Goal: Task Accomplishment & Management: Use online tool/utility

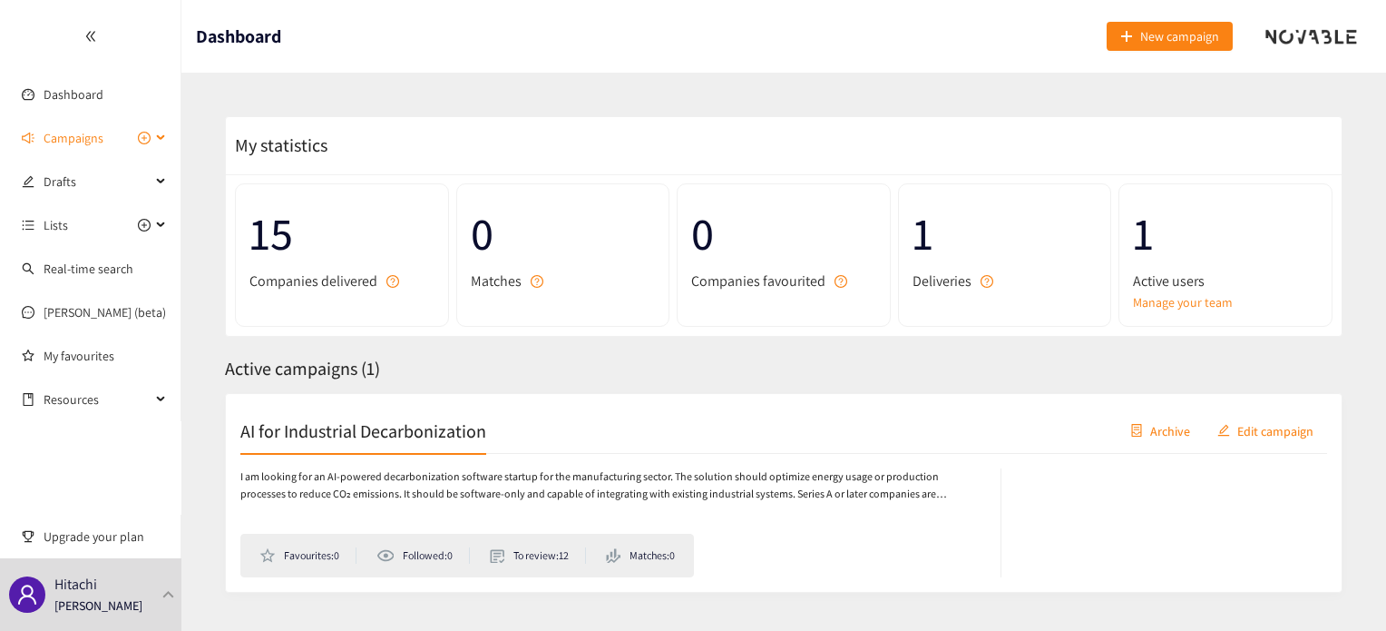
click at [125, 143] on span "Campaigns" at bounding box center [97, 138] width 107 height 36
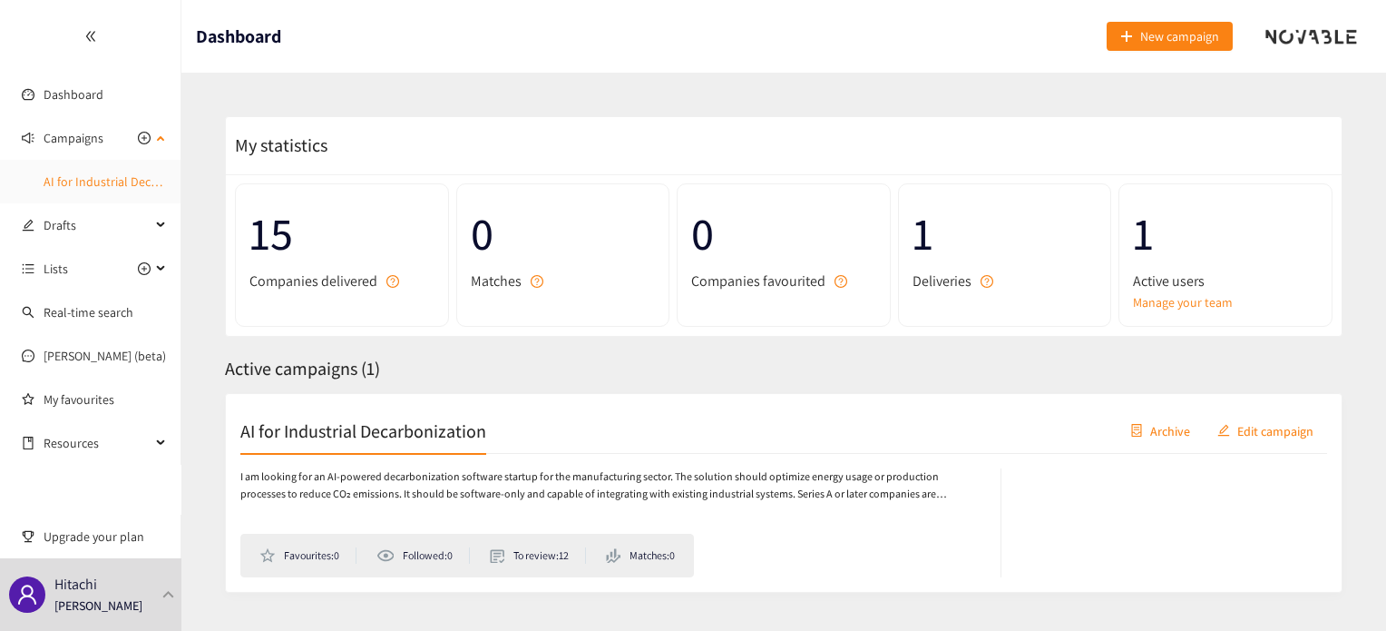
click at [123, 177] on link "AI for Industrial Decarbonization" at bounding box center [132, 181] width 176 height 16
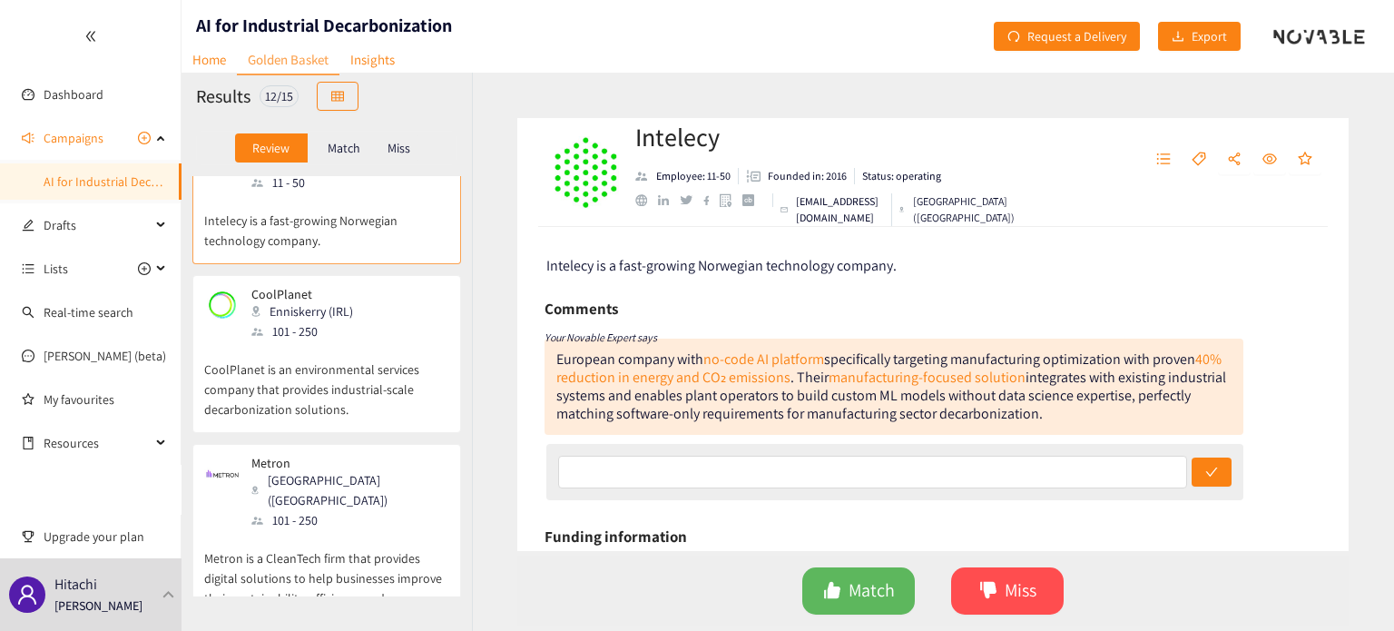
scroll to position [121, 0]
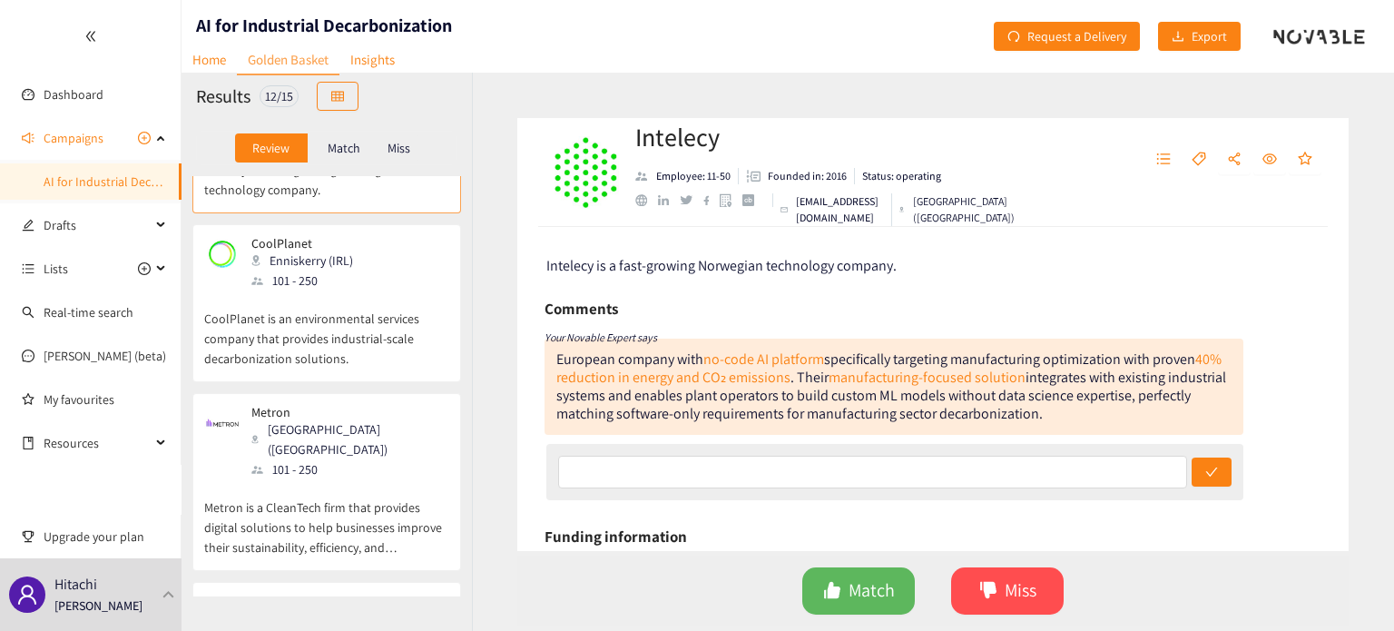
click at [346, 421] on div "Metron Paris ([GEOGRAPHIC_DATA]) 101 - 250" at bounding box center [326, 442] width 245 height 74
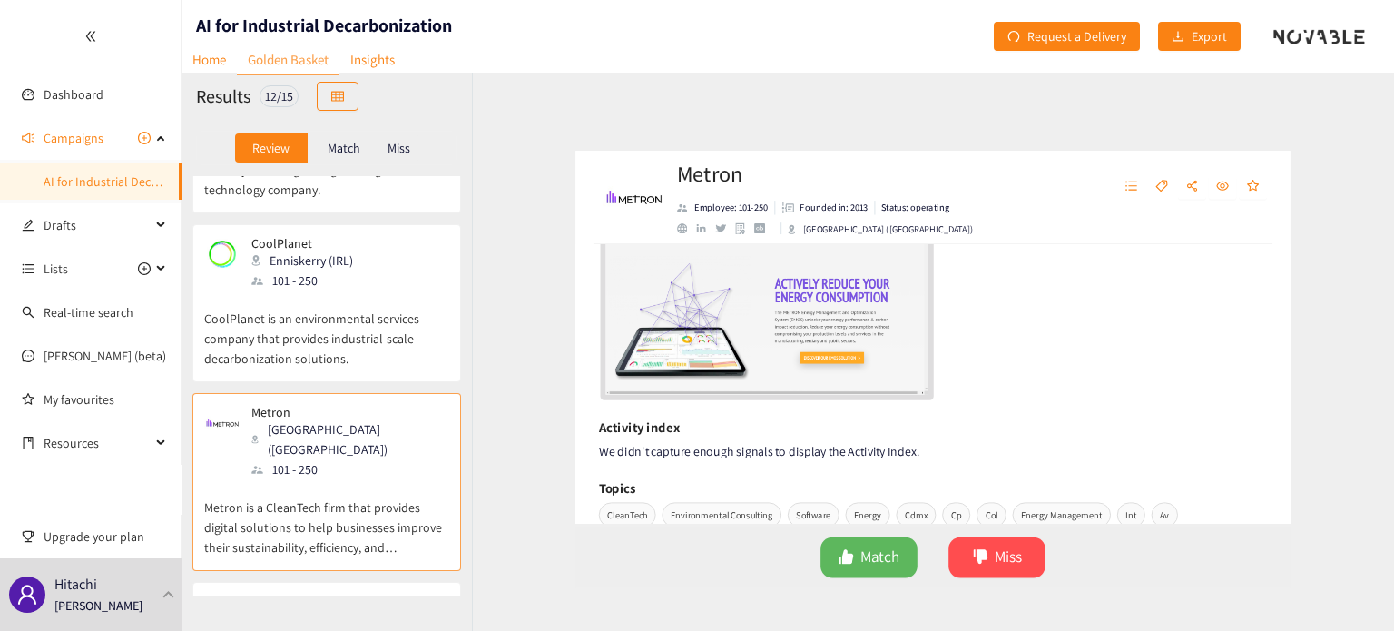
scroll to position [241, 0]
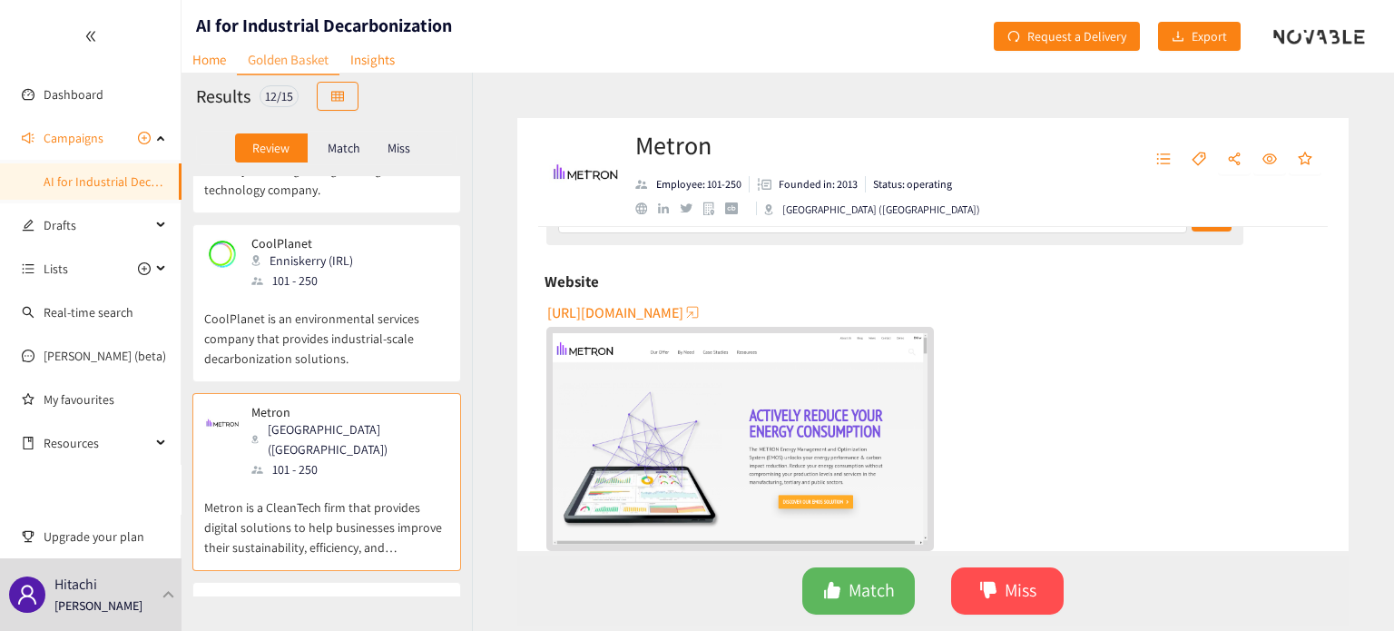
click at [683, 318] on span "[URL][DOMAIN_NAME]" at bounding box center [615, 312] width 136 height 23
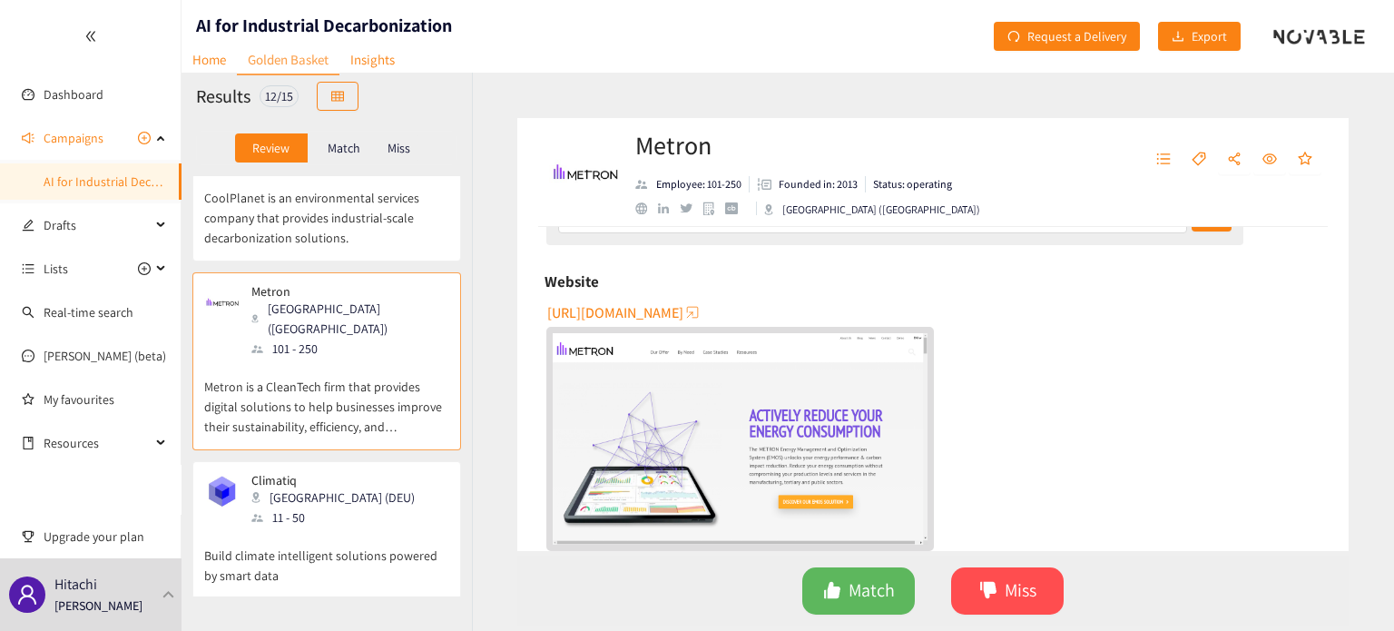
click at [337, 473] on div "Climatiq Berlin (DEU) 11 - 50" at bounding box center [326, 500] width 245 height 54
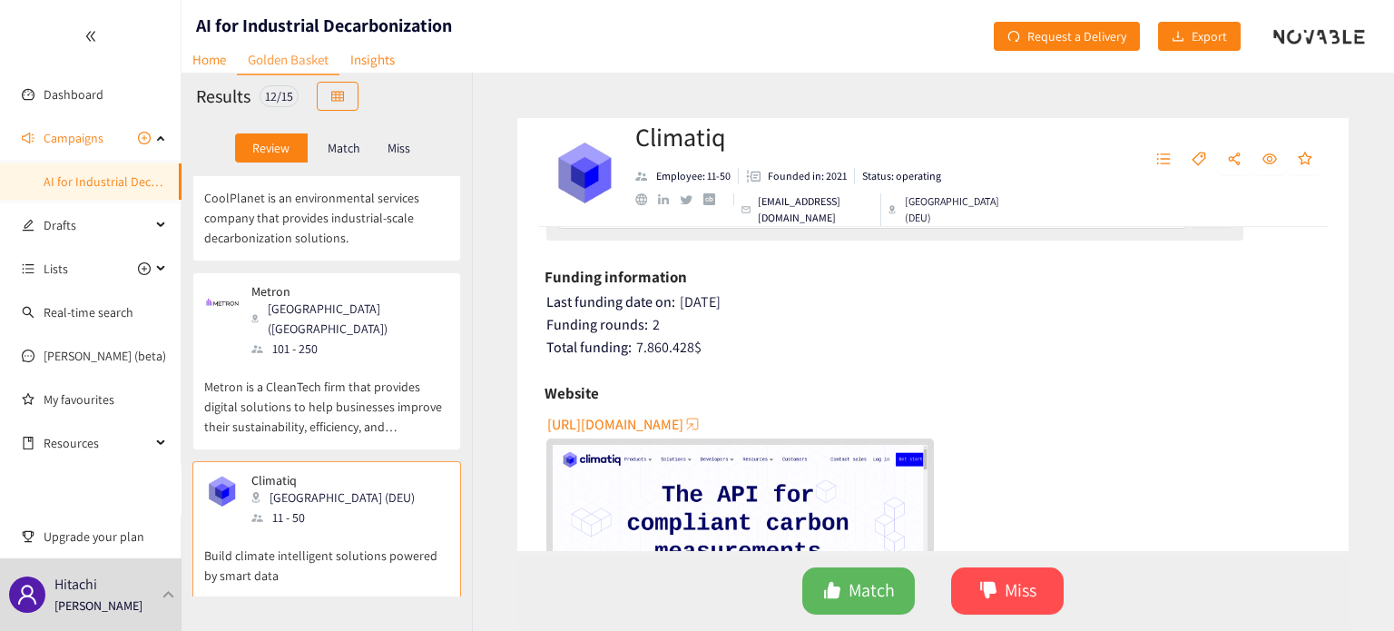
click at [676, 420] on span "[URL][DOMAIN_NAME]" at bounding box center [615, 424] width 136 height 23
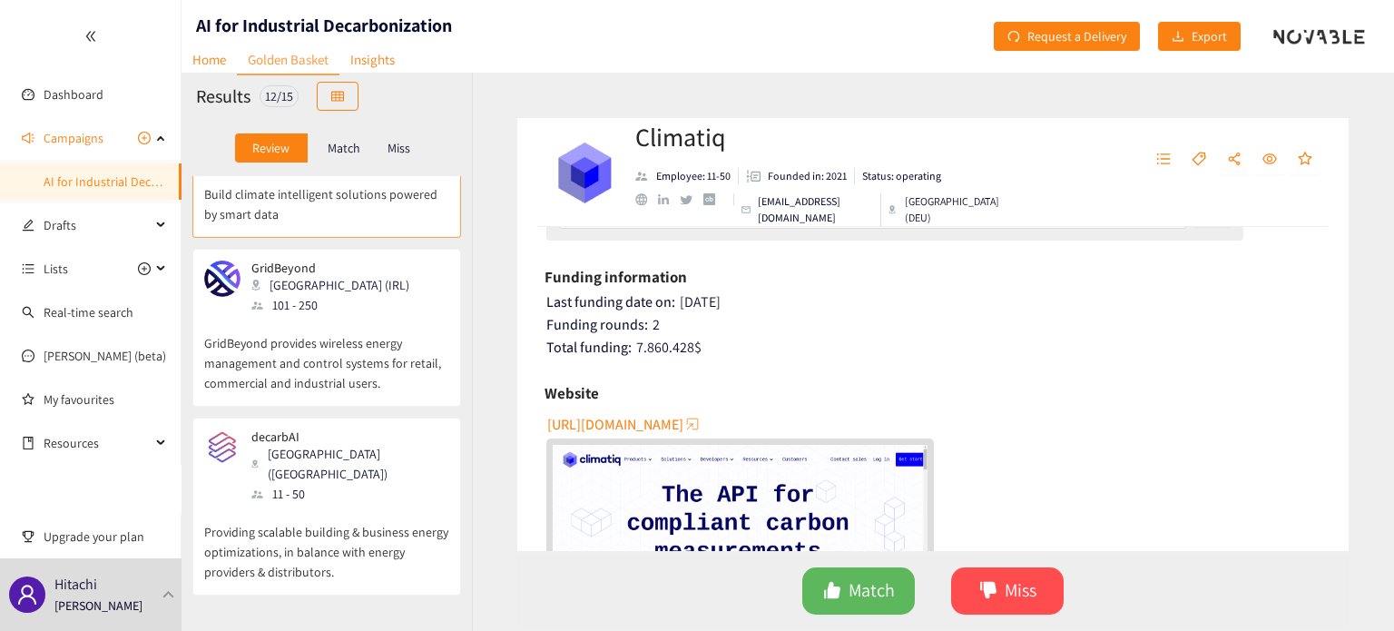
scroll to position [604, 0]
click at [362, 328] on p "GridBeyond provides wireless energy management and control systems for retail, …" at bounding box center [326, 352] width 245 height 78
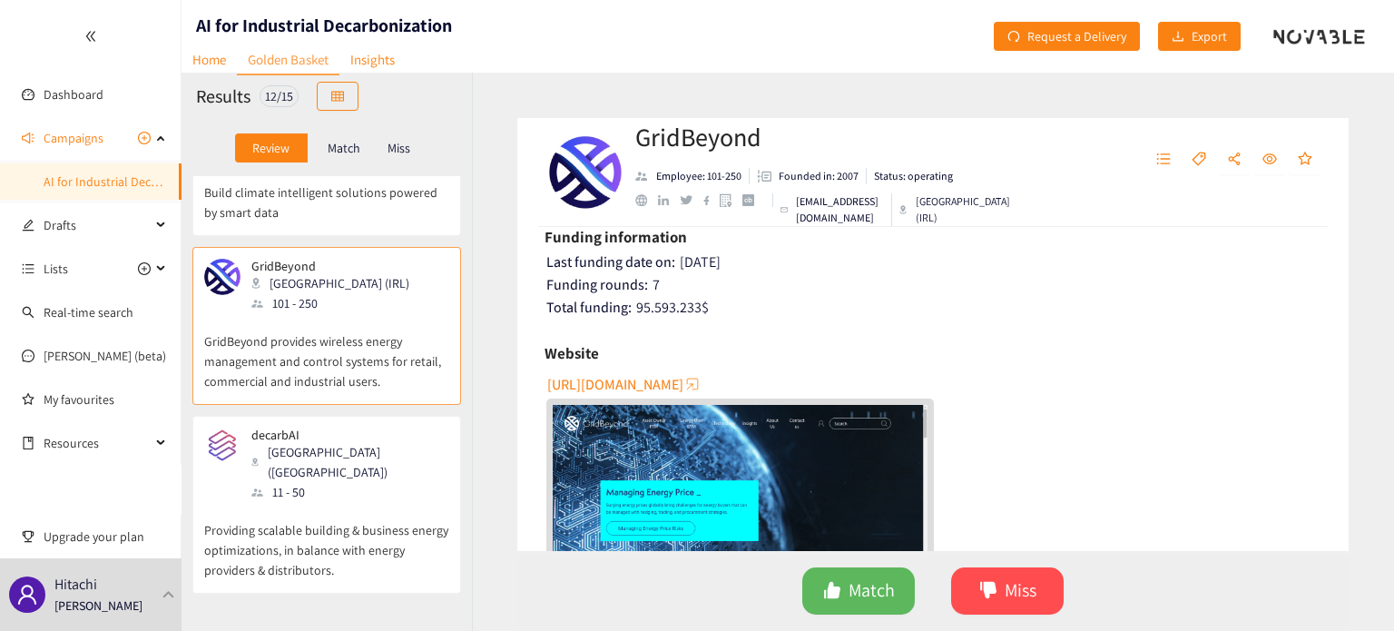
scroll to position [363, 0]
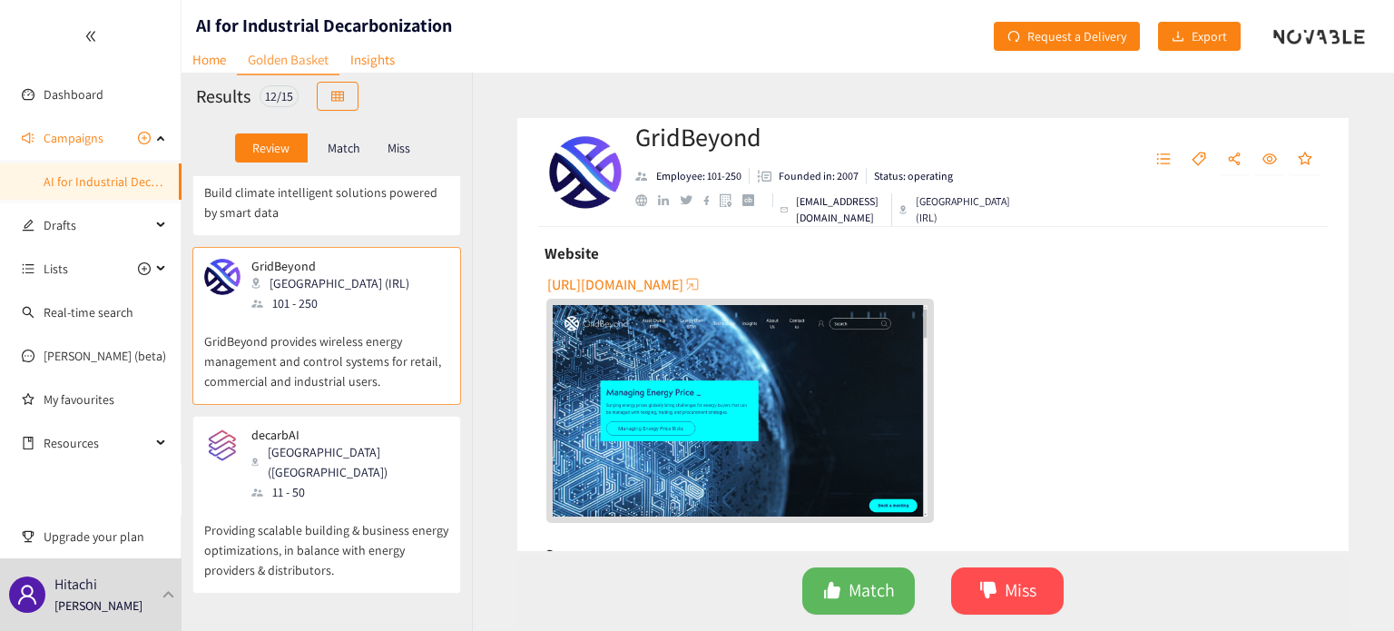
click at [663, 285] on span "[URL][DOMAIN_NAME]" at bounding box center [615, 284] width 136 height 23
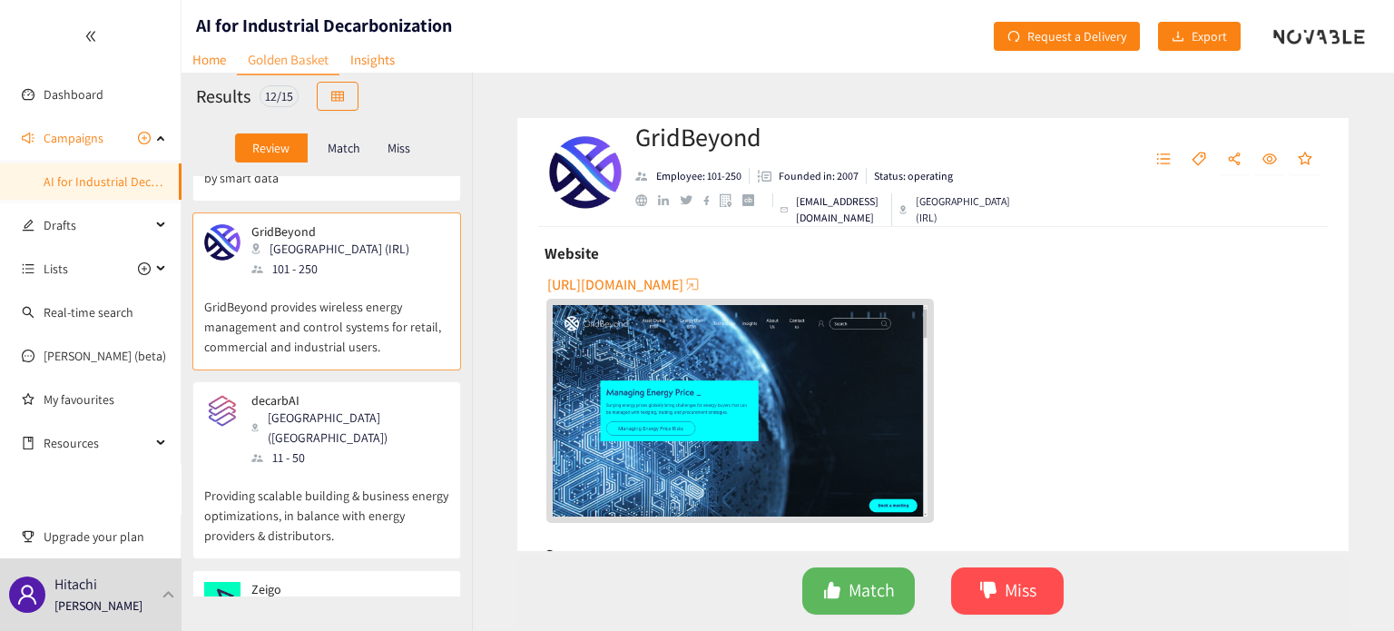
scroll to position [726, 0]
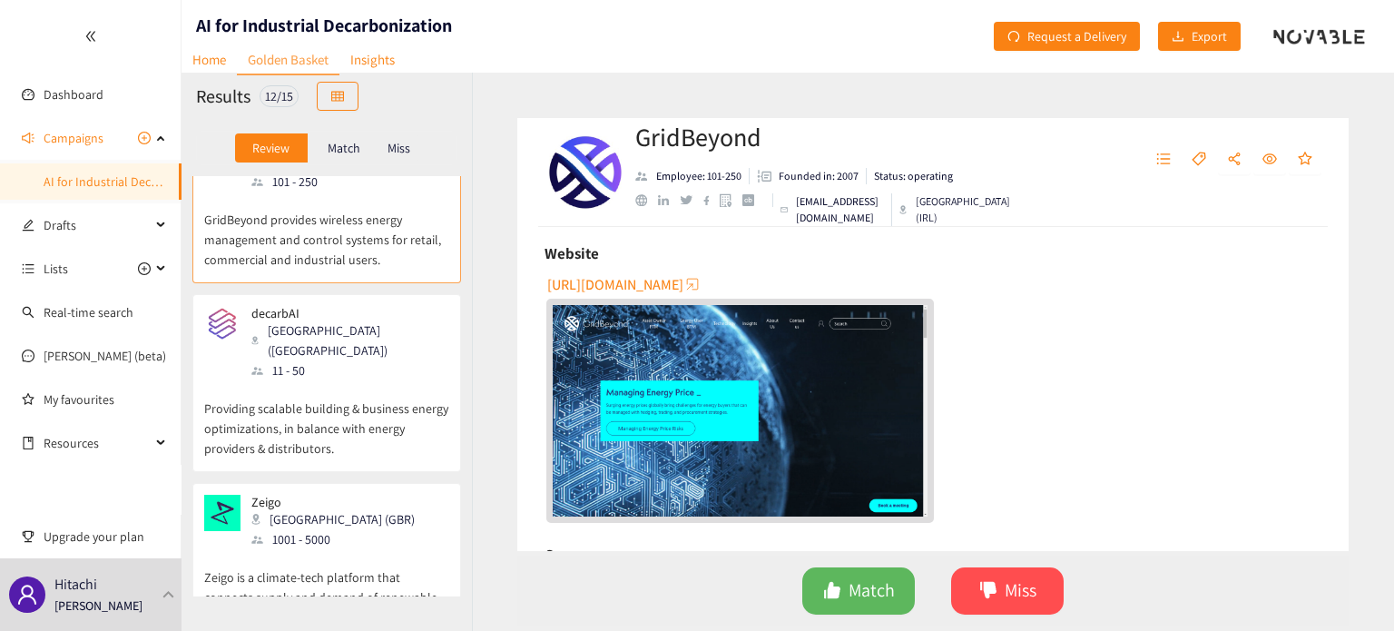
click at [370, 380] on p "Providing scalable building & business energy optimizations, in balance with en…" at bounding box center [326, 419] width 245 height 78
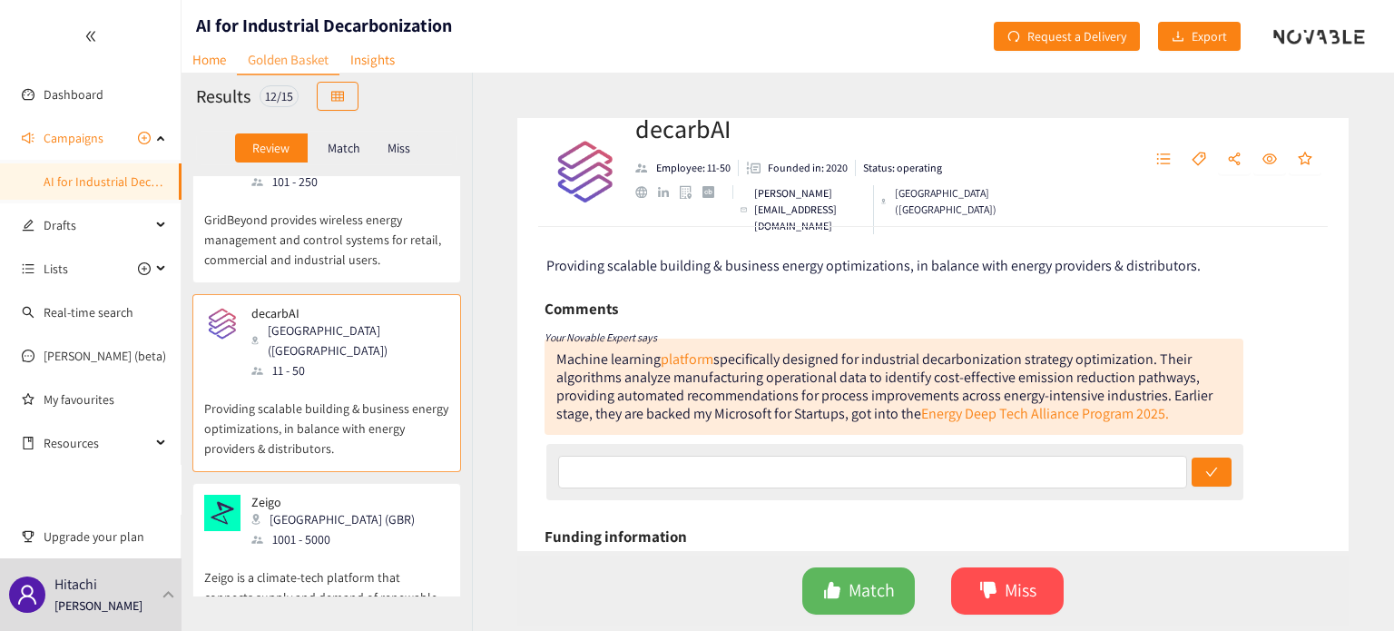
scroll to position [846, 0]
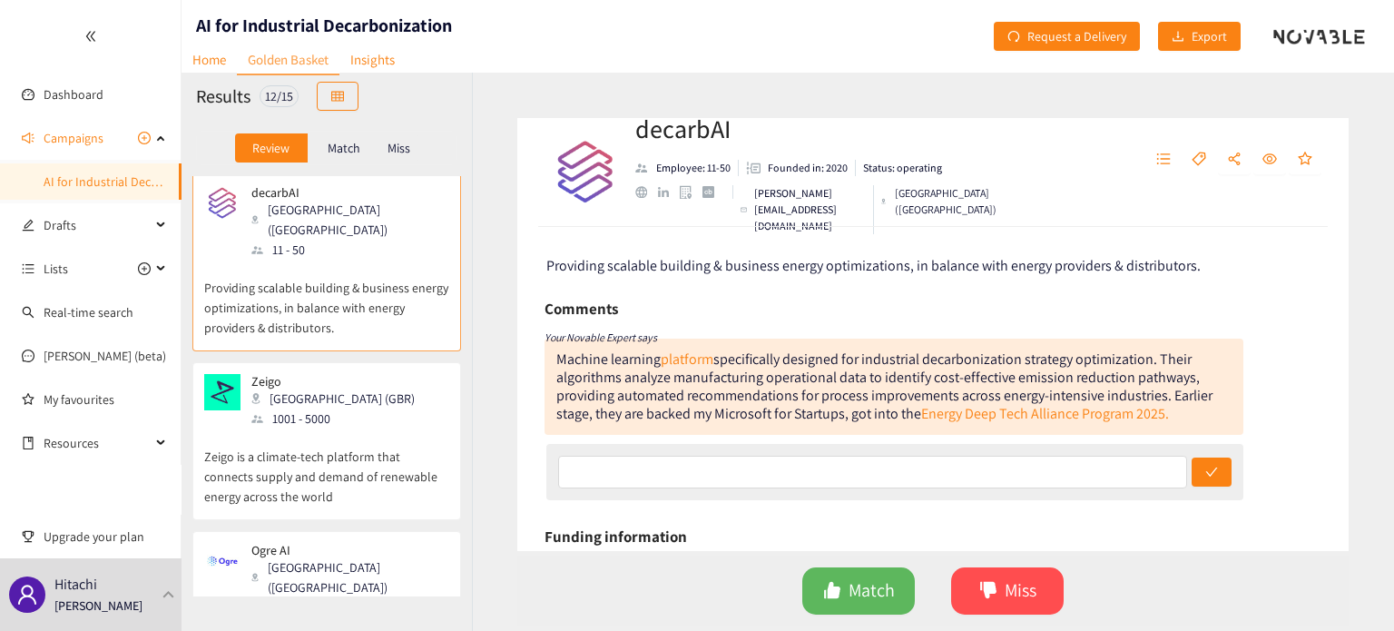
click at [368, 374] on div "Zeigo London (GBR) 1001 - 5000" at bounding box center [326, 401] width 245 height 54
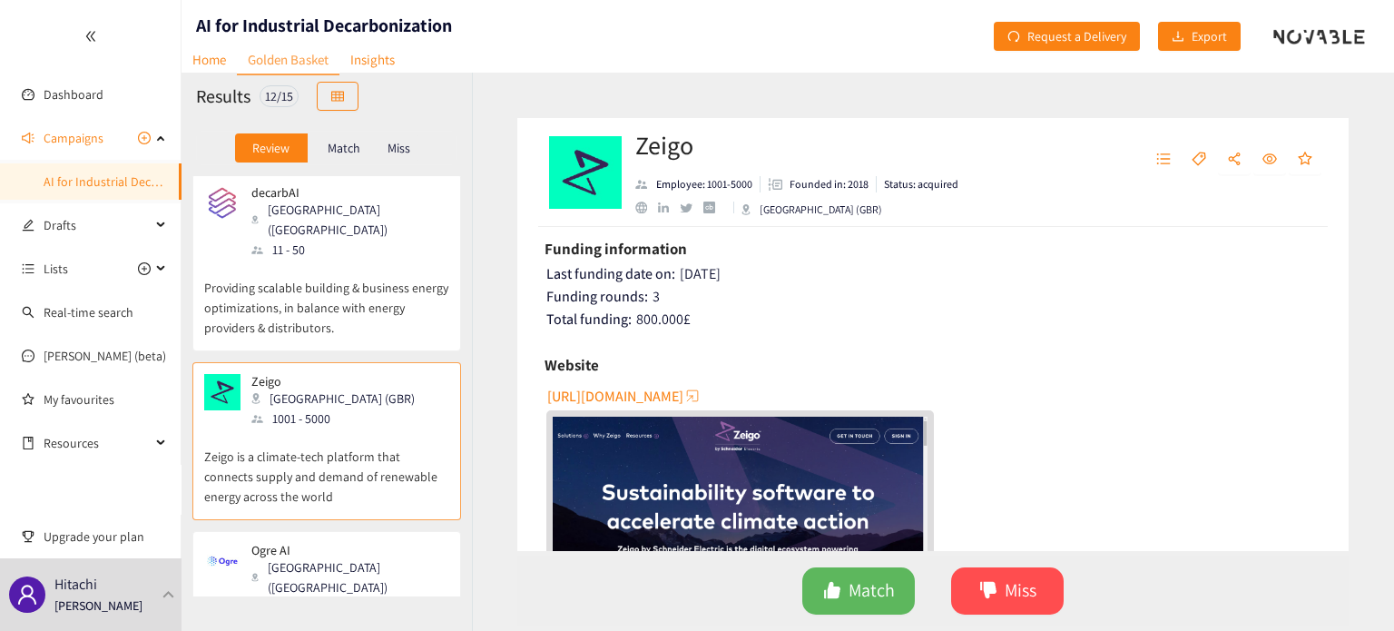
scroll to position [241, 0]
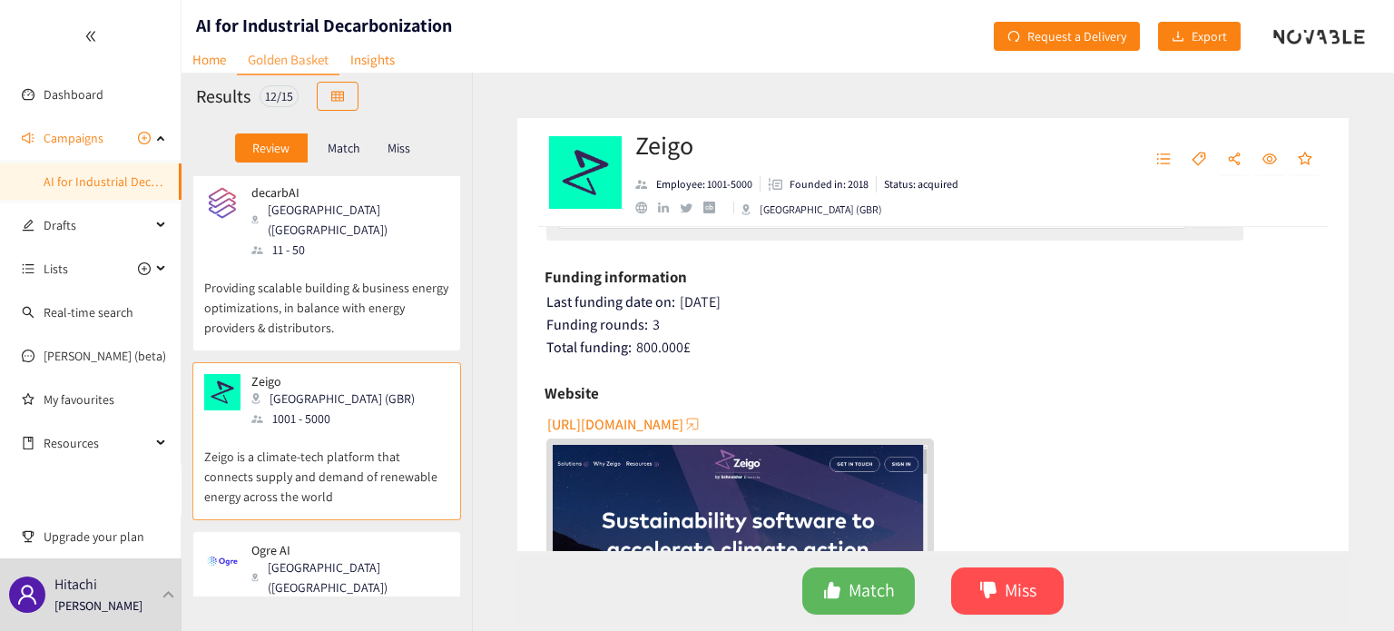
click at [624, 428] on span "[URL][DOMAIN_NAME]" at bounding box center [615, 424] width 136 height 23
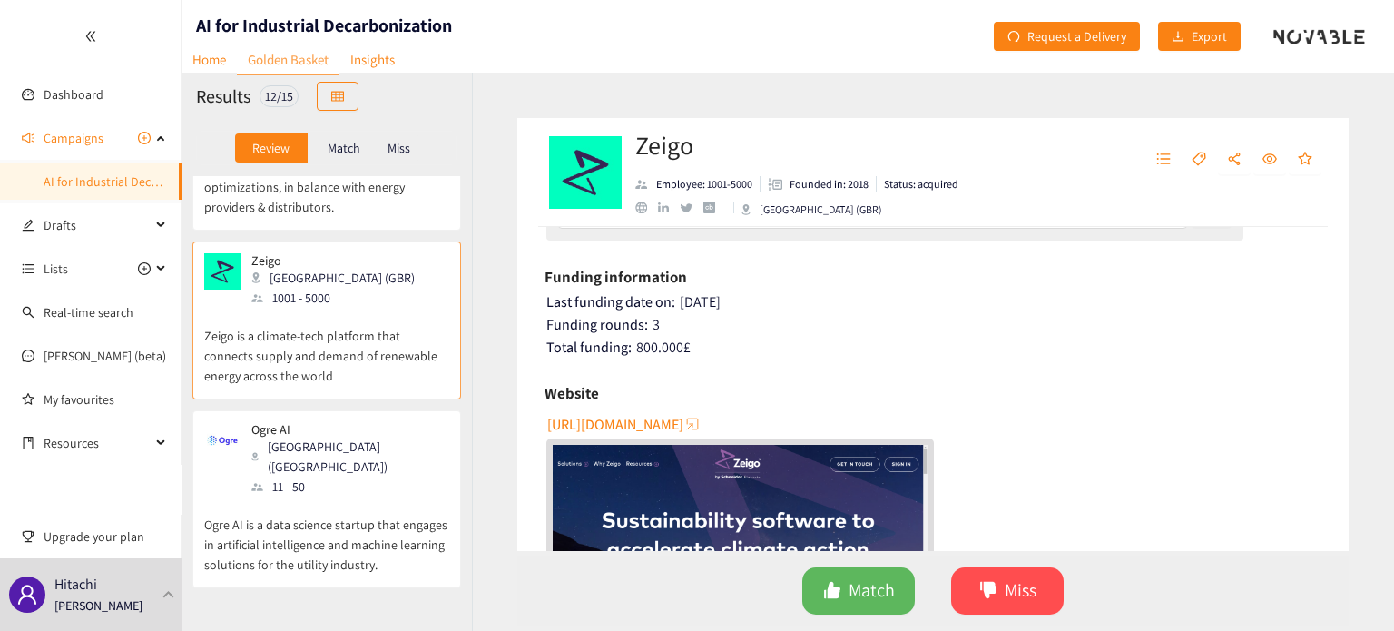
click at [393, 422] on div "Ogre AI Bucharest ([GEOGRAPHIC_DATA]) 11 - 50" at bounding box center [326, 459] width 245 height 74
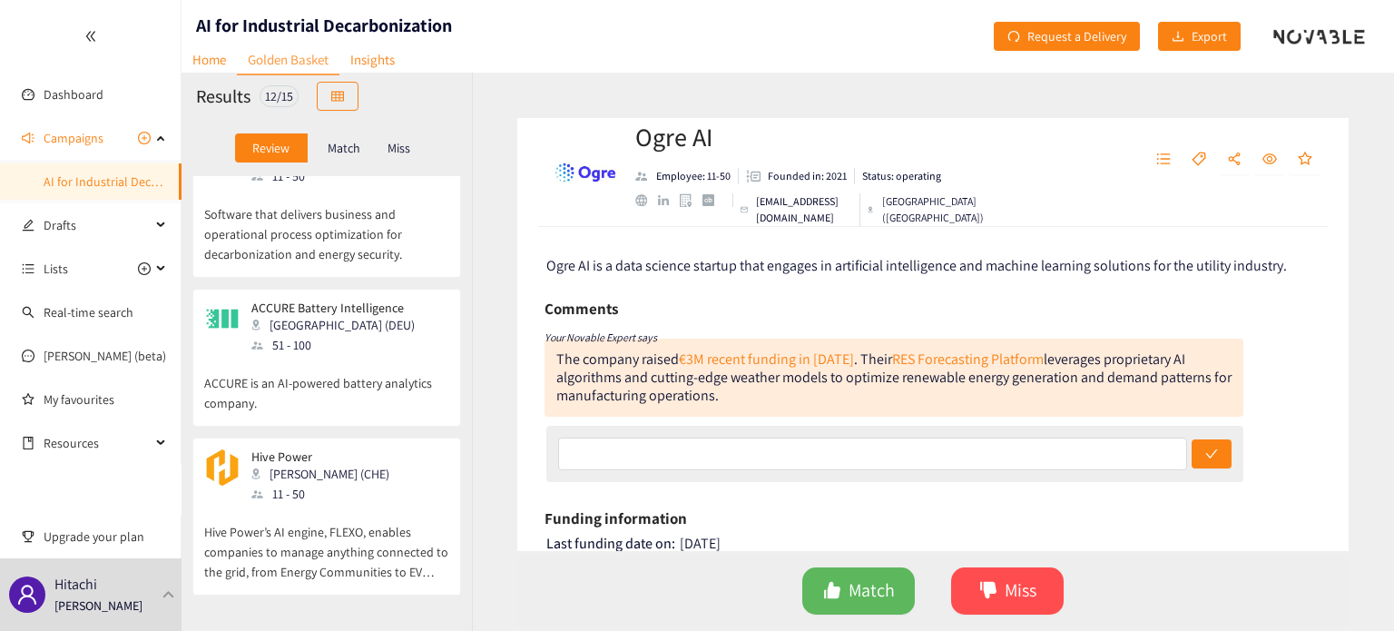
scroll to position [1521, 0]
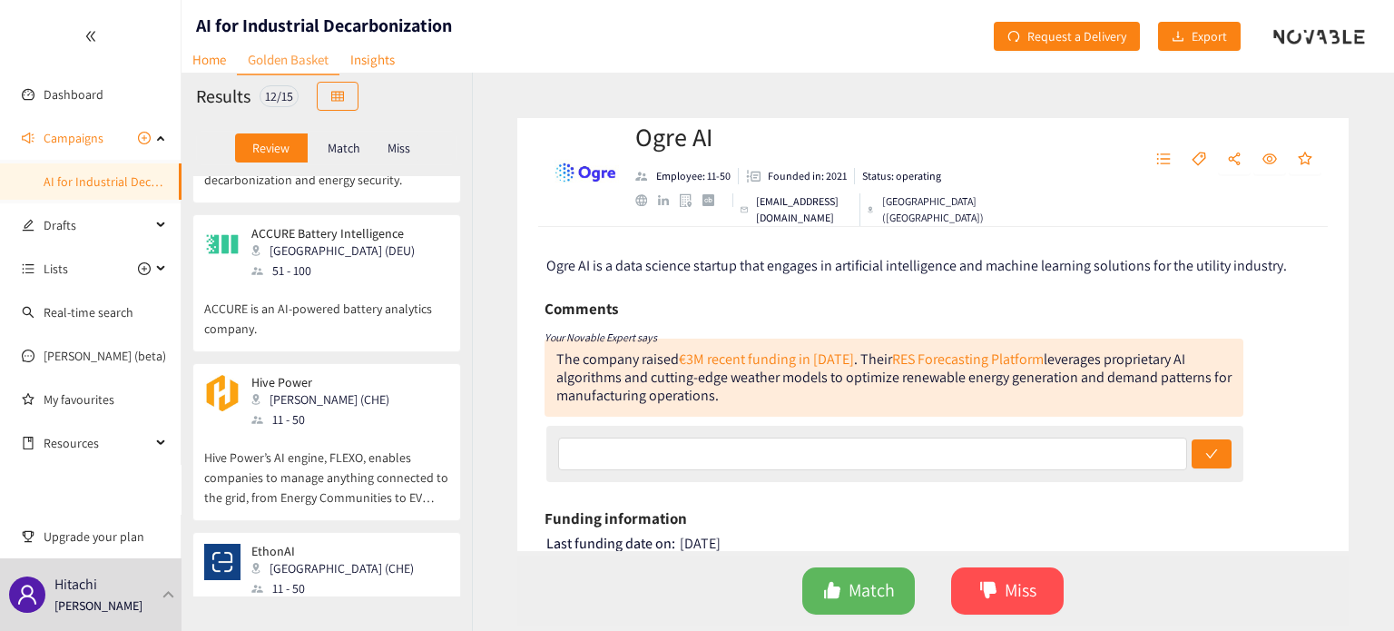
click at [341, 598] on p "EthonAI is an AI-powered platform that detects and prevents manufacturing defec…" at bounding box center [326, 627] width 245 height 58
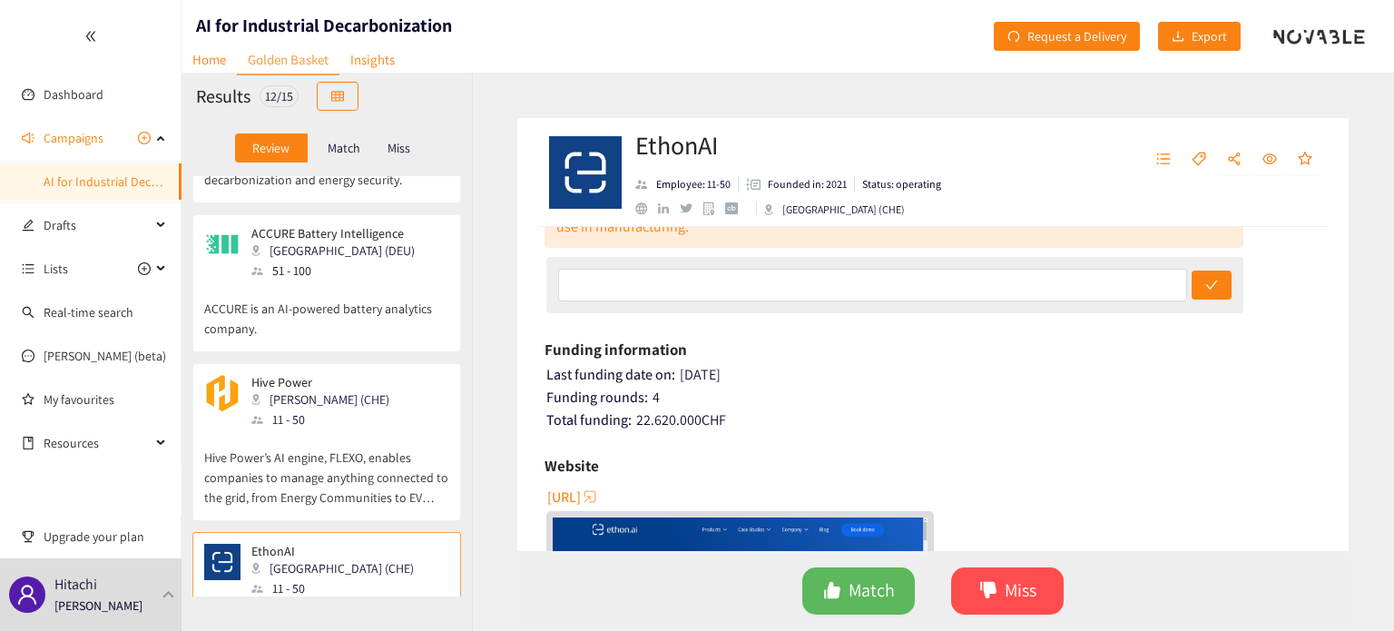
scroll to position [241, 0]
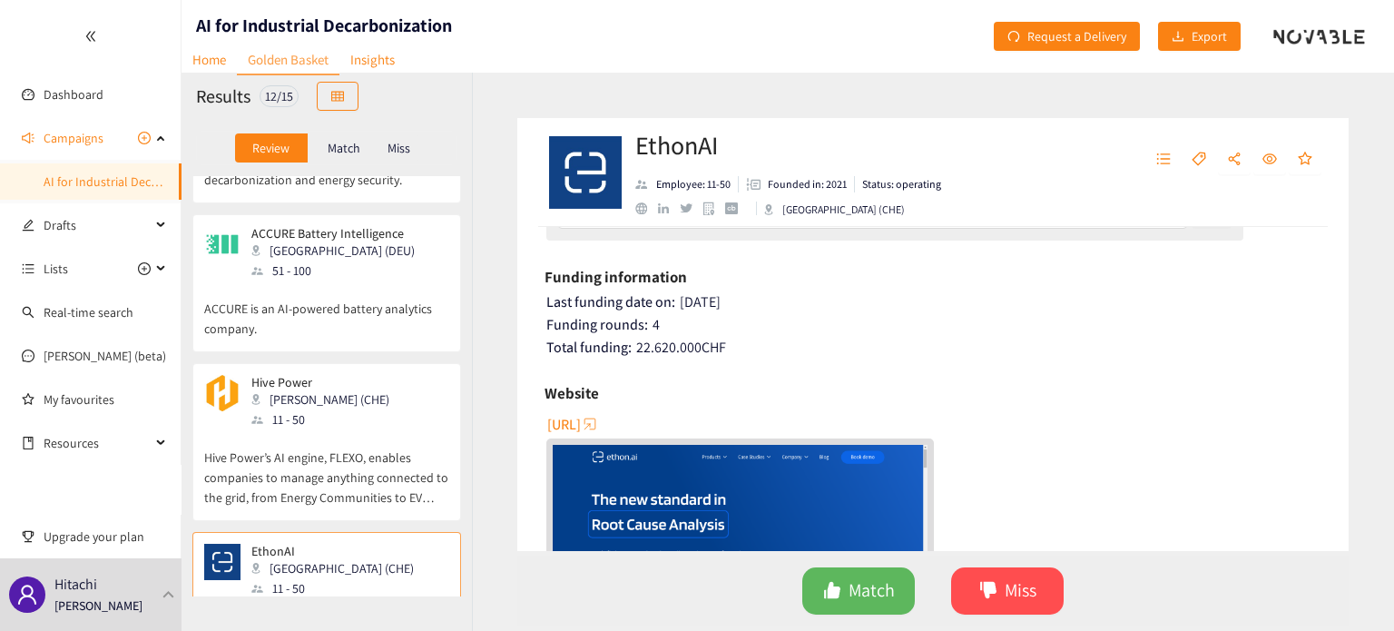
click at [581, 424] on span "[URL]" at bounding box center [564, 424] width 34 height 23
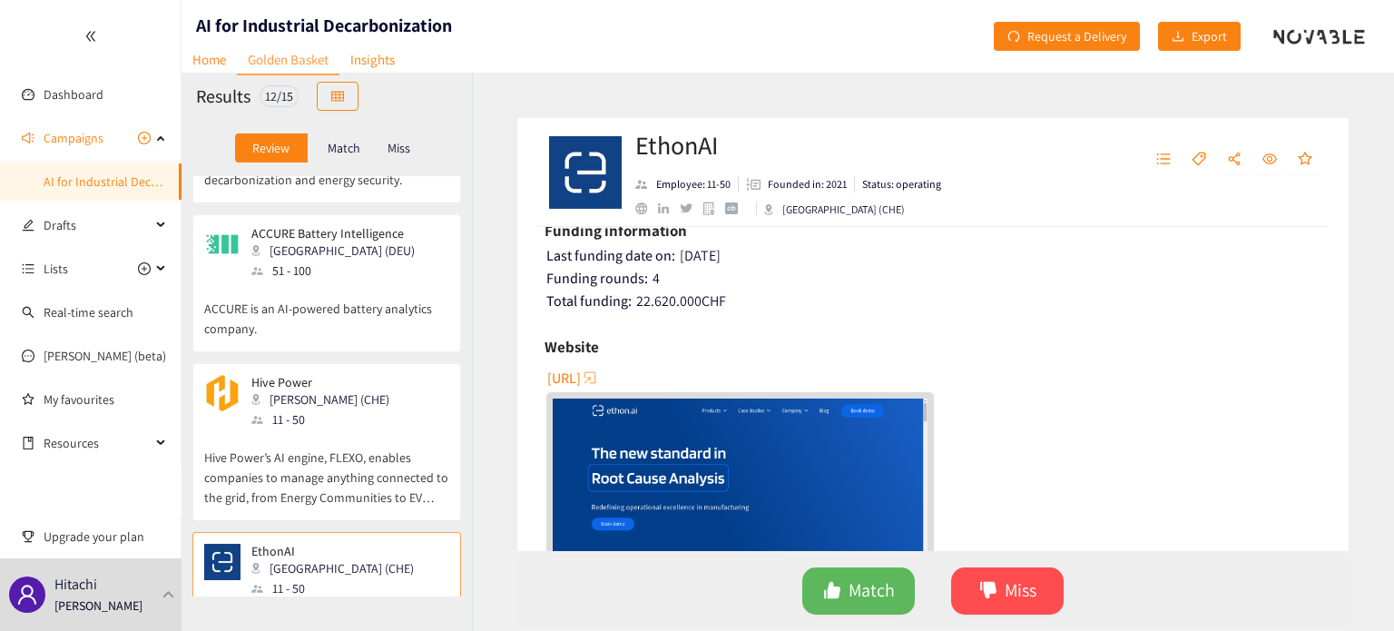
scroll to position [484, 0]
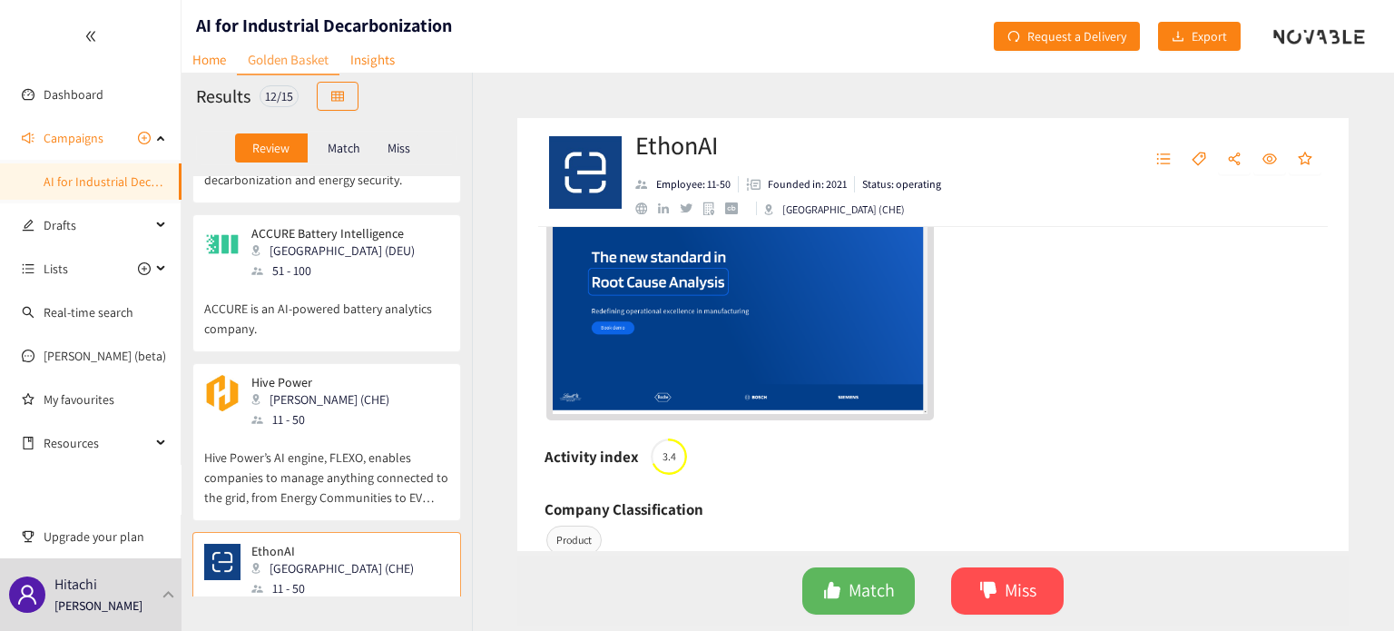
click at [435, 429] on p "Hive Power’s AI engine, FLEXO, enables companies to manage anything connected t…" at bounding box center [326, 468] width 245 height 78
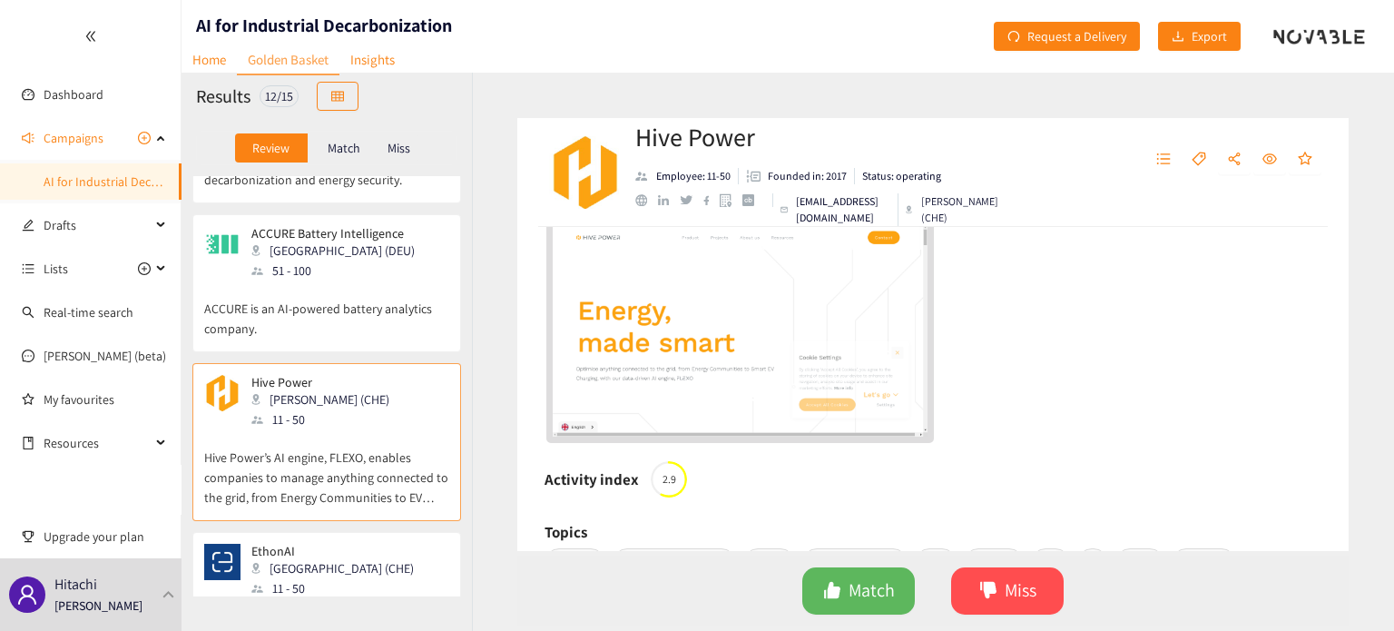
scroll to position [363, 0]
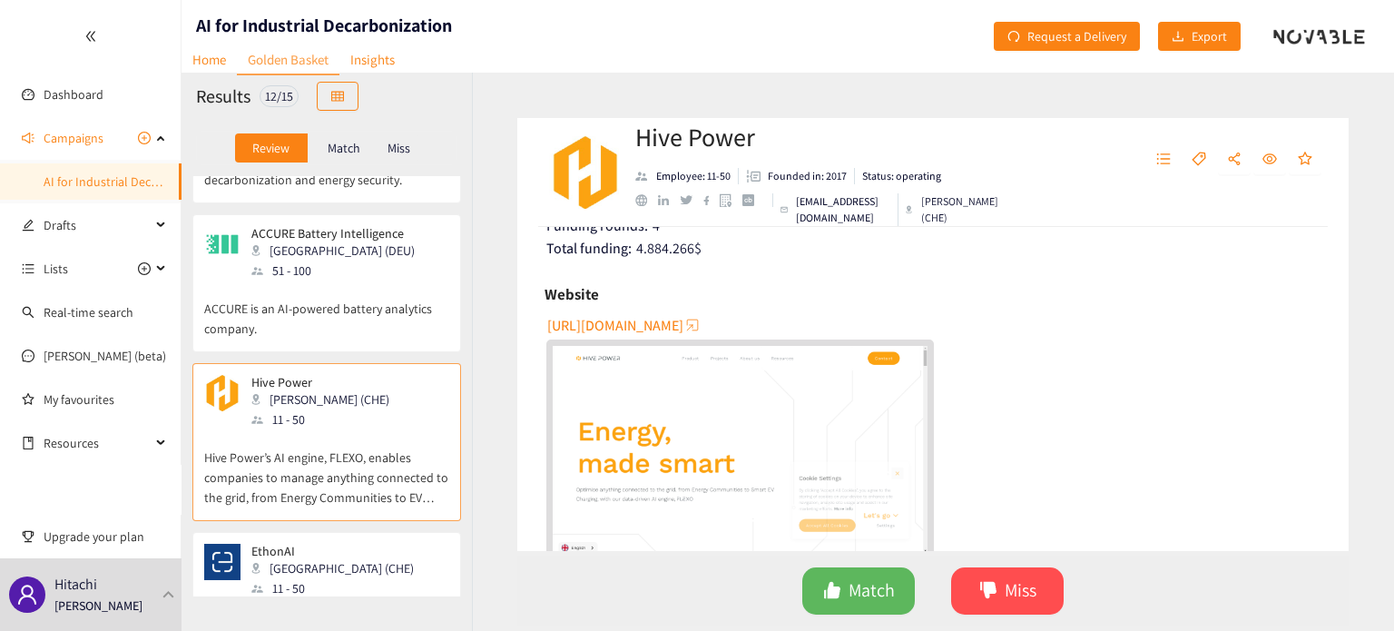
click at [683, 321] on span "[URL][DOMAIN_NAME]" at bounding box center [615, 325] width 136 height 23
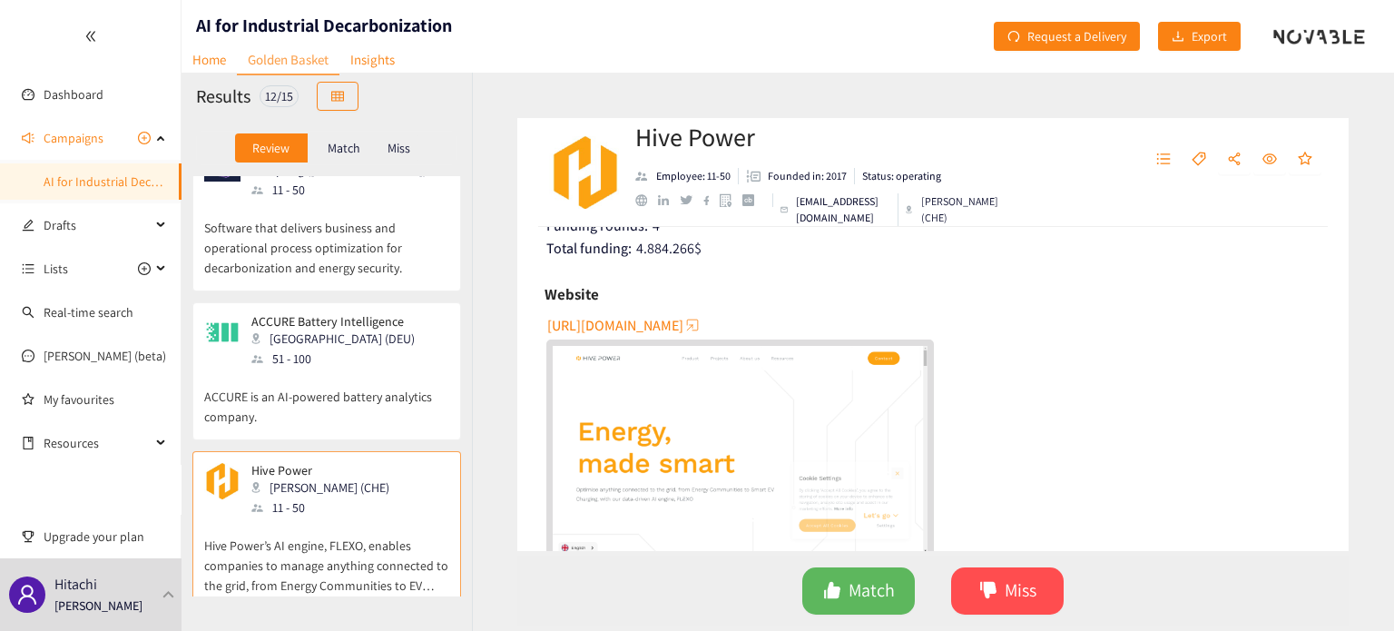
scroll to position [1399, 0]
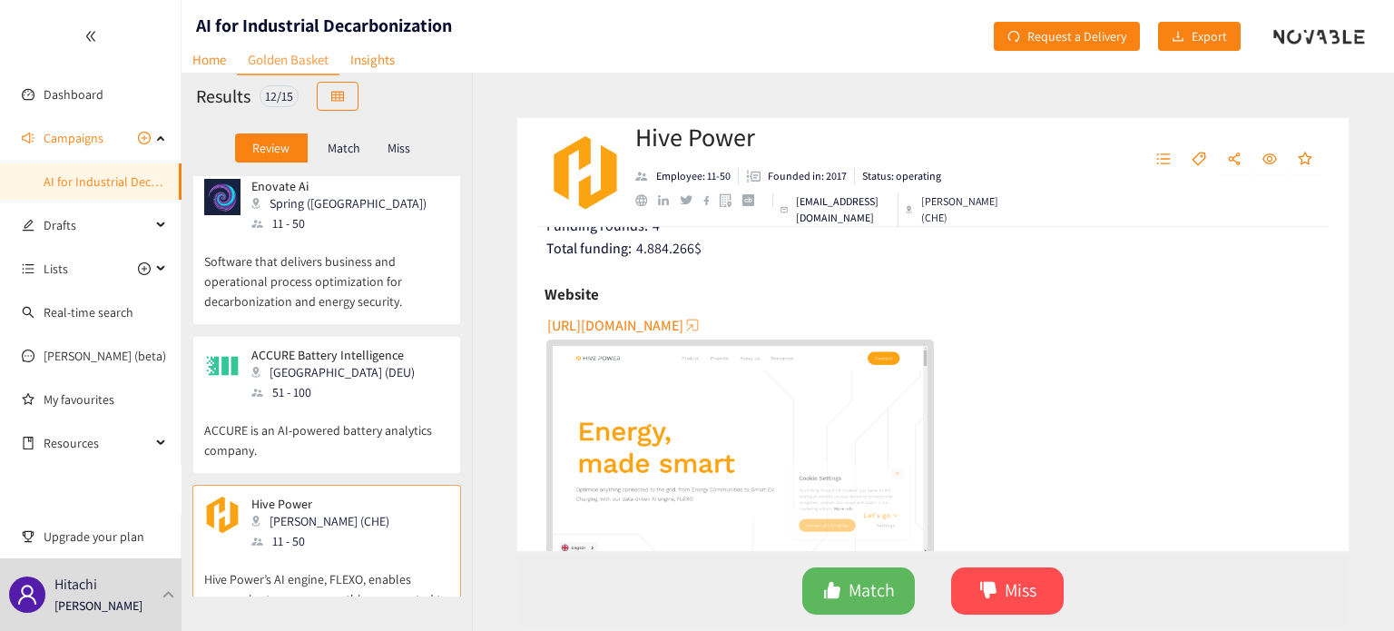
click at [358, 402] on p "ACCURE is an AI-powered battery analytics company." at bounding box center [326, 431] width 245 height 58
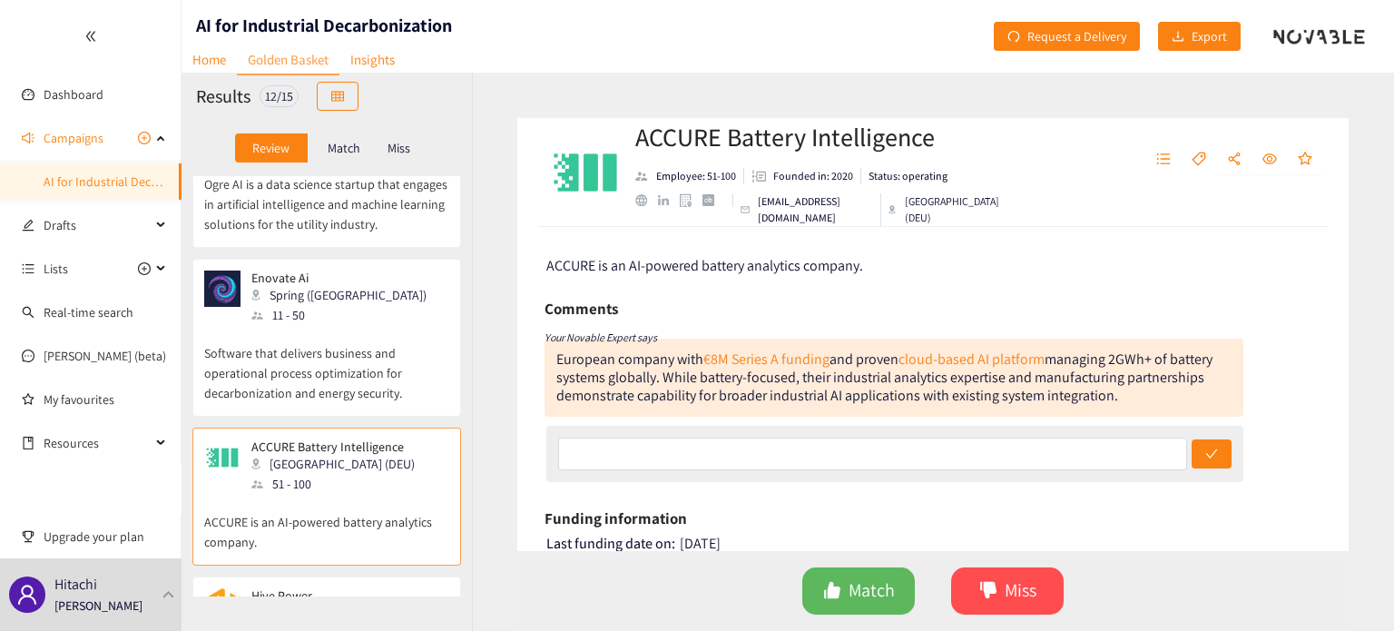
scroll to position [1278, 0]
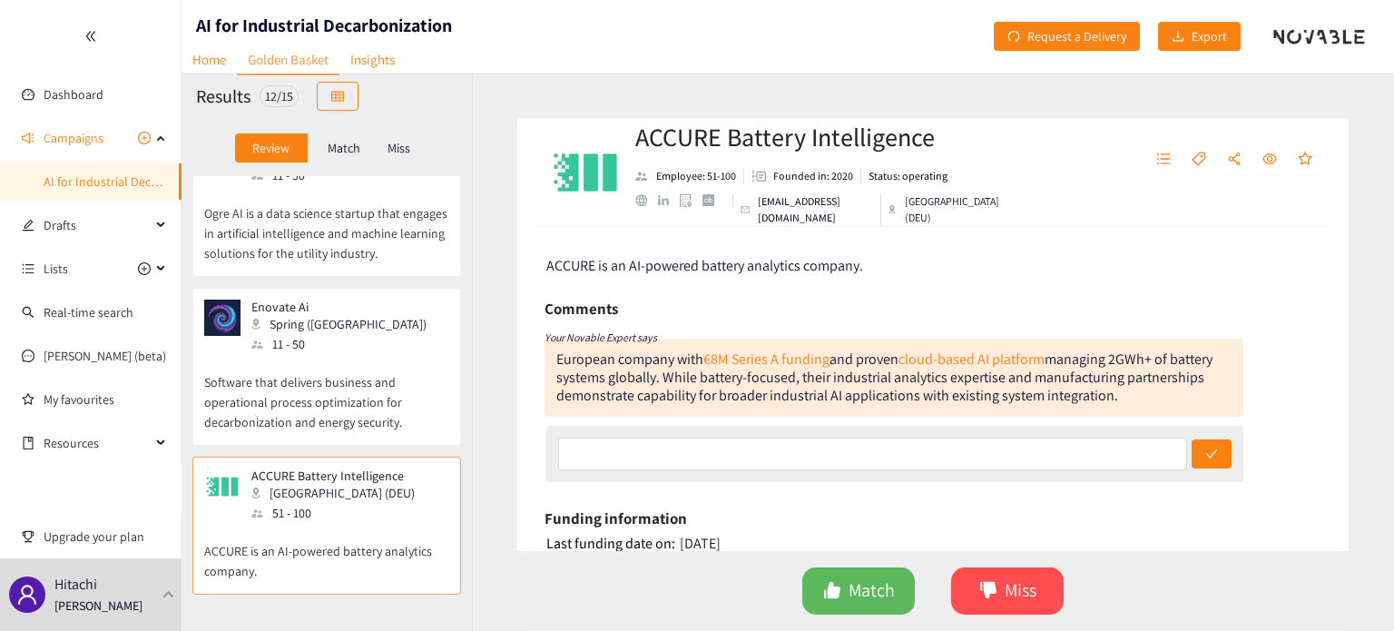
click at [356, 354] on p "Software that delivers business and operational process optimization for decarb…" at bounding box center [326, 393] width 245 height 78
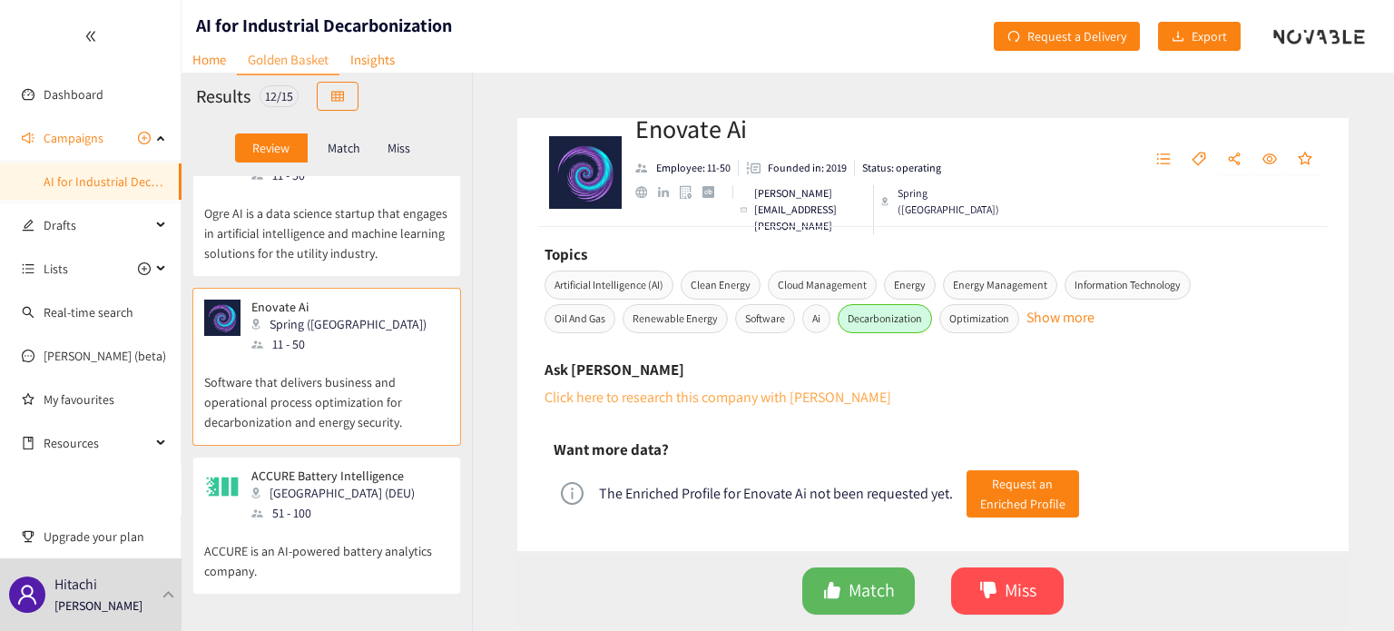
scroll to position [241, 0]
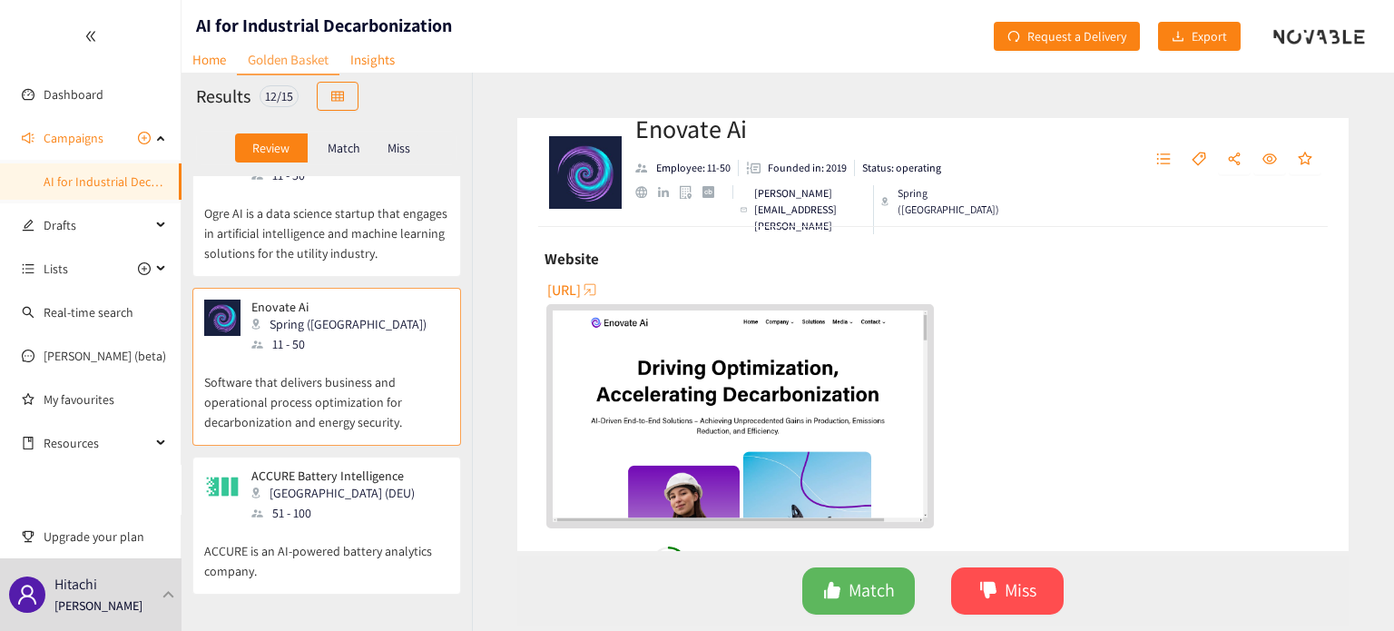
click at [581, 297] on span "[URL]" at bounding box center [564, 290] width 34 height 23
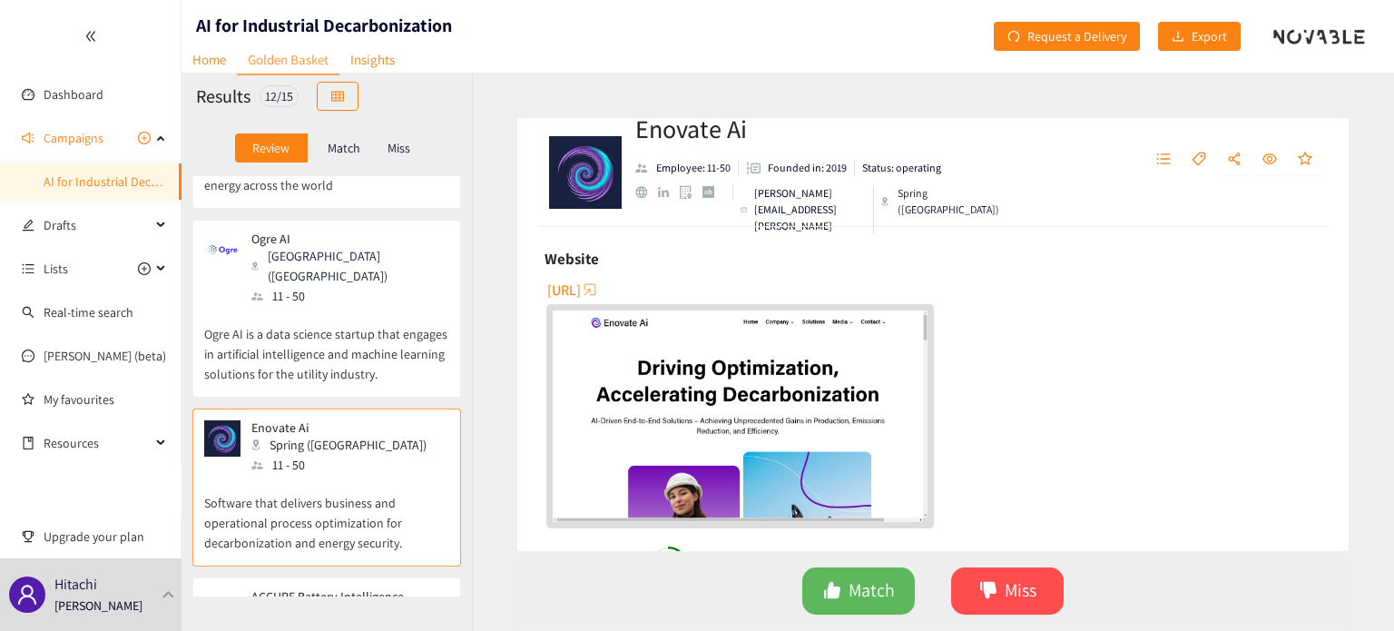
scroll to position [1036, 0]
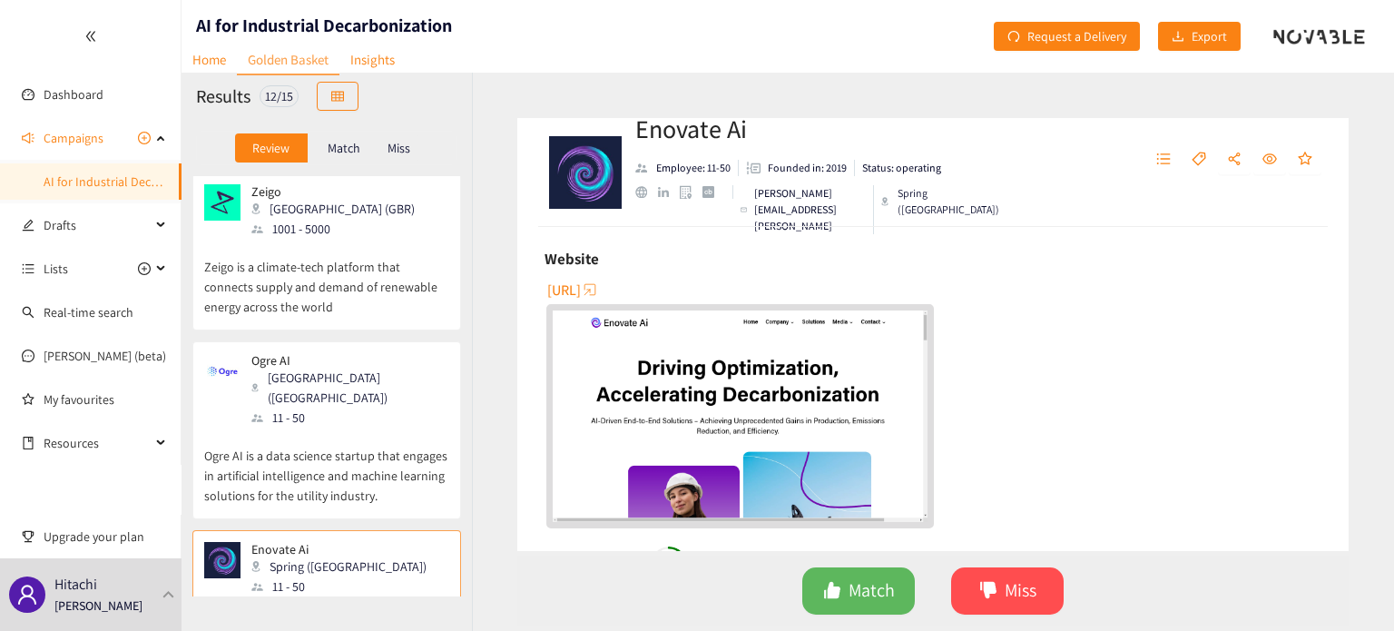
click at [357, 427] on p "Ogre AI is a data science startup that engages in artificial intelligence and m…" at bounding box center [326, 466] width 245 height 78
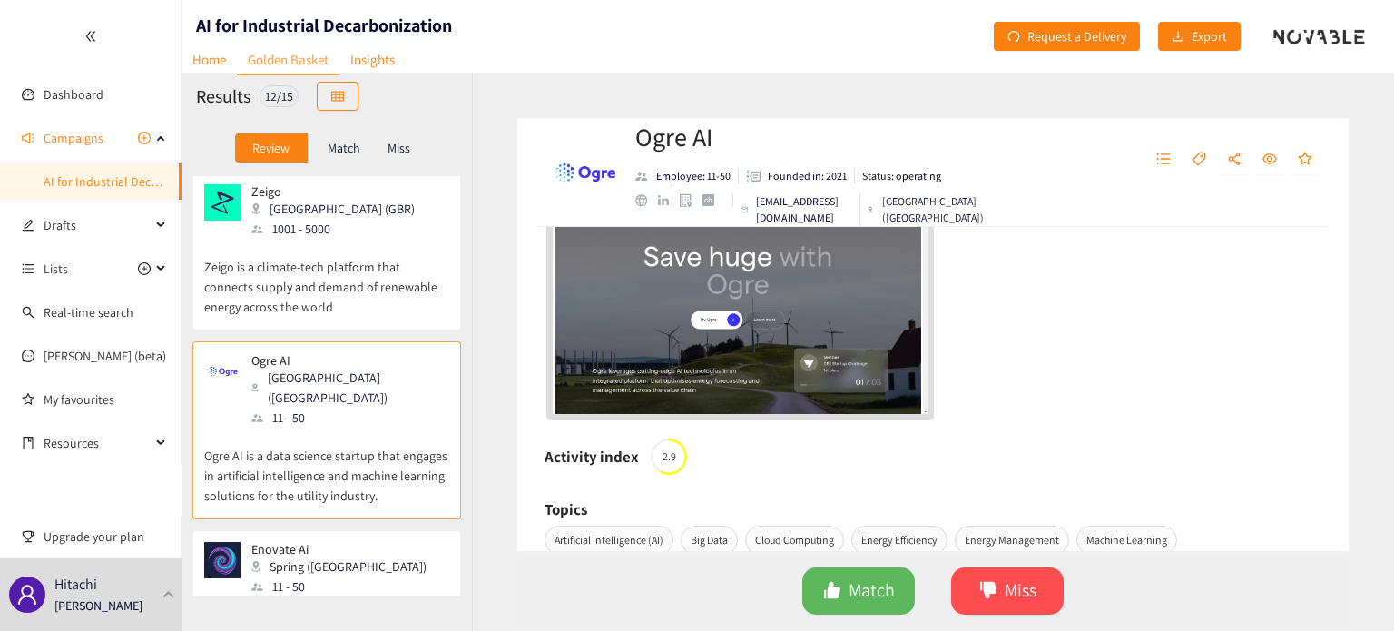
scroll to position [363, 0]
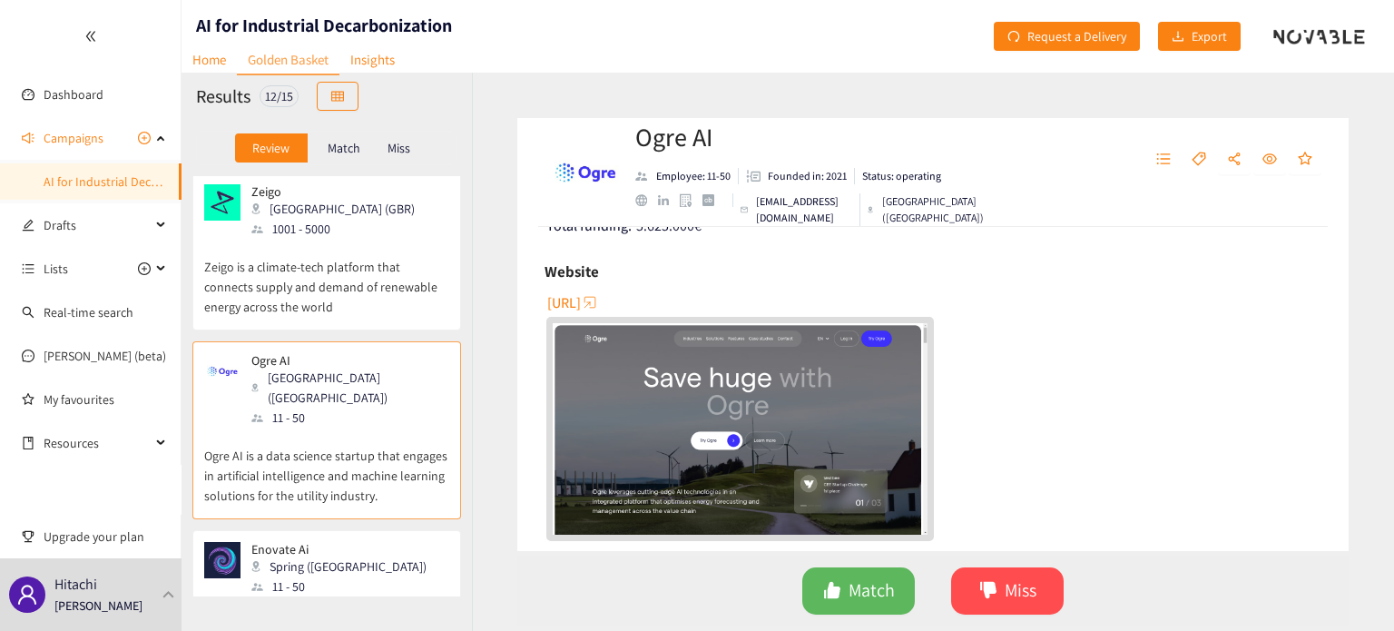
click at [581, 304] on span "[URL]" at bounding box center [564, 302] width 34 height 23
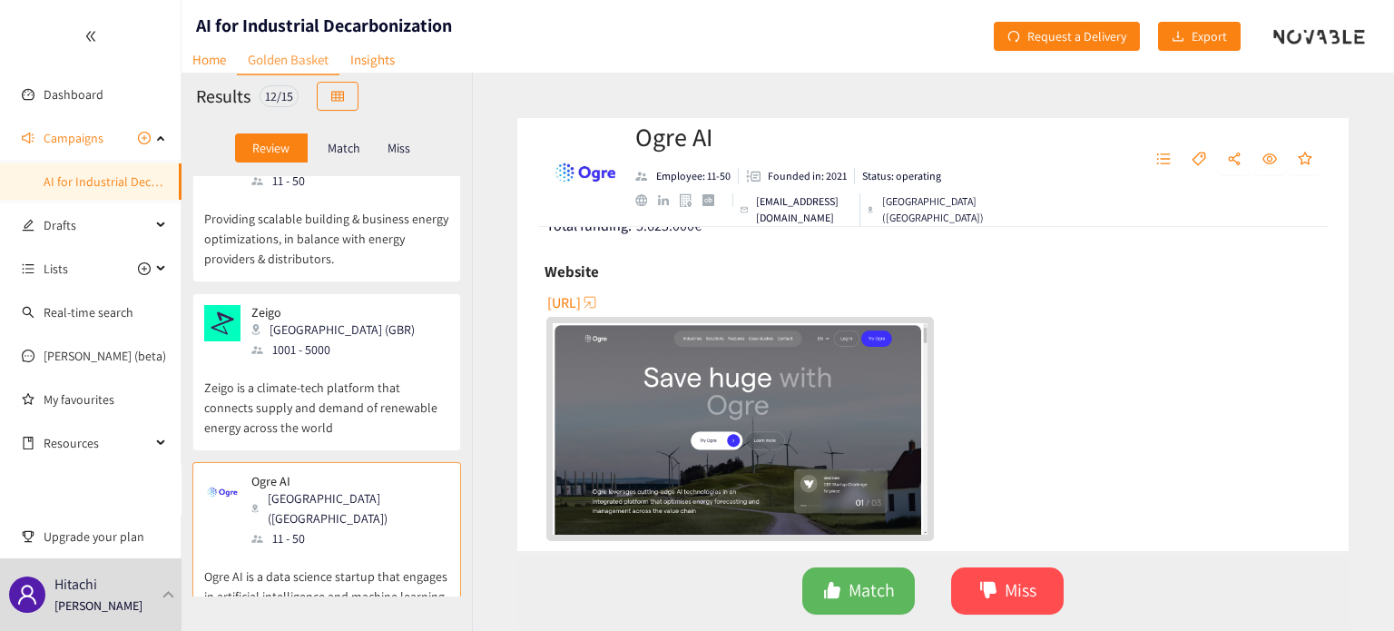
click at [356, 359] on p "Zeigo is a climate-tech platform that connects supply and demand of renewable e…" at bounding box center [326, 398] width 245 height 78
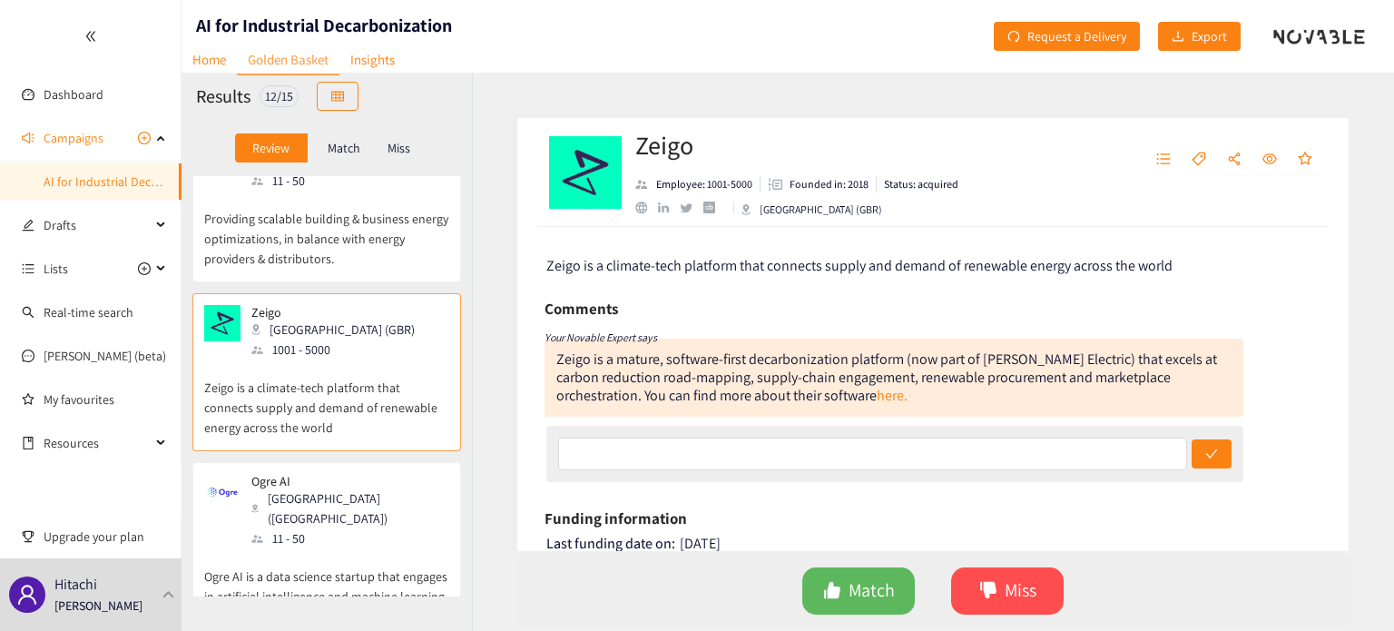
scroll to position [795, 0]
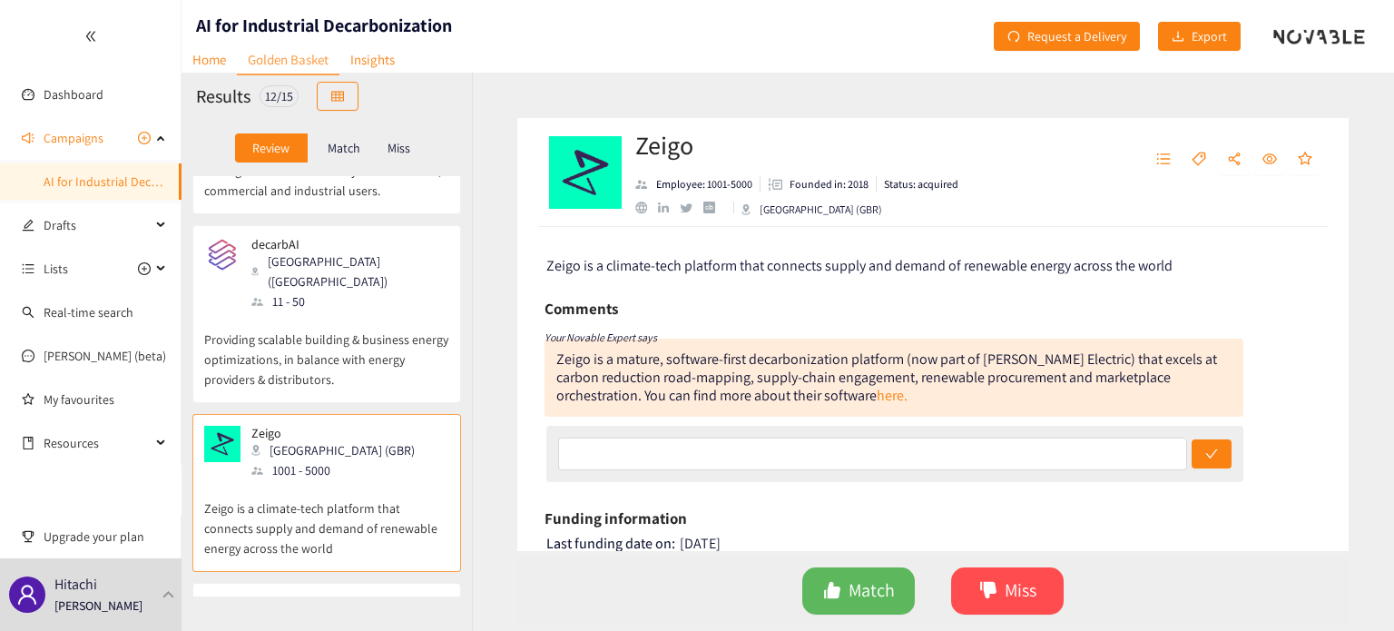
click at [356, 315] on p "Providing scalable building & business energy optimizations, in balance with en…" at bounding box center [326, 350] width 245 height 78
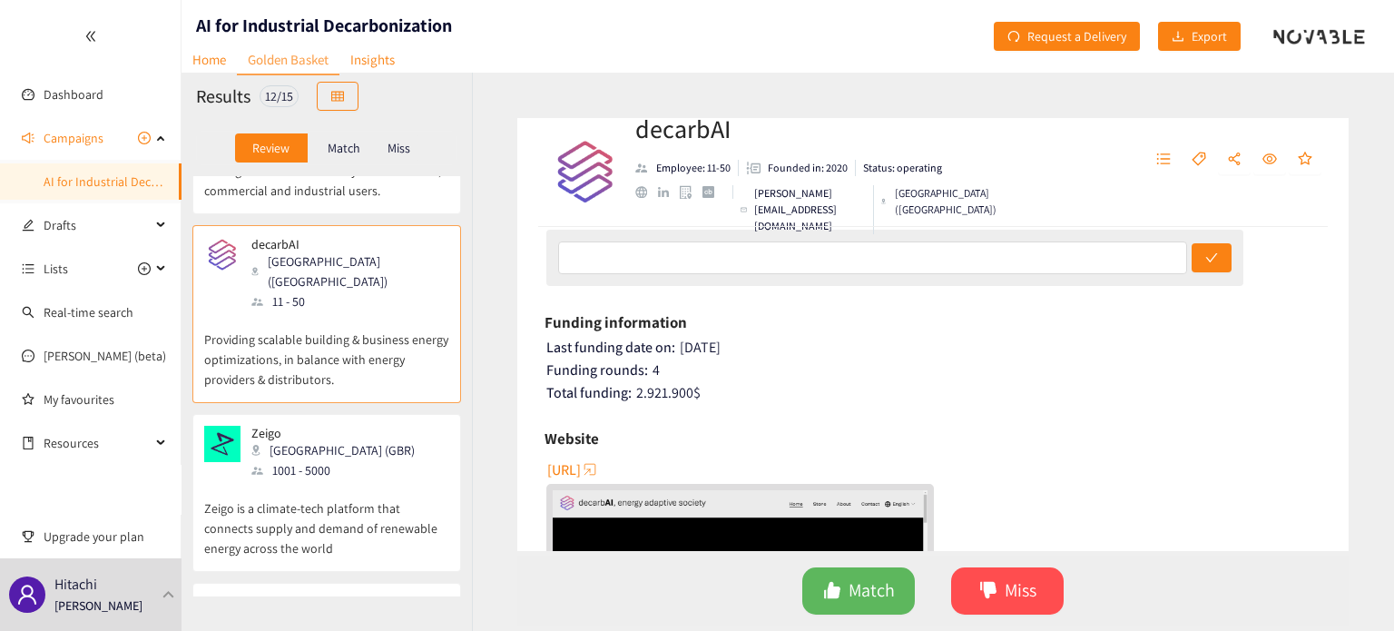
scroll to position [363, 0]
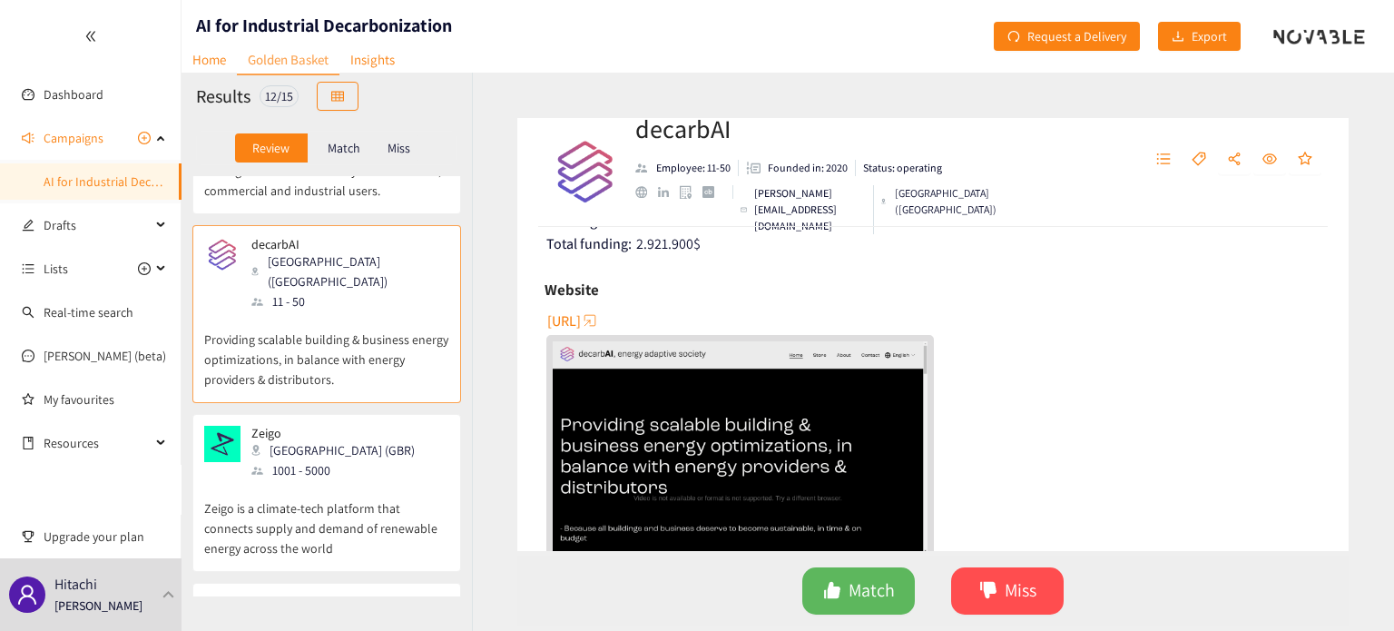
click at [581, 320] on span "[URL]" at bounding box center [564, 320] width 34 height 23
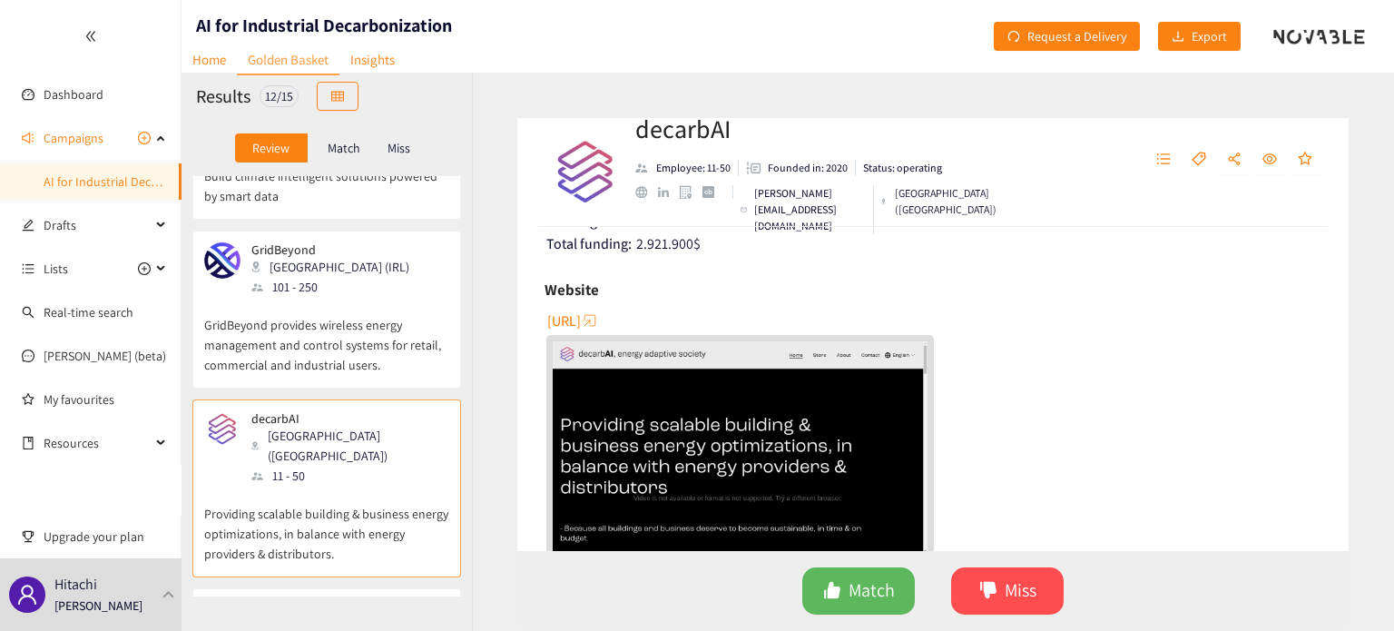
scroll to position [553, 0]
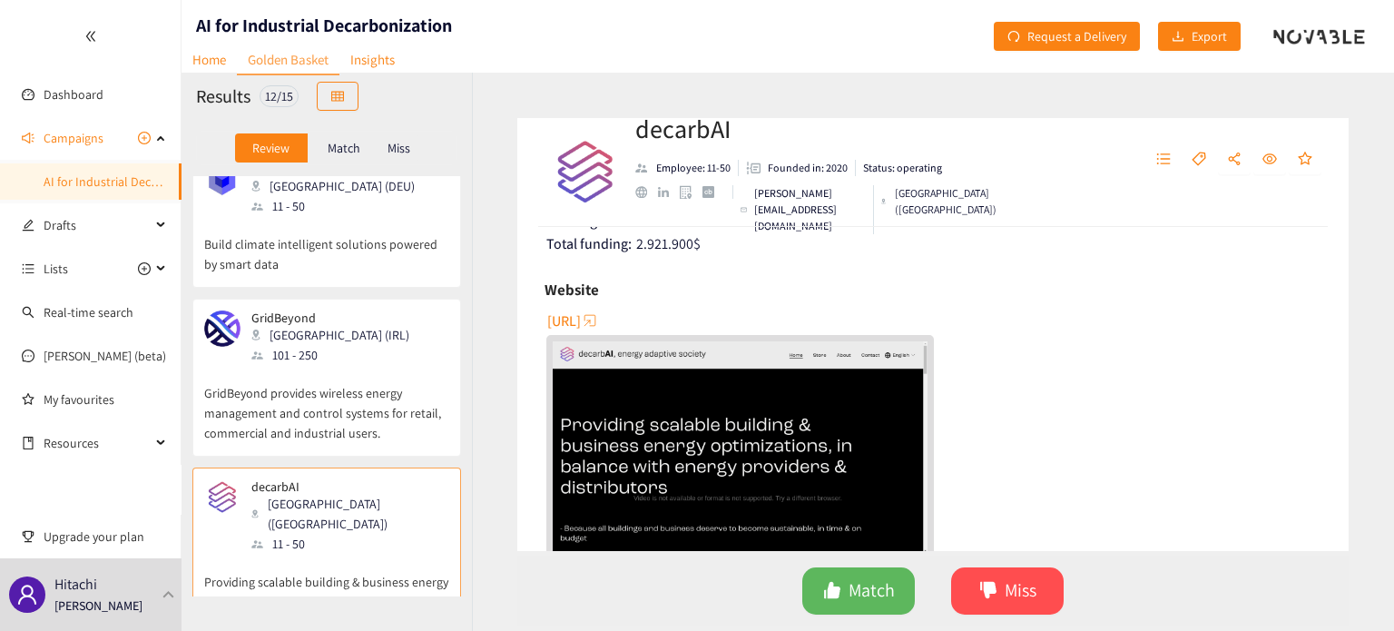
click at [398, 383] on p "GridBeyond provides wireless energy management and control systems for retail, …" at bounding box center [326, 404] width 245 height 78
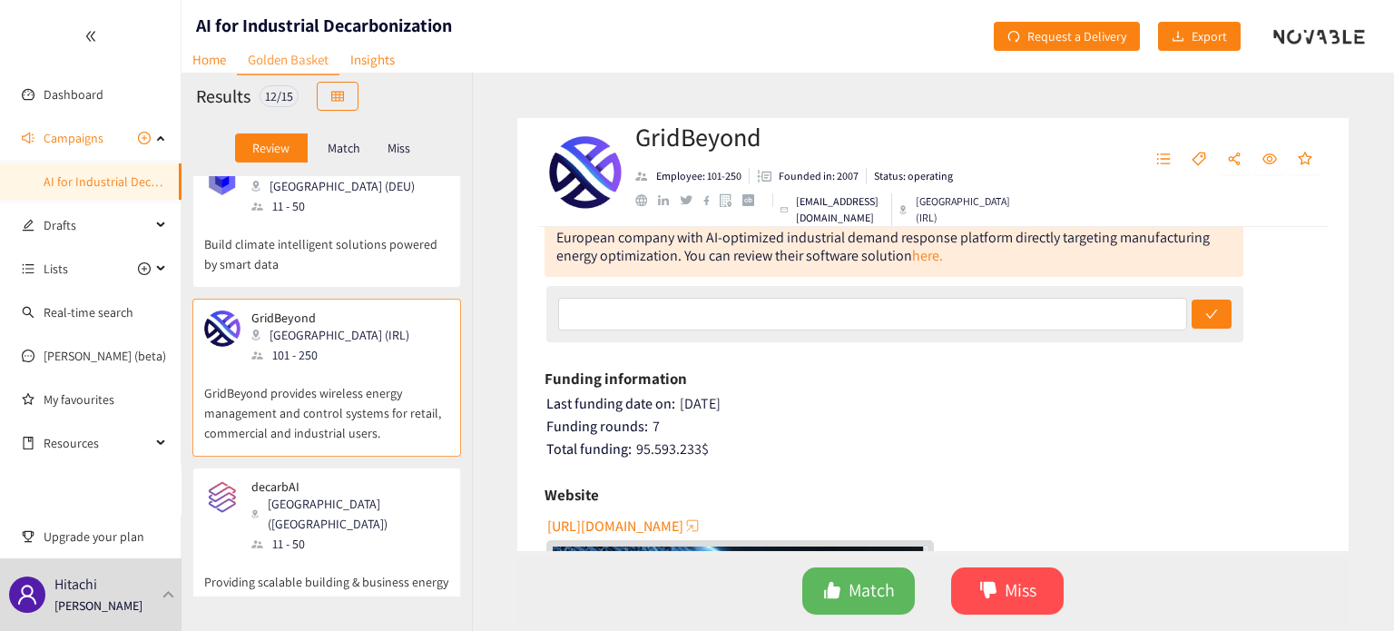
scroll to position [241, 0]
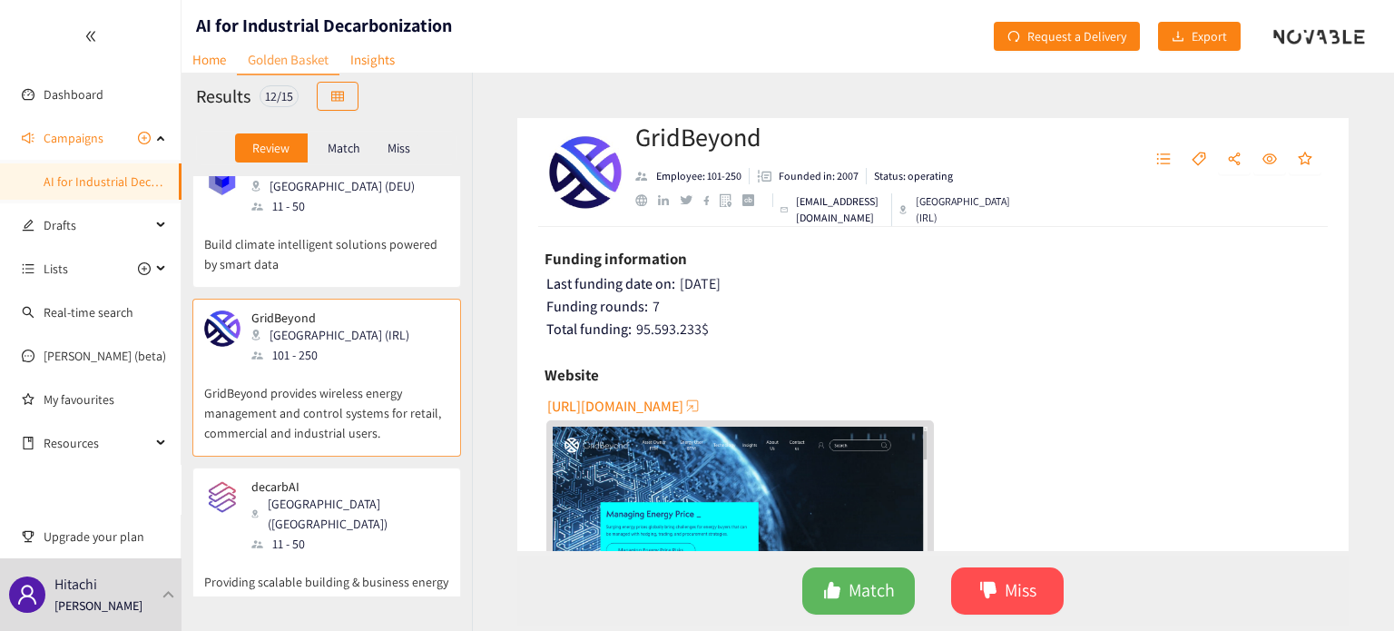
click at [639, 412] on span "[URL][DOMAIN_NAME]" at bounding box center [615, 406] width 136 height 23
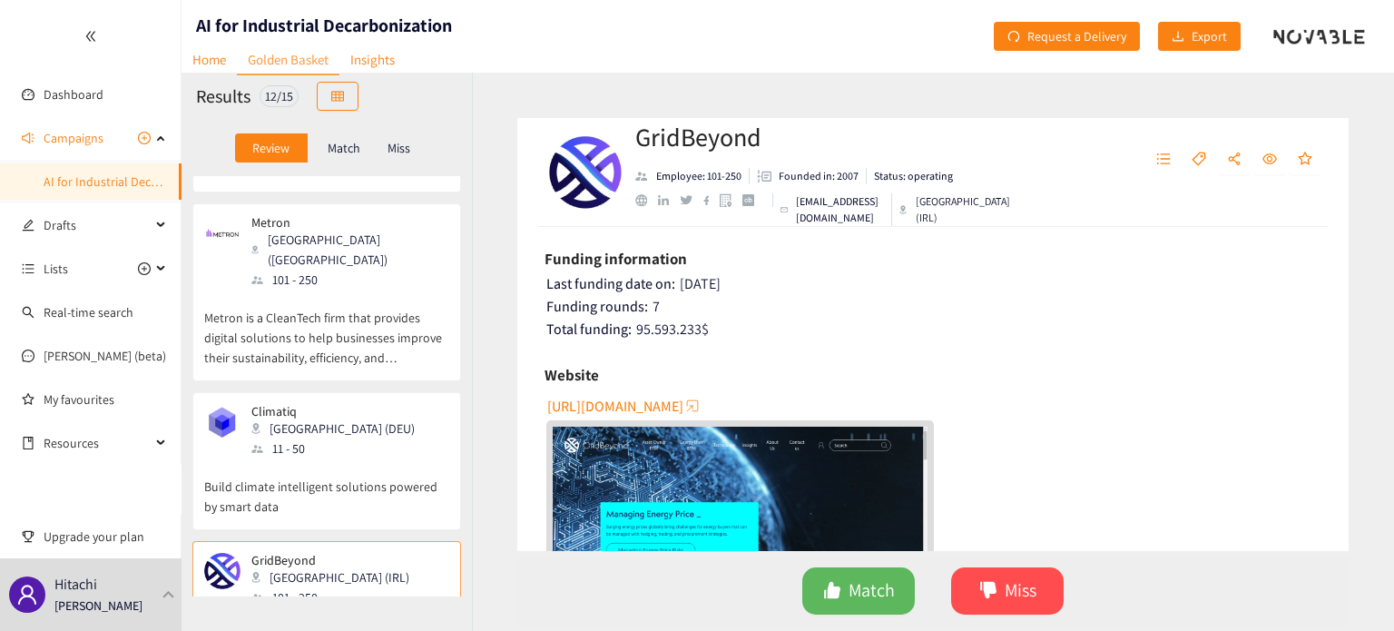
scroll to position [190, 0]
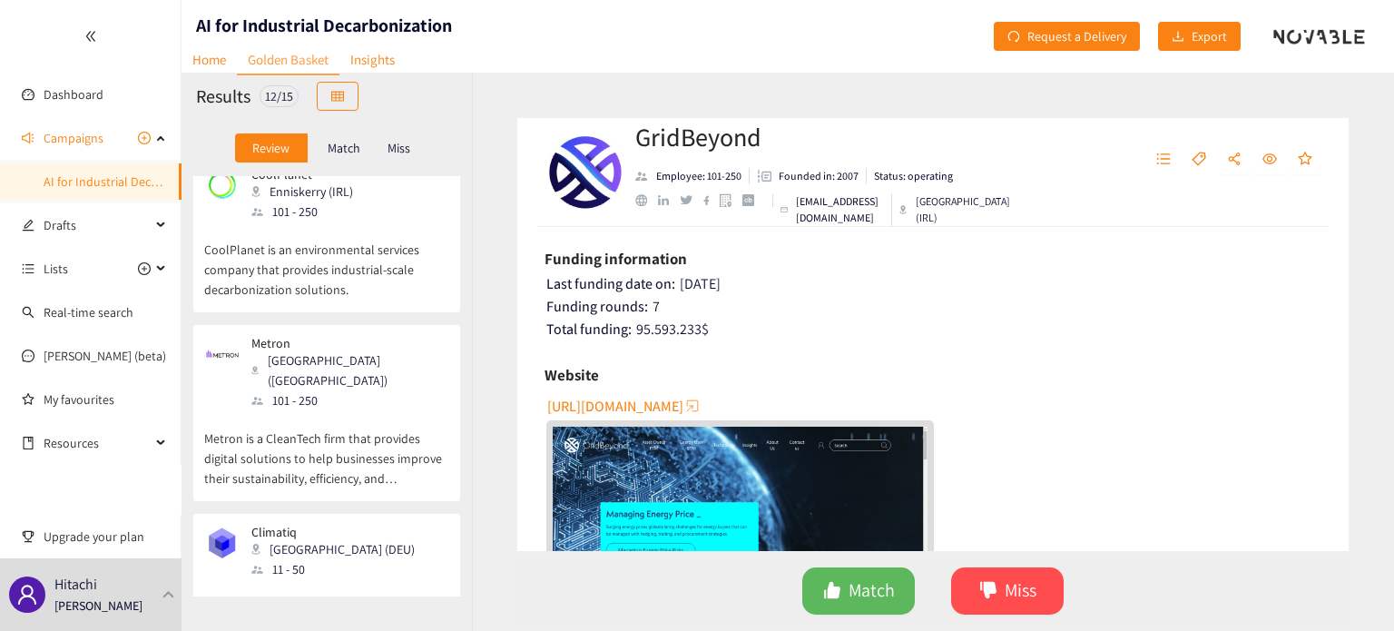
click at [327, 423] on p "Metron is a CleanTech firm that provides digital solutions to help businesses i…" at bounding box center [326, 449] width 245 height 78
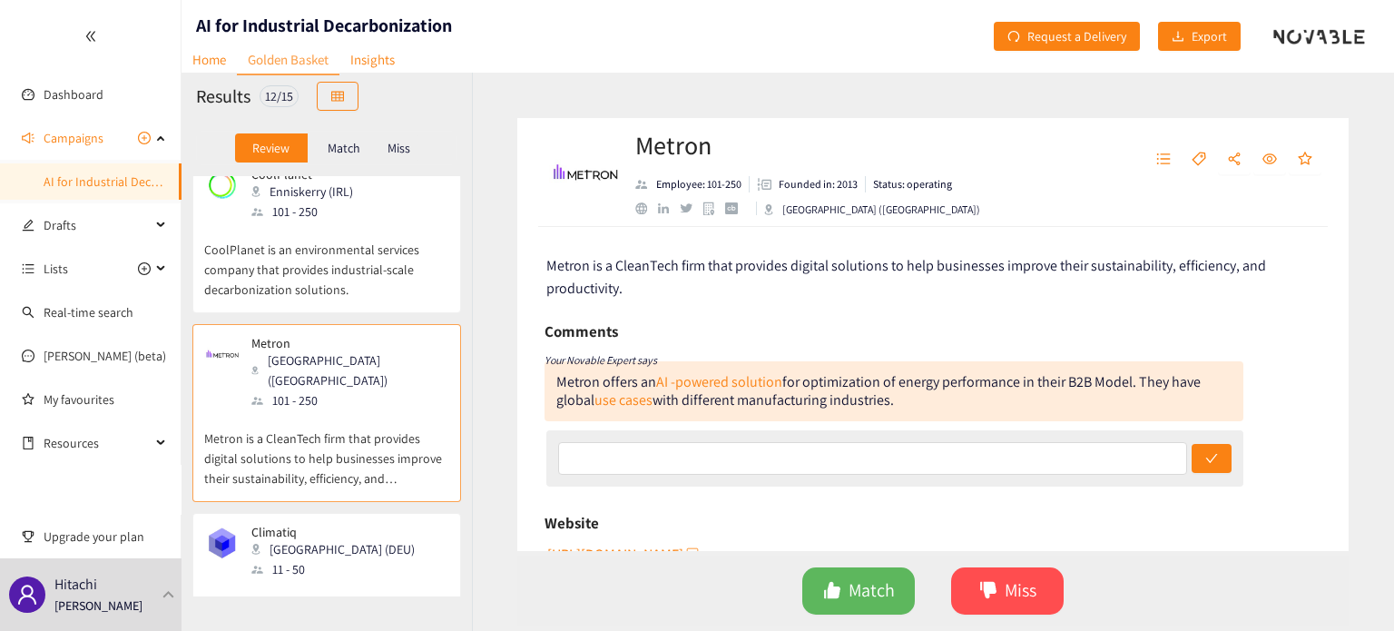
scroll to position [69, 0]
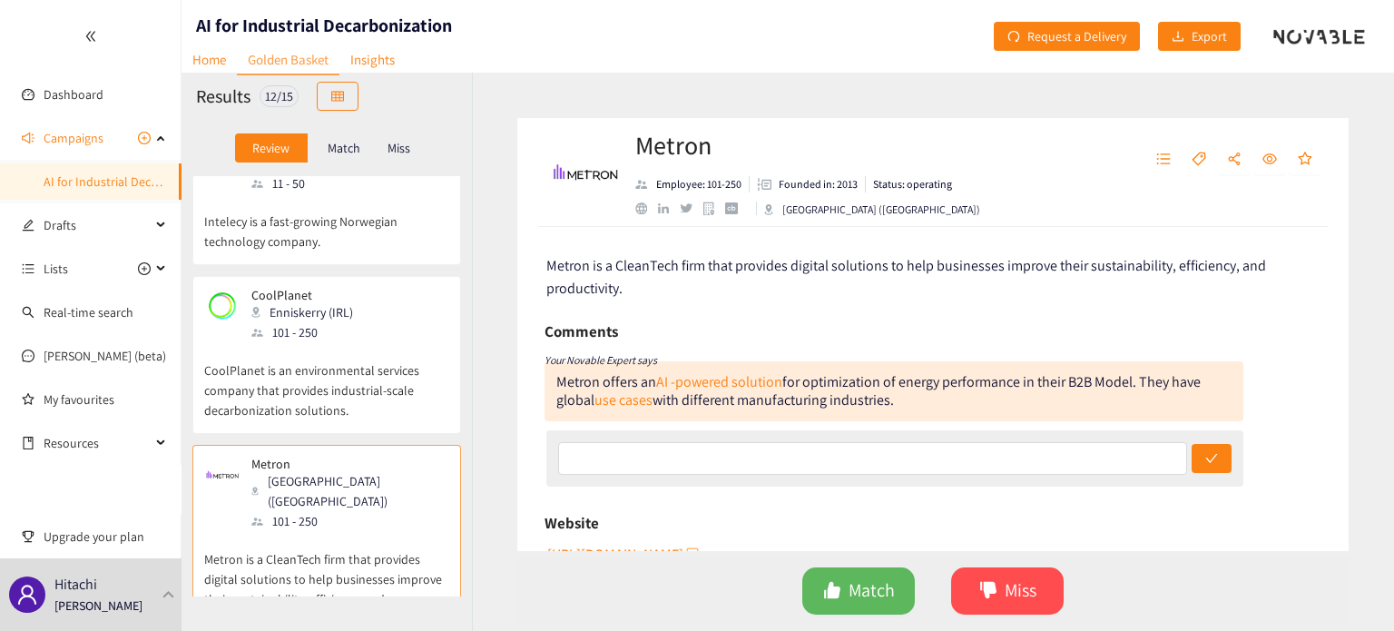
click at [346, 347] on p "CoolPlanet is an environmental services company that provides industrial-scale …" at bounding box center [326, 381] width 245 height 78
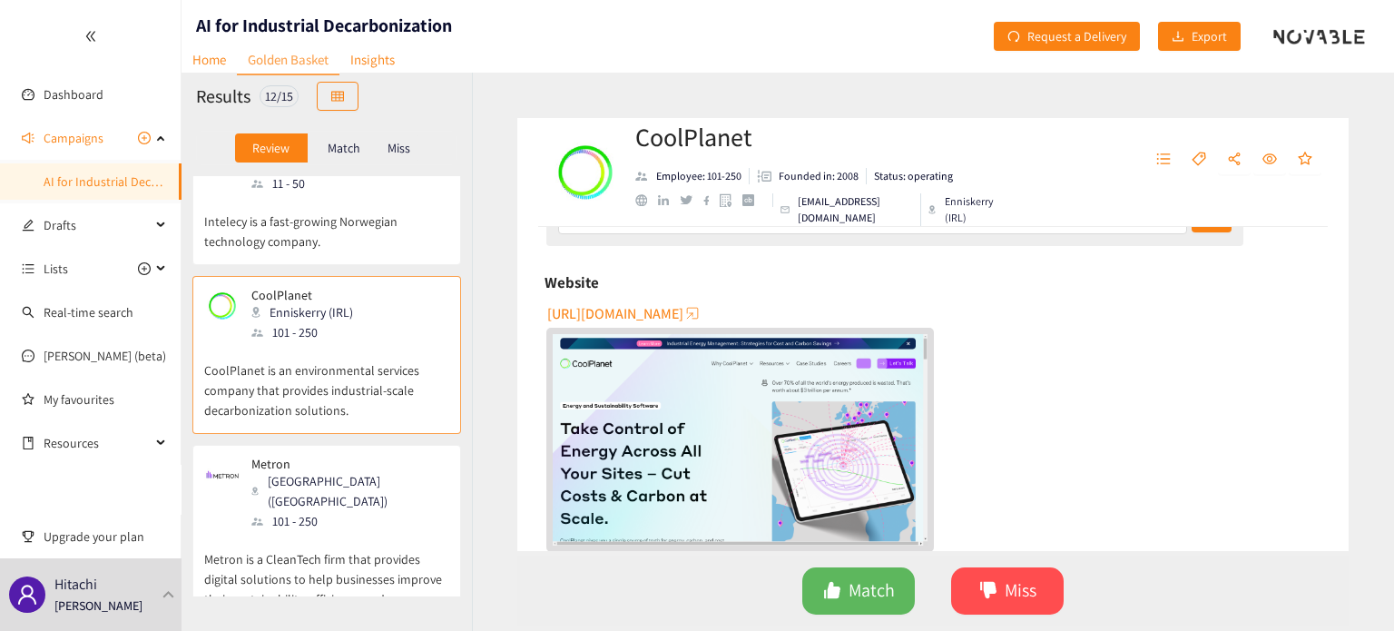
scroll to position [121, 0]
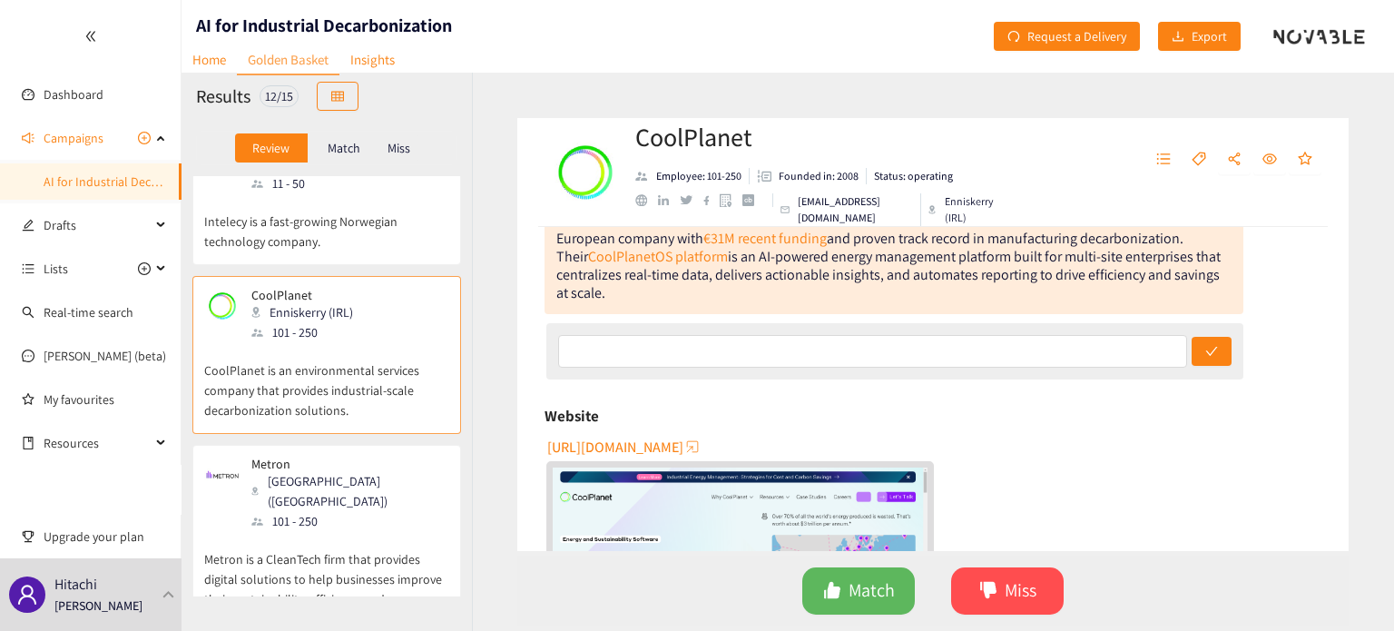
click at [640, 439] on span "[URL][DOMAIN_NAME]" at bounding box center [615, 446] width 136 height 23
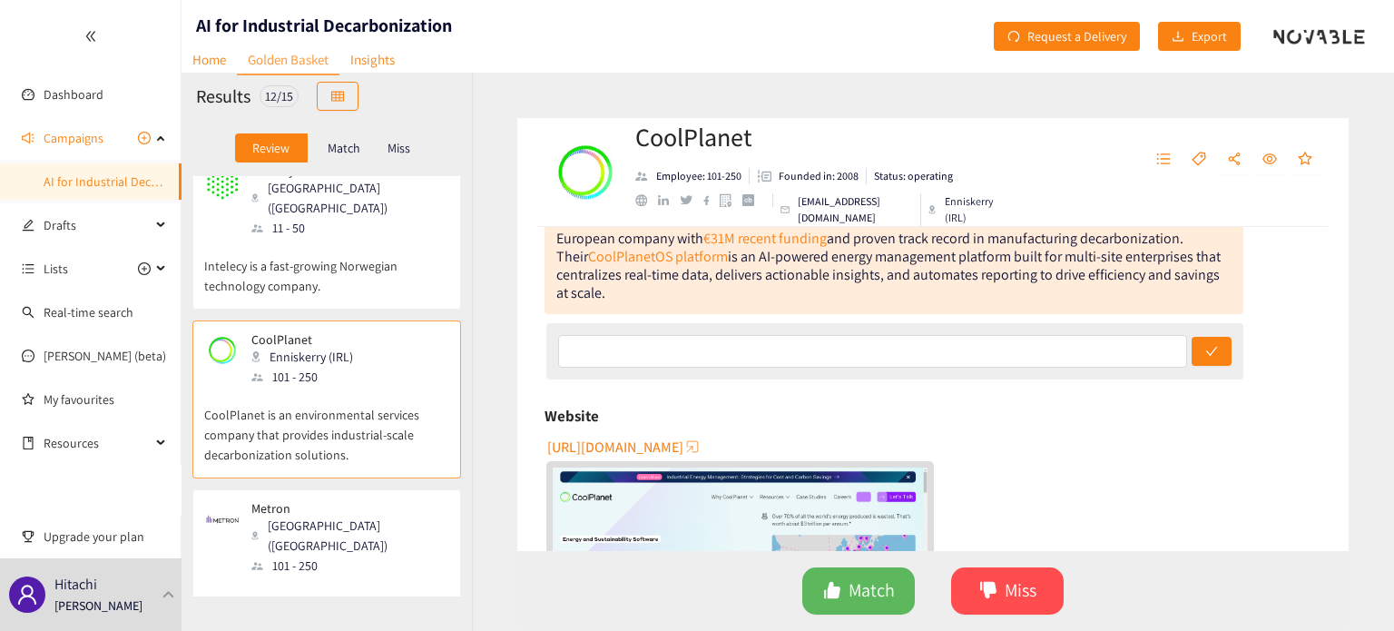
scroll to position [0, 0]
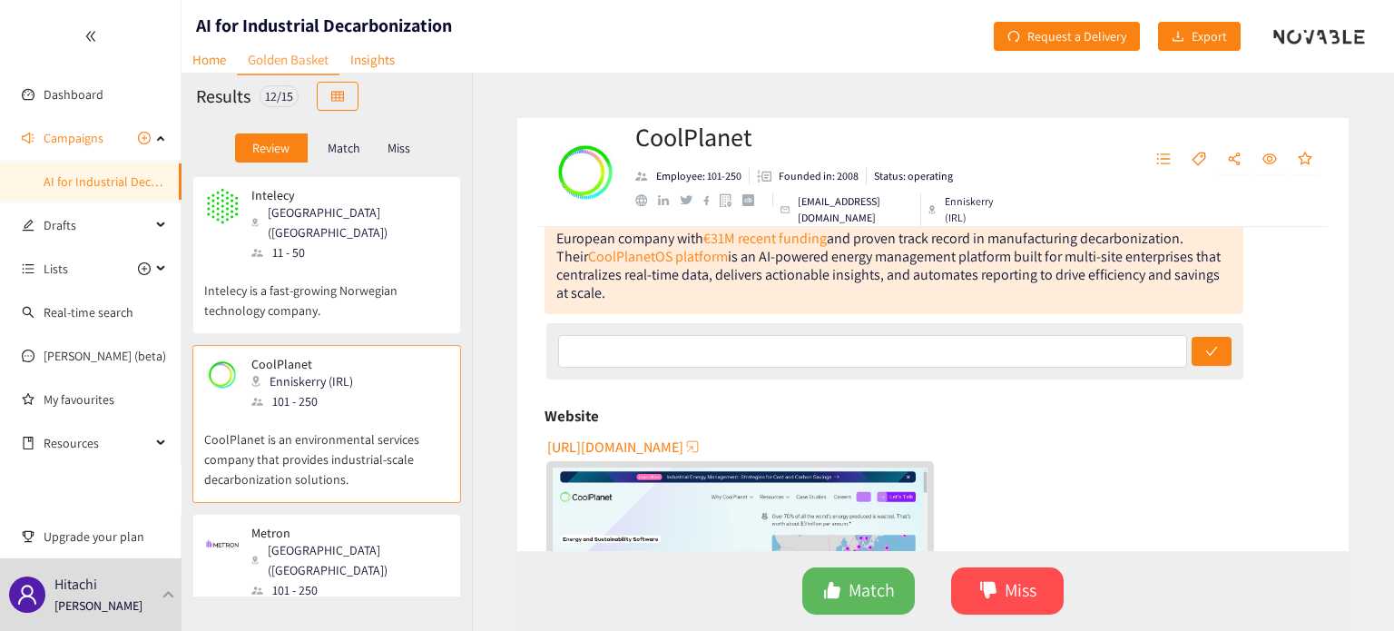
click at [416, 282] on p "Intelecy is a fast-growing Norwegian technology company." at bounding box center [326, 291] width 245 height 58
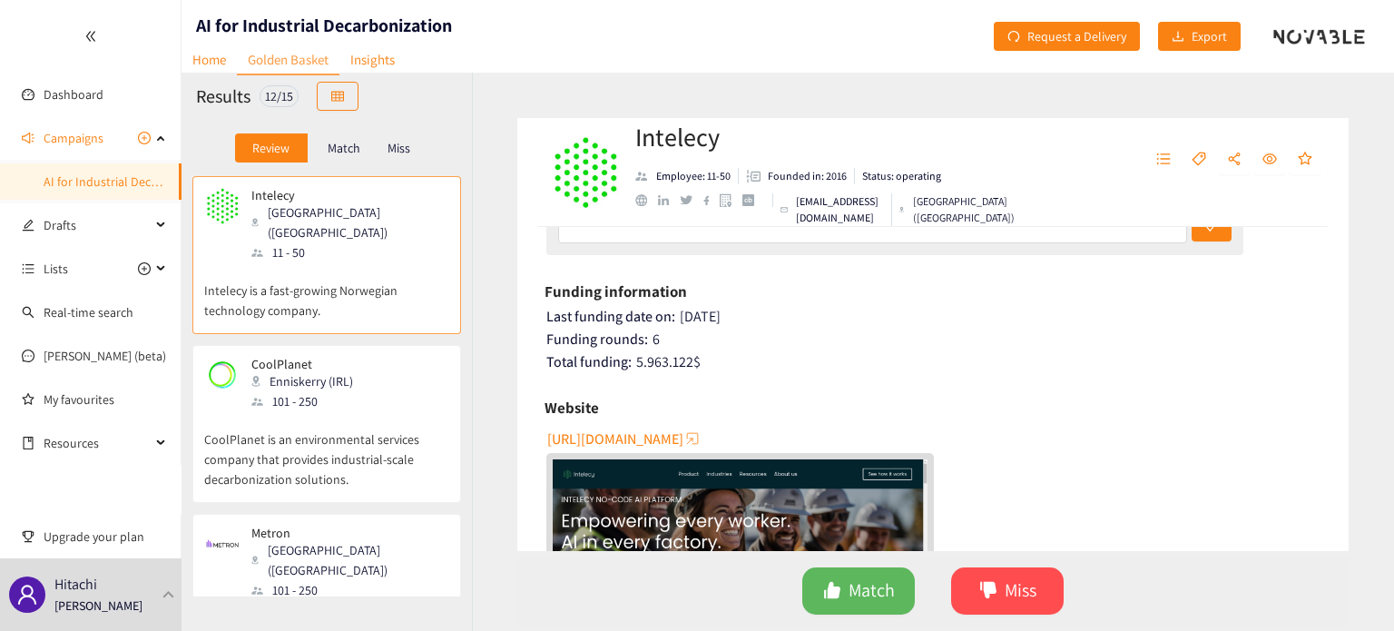
scroll to position [363, 0]
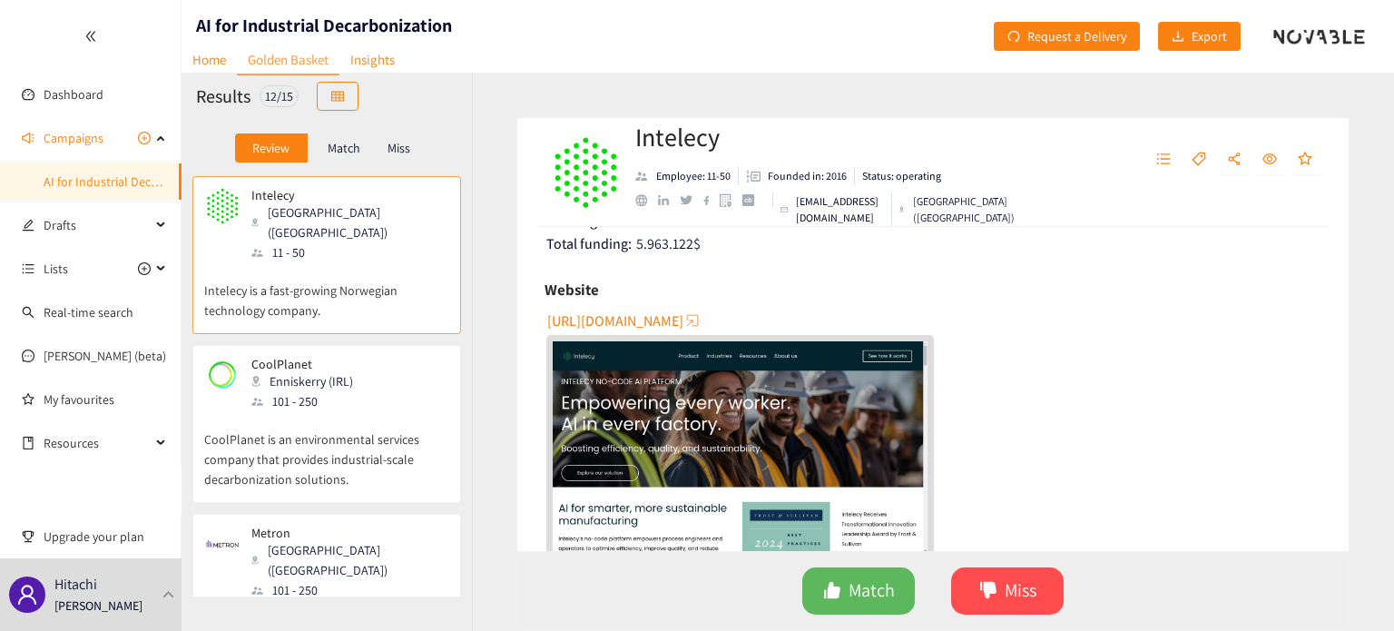
click at [635, 319] on span "[URL][DOMAIN_NAME]" at bounding box center [615, 320] width 136 height 23
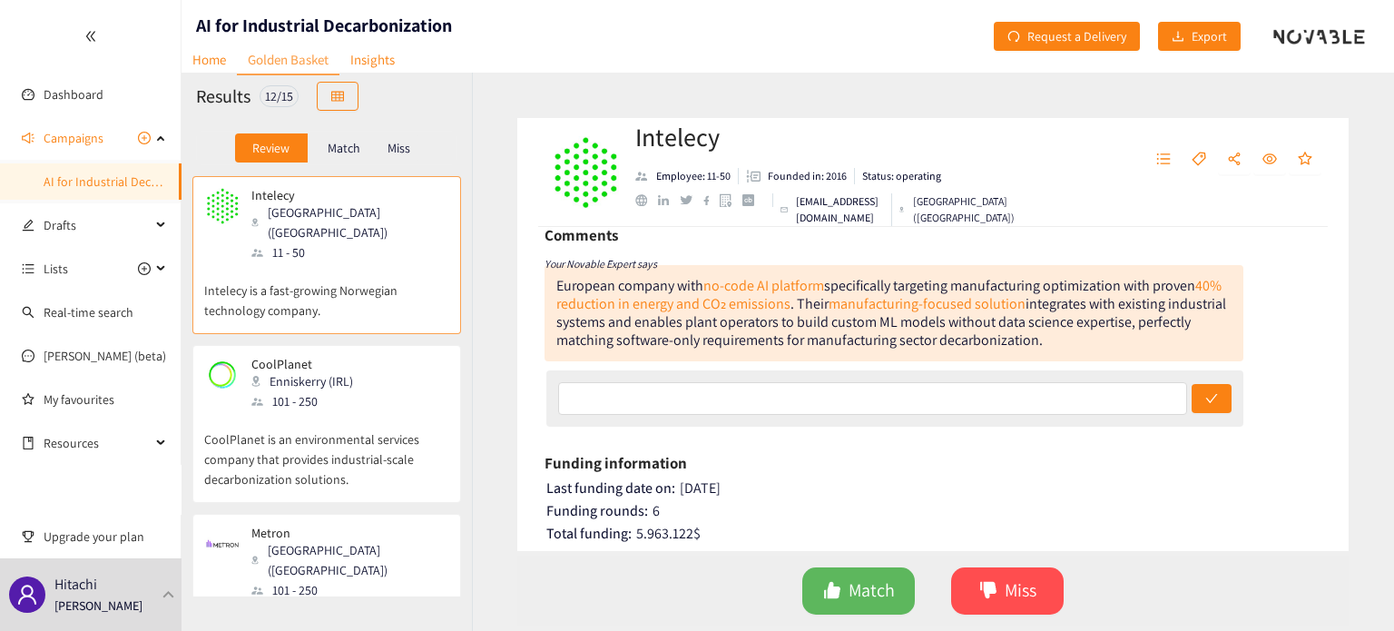
scroll to position [69, 0]
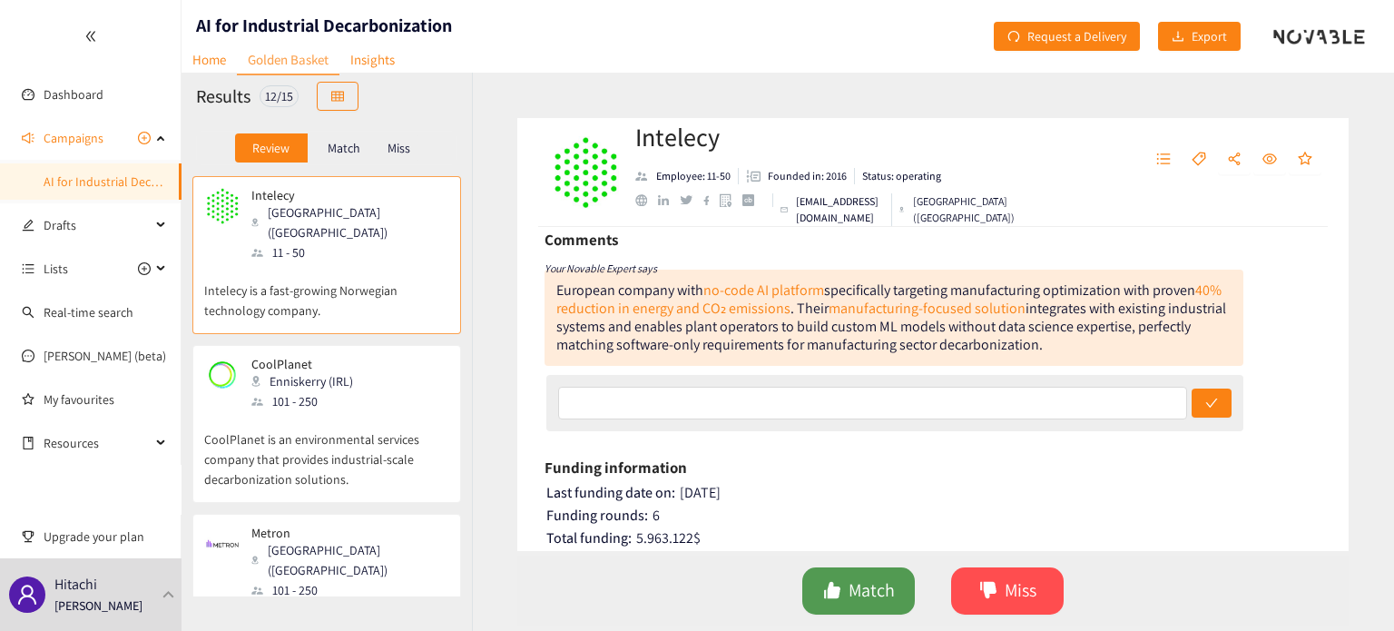
click at [814, 586] on button "Match" at bounding box center [858, 590] width 112 height 47
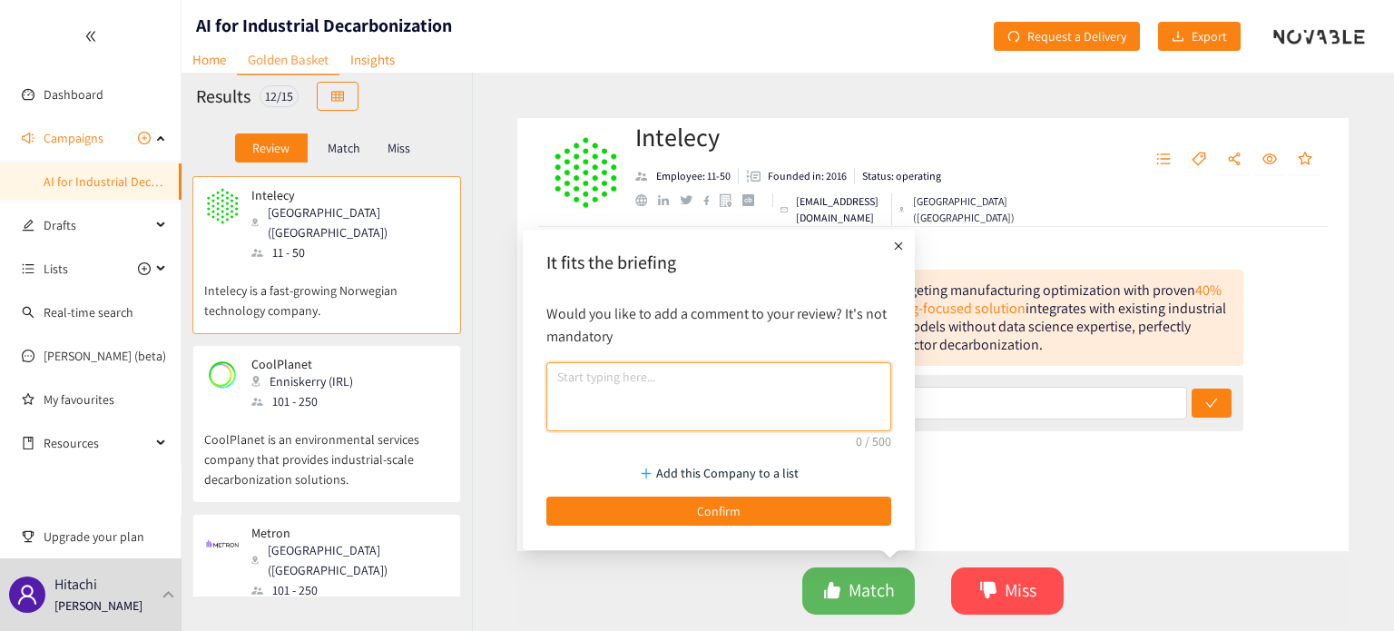
click at [722, 408] on textarea at bounding box center [718, 396] width 345 height 69
type textarea "R"
type textarea "e"
click at [812, 382] on textarea "A little early/small, but the product seems interesting" at bounding box center [718, 396] width 345 height 69
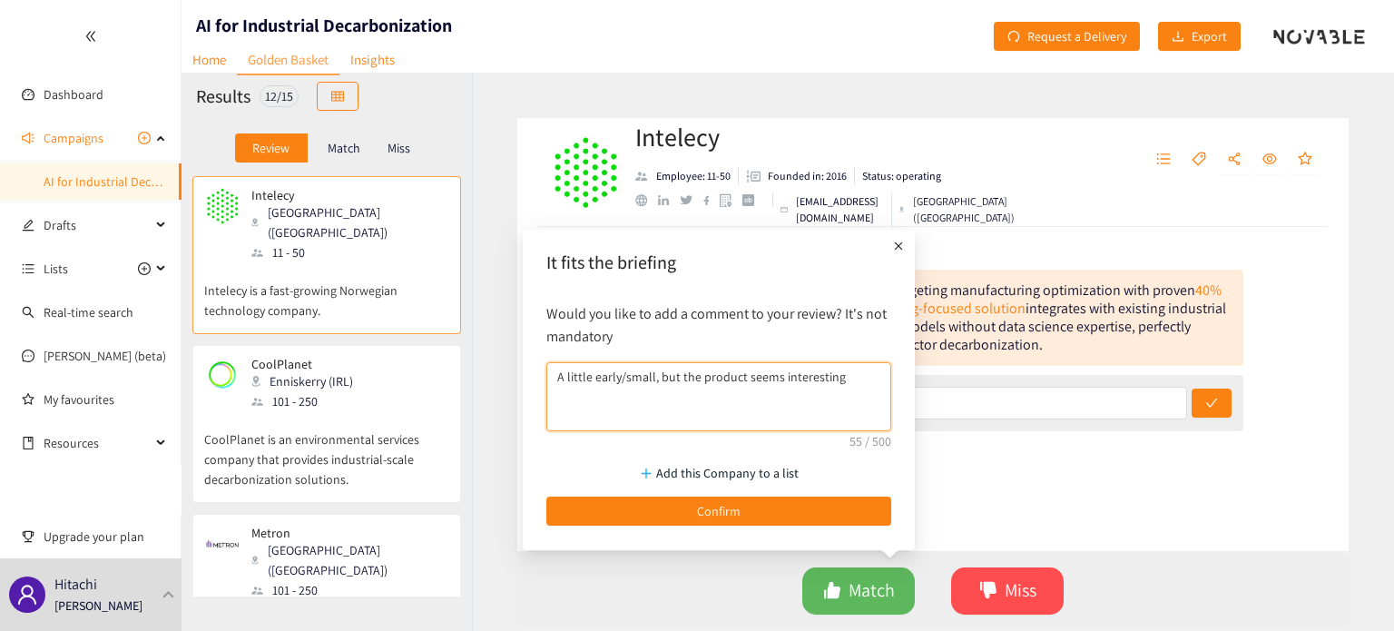
click at [812, 382] on textarea "A little early/small, but the product seems interesting" at bounding box center [718, 396] width 345 height 69
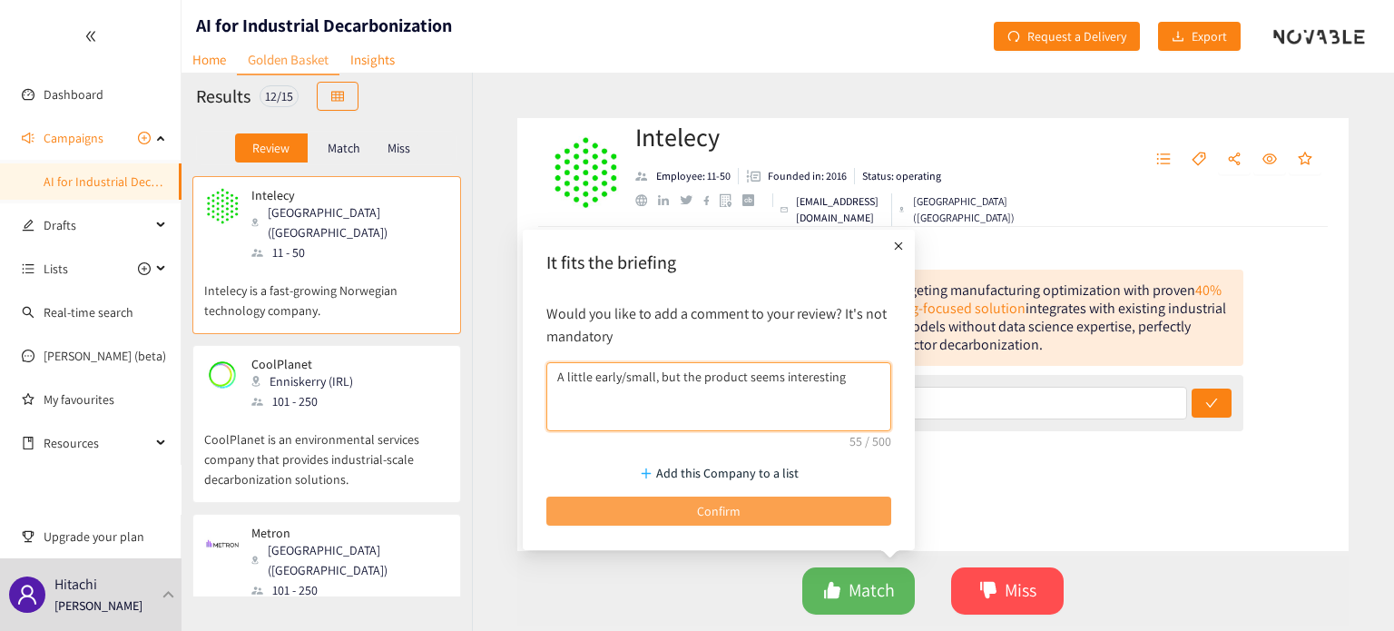
type textarea "A little early/small, but the product seems interesting"
click at [741, 507] on button "Confirm" at bounding box center [718, 510] width 345 height 29
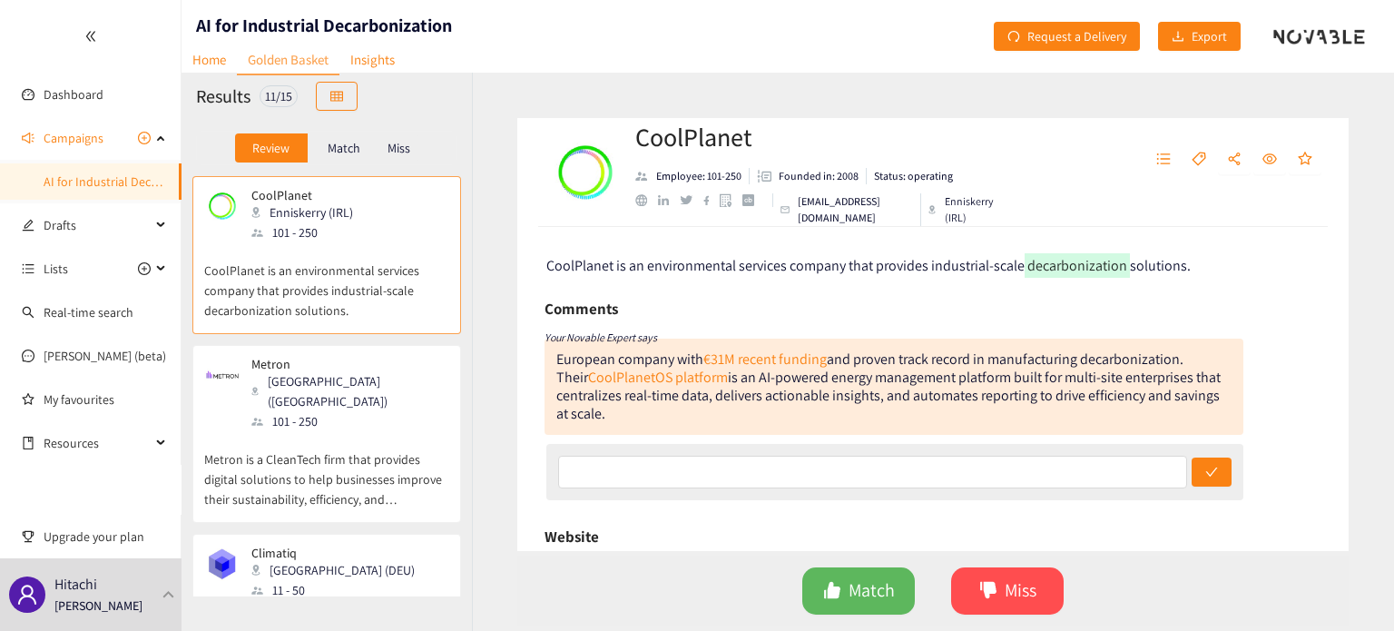
scroll to position [363, 0]
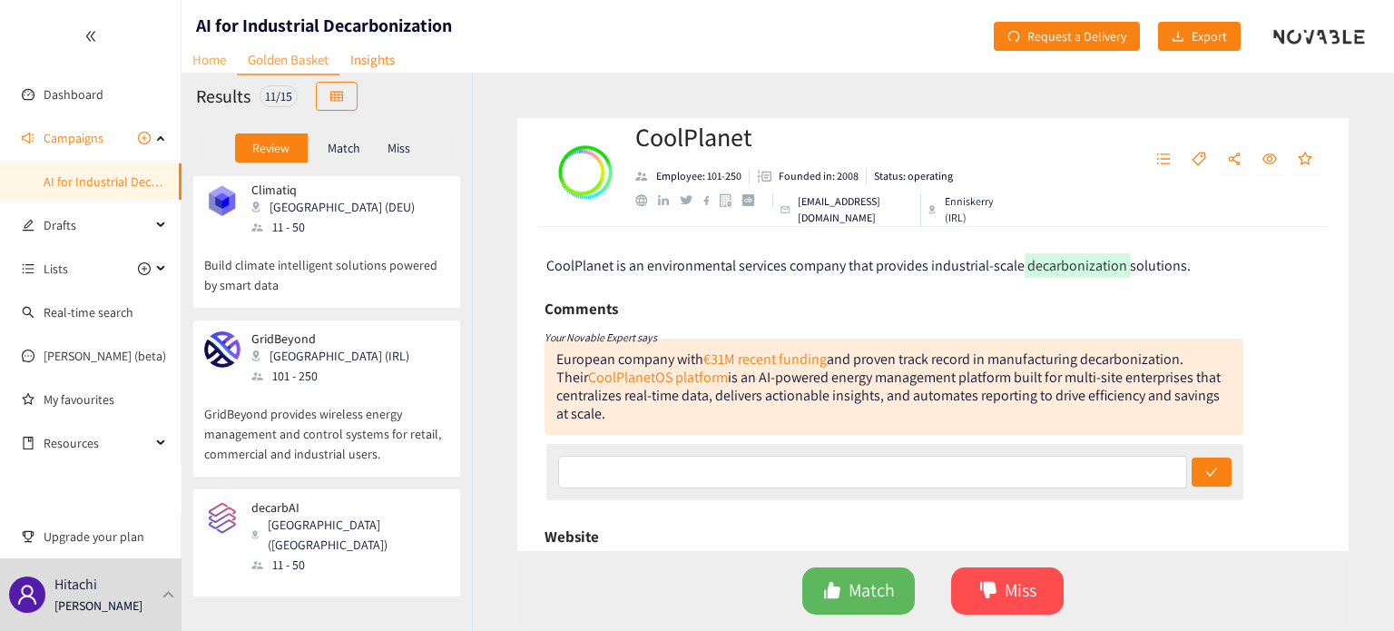
click at [212, 63] on link "Home" at bounding box center [208, 59] width 55 height 28
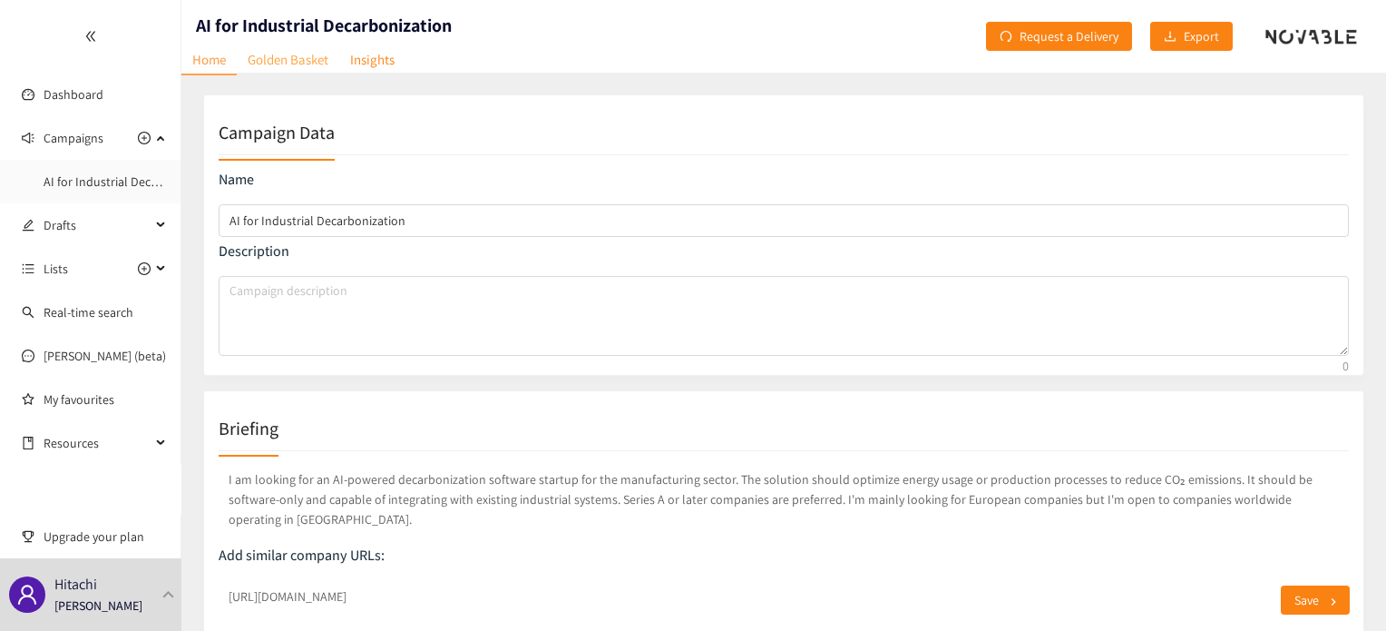
click at [266, 64] on link "Golden Basket" at bounding box center [288, 59] width 103 height 28
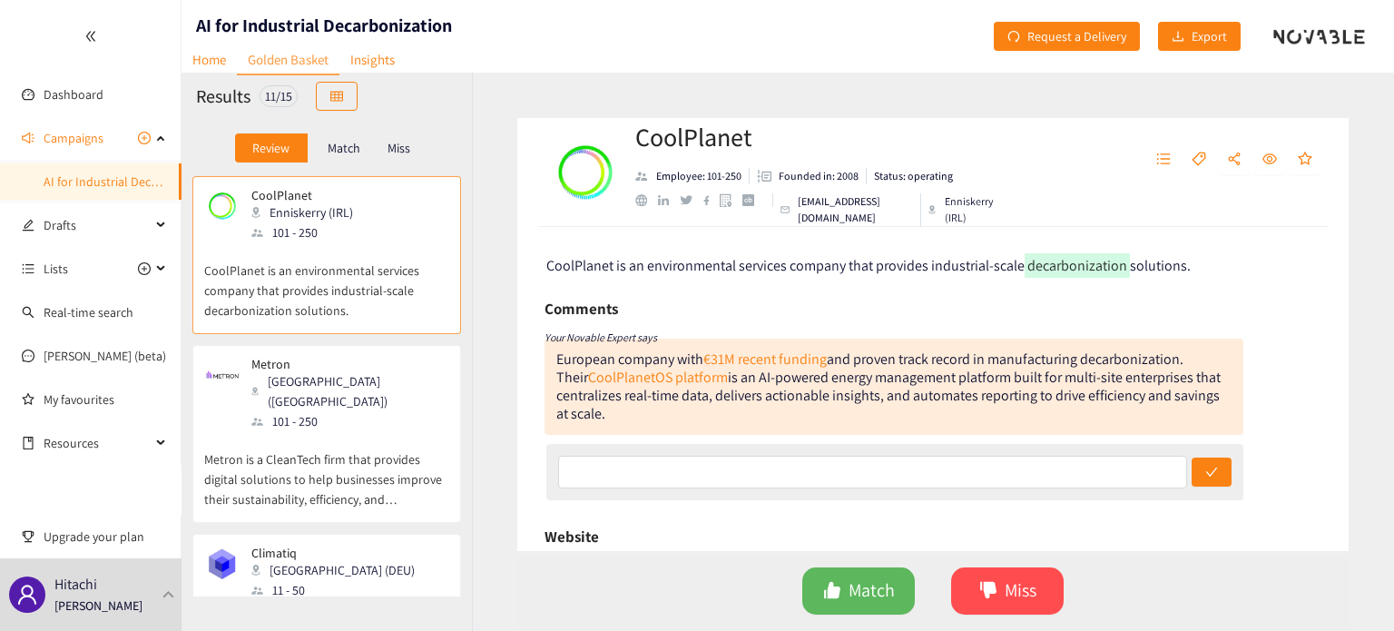
click at [352, 141] on p "Match" at bounding box center [344, 148] width 33 height 15
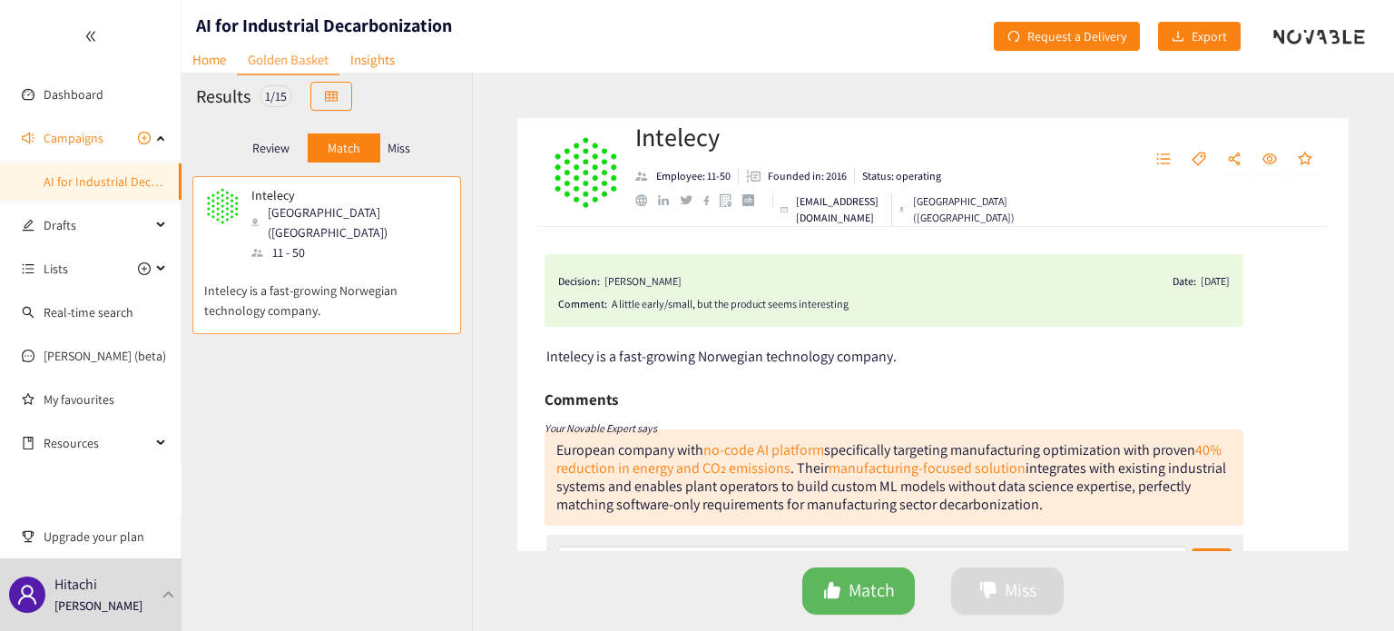
click at [404, 152] on p "Miss" at bounding box center [398, 148] width 23 height 15
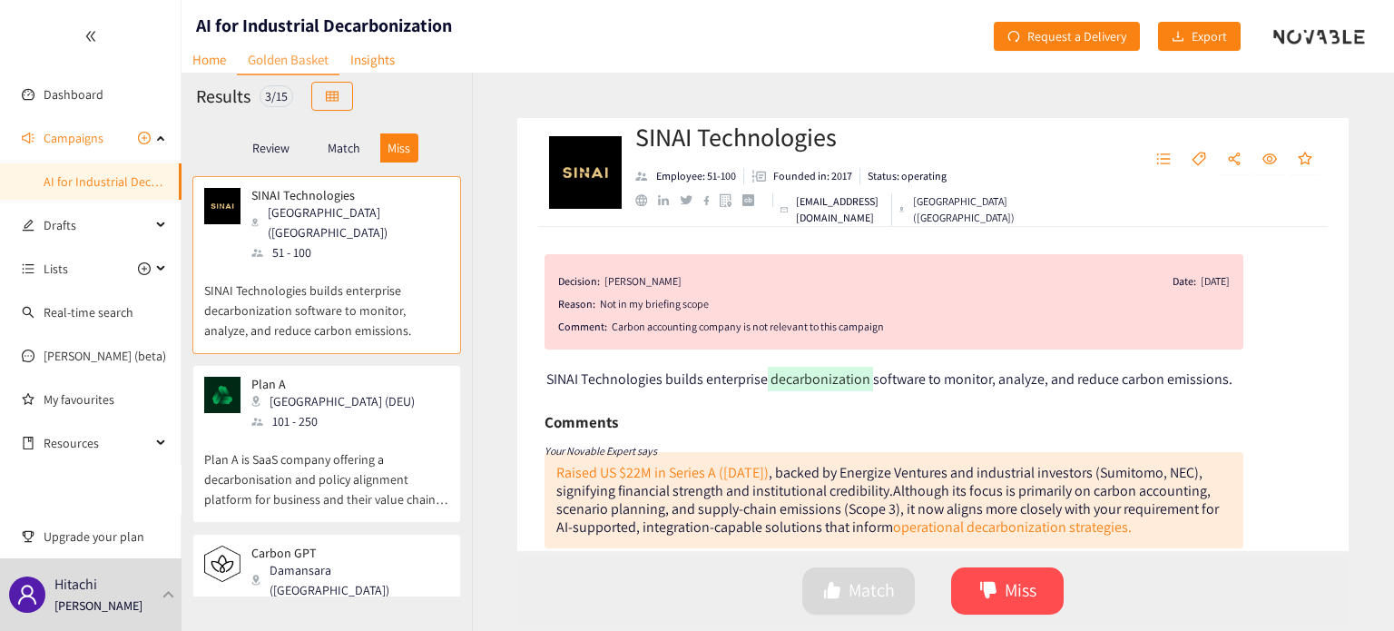
click at [355, 147] on p "Match" at bounding box center [344, 148] width 33 height 15
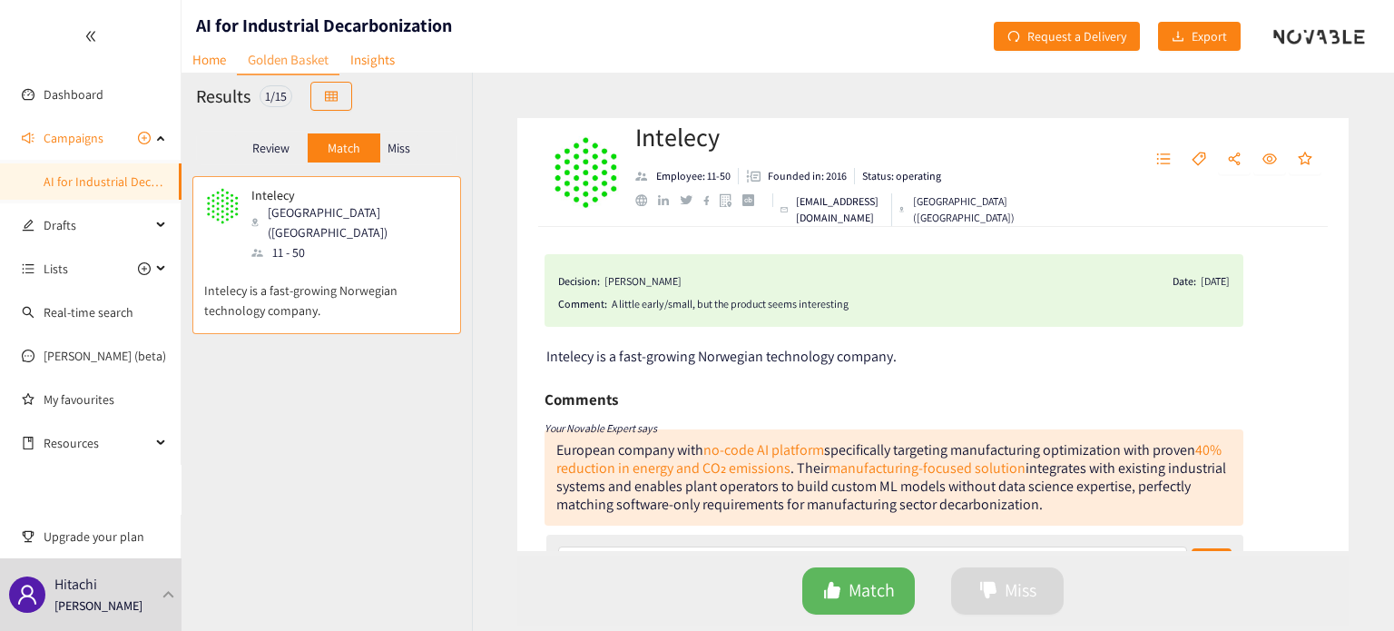
click at [292, 139] on div "Review" at bounding box center [271, 147] width 73 height 29
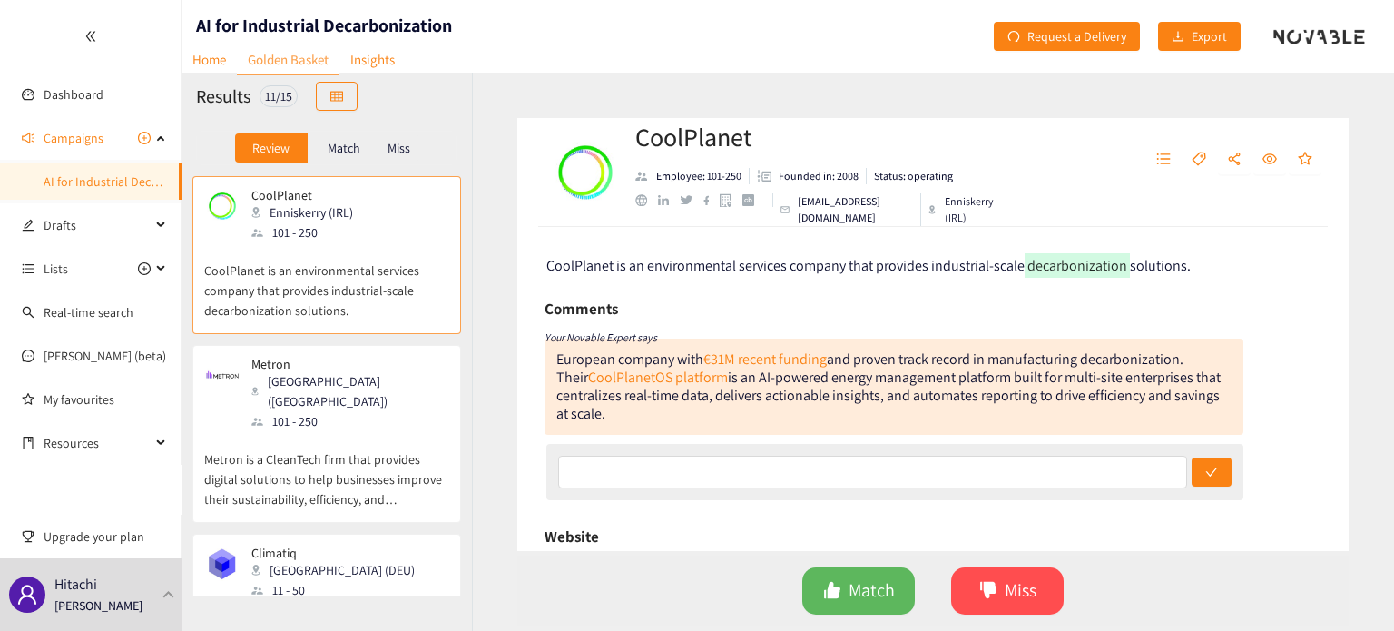
click at [344, 152] on p "Match" at bounding box center [344, 148] width 33 height 15
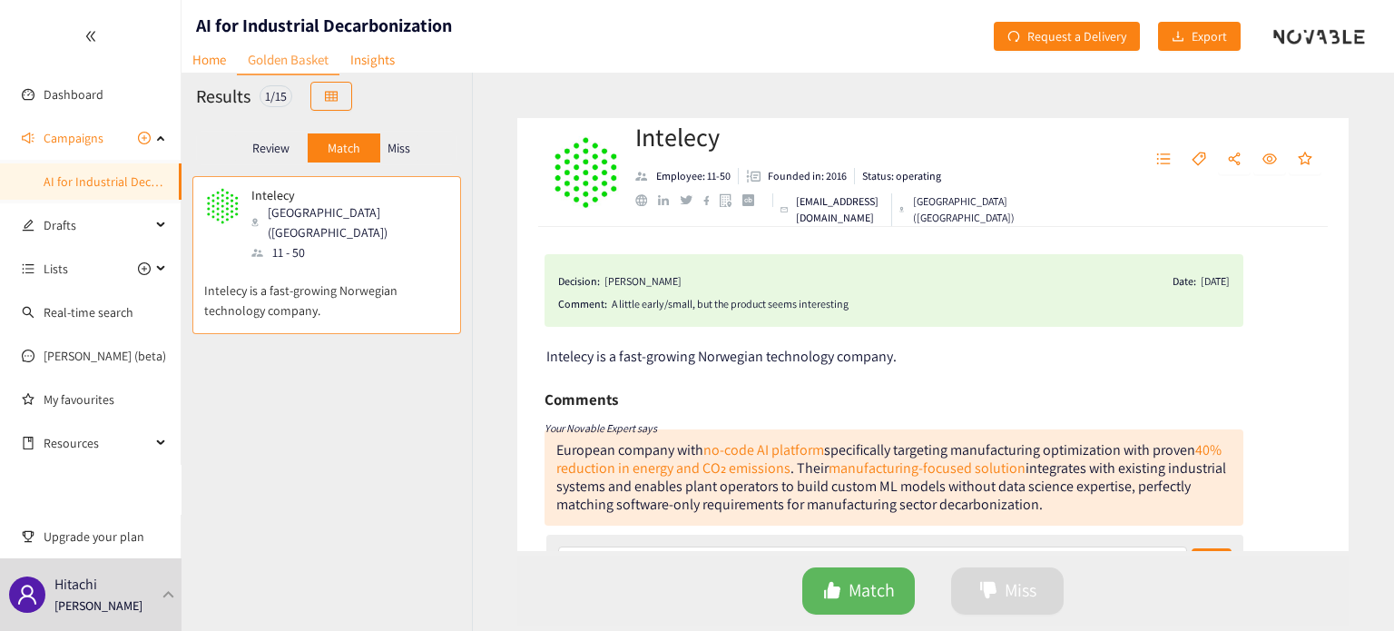
click at [278, 152] on p "Review" at bounding box center [270, 148] width 37 height 15
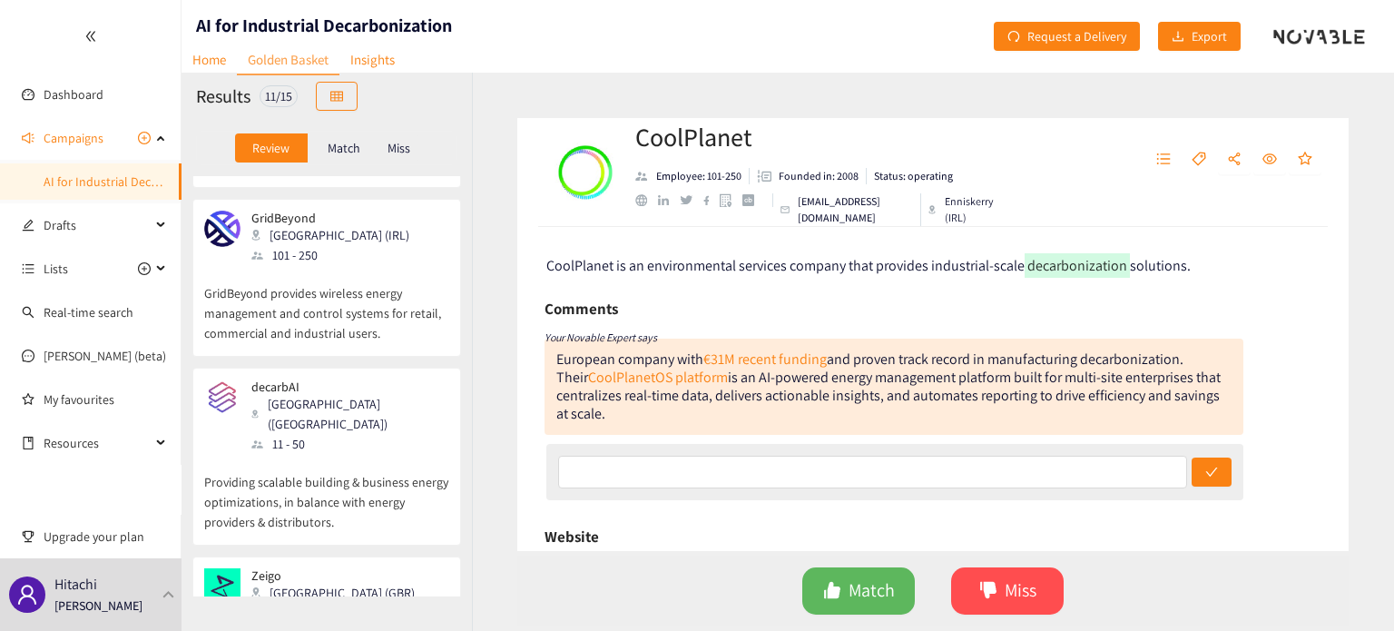
scroll to position [604, 0]
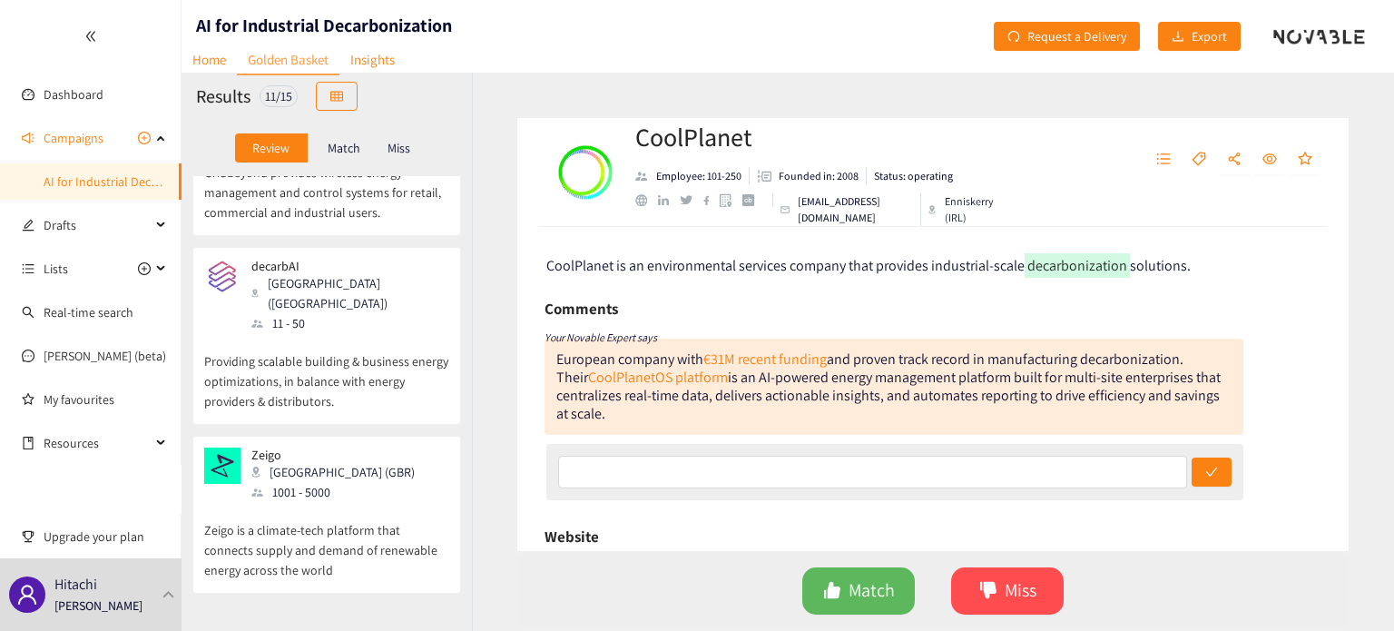
click at [357, 447] on div "Zeigo London (GBR) 1001 - 5000" at bounding box center [326, 474] width 245 height 54
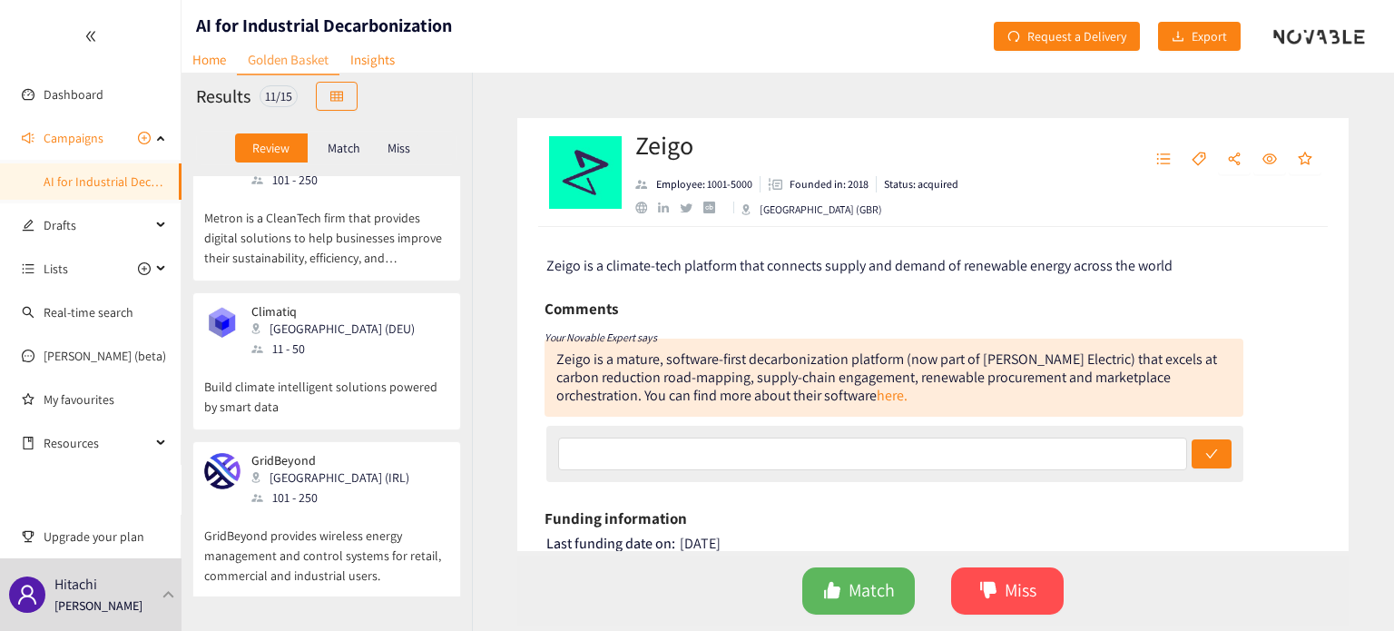
click at [357, 453] on div "GridBeyond Dublin (IRL) 101 - 250" at bounding box center [326, 480] width 245 height 54
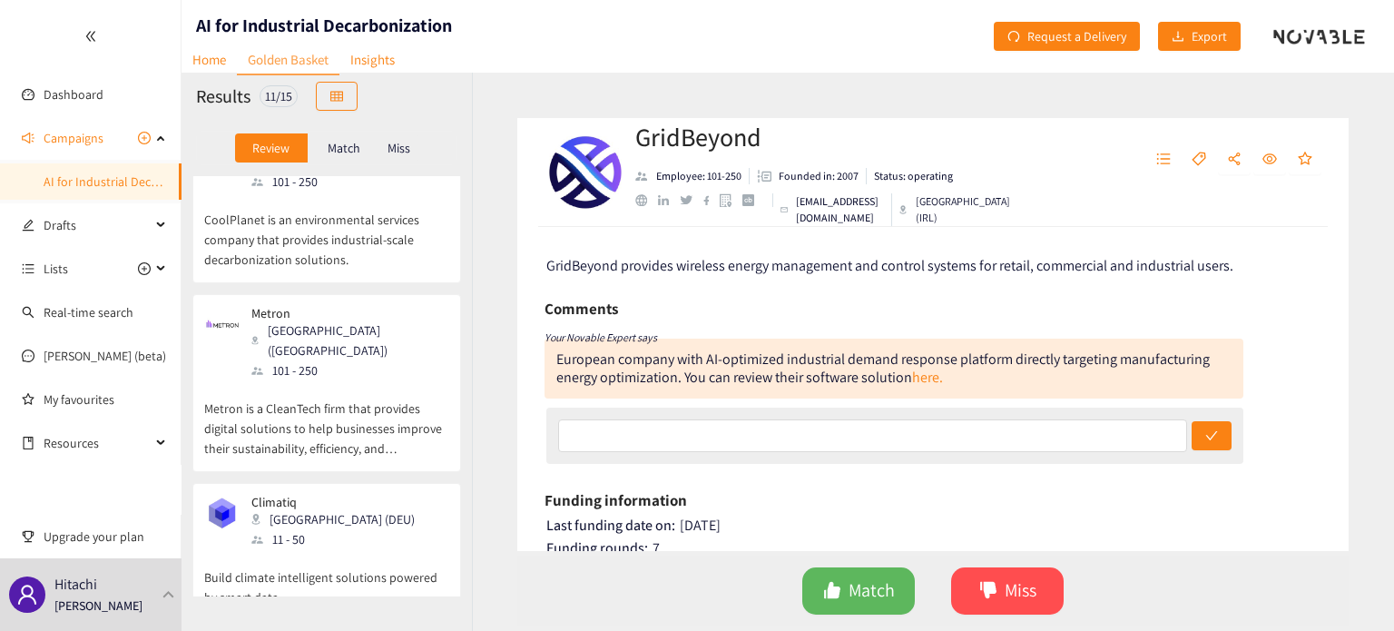
scroll to position [0, 0]
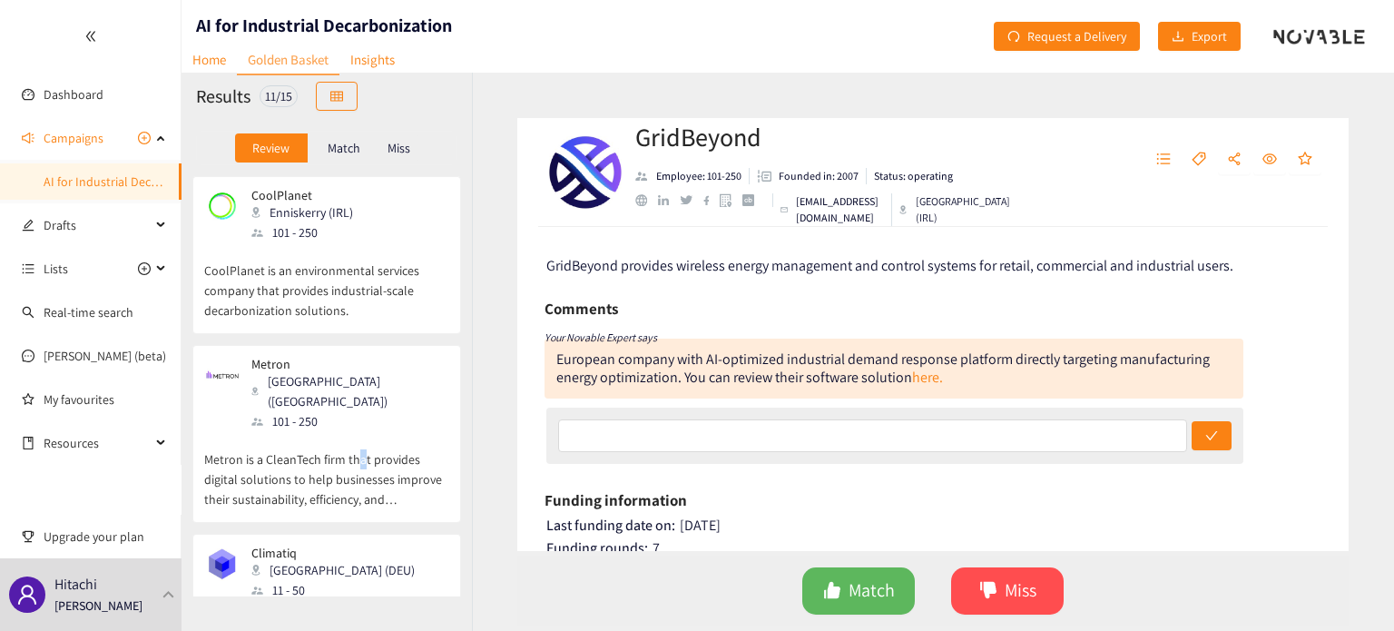
click at [363, 435] on p "Metron is a CleanTech firm that provides digital solutions to help businesses i…" at bounding box center [326, 470] width 245 height 78
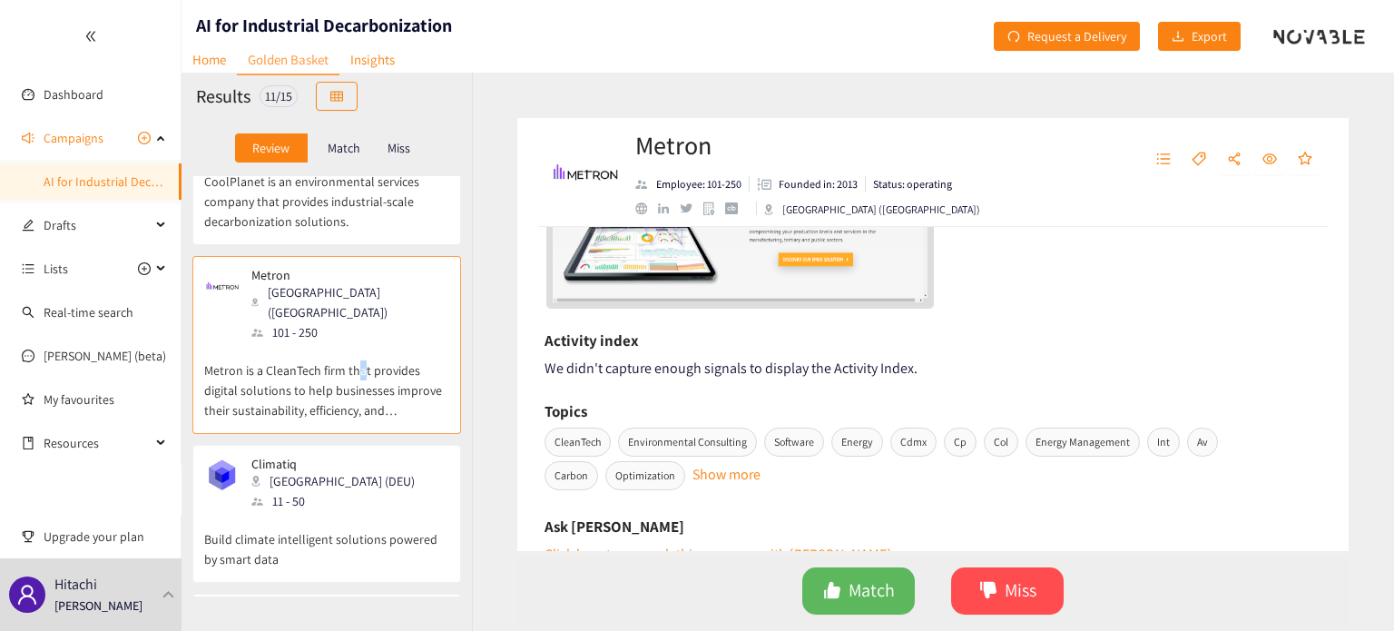
scroll to position [121, 0]
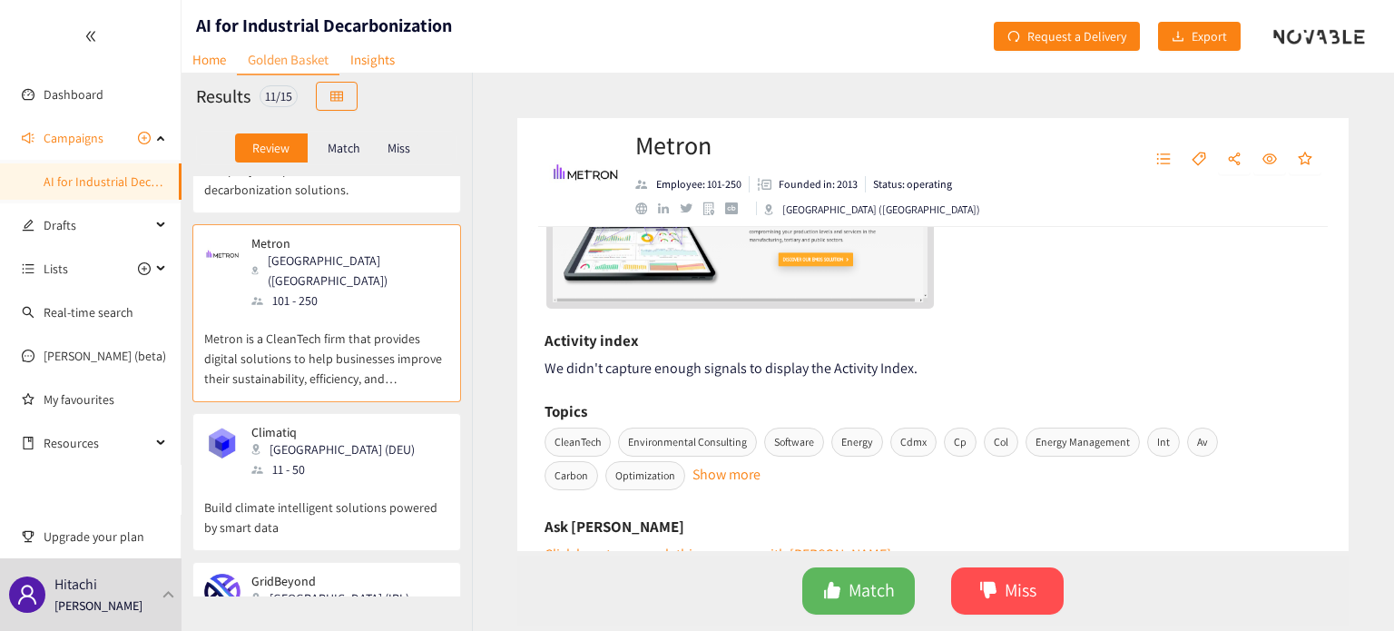
click at [328, 479] on p "Build climate intelligent solutions powered by smart data" at bounding box center [326, 508] width 245 height 58
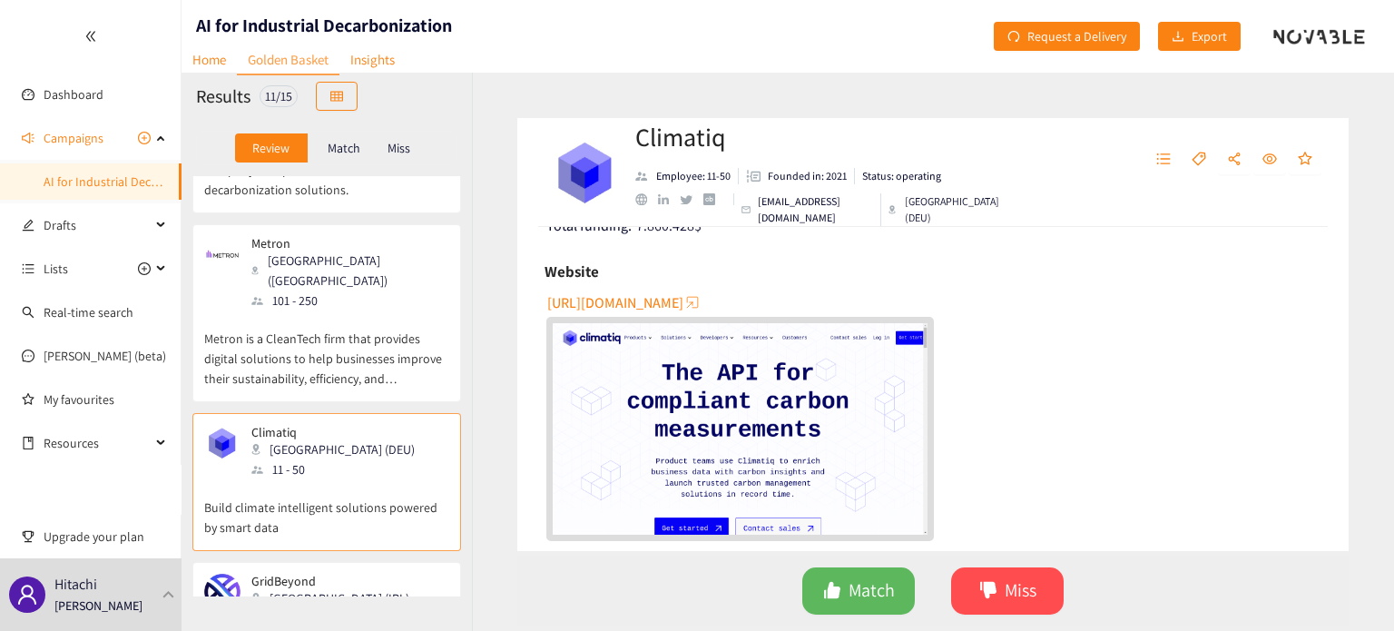
scroll to position [0, 0]
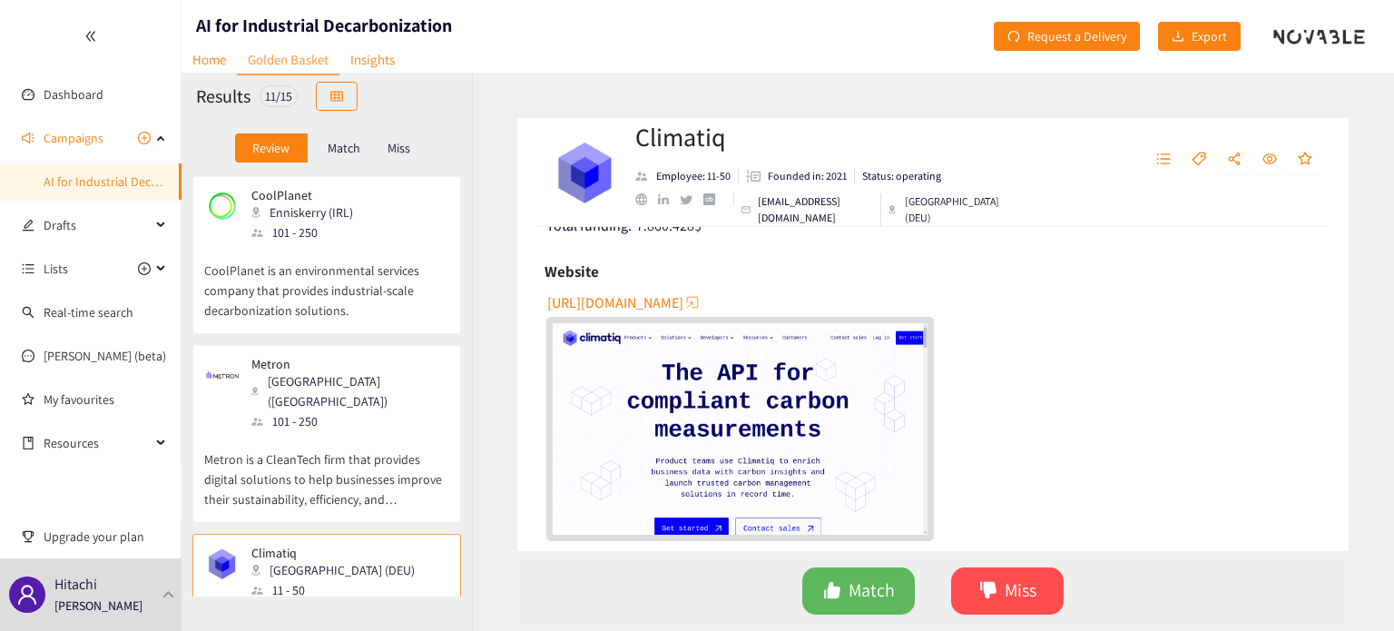
click at [374, 290] on p "CoolPlanet is an environmental services company that provides industrial-scale …" at bounding box center [326, 281] width 245 height 78
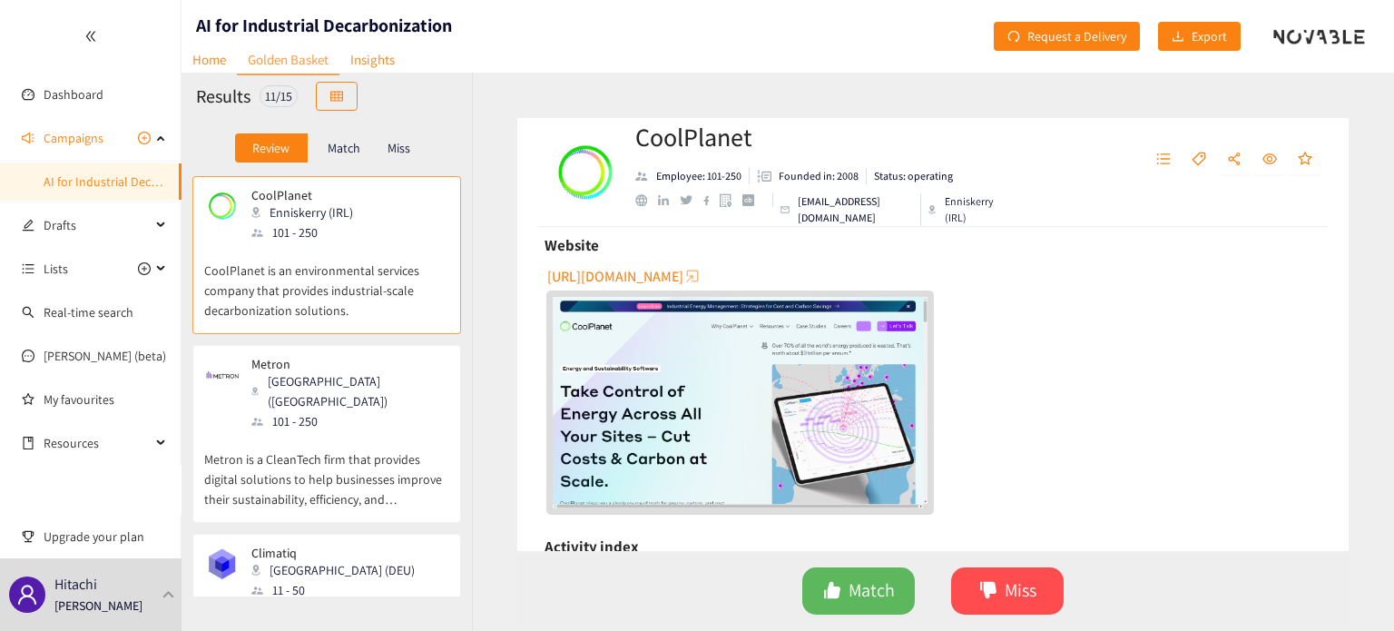
scroll to position [241, 0]
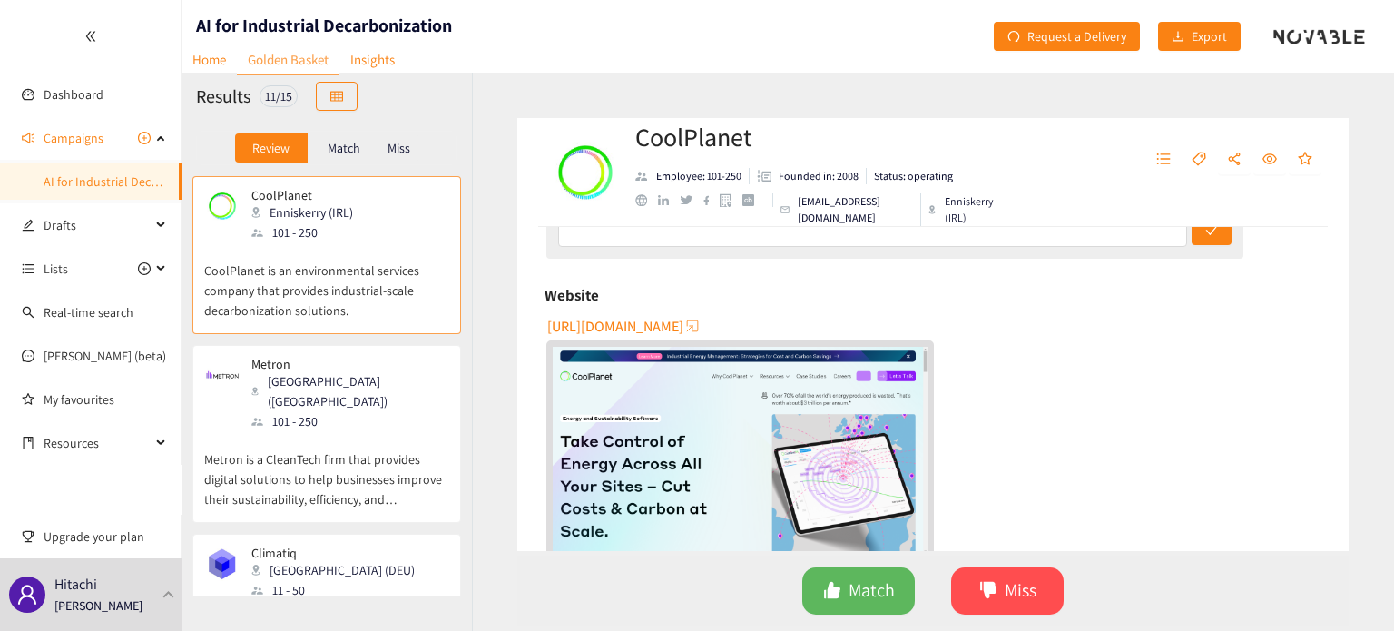
click at [624, 323] on span "[URL][DOMAIN_NAME]" at bounding box center [615, 326] width 136 height 23
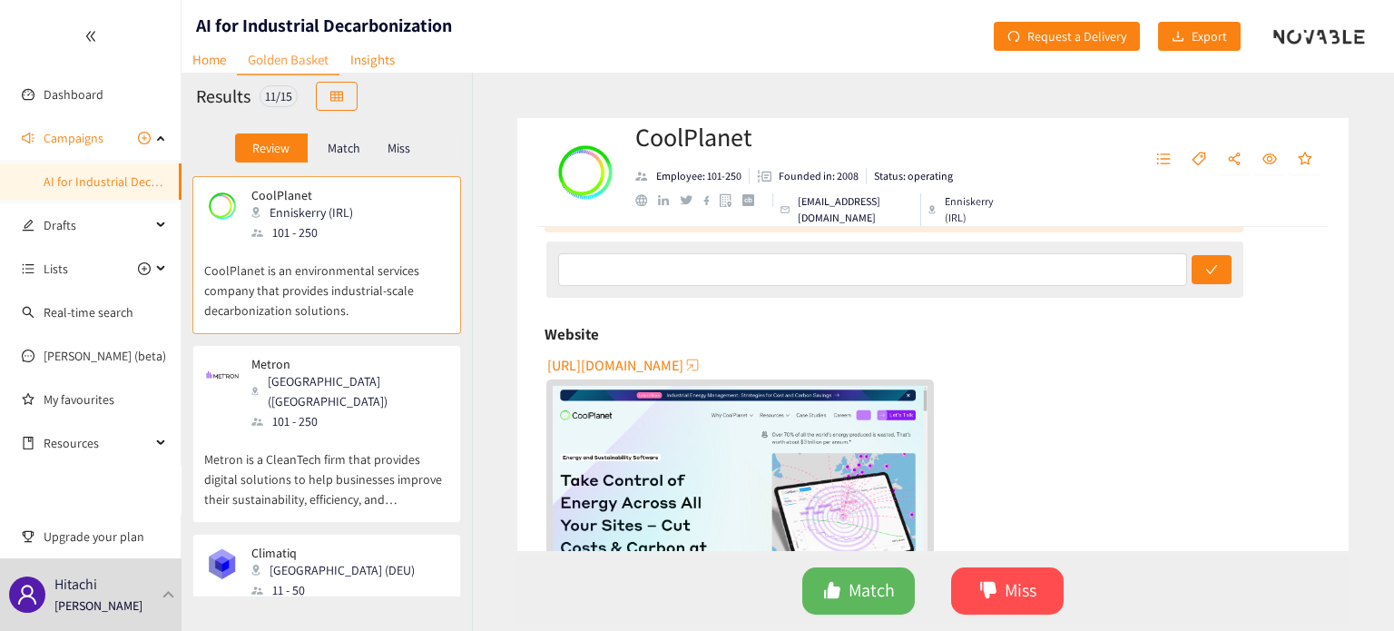
scroll to position [0, 0]
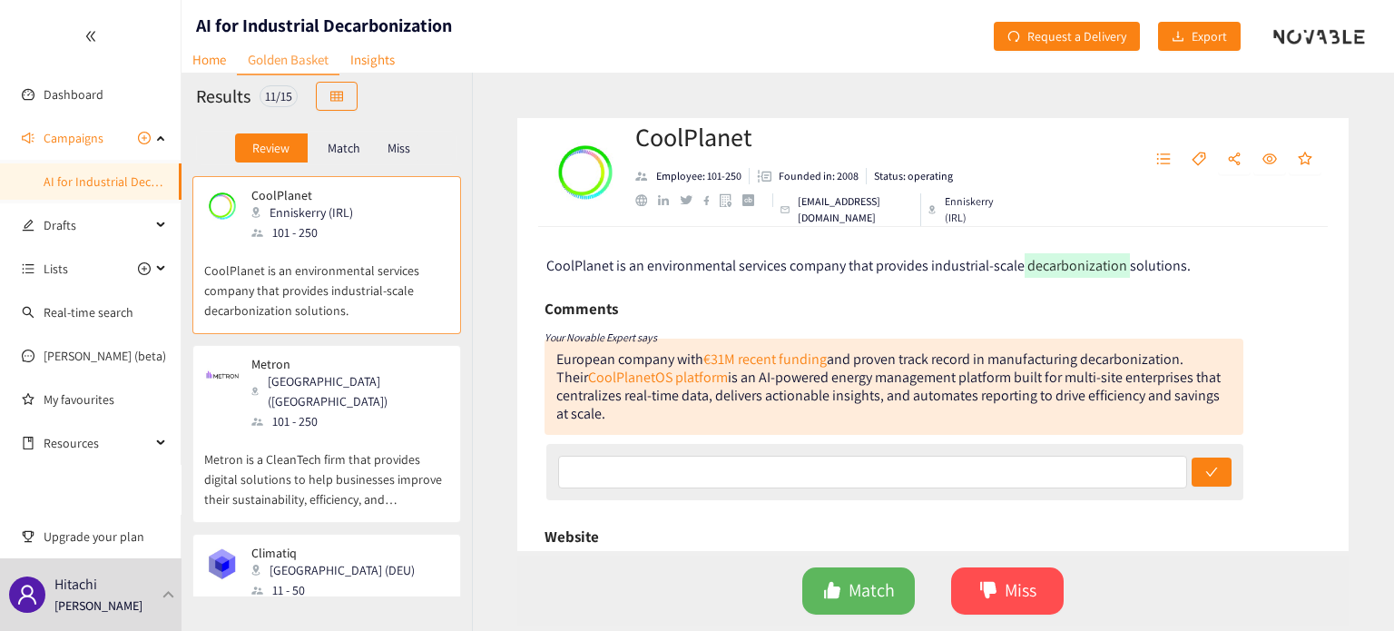
click at [265, 431] on p "Metron is a CleanTech firm that provides digital solutions to help businesses i…" at bounding box center [326, 470] width 245 height 78
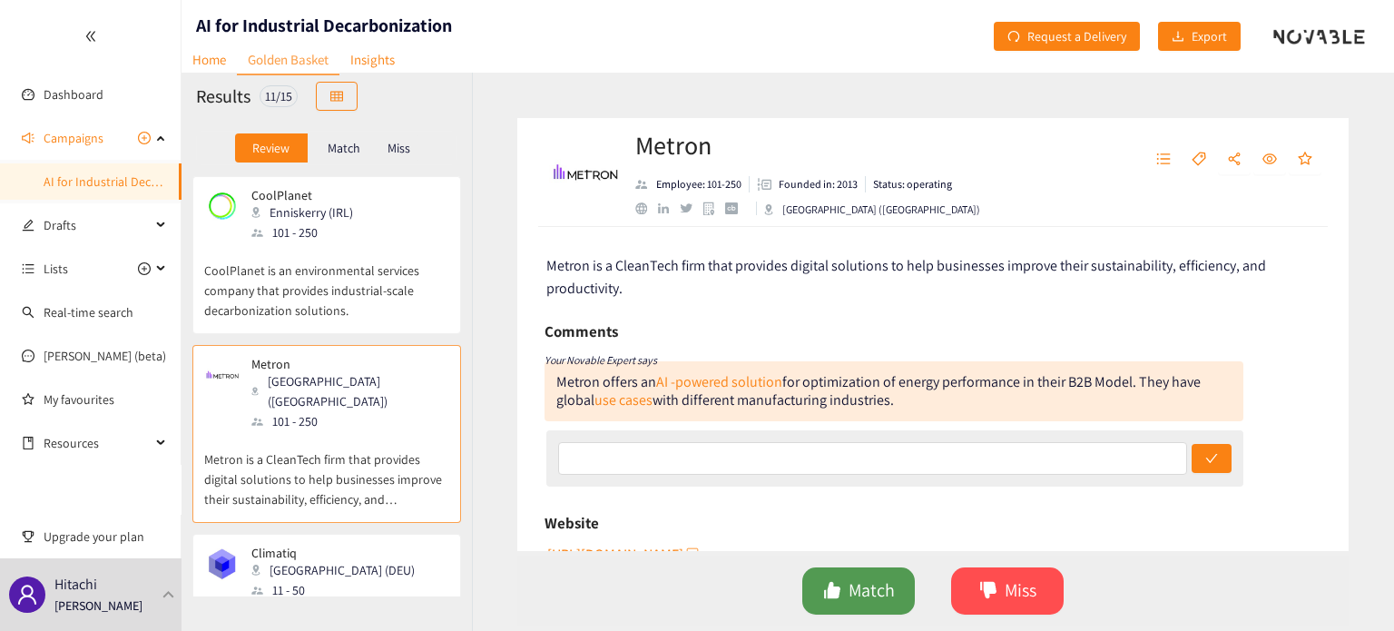
click at [850, 582] on span "Match" at bounding box center [871, 590] width 46 height 28
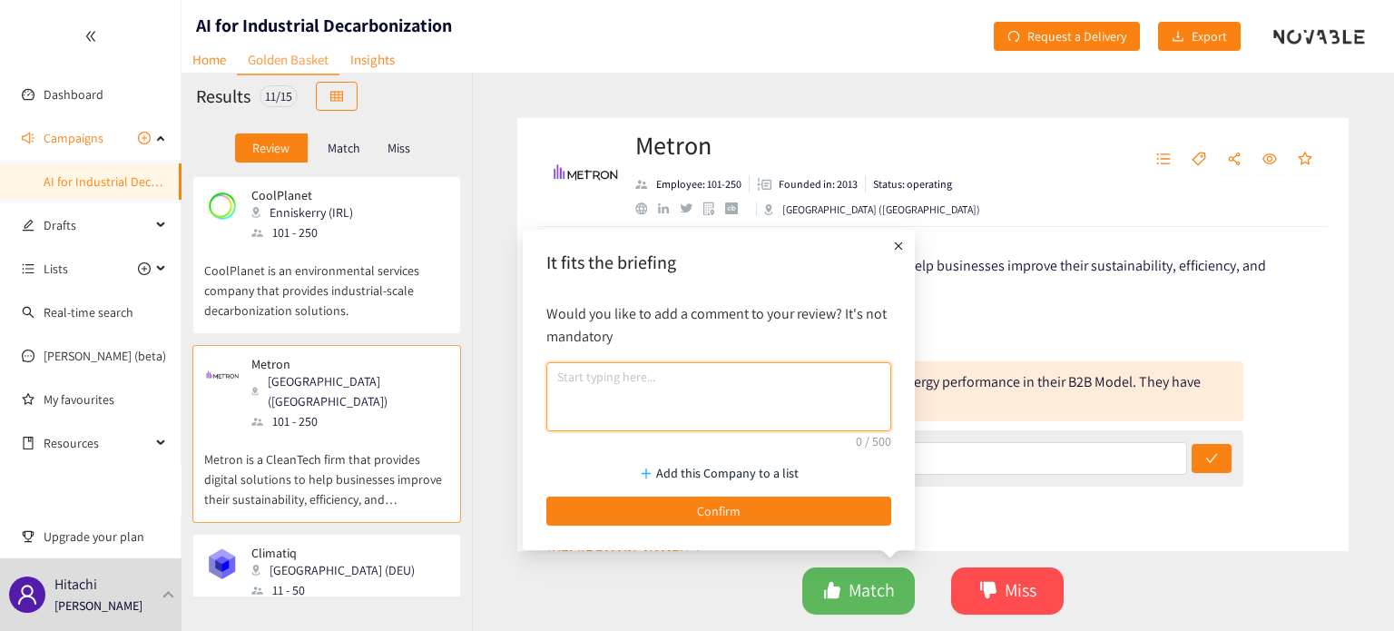
click at [713, 405] on textarea at bounding box center [718, 396] width 345 height 69
click at [846, 387] on textarea "The concept of product is relevant. Not sure how strong and how they realise ca…" at bounding box center [718, 396] width 345 height 69
click at [853, 386] on textarea "The concept of product is relevant. Not sure how strong and how they realise ca…" at bounding box center [718, 396] width 345 height 69
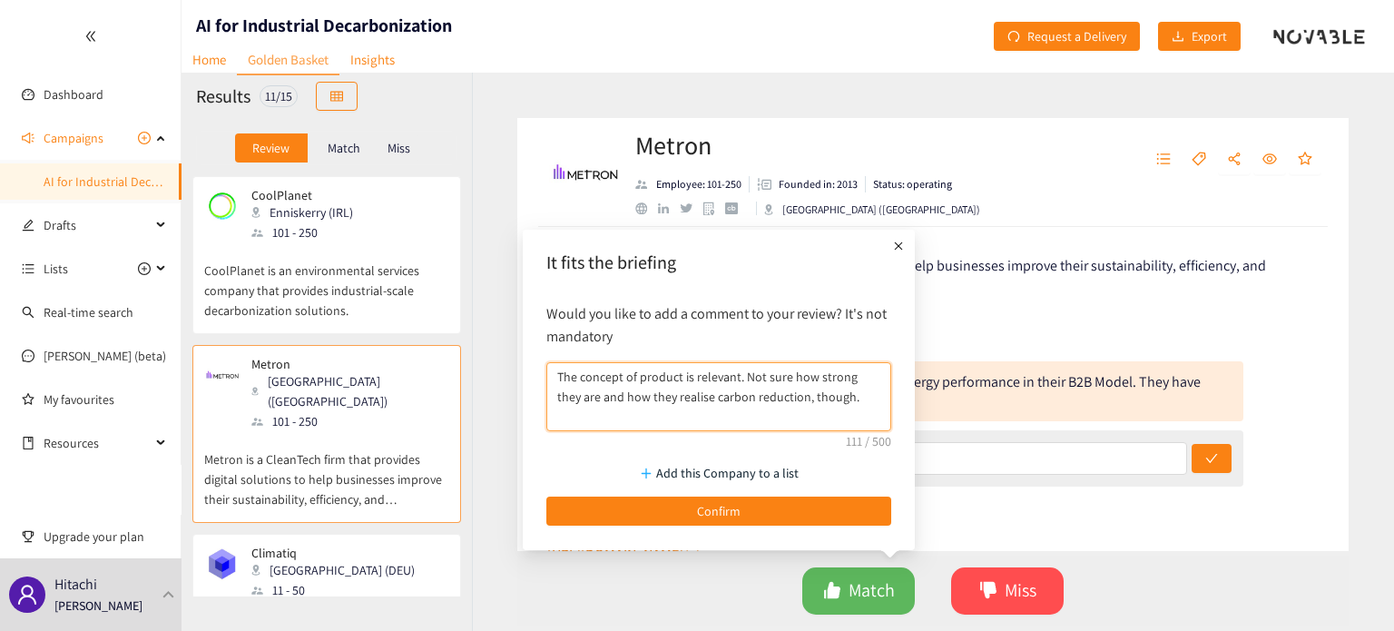
click at [772, 396] on textarea "The concept of product is relevant. Not sure how strong they are and how they r…" at bounding box center [718, 396] width 345 height 69
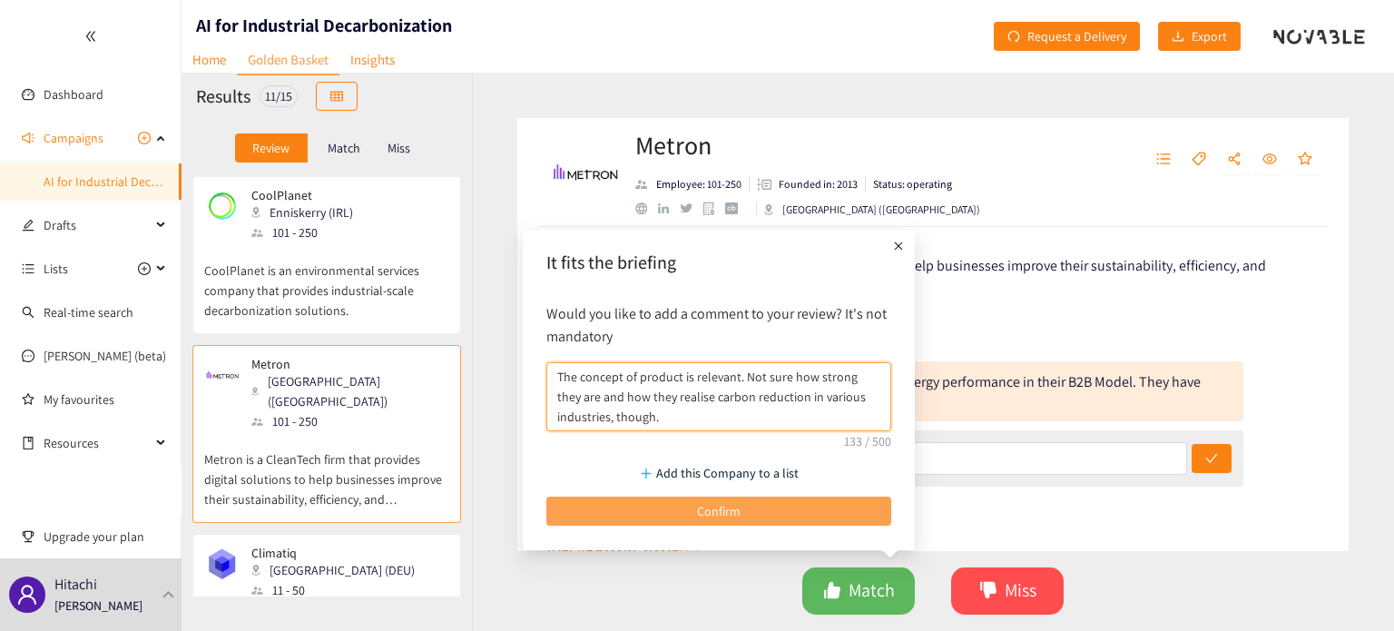
type textarea "The concept of product is relevant. Not sure how strong they are and how they r…"
click at [781, 514] on button "Confirm" at bounding box center [718, 510] width 345 height 29
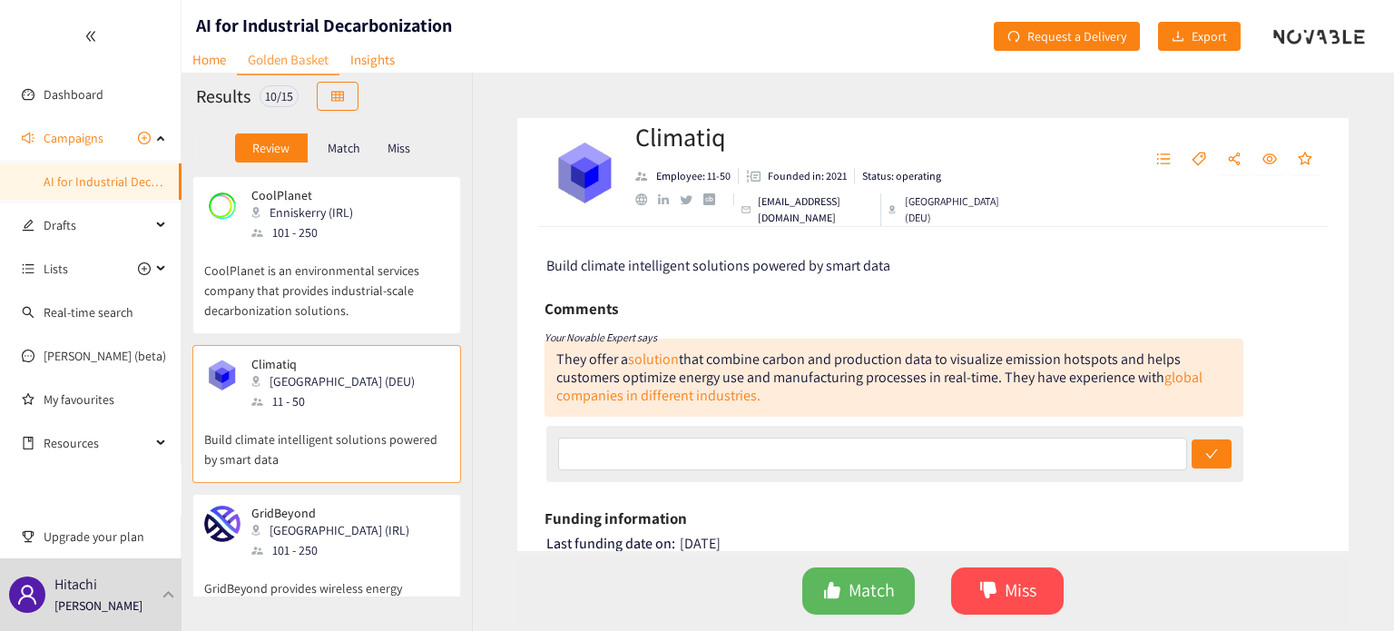
click at [345, 144] on p "Match" at bounding box center [344, 148] width 33 height 15
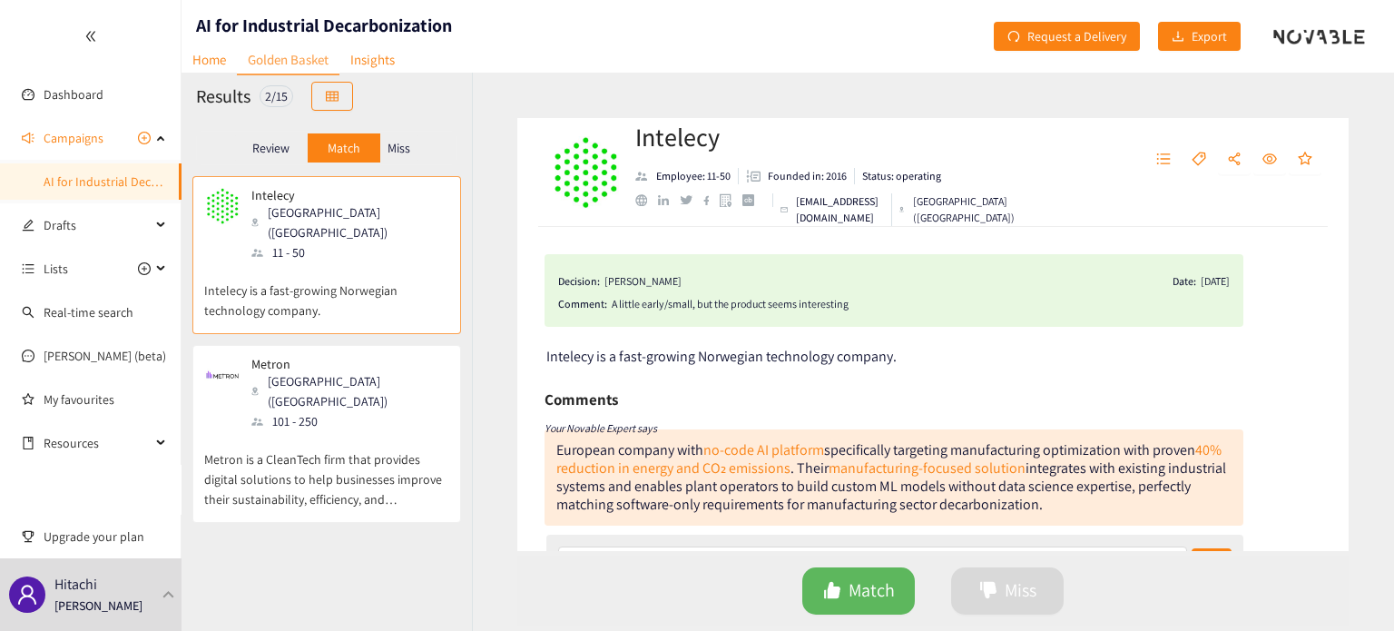
click at [406, 155] on p "Miss" at bounding box center [398, 148] width 23 height 15
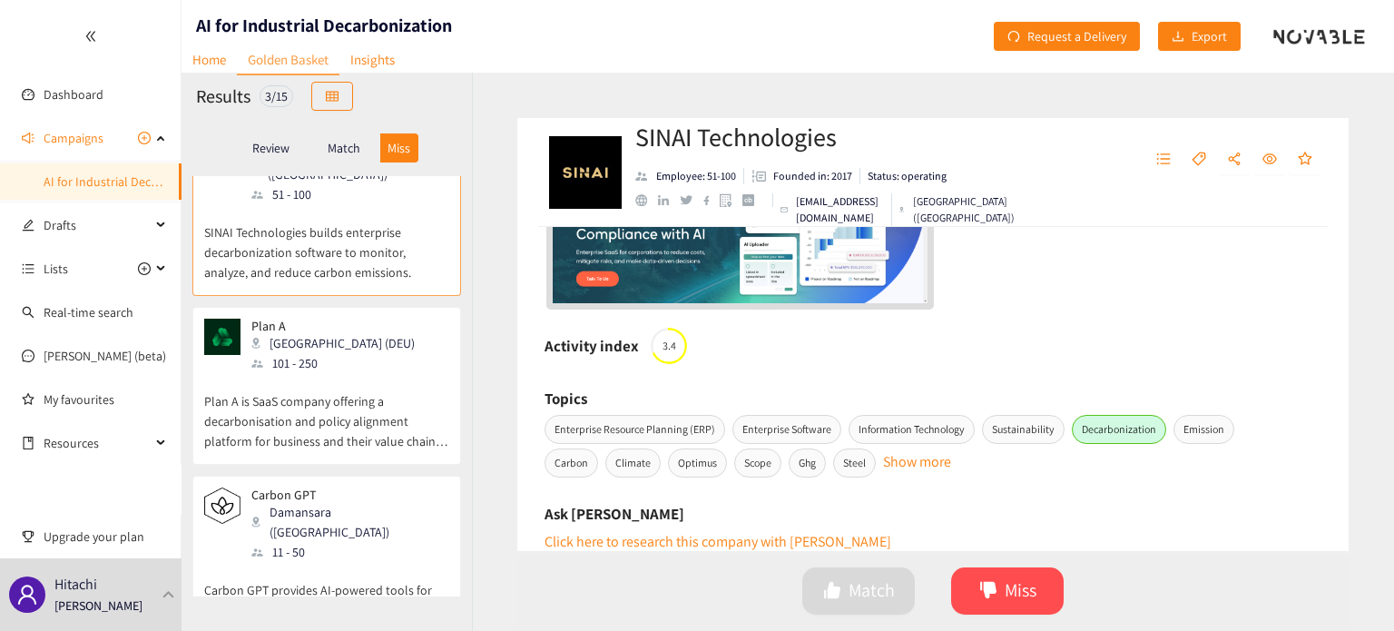
scroll to position [84, 0]
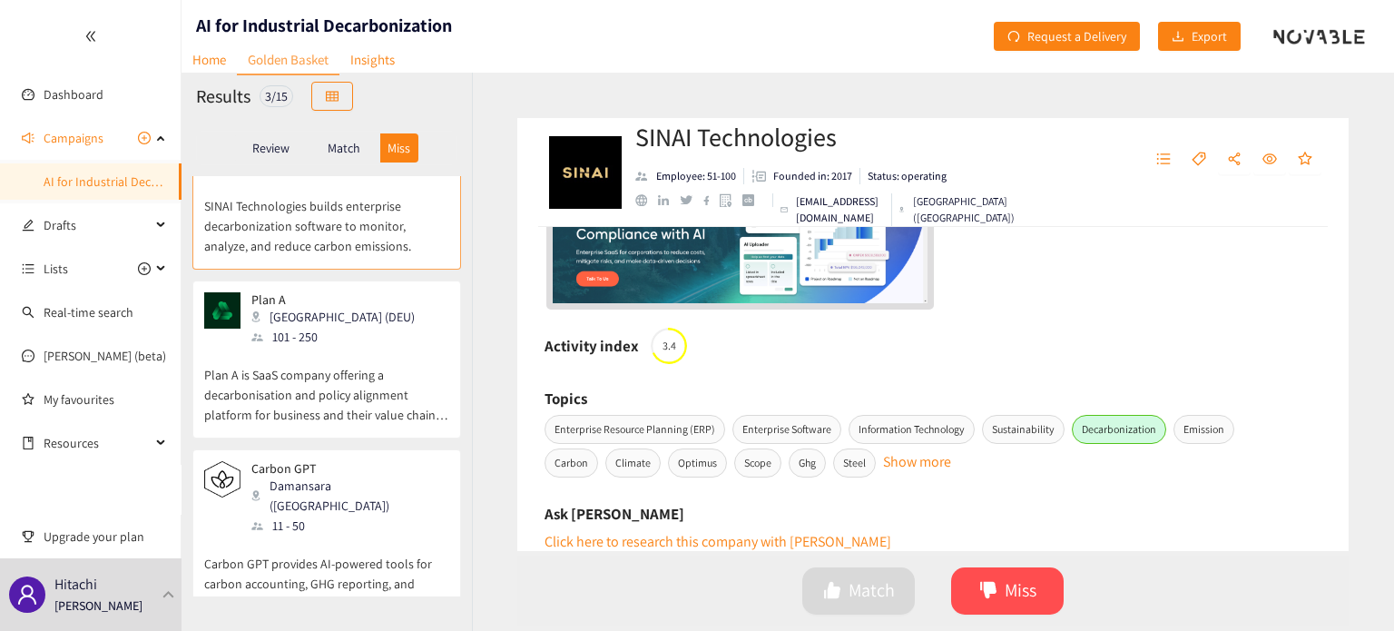
click at [312, 144] on div "Match" at bounding box center [344, 147] width 73 height 29
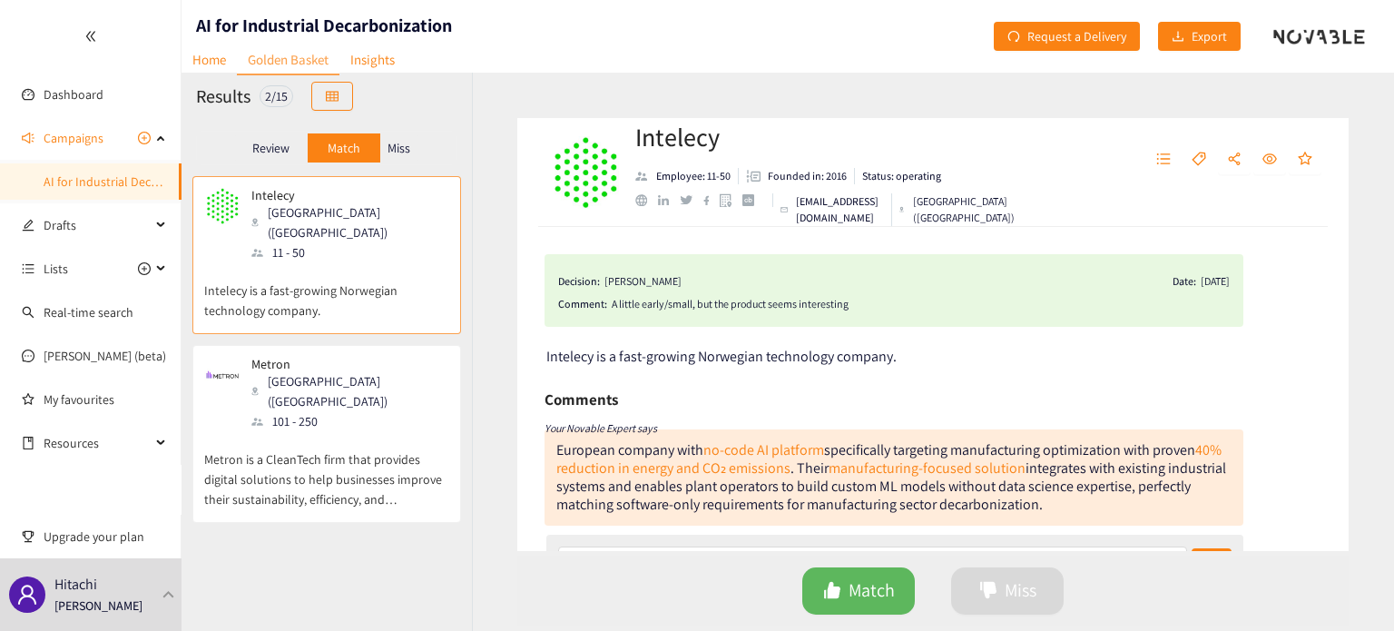
click at [304, 144] on div "Review" at bounding box center [271, 147] width 73 height 29
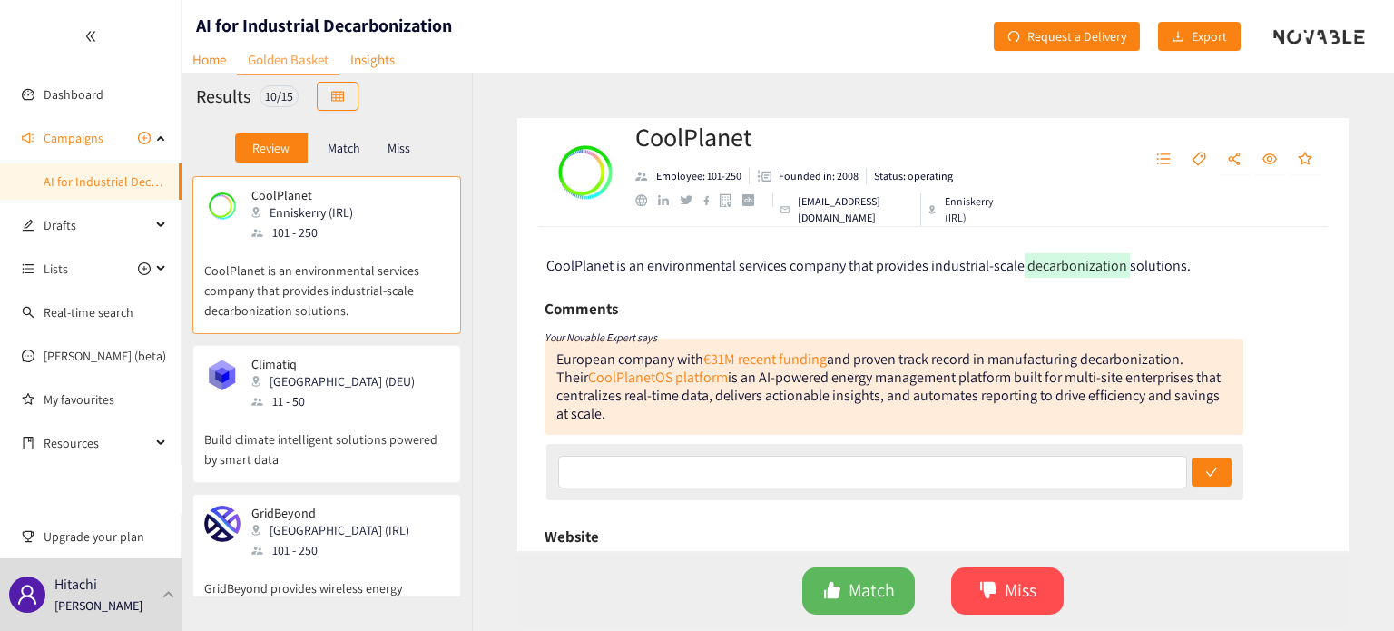
click at [332, 391] on div "11 - 50" at bounding box center [338, 401] width 174 height 20
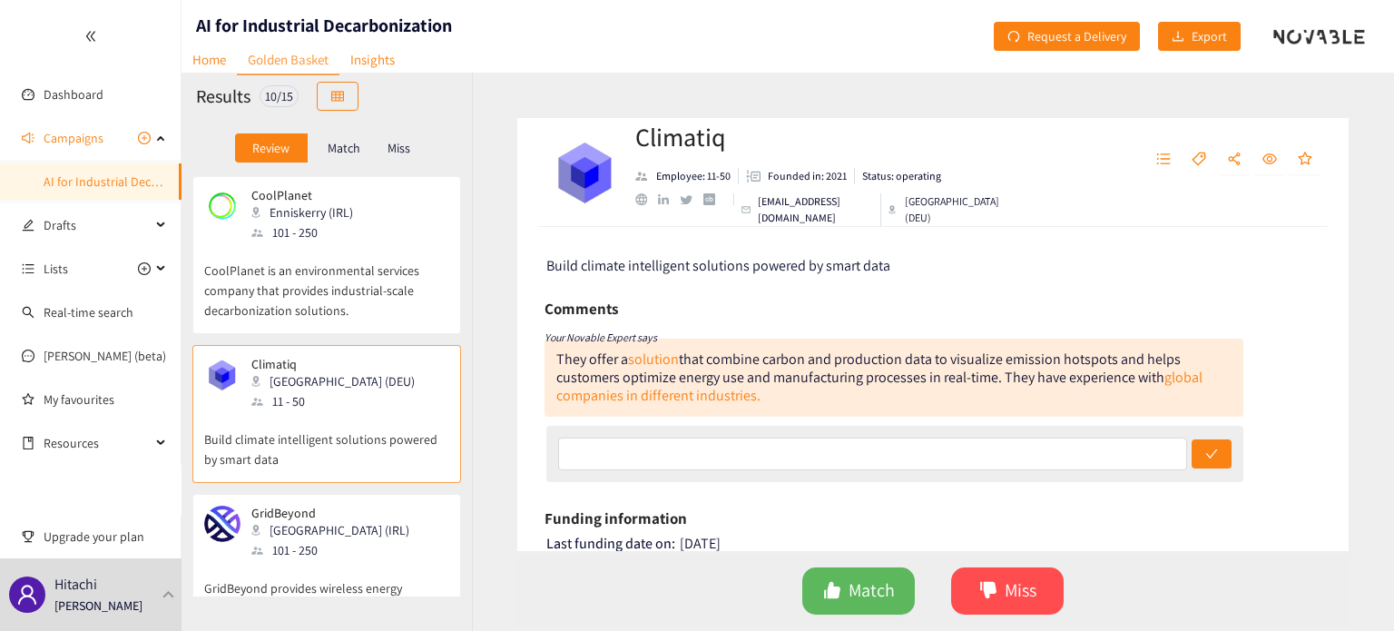
scroll to position [363, 0]
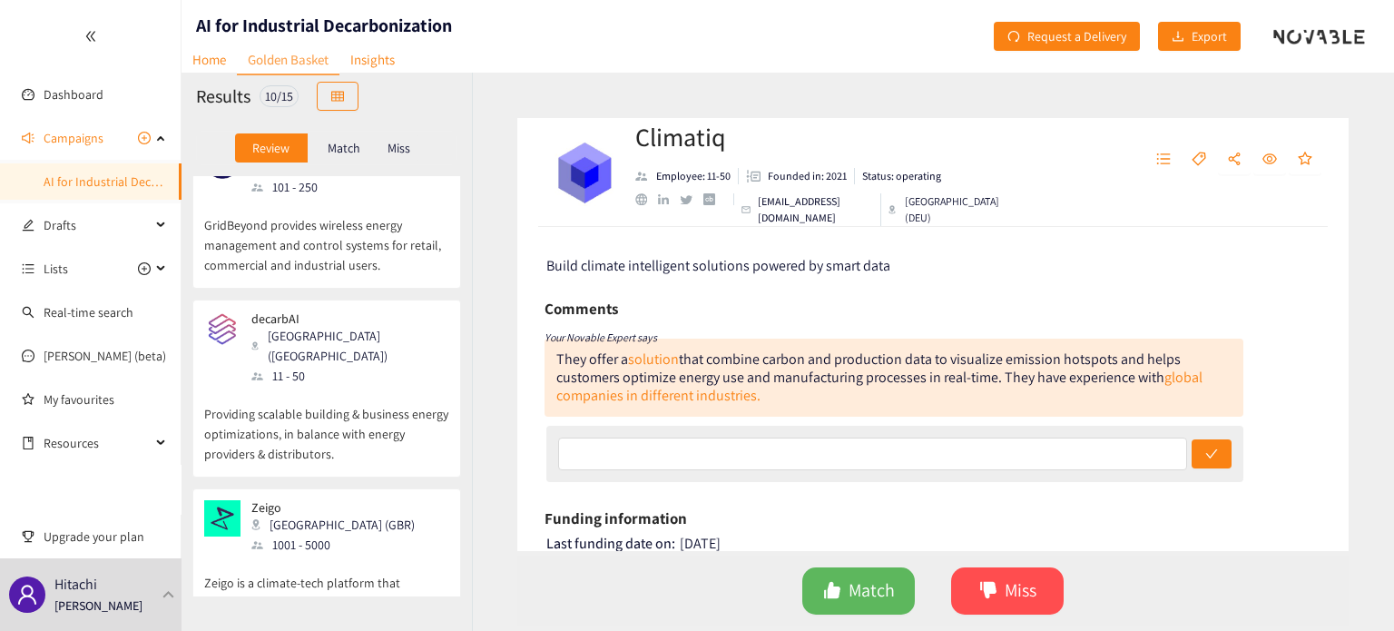
click at [332, 391] on p "Providing scalable building & business energy optimizations, in balance with en…" at bounding box center [326, 425] width 245 height 78
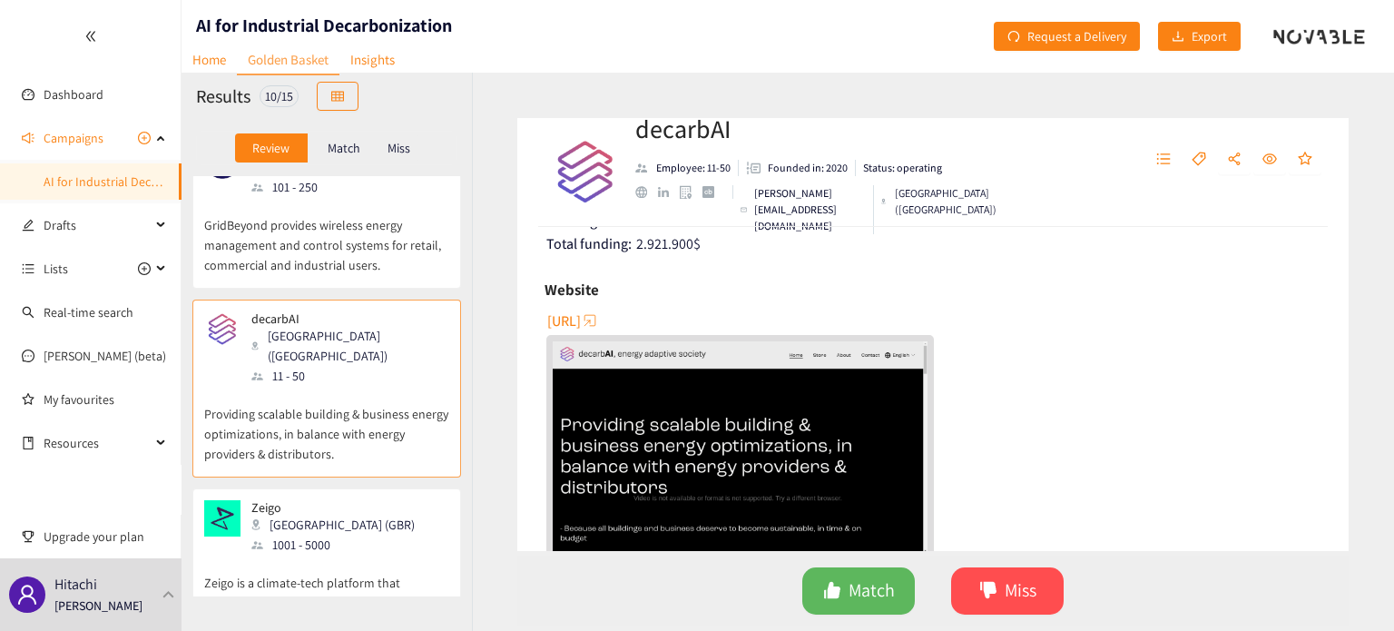
click at [581, 324] on span "[URL]" at bounding box center [564, 320] width 34 height 23
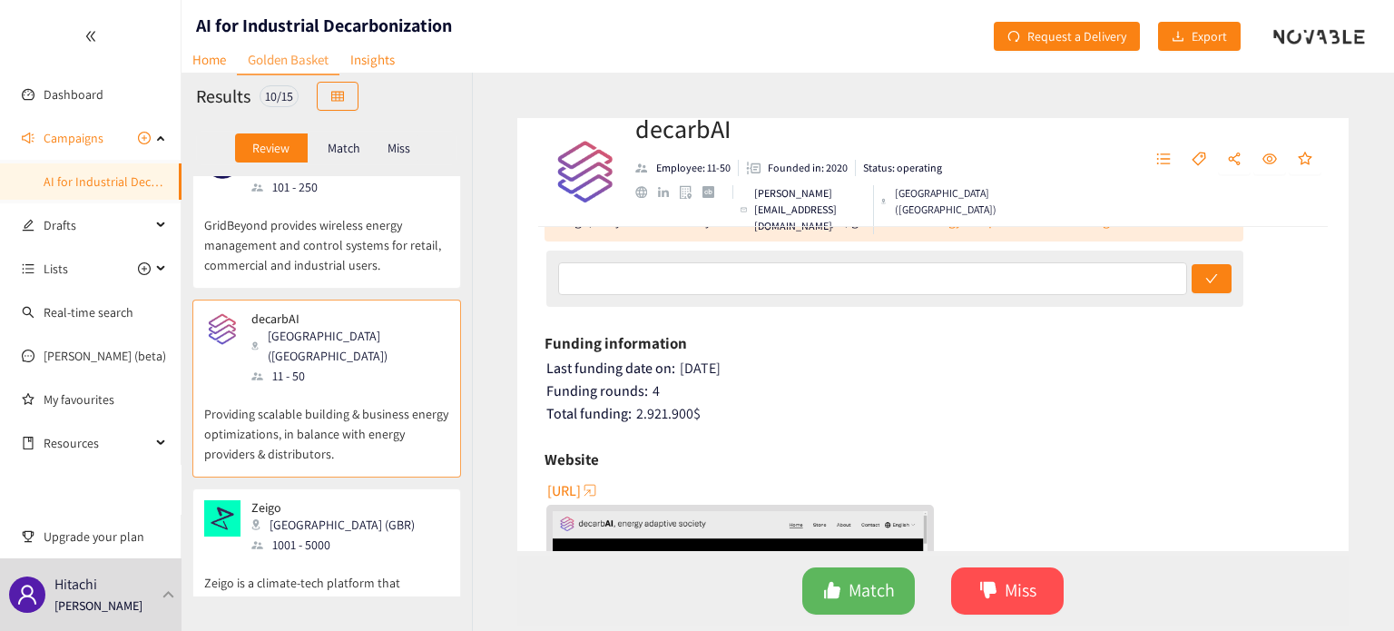
scroll to position [241, 0]
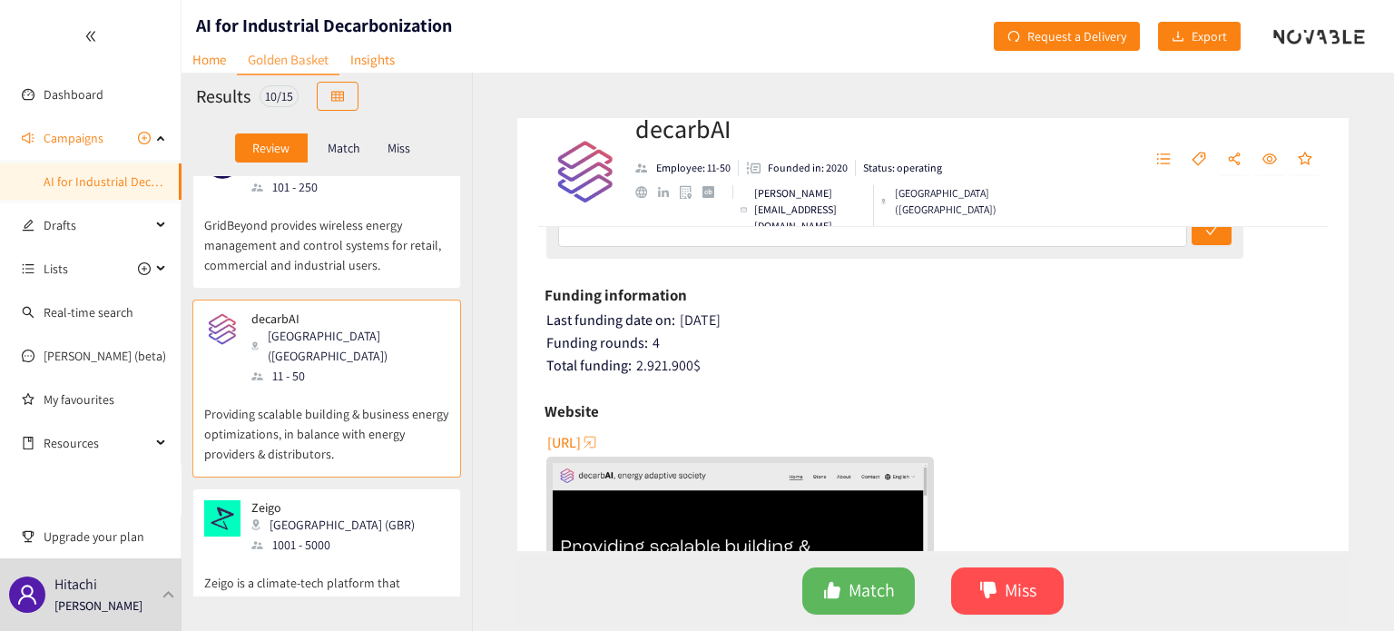
click at [581, 439] on span "[URL]" at bounding box center [564, 442] width 34 height 23
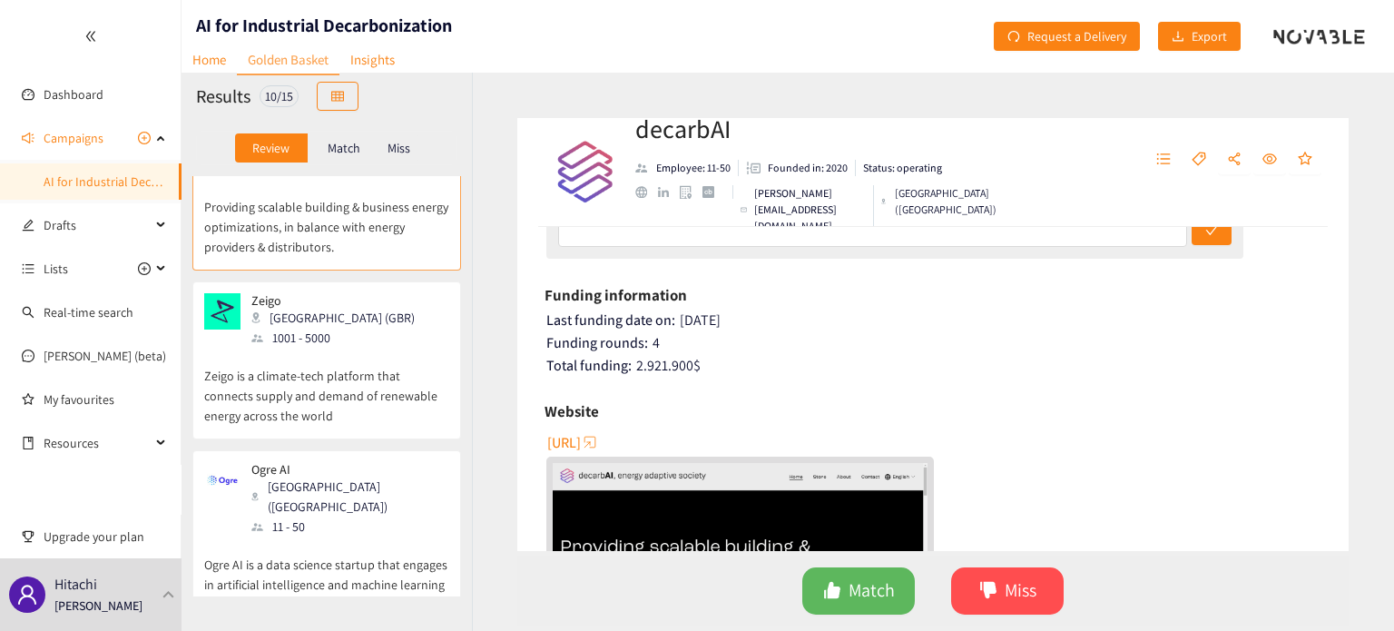
scroll to position [604, 0]
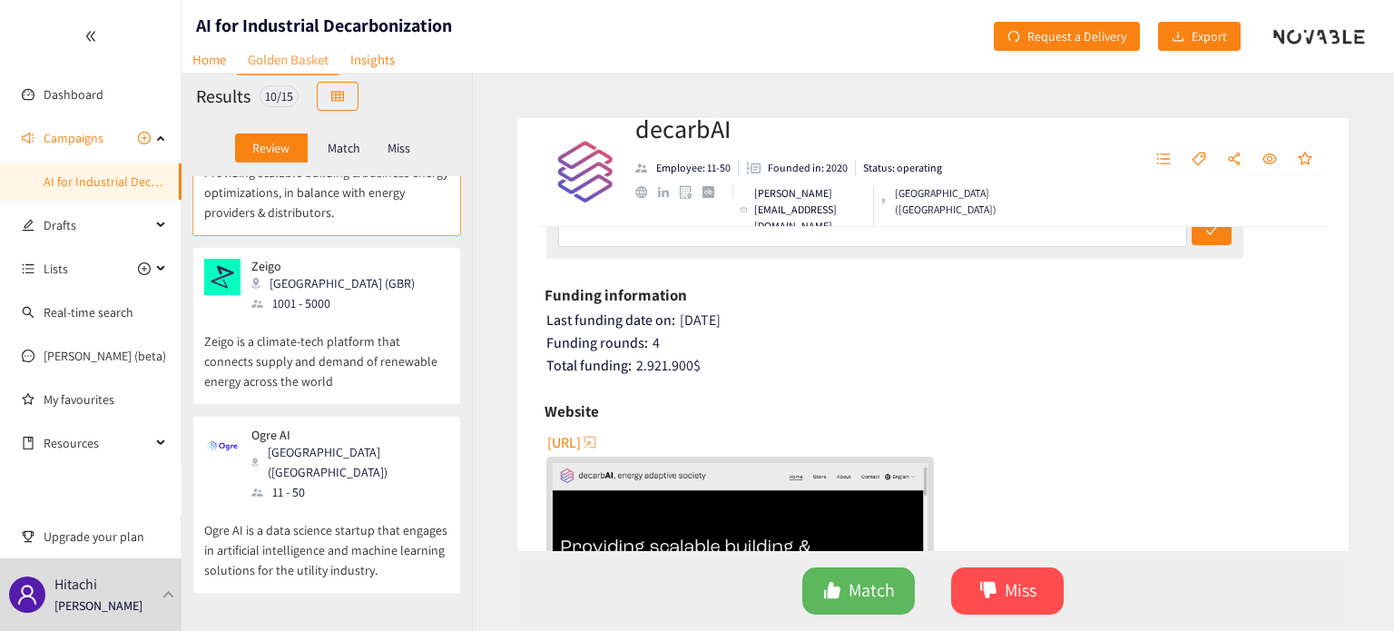
click at [366, 349] on p "Zeigo is a climate-tech platform that connects supply and demand of renewable e…" at bounding box center [326, 352] width 245 height 78
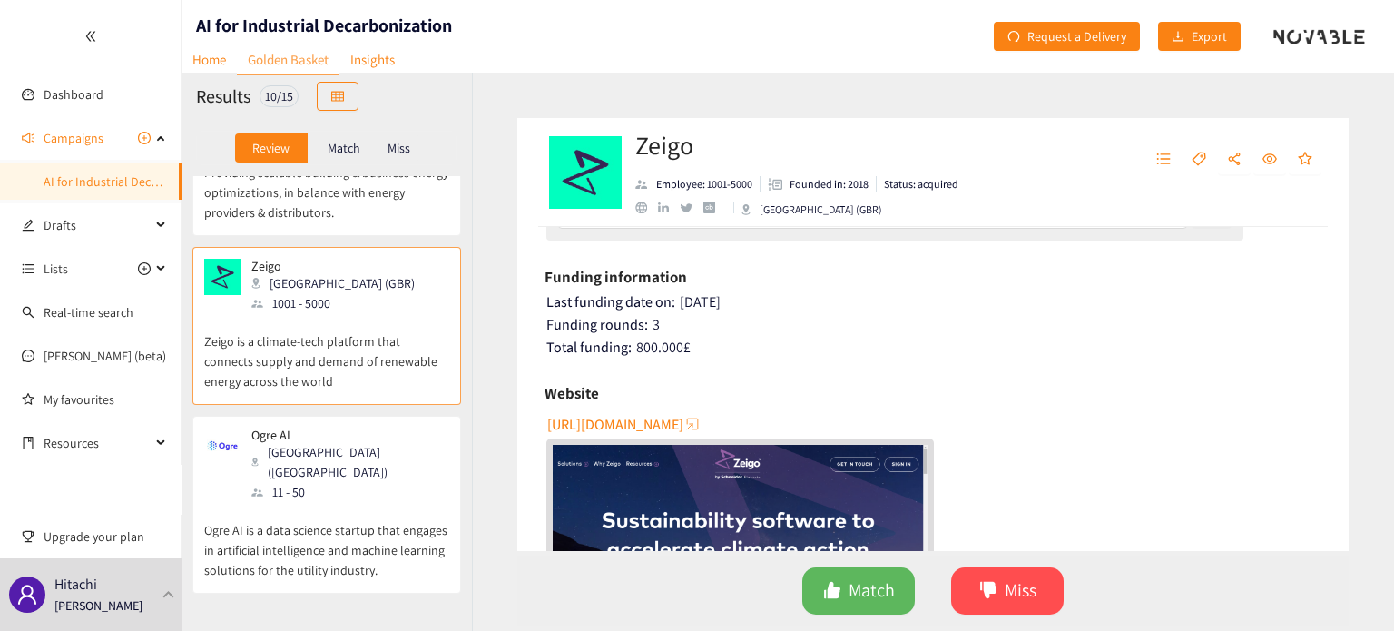
scroll to position [363, 0]
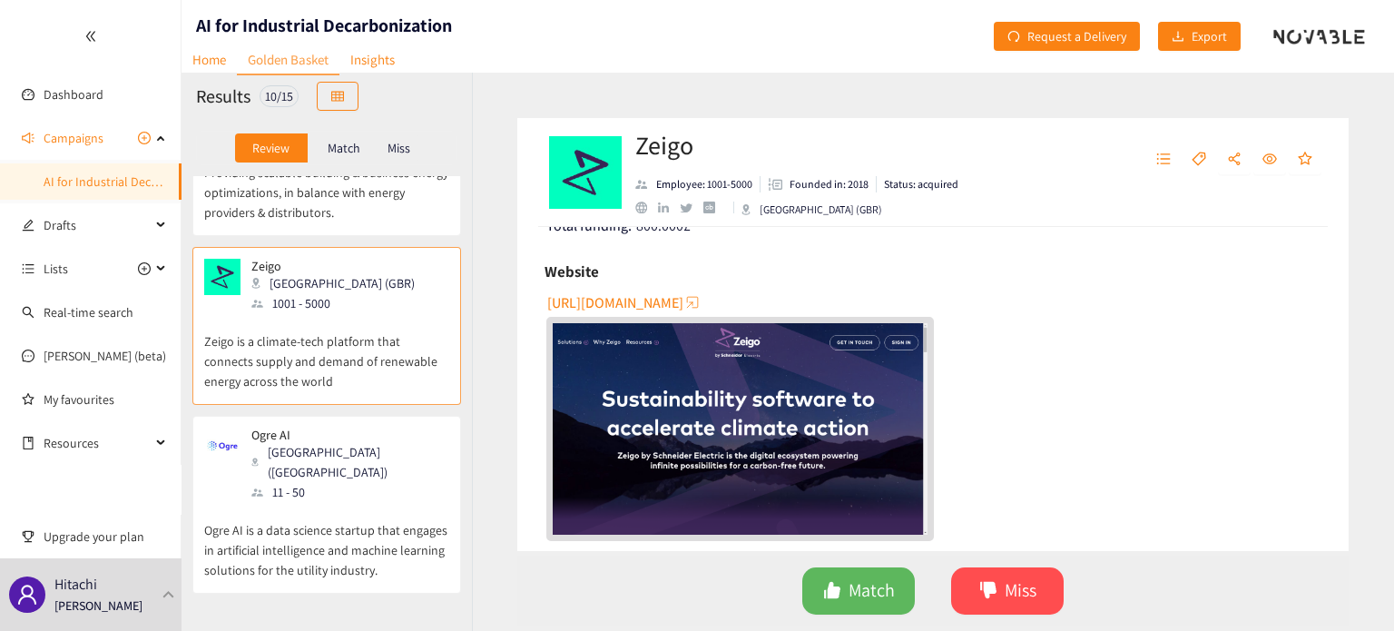
click at [628, 294] on span "[URL][DOMAIN_NAME]" at bounding box center [615, 302] width 136 height 23
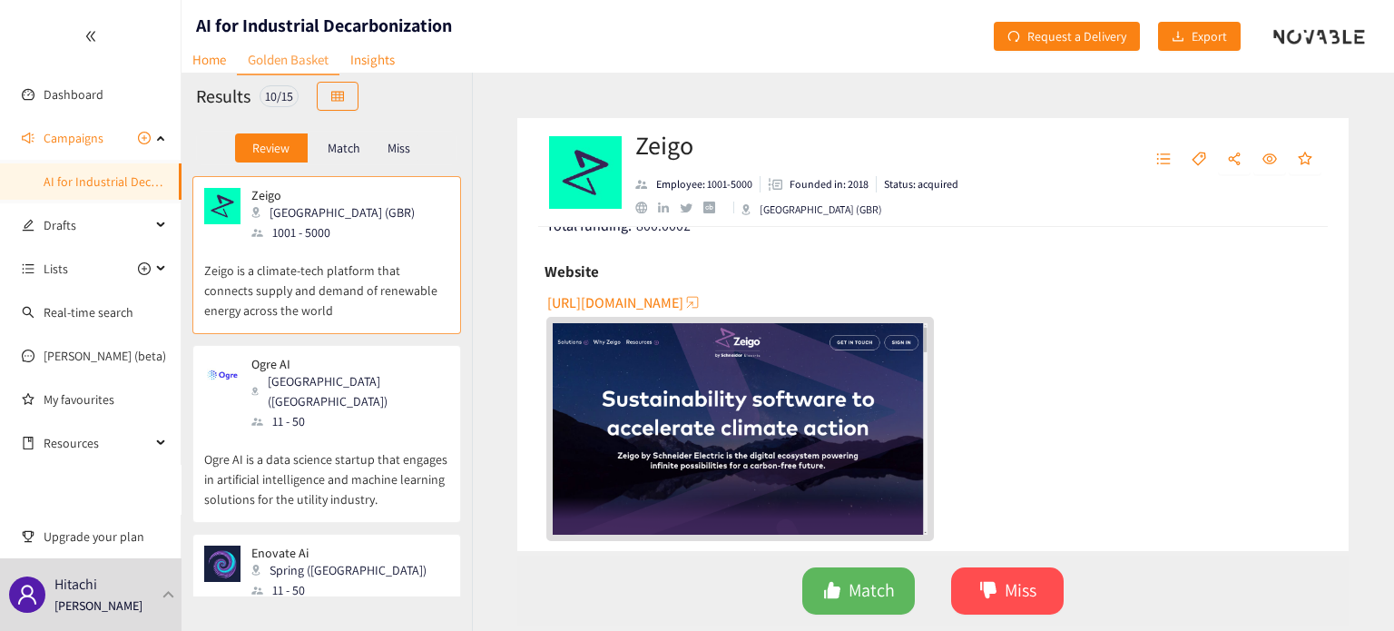
scroll to position [726, 0]
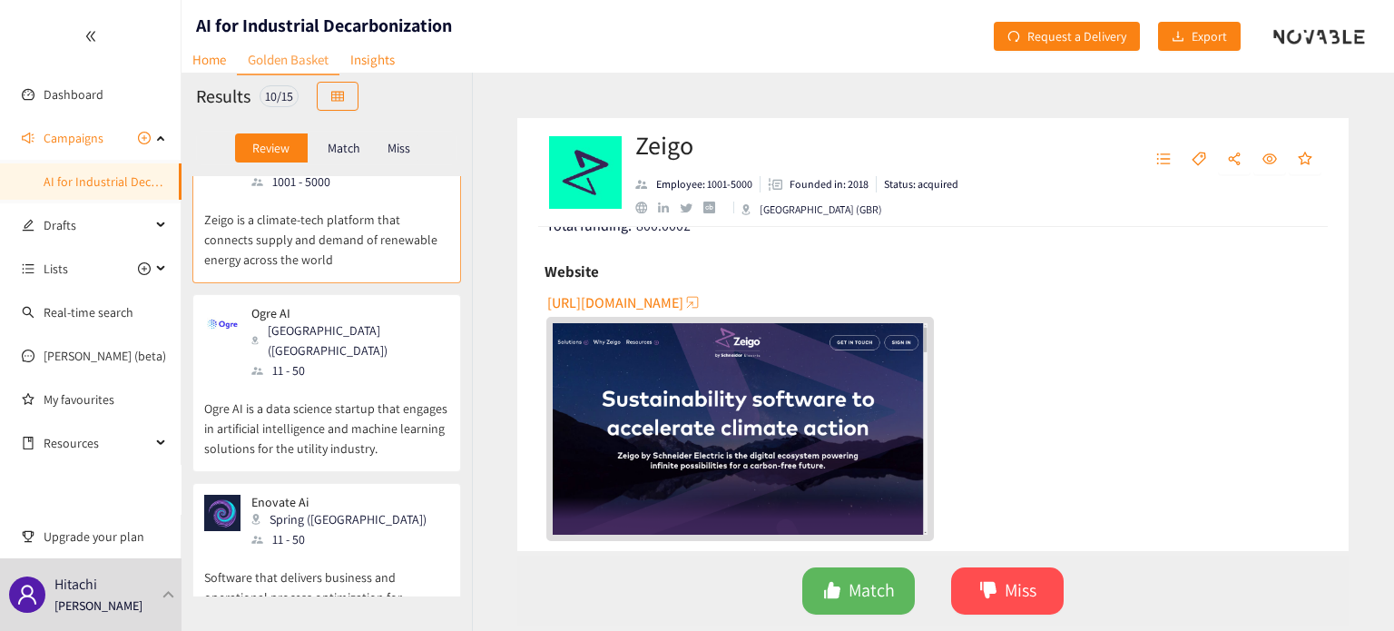
click at [386, 333] on div "Ogre AI Bucharest ([GEOGRAPHIC_DATA]) 11 - 50" at bounding box center [326, 343] width 245 height 74
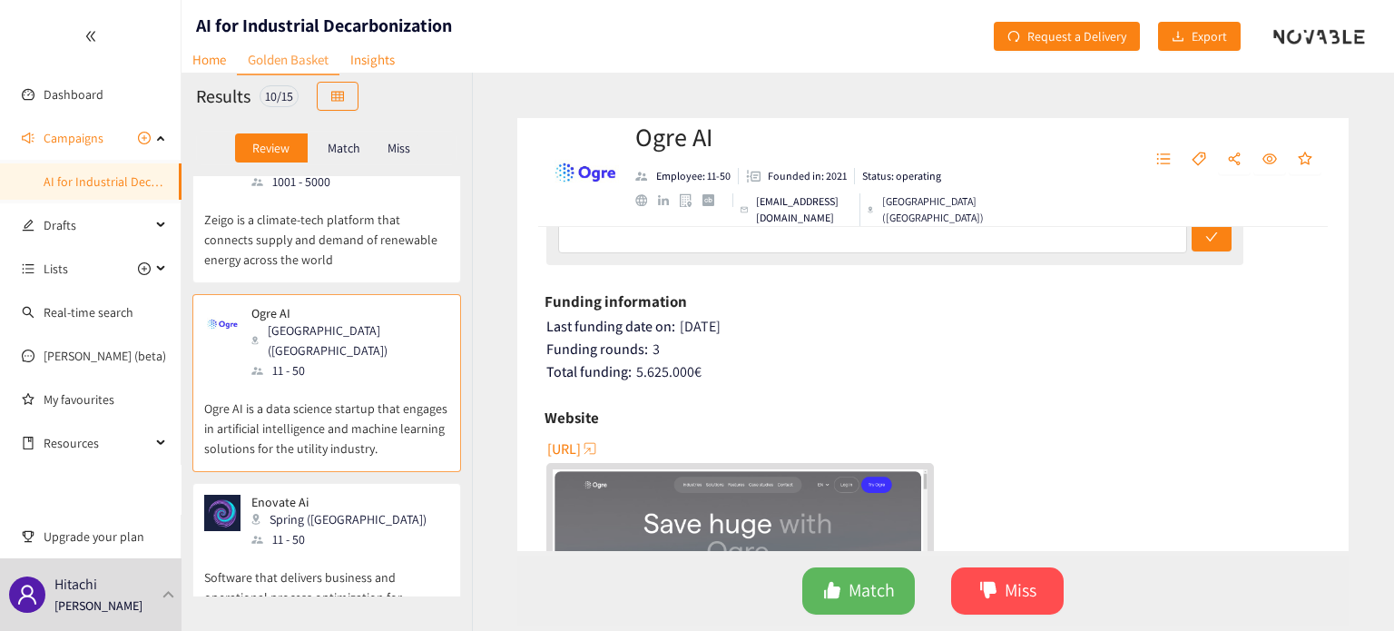
scroll to position [241, 0]
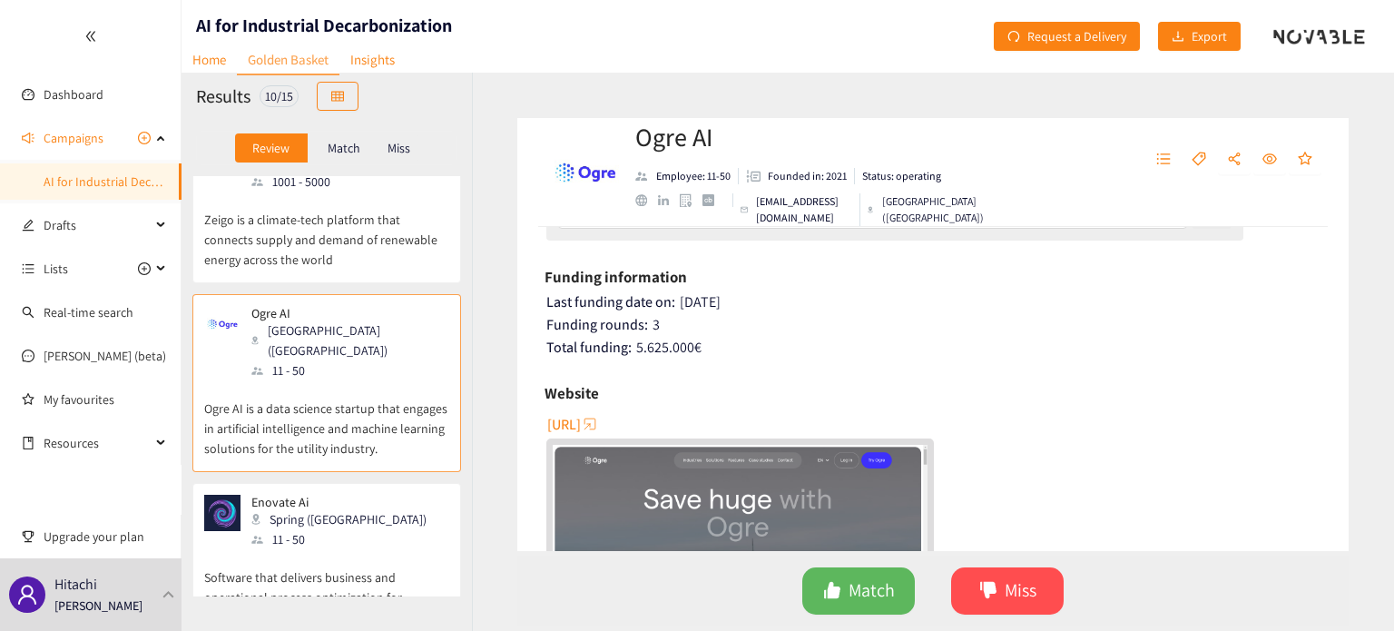
click at [581, 416] on span "[URL]" at bounding box center [564, 424] width 34 height 23
click at [1016, 598] on span "Miss" at bounding box center [1020, 590] width 32 height 28
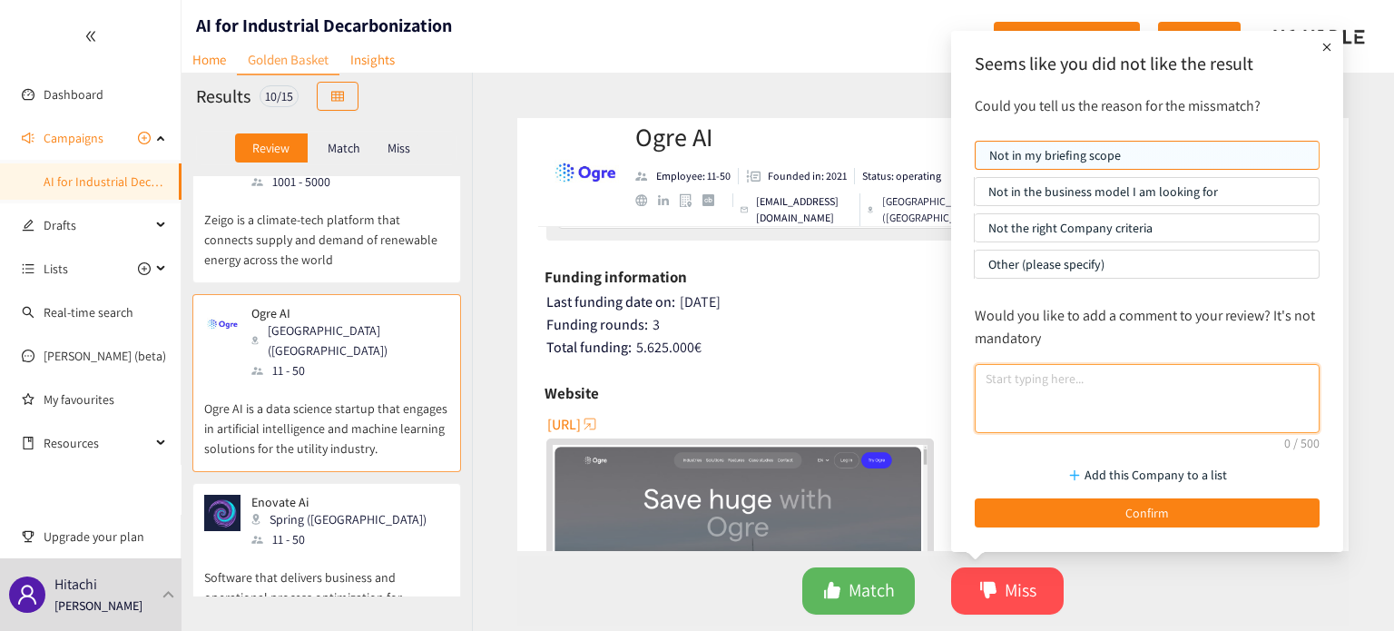
click at [1086, 372] on textarea at bounding box center [1146, 398] width 345 height 69
type textarea "Utility industry is out of scope"
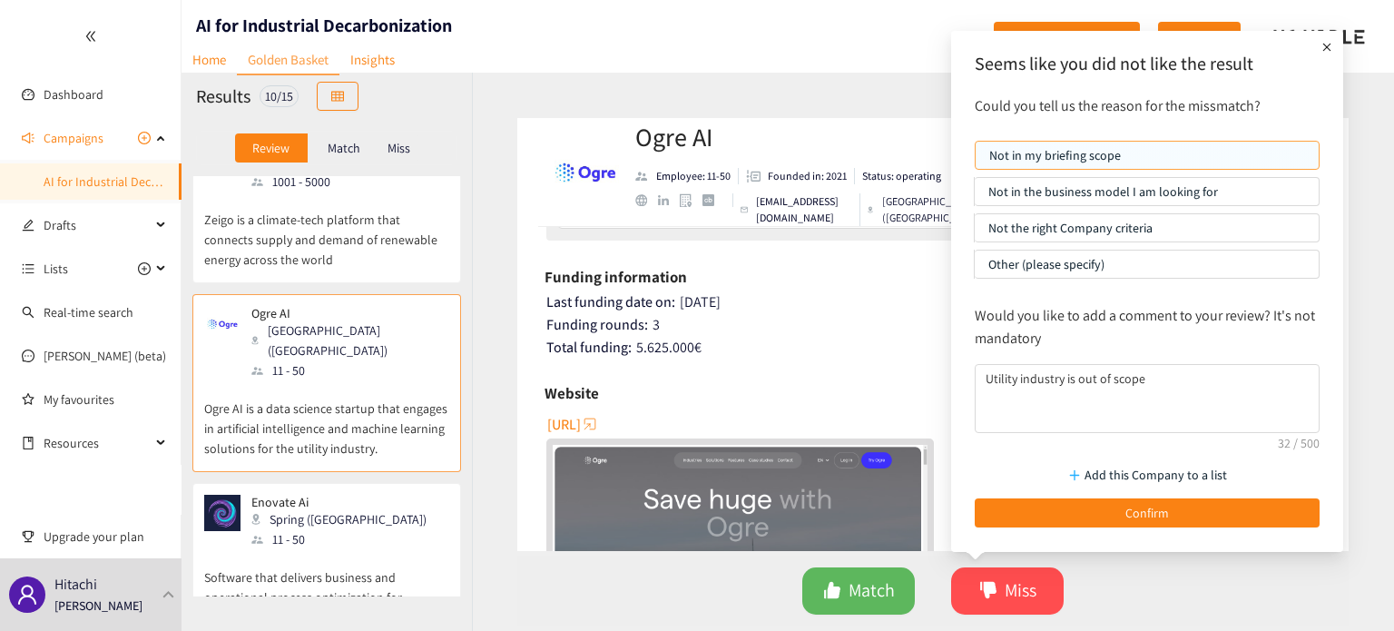
click at [1103, 147] on p "Not in my briefing scope" at bounding box center [1147, 155] width 316 height 27
click at [975, 160] on input "Not in my briefing scope" at bounding box center [975, 160] width 0 height 0
click at [1174, 492] on div "Add this Company to a list Confirm" at bounding box center [1146, 491] width 363 height 90
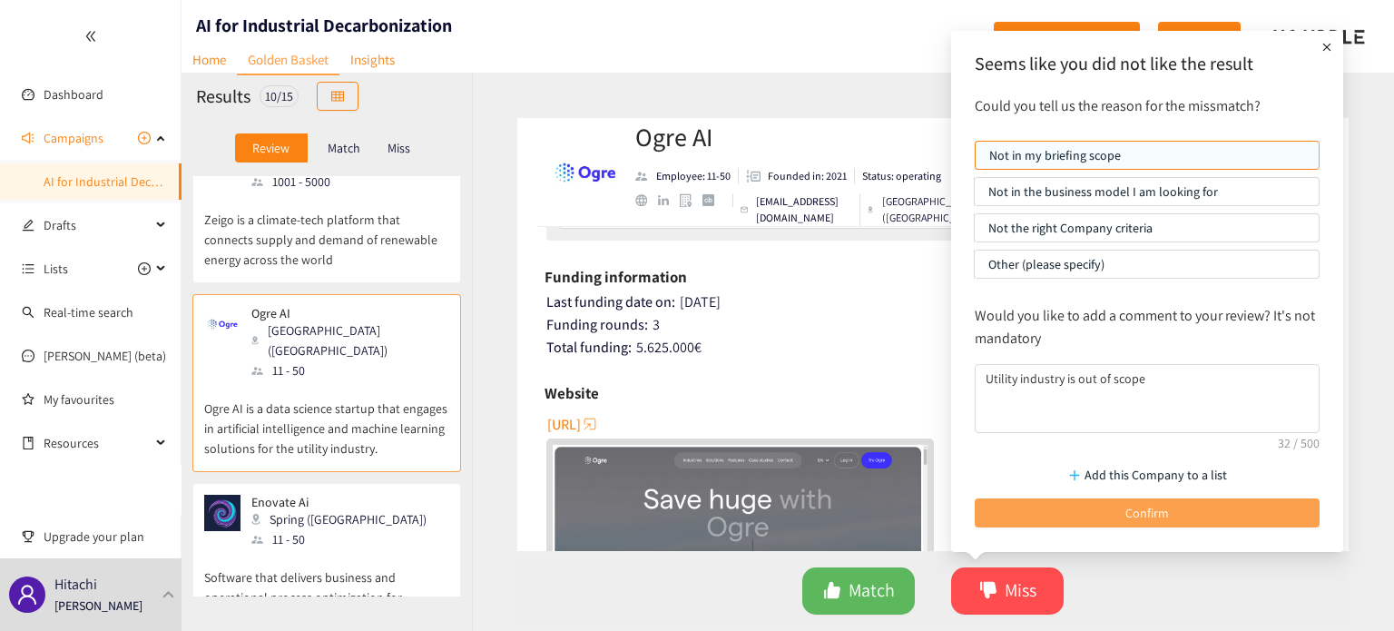
click at [1177, 498] on button "Confirm" at bounding box center [1146, 512] width 345 height 29
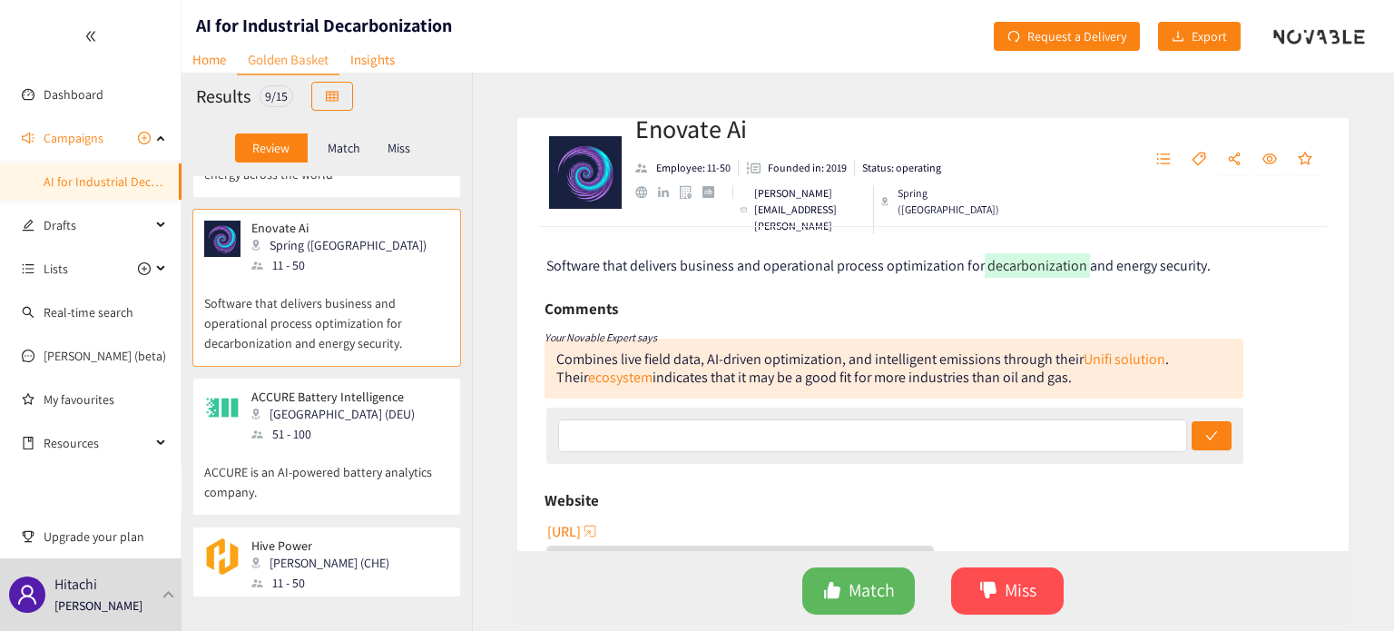
scroll to position [846, 0]
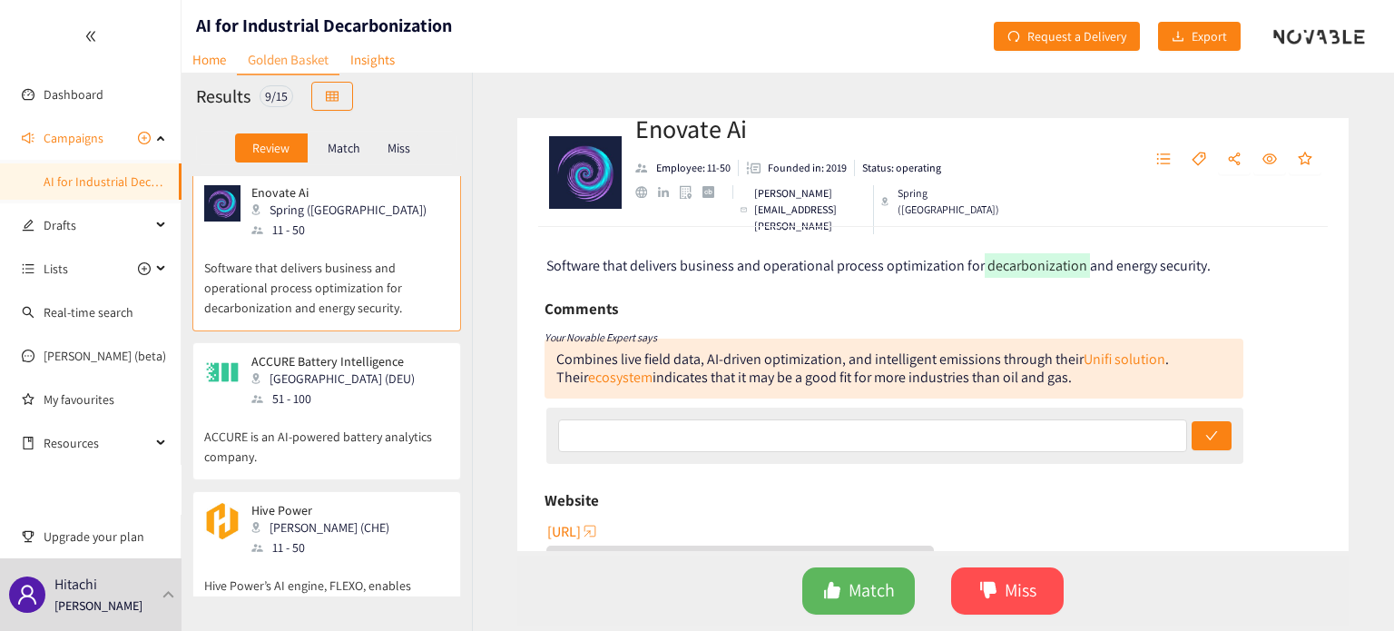
click at [405, 435] on p "ACCURE is an AI-powered battery analytics company." at bounding box center [326, 437] width 245 height 58
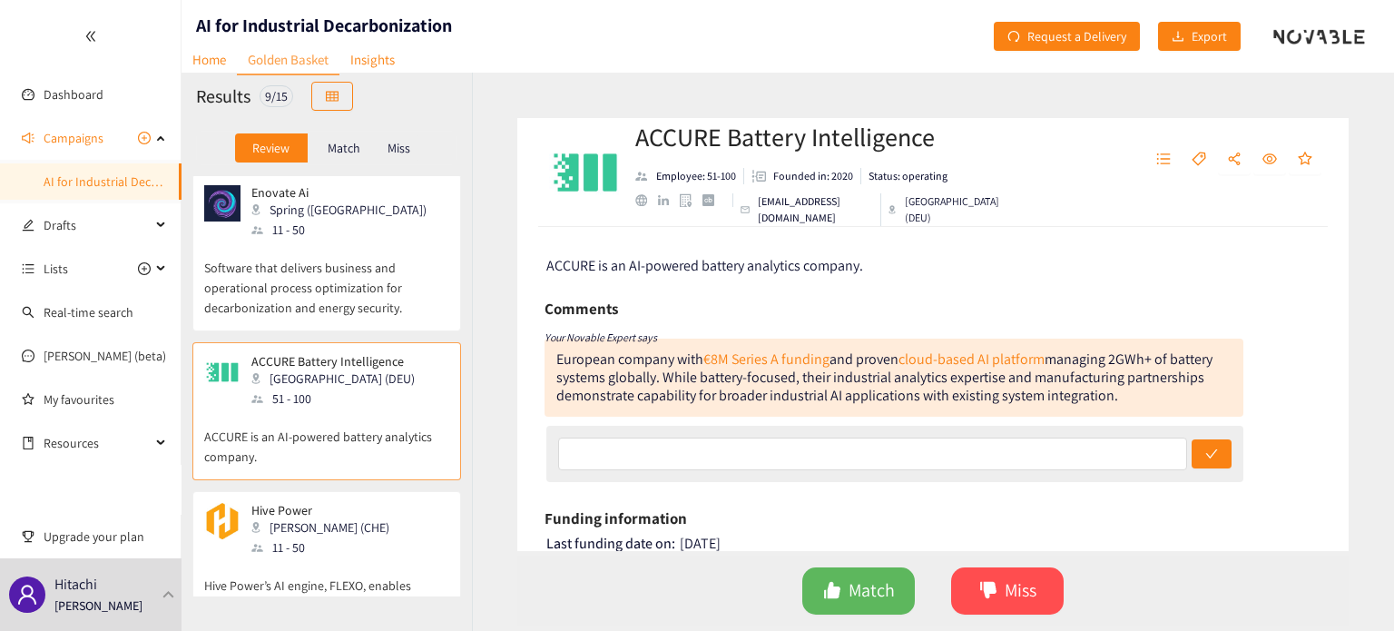
click at [396, 276] on p "Software that delivers business and operational process optimization for decarb…" at bounding box center [326, 279] width 245 height 78
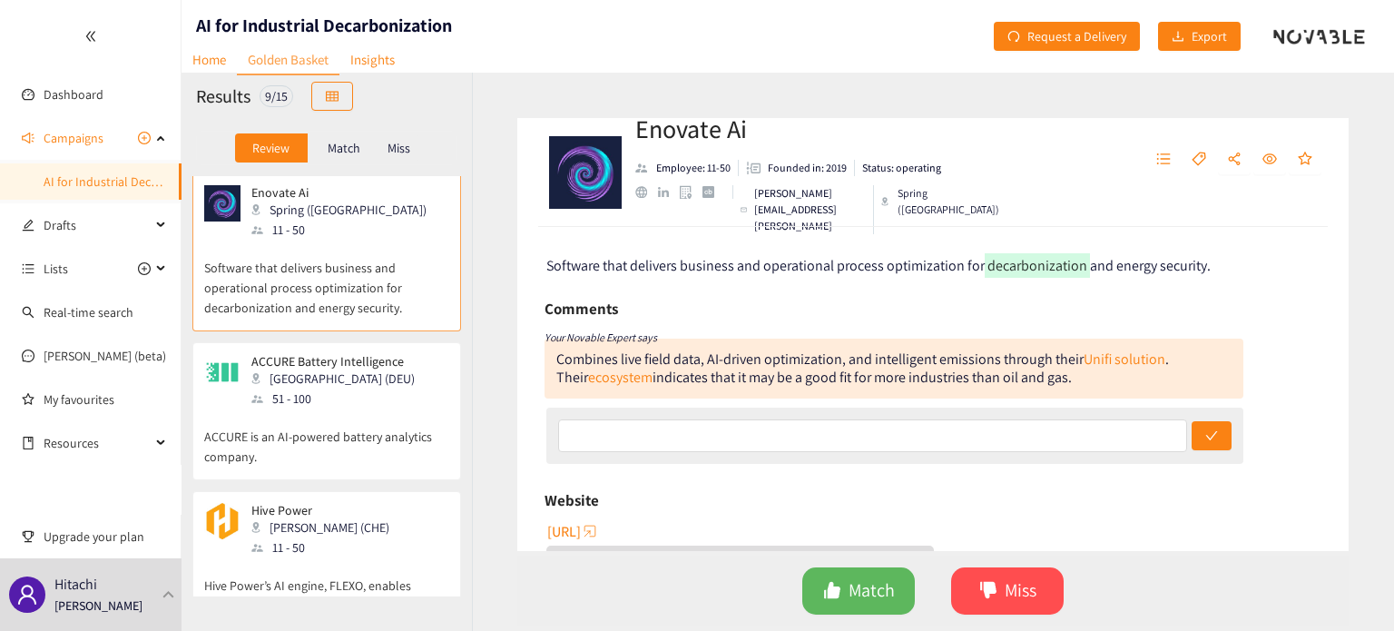
click at [392, 388] on div "51 - 100" at bounding box center [338, 398] width 174 height 20
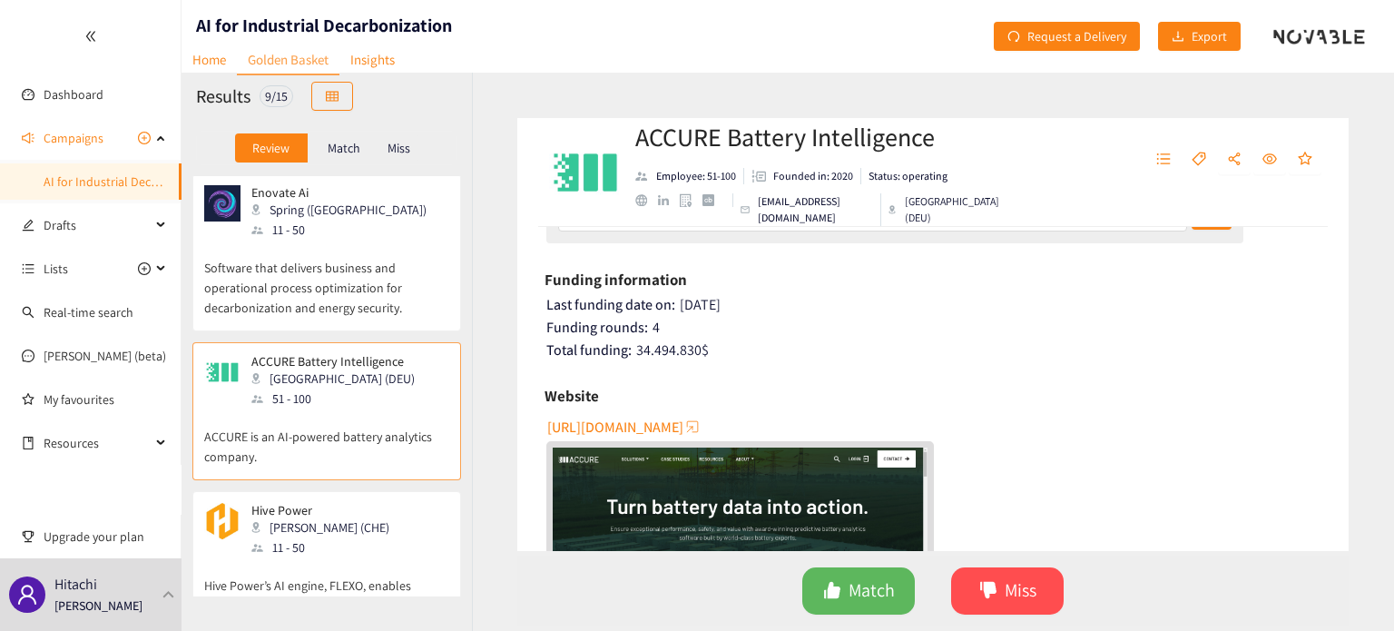
scroll to position [241, 0]
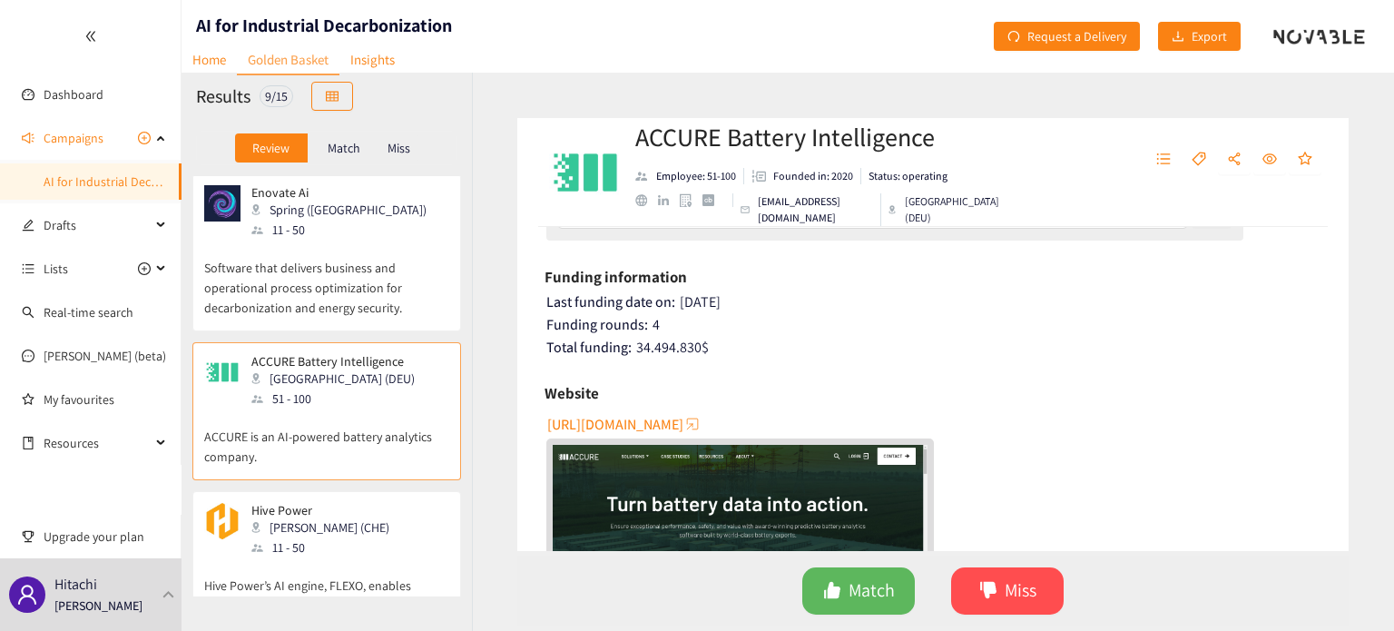
click at [582, 418] on span "[URL][DOMAIN_NAME]" at bounding box center [615, 424] width 136 height 23
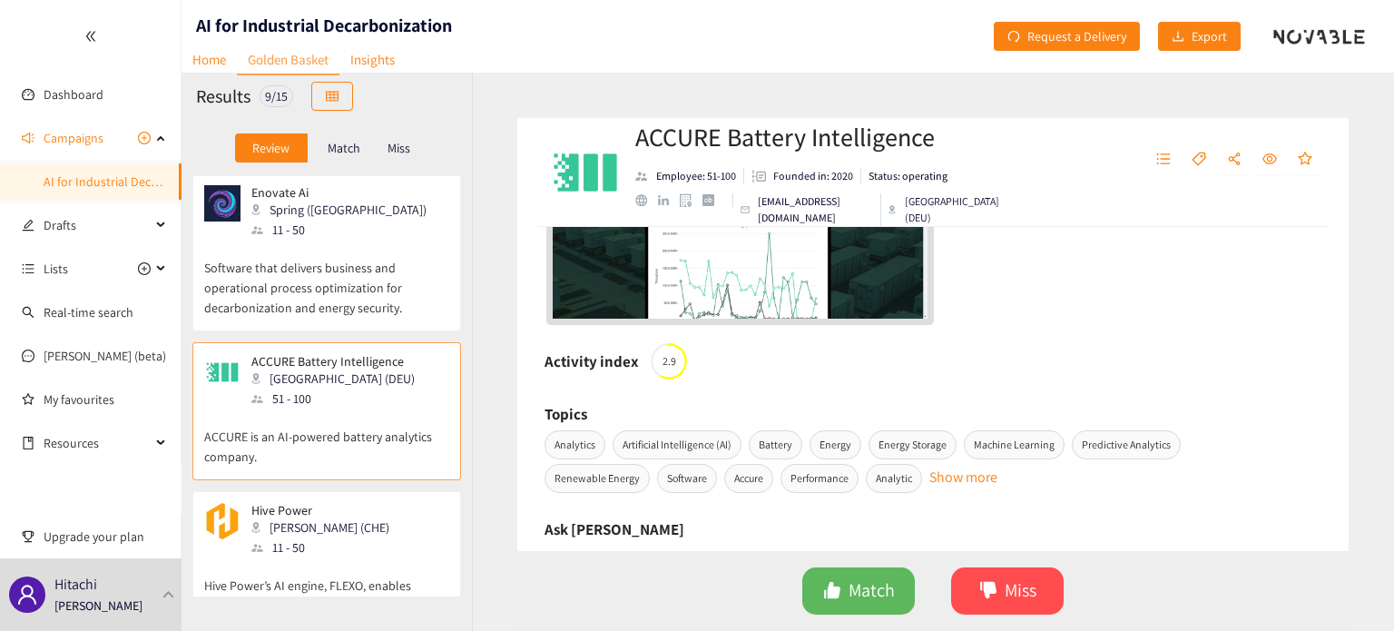
scroll to position [344, 0]
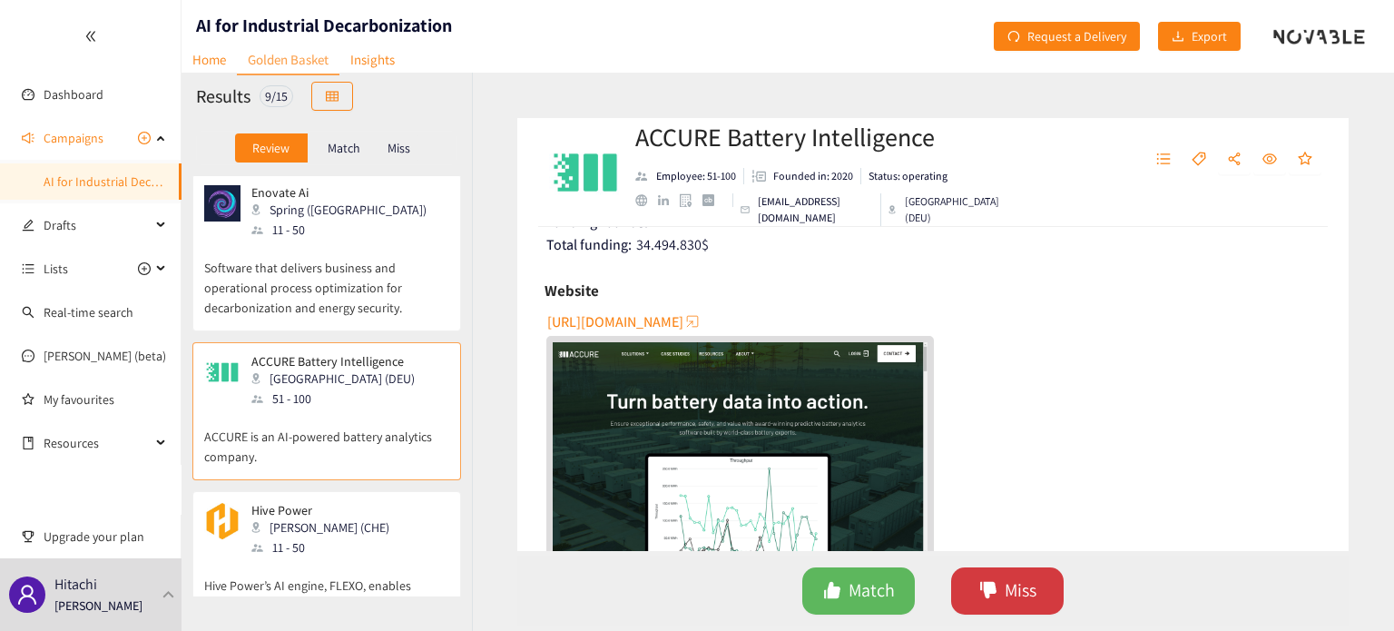
click at [997, 594] on button "Miss" at bounding box center [1007, 590] width 112 height 47
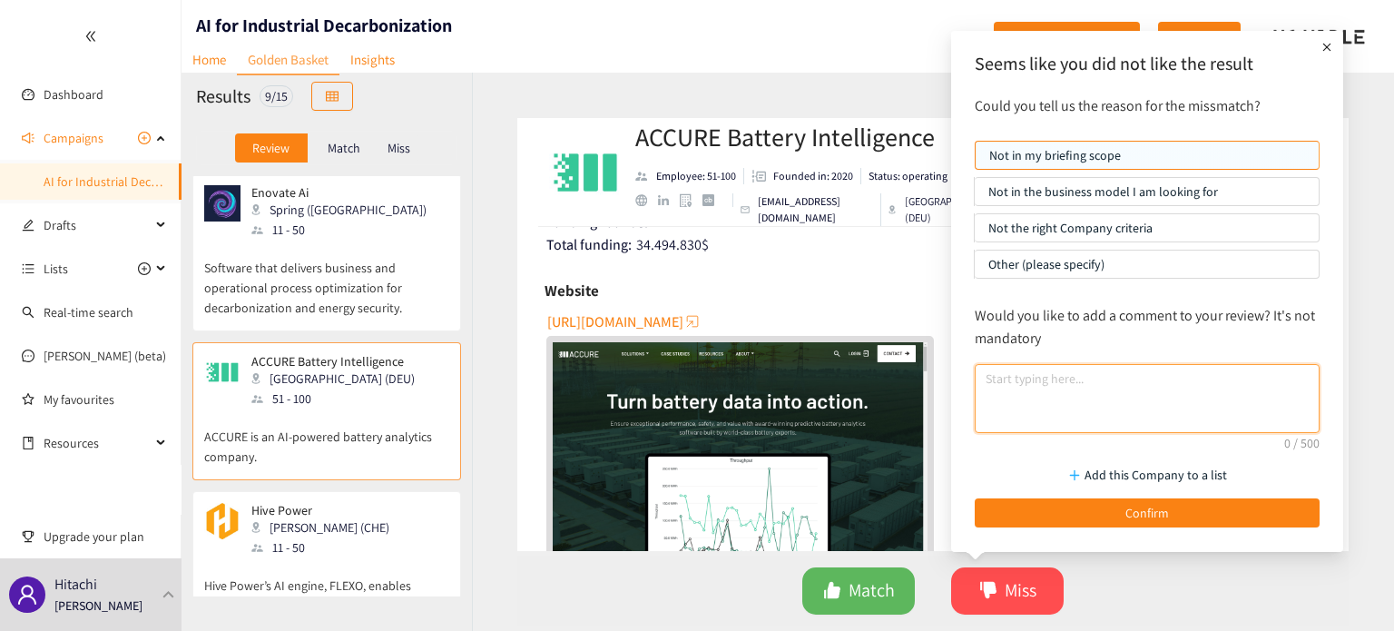
click at [1024, 397] on textarea at bounding box center [1146, 398] width 345 height 69
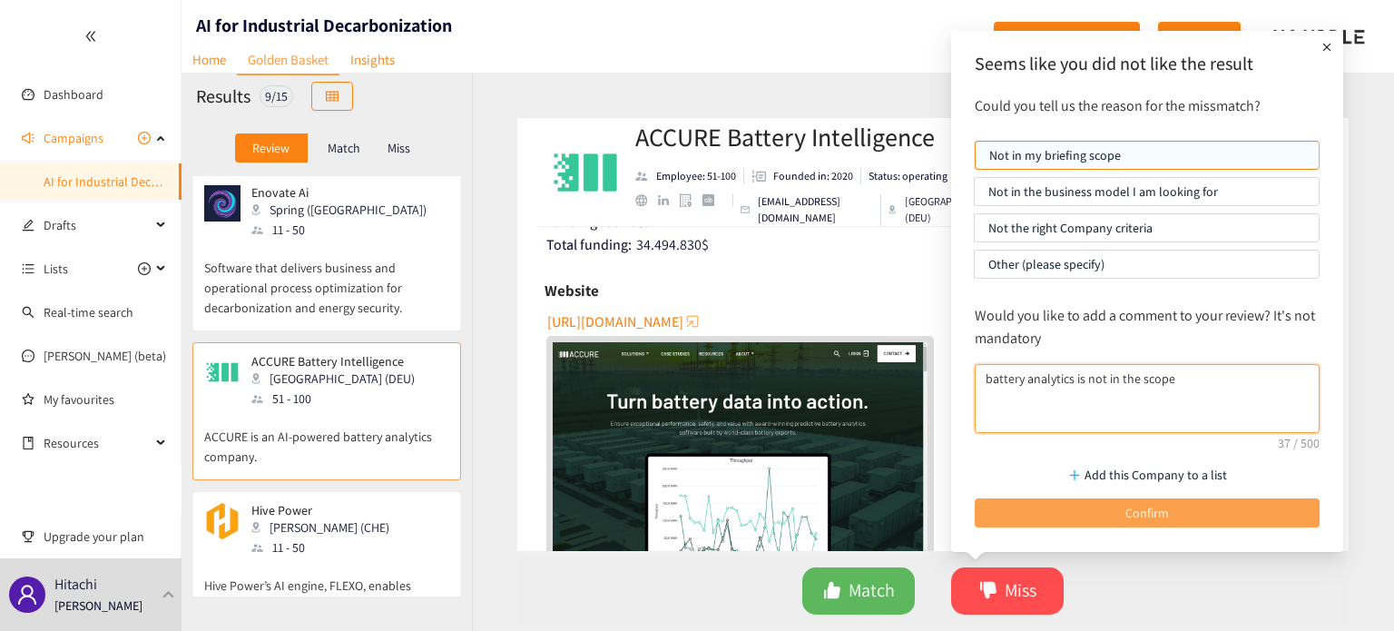
type textarea "battery analytics is not in the scope"
click at [1083, 503] on button "Confirm" at bounding box center [1146, 512] width 345 height 29
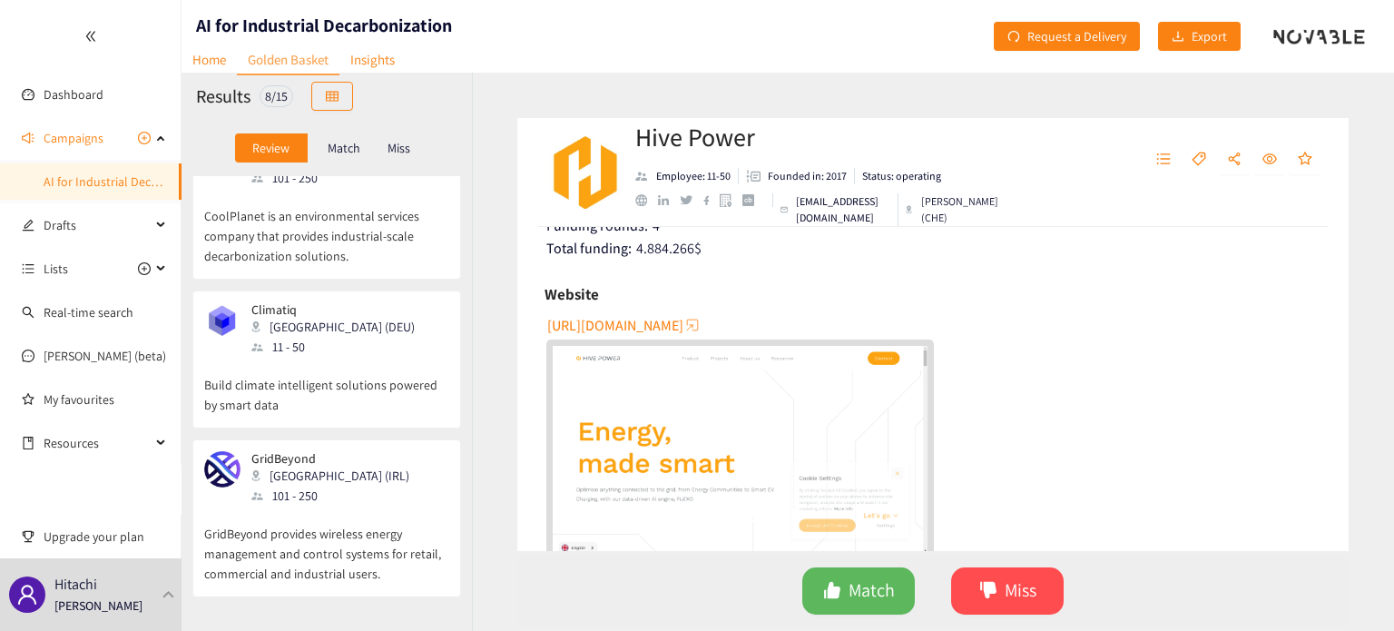
scroll to position [0, 0]
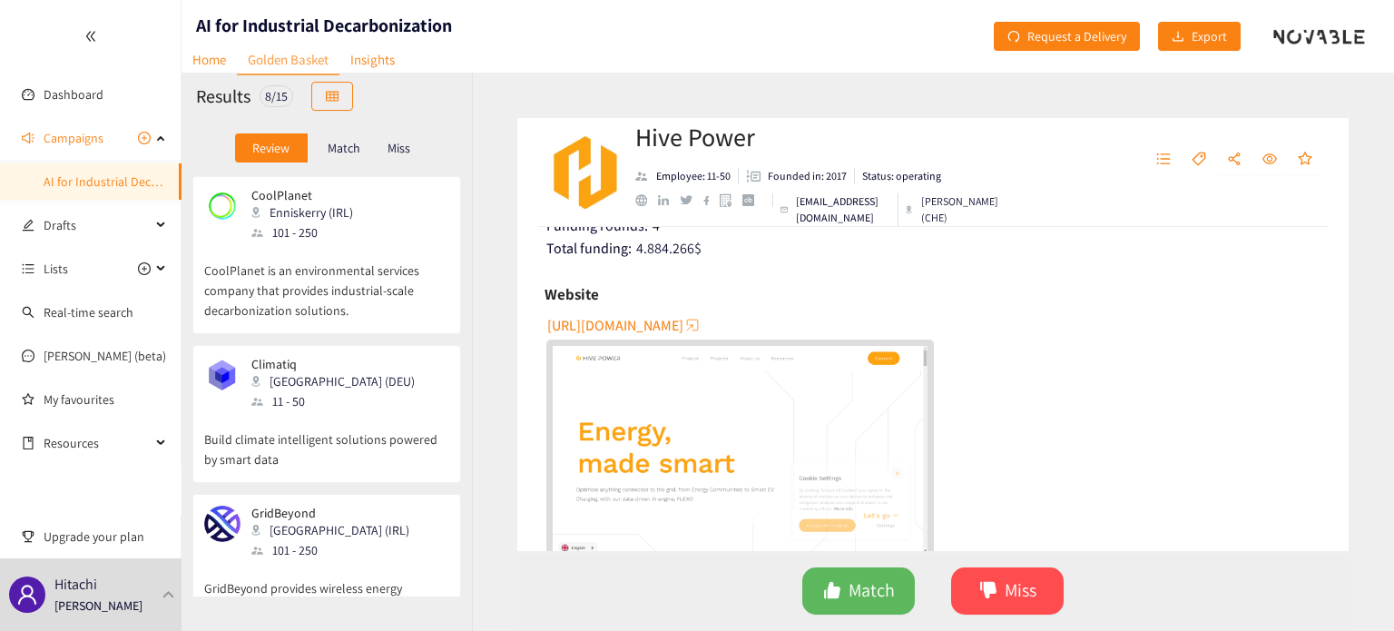
click at [298, 301] on p "CoolPlanet is an environmental services company that provides industrial-scale …" at bounding box center [326, 281] width 245 height 78
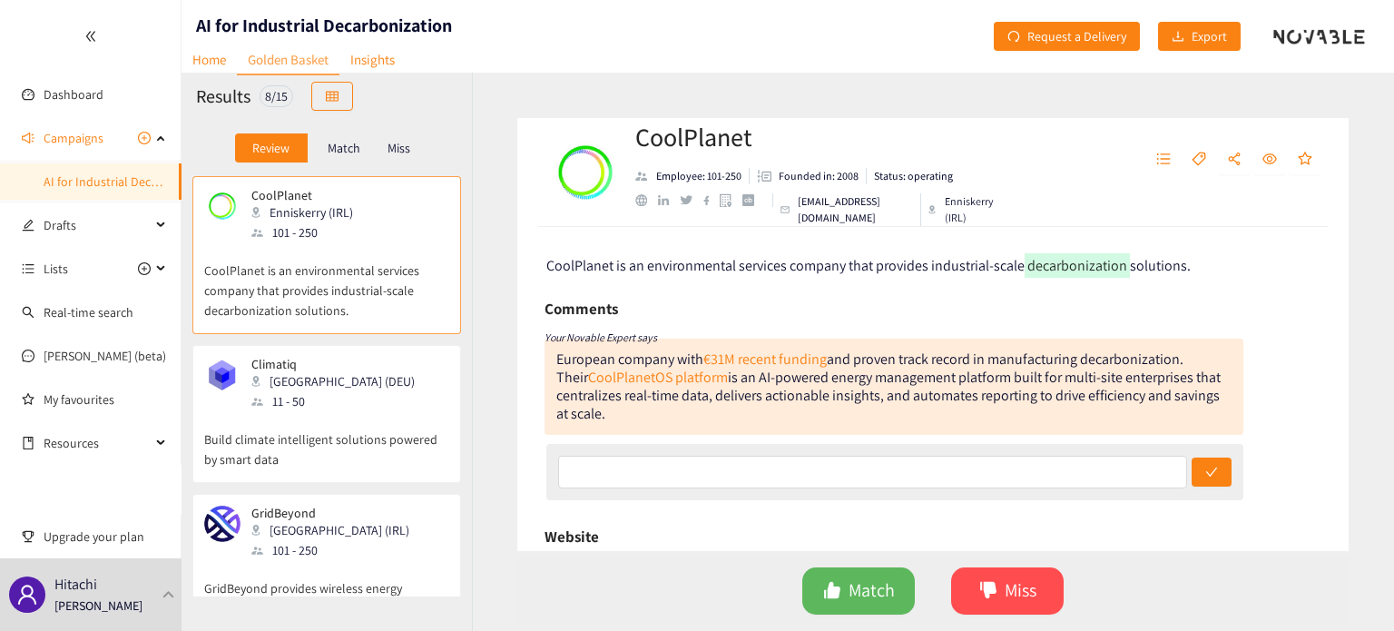
click at [308, 148] on div "Match" at bounding box center [344, 147] width 73 height 29
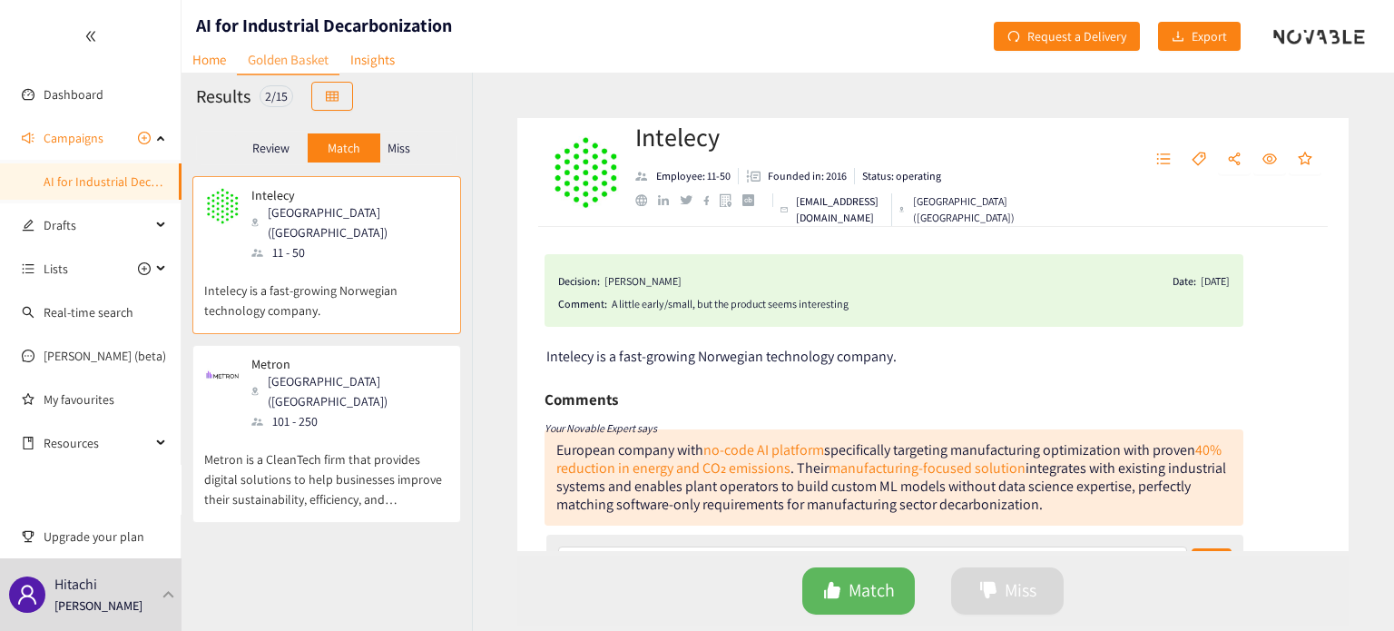
click at [301, 357] on p "Metron" at bounding box center [343, 364] width 185 height 15
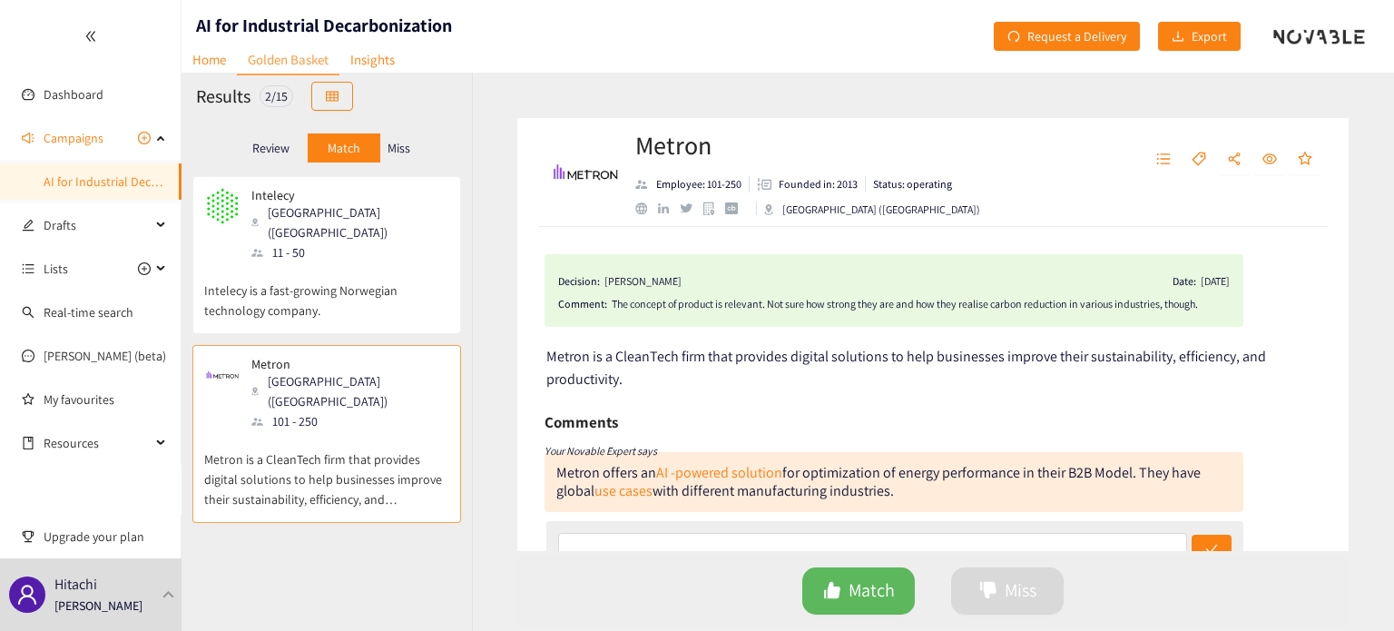
click at [267, 148] on p "Review" at bounding box center [270, 148] width 37 height 15
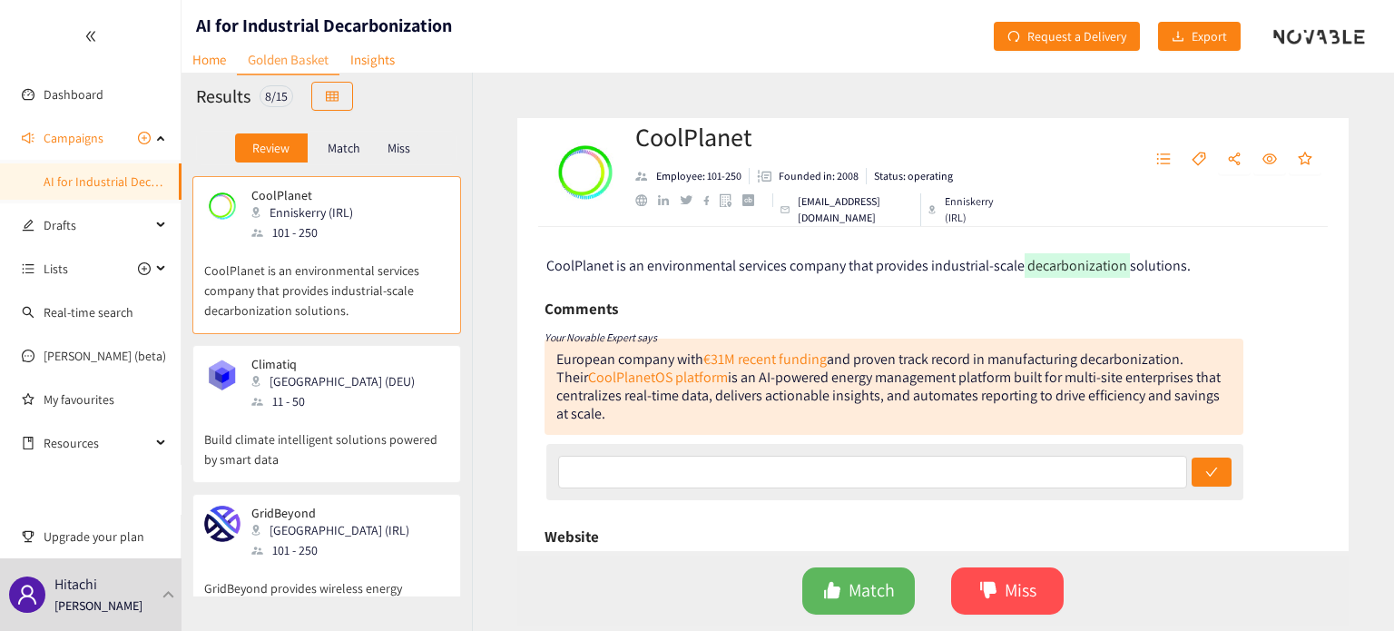
click at [304, 435] on p "Build climate intelligent solutions powered by smart data" at bounding box center [326, 440] width 245 height 58
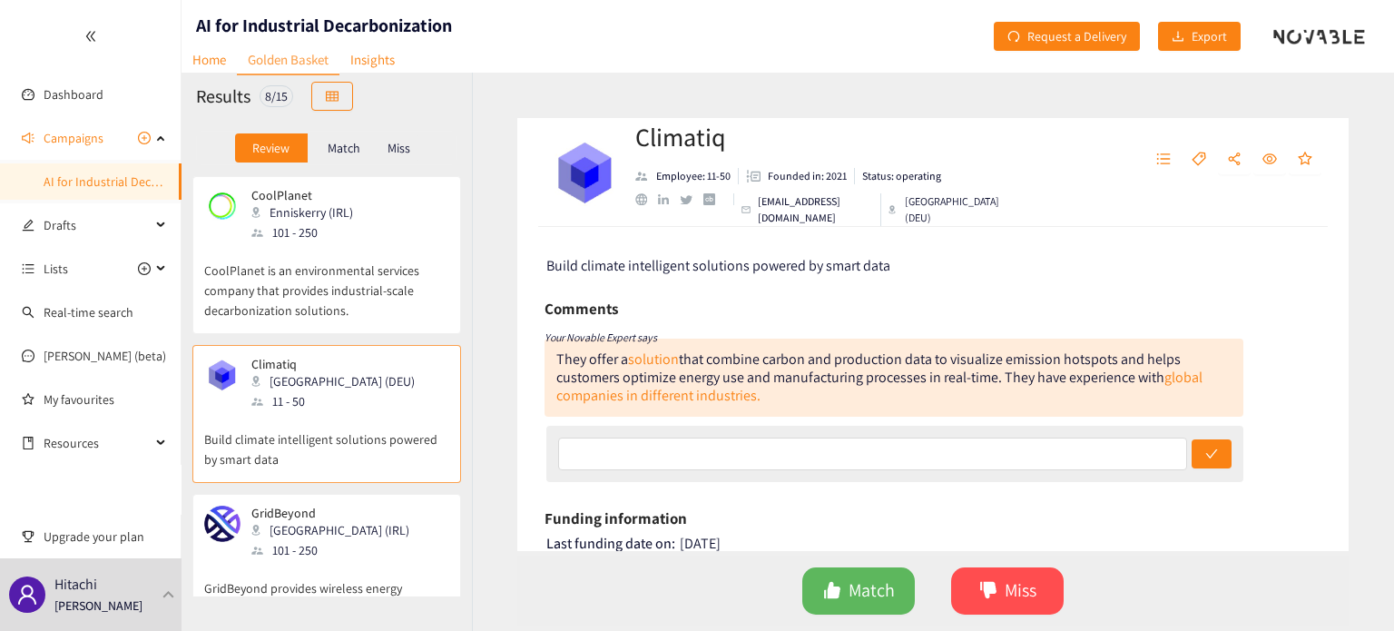
click at [310, 293] on p "CoolPlanet is an environmental services company that provides industrial-scale …" at bounding box center [326, 281] width 245 height 78
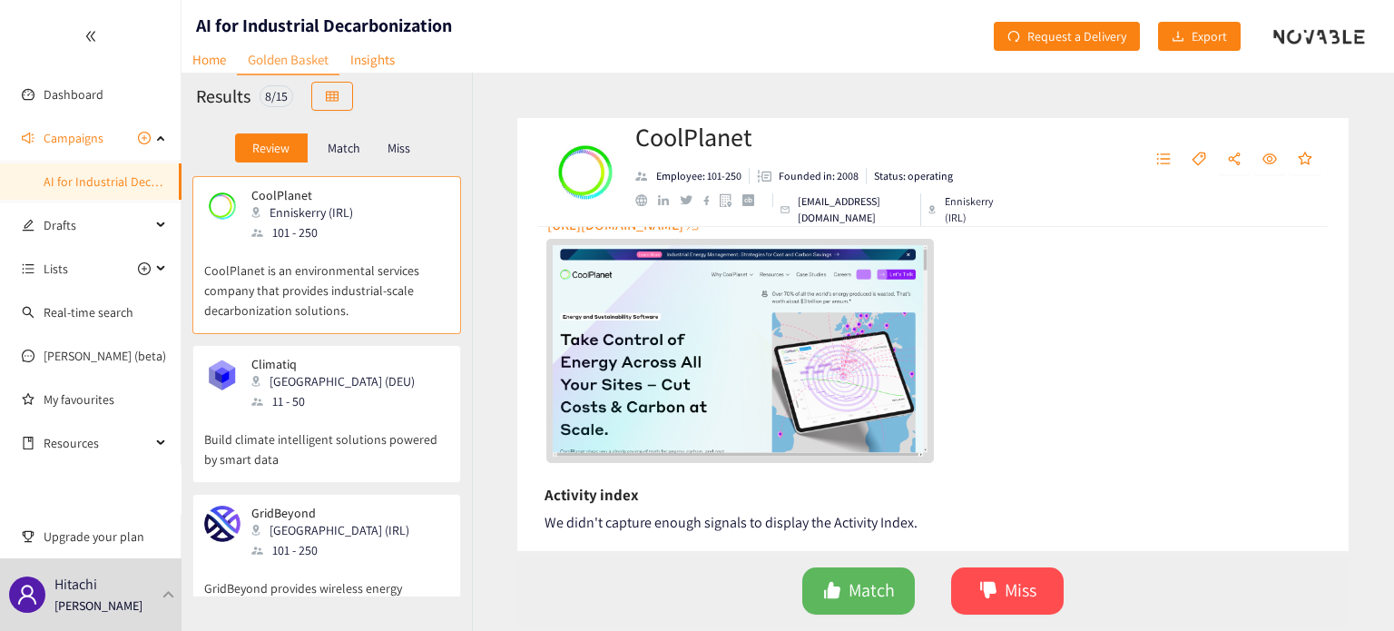
scroll to position [241, 0]
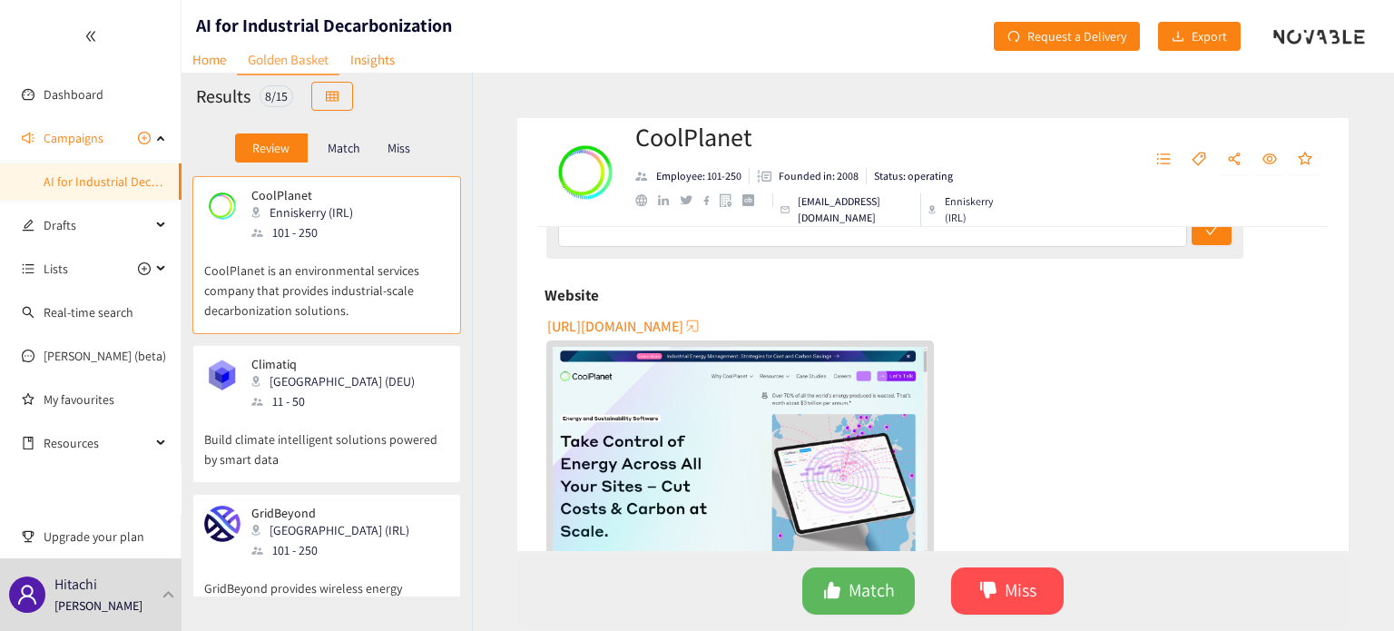
click at [683, 324] on span "[URL][DOMAIN_NAME]" at bounding box center [615, 326] width 136 height 23
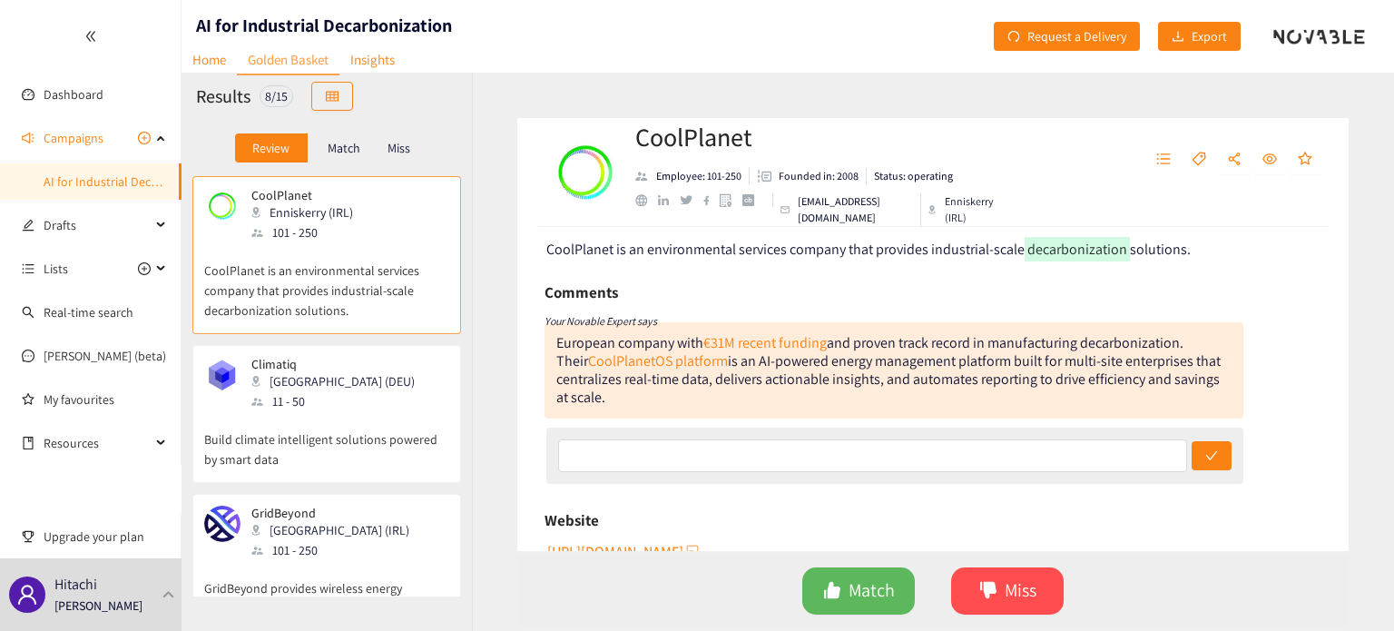
scroll to position [0, 0]
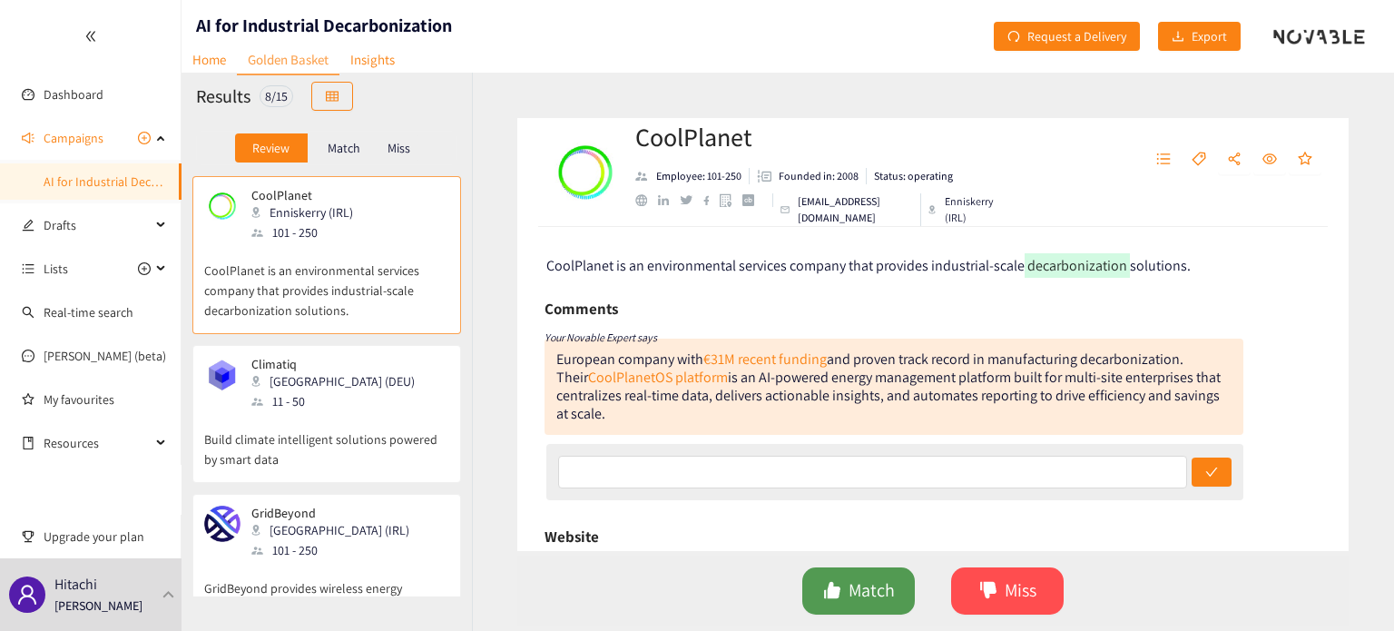
click at [864, 592] on span "Match" at bounding box center [871, 590] width 46 height 28
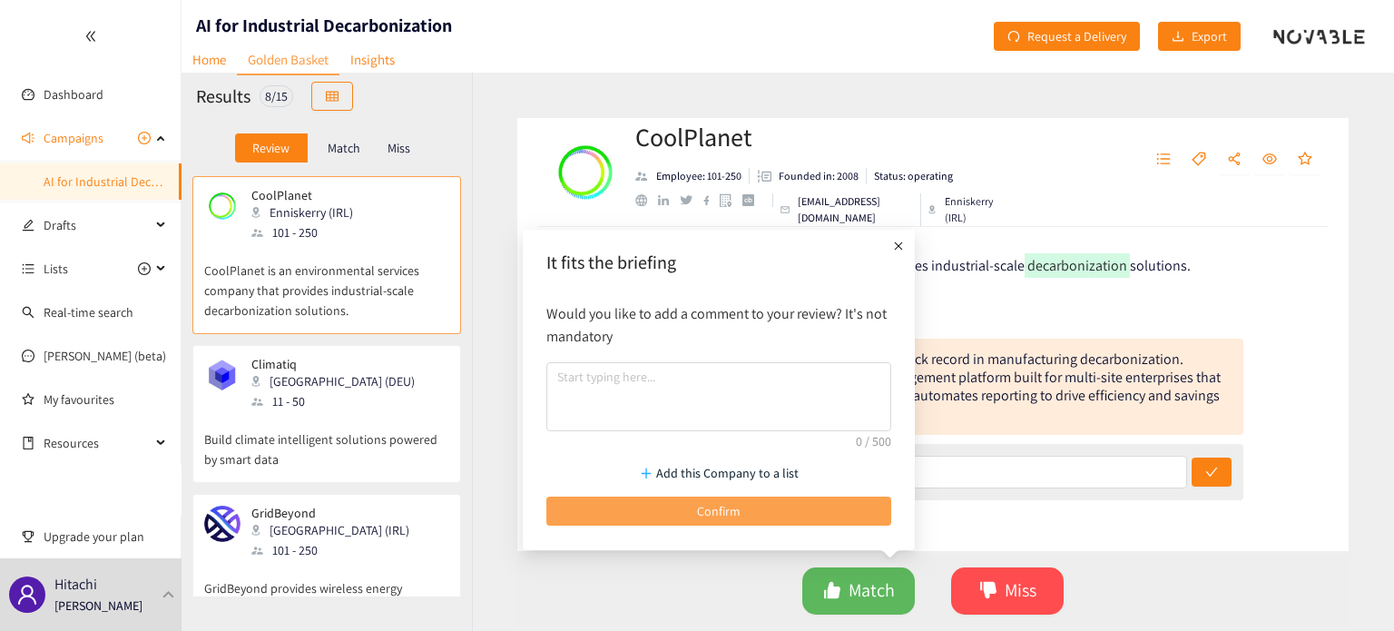
click at [801, 518] on button "Confirm" at bounding box center [718, 510] width 345 height 29
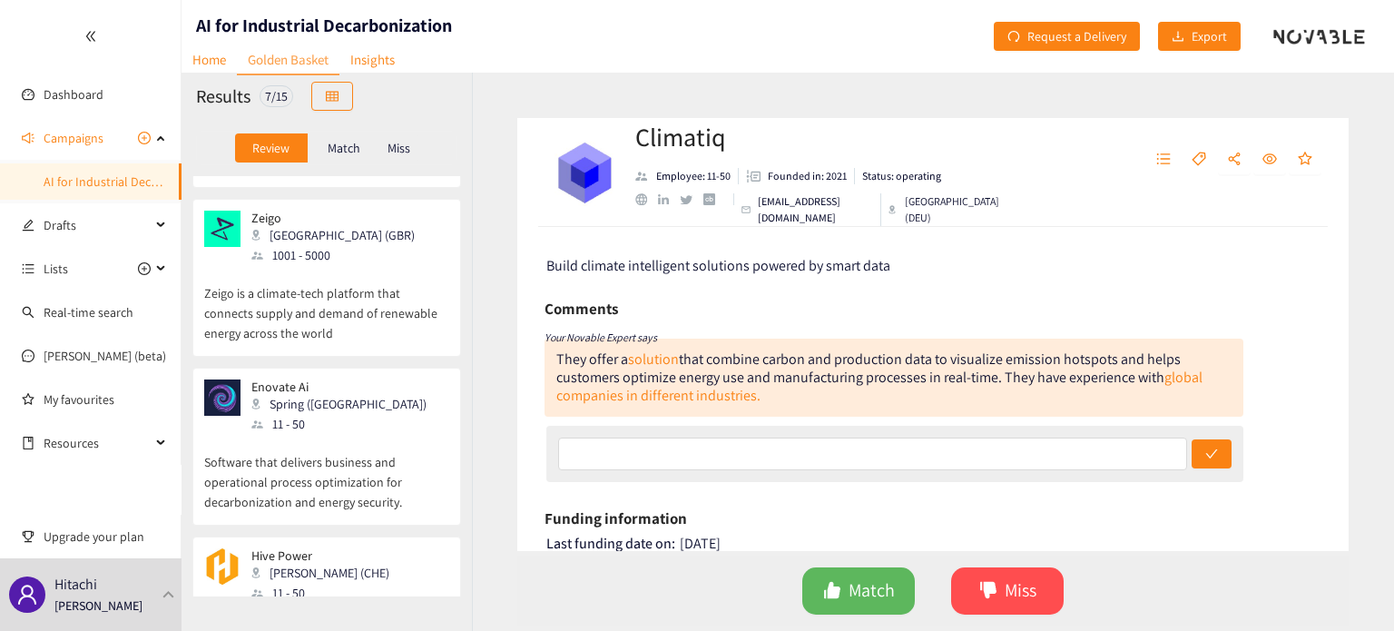
scroll to position [719, 0]
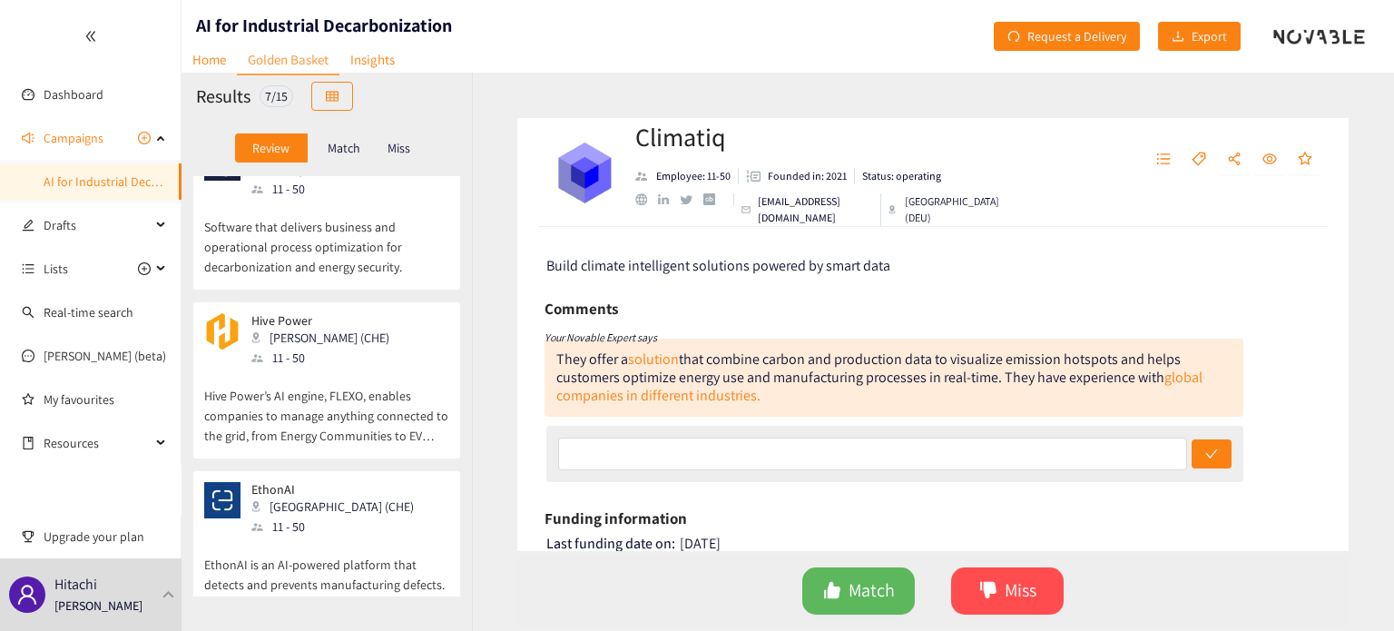
click at [330, 516] on div "11 - 50" at bounding box center [337, 526] width 173 height 20
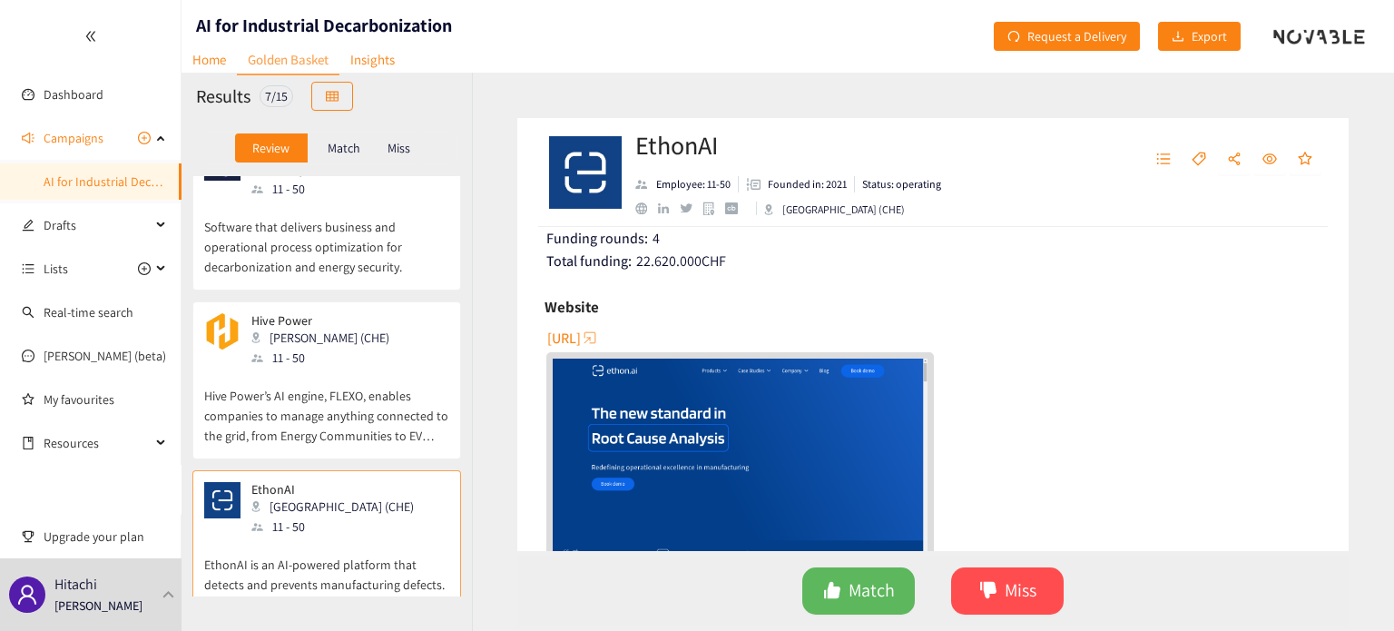
scroll to position [363, 0]
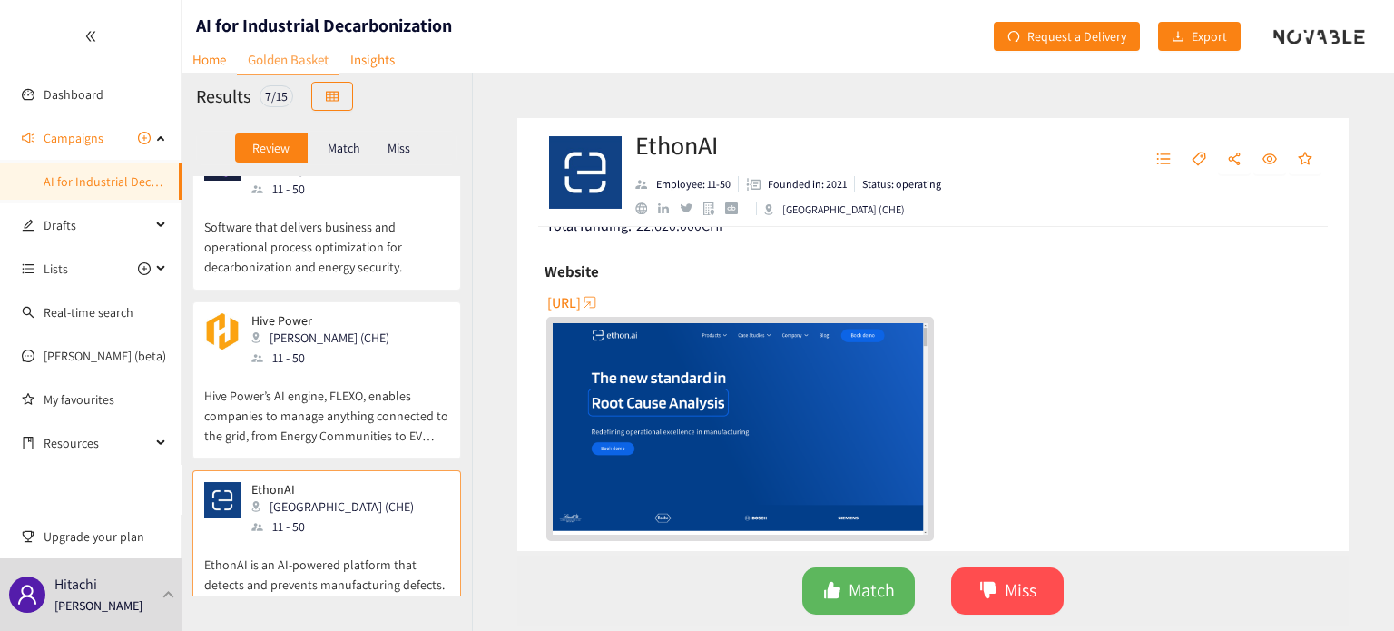
click at [581, 308] on span "[URL]" at bounding box center [564, 302] width 34 height 23
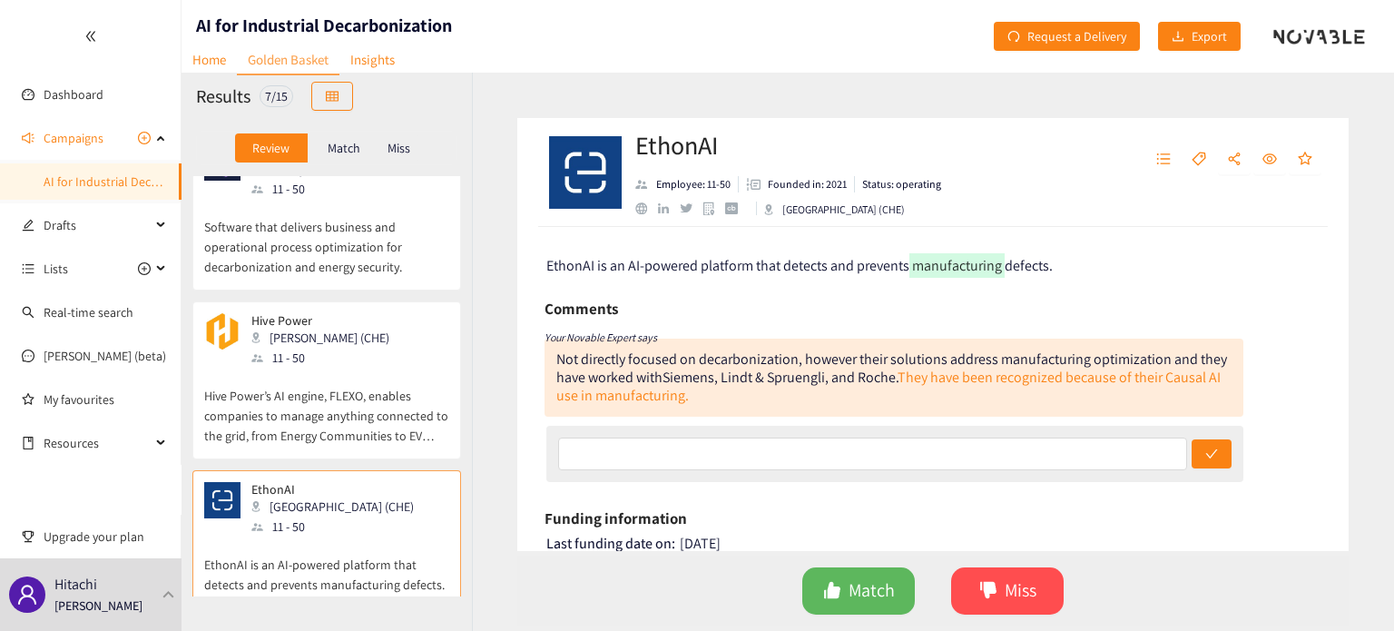
scroll to position [121, 0]
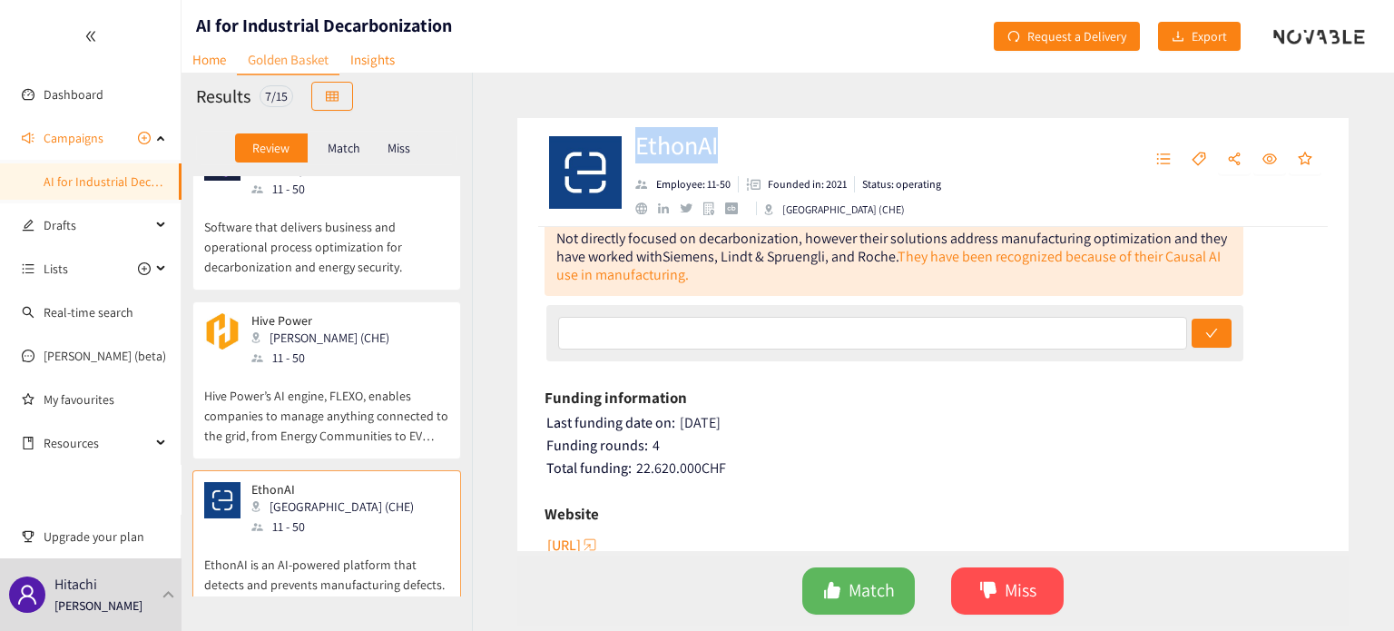
drag, startPoint x: 634, startPoint y: 143, endPoint x: 739, endPoint y: 147, distance: 105.3
click at [739, 147] on div "EthonAI Employee: 11-50 Founded in: 2021 Status: operating [GEOGRAPHIC_DATA] (C…" at bounding box center [932, 172] width 831 height 109
copy h2 "EthonAI"
click at [838, 512] on div "Website" at bounding box center [932, 513] width 777 height 27
click at [855, 583] on span "Match" at bounding box center [871, 590] width 46 height 28
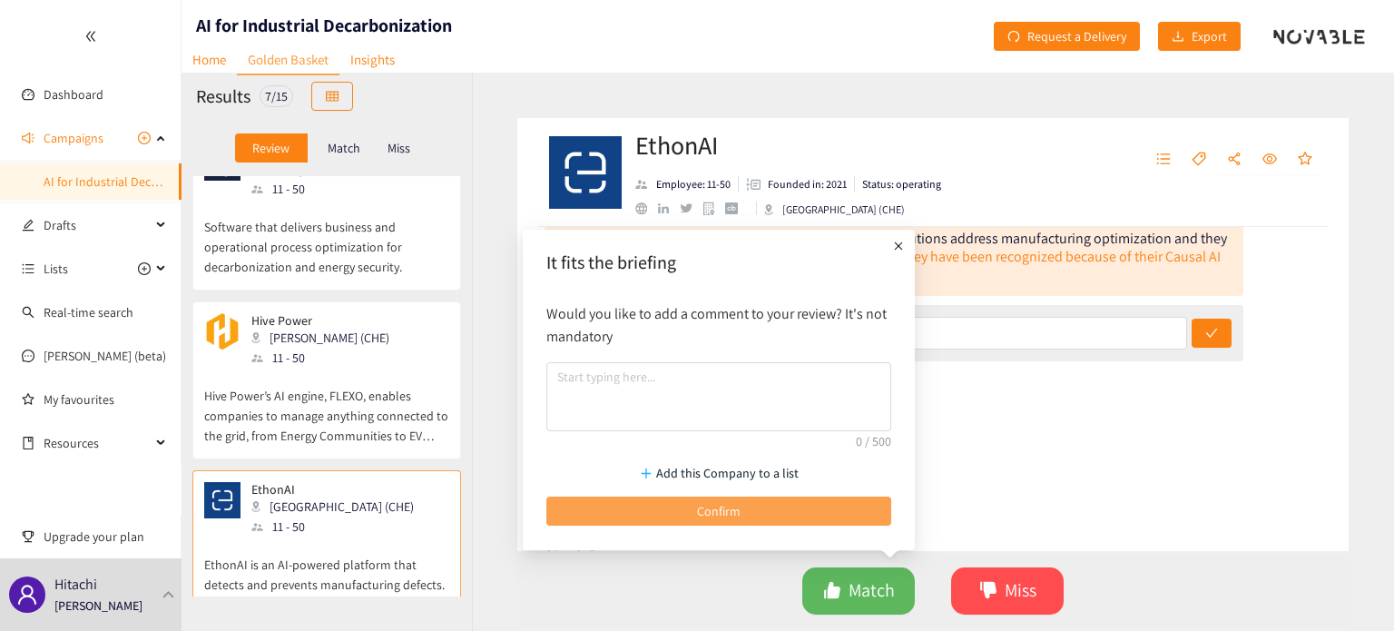
click at [793, 505] on button "Confirm" at bounding box center [718, 510] width 345 height 29
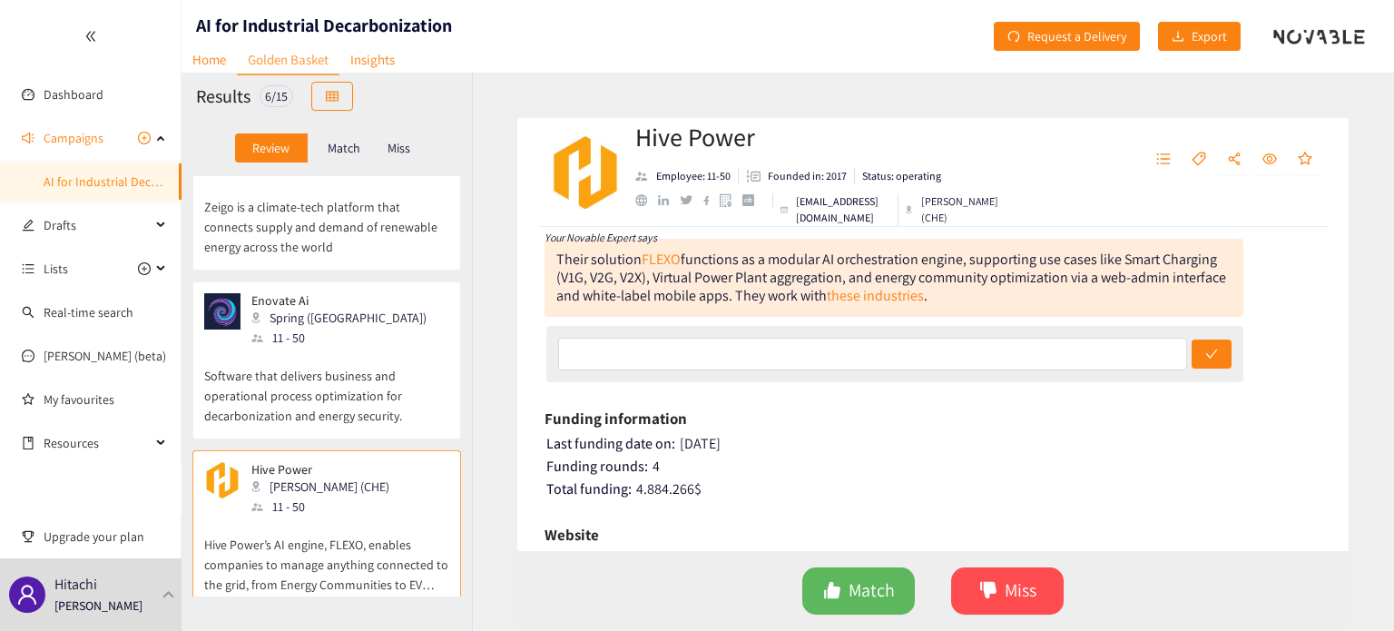
scroll to position [241, 0]
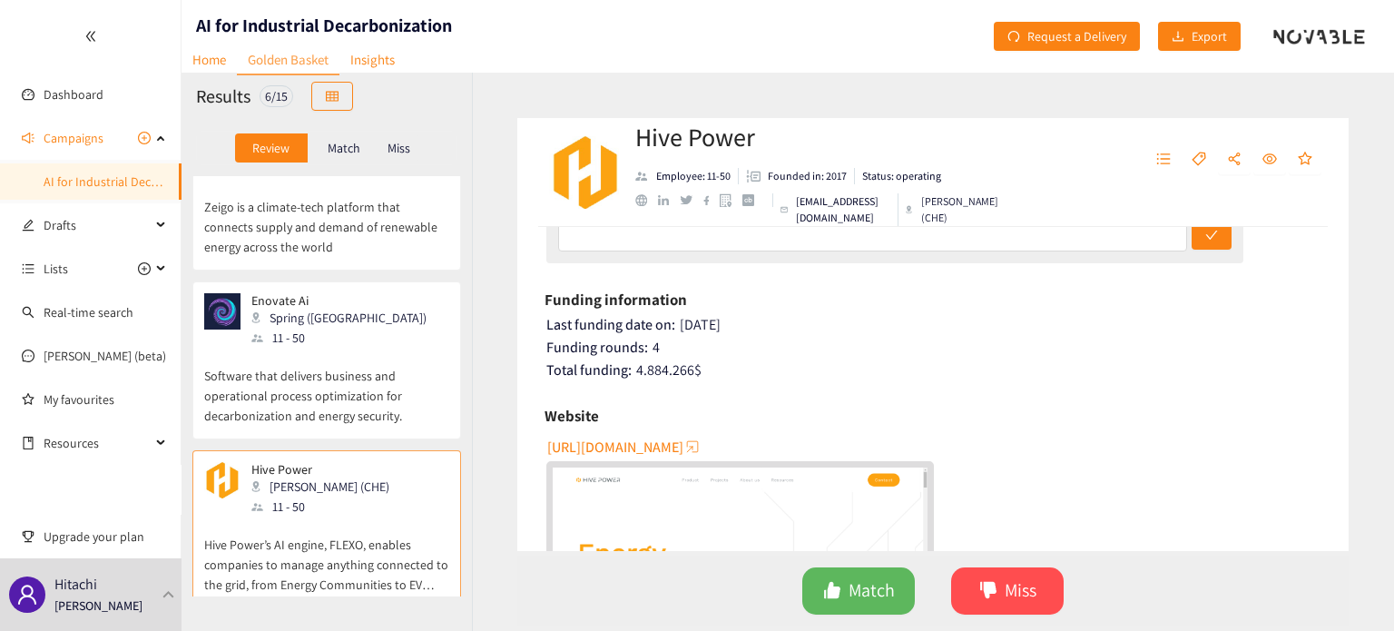
click at [666, 442] on span "[URL][DOMAIN_NAME]" at bounding box center [615, 446] width 136 height 23
click at [1042, 599] on button "Miss" at bounding box center [1007, 590] width 112 height 47
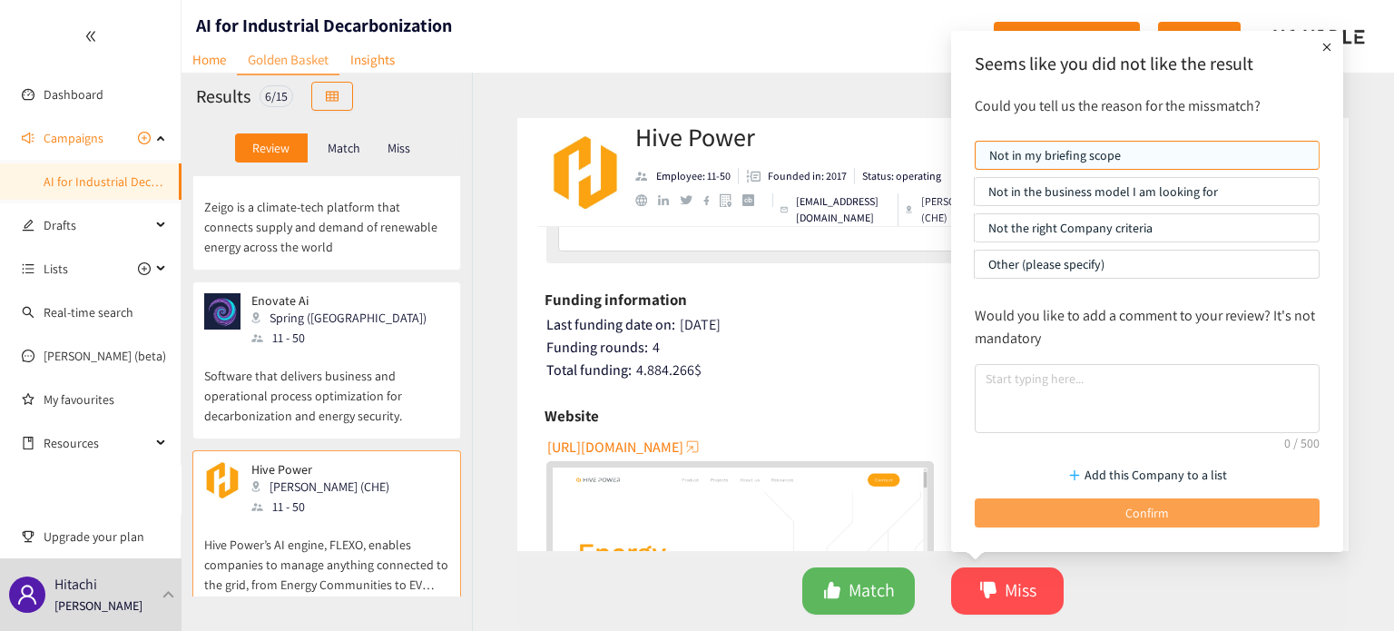
click at [1086, 519] on button "Confirm" at bounding box center [1146, 512] width 345 height 29
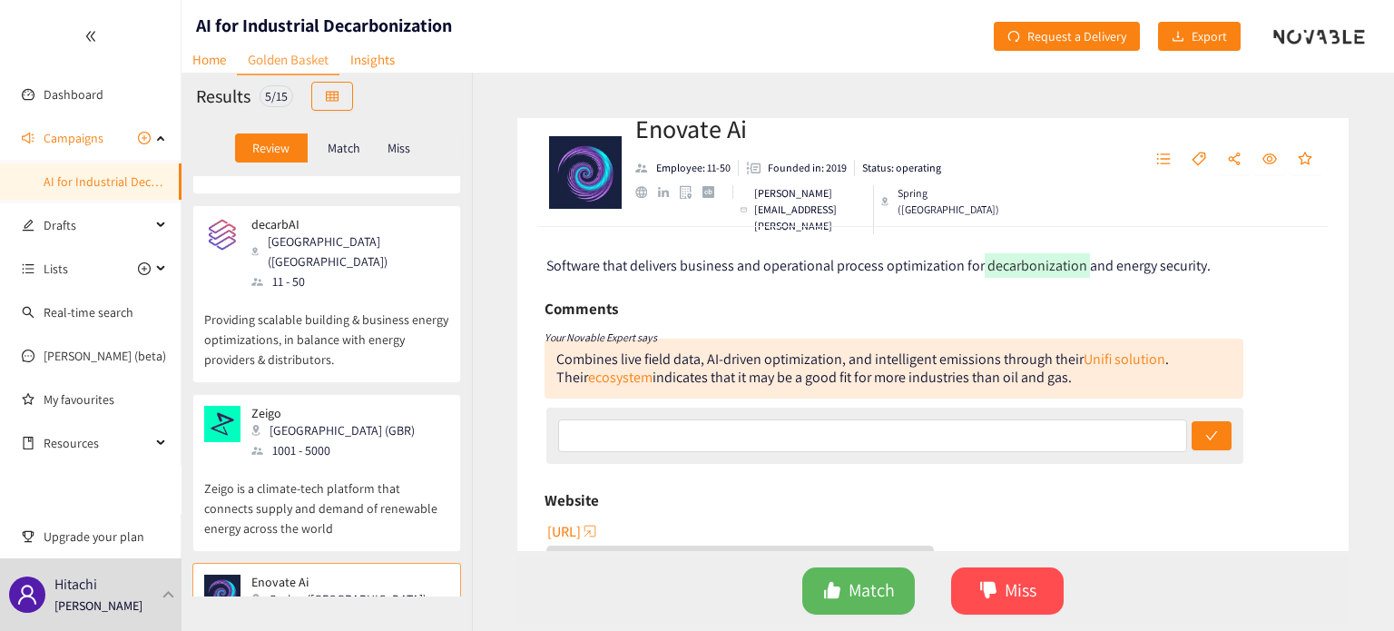
scroll to position [401, 0]
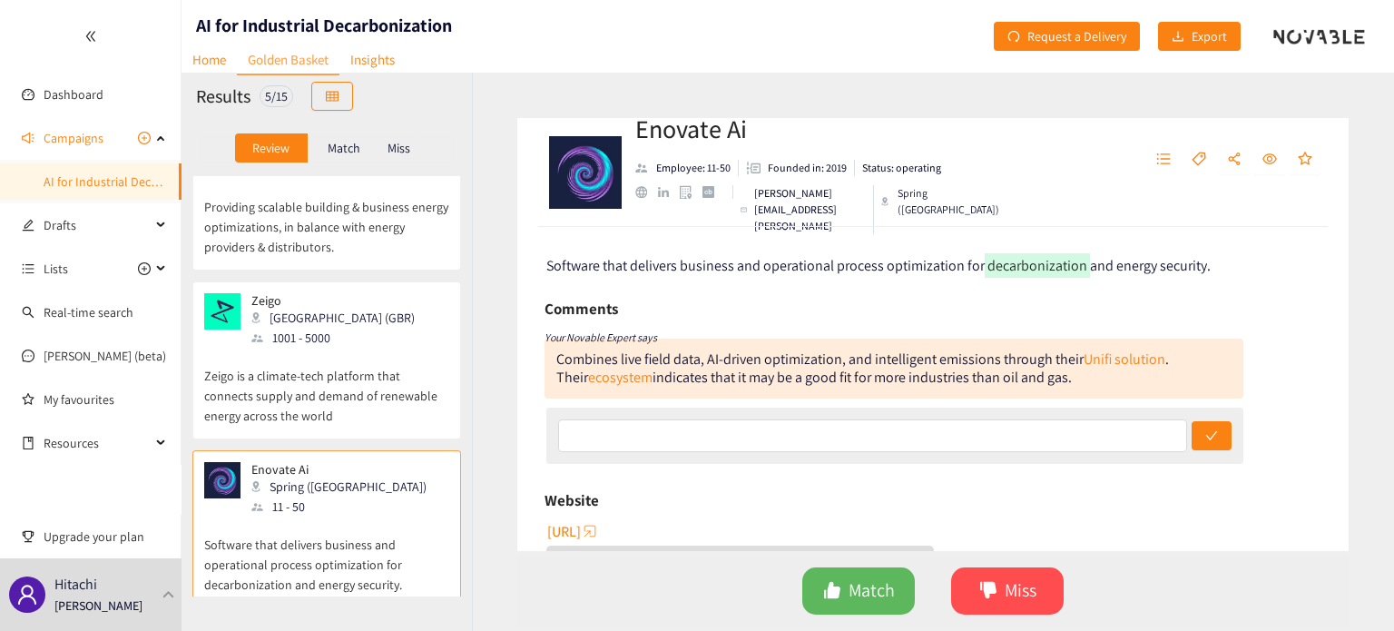
click at [325, 516] on p "Software that delivers business and operational process optimization for decarb…" at bounding box center [326, 555] width 245 height 78
click at [498, 404] on div "Enovate Ai Employee: 11-50 Founded in: 2019 Status: operating [PERSON_NAME][EMA…" at bounding box center [933, 352] width 922 height 558
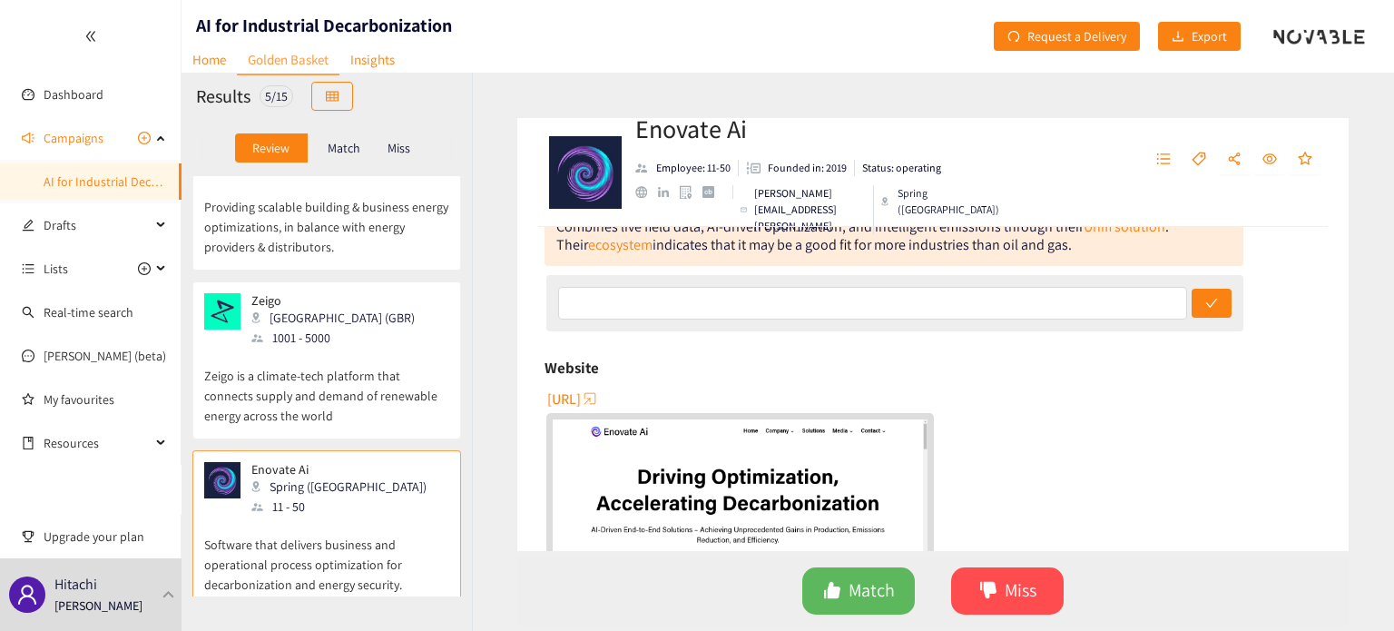
scroll to position [241, 0]
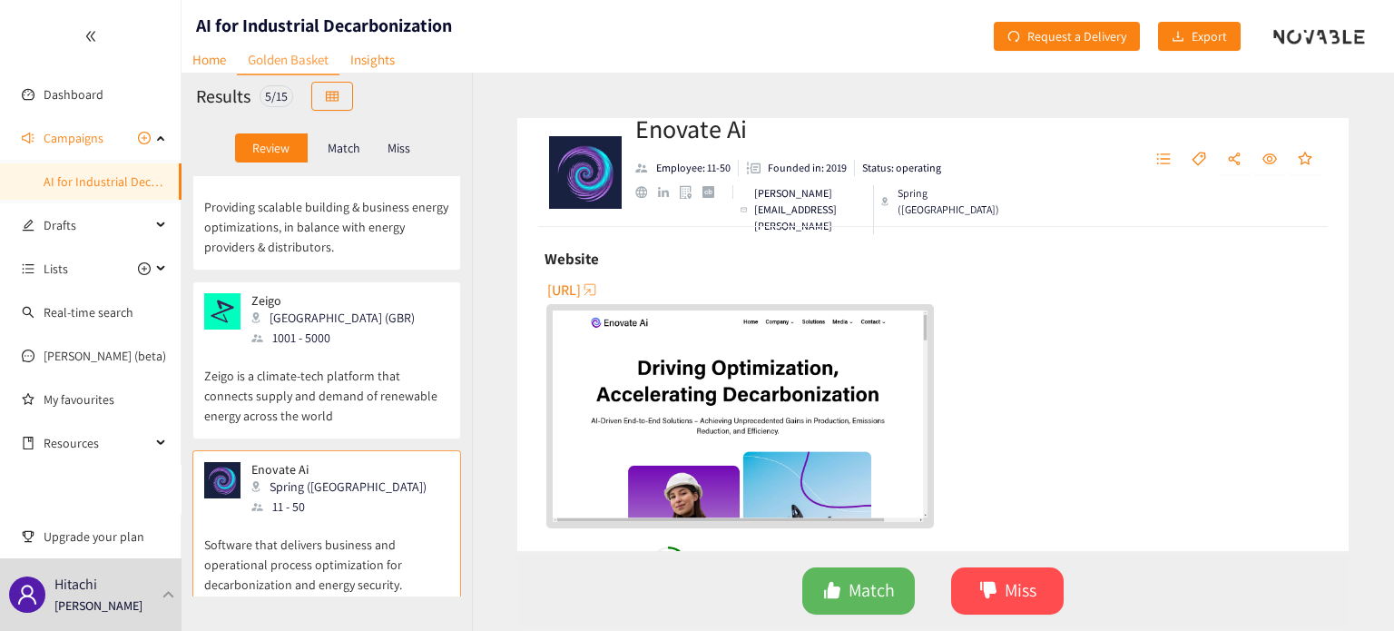
click at [581, 298] on span "[URL]" at bounding box center [564, 290] width 34 height 23
click at [1038, 587] on button "Miss" at bounding box center [1007, 590] width 112 height 47
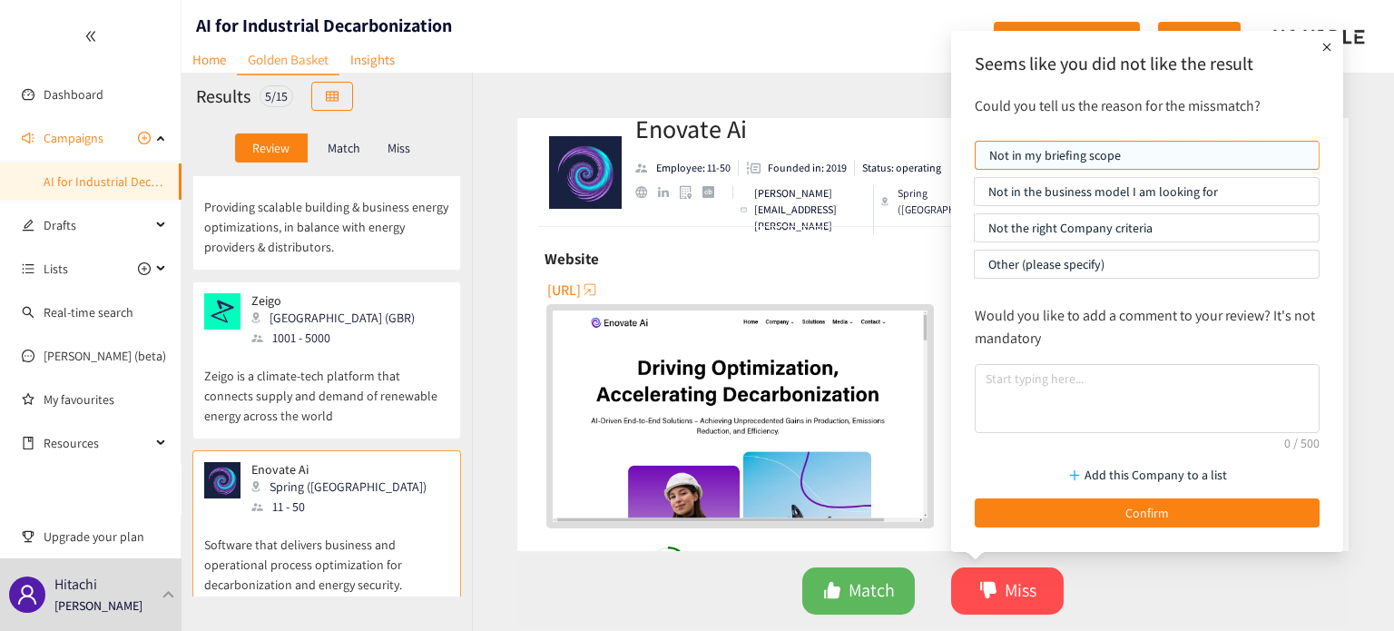
click at [1335, 41] on div at bounding box center [1326, 47] width 22 height 29
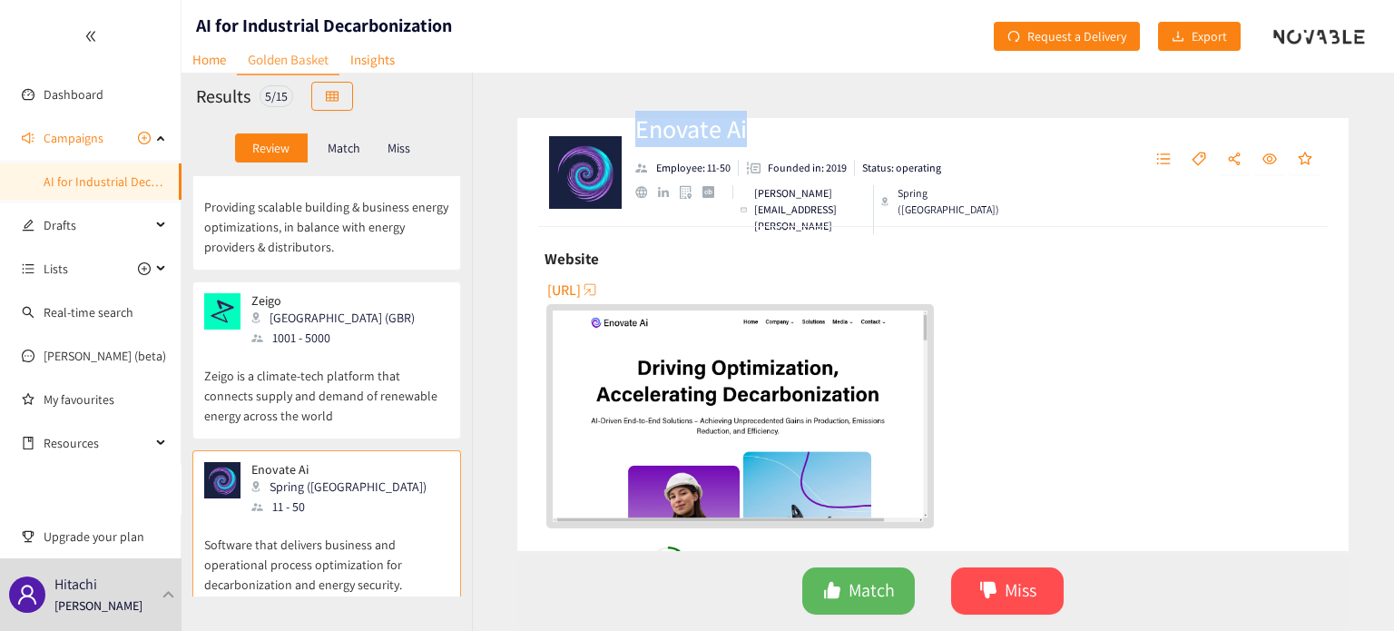
drag, startPoint x: 749, startPoint y: 146, endPoint x: 636, endPoint y: 152, distance: 113.5
click at [636, 147] on h2 "Enovate Ai" at bounding box center [818, 129] width 366 height 36
copy h2 "Enovate Ai"
click at [1100, 376] on div "[URL]" at bounding box center [934, 401] width 776 height 252
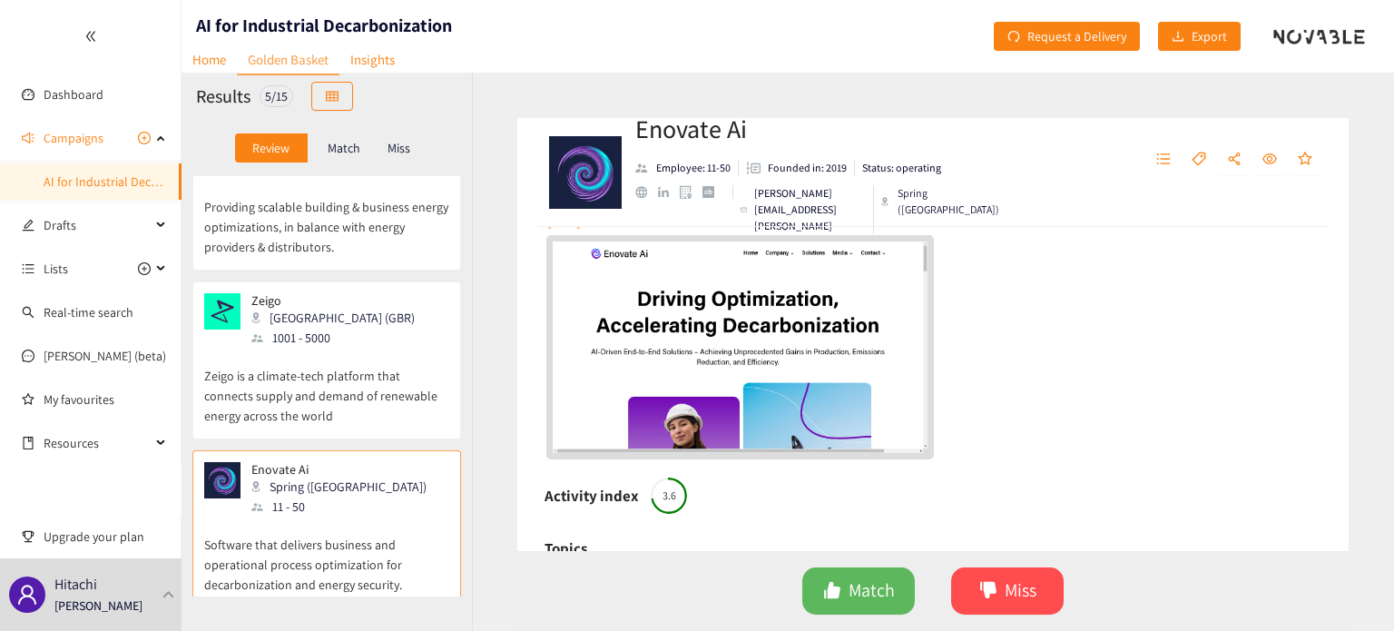
scroll to position [363, 0]
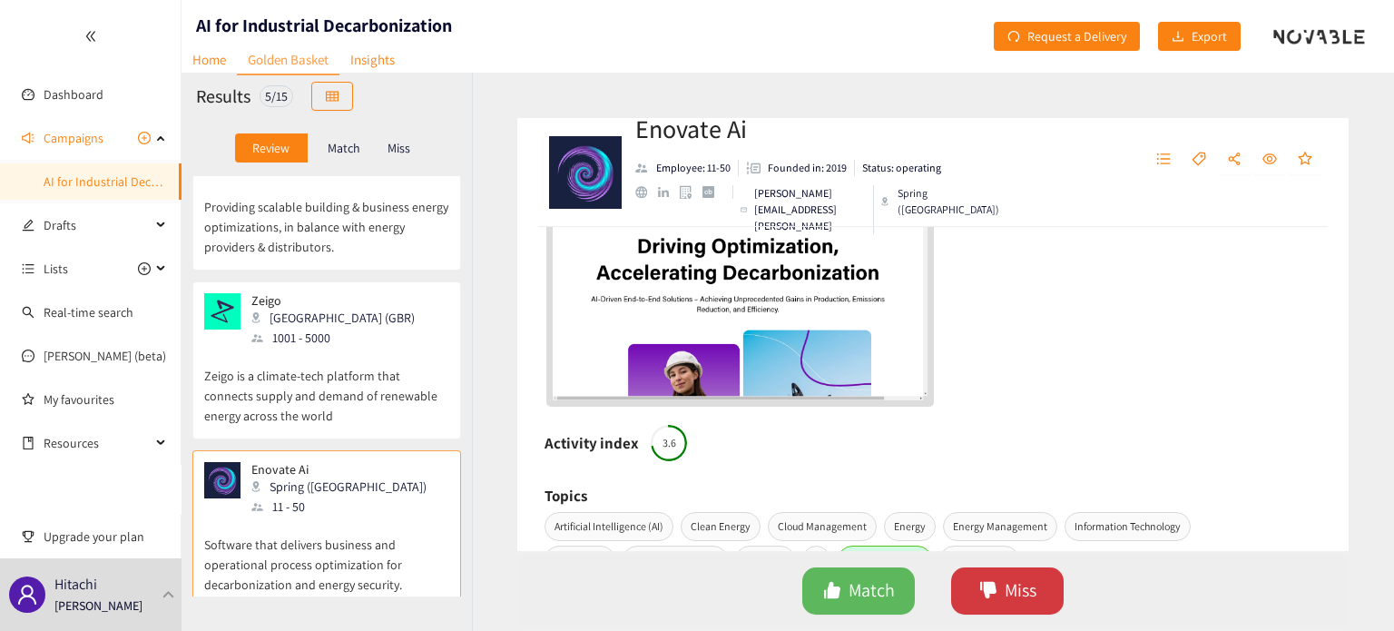
click at [1016, 572] on button "Miss" at bounding box center [1007, 590] width 112 height 47
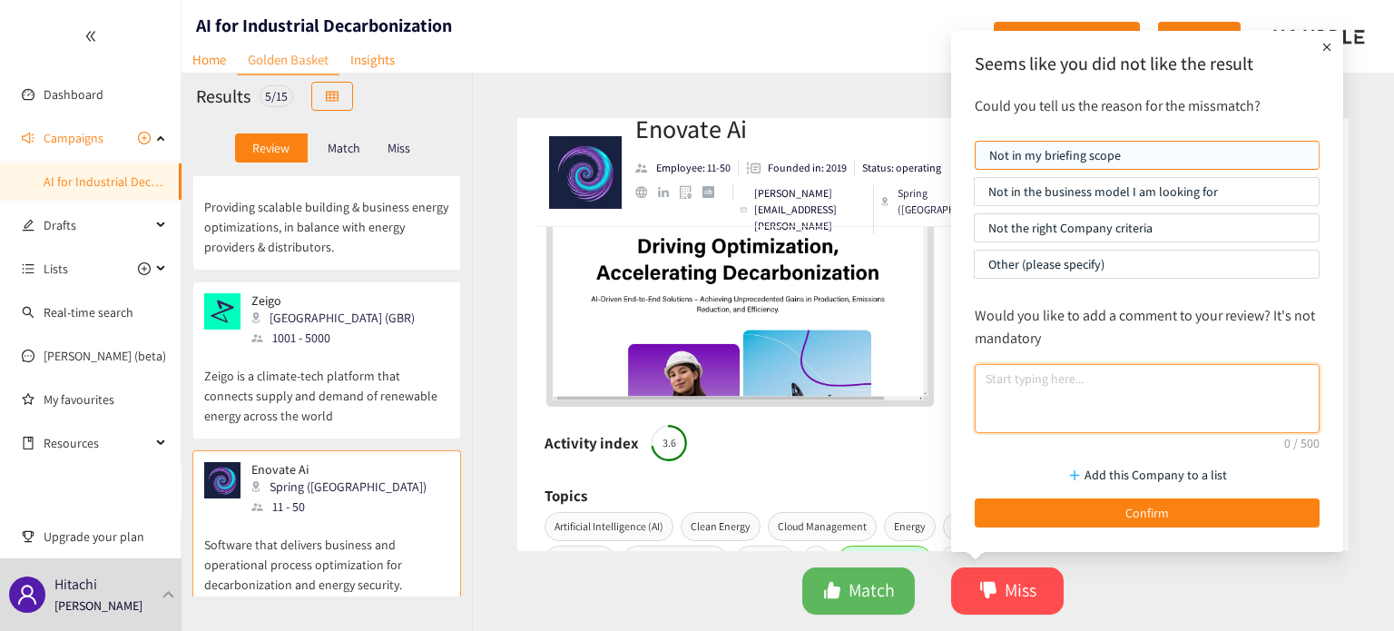
click at [1036, 402] on textarea at bounding box center [1146, 398] width 345 height 69
type textarea "E"
type textarea "ｆ"
type textarea "f"
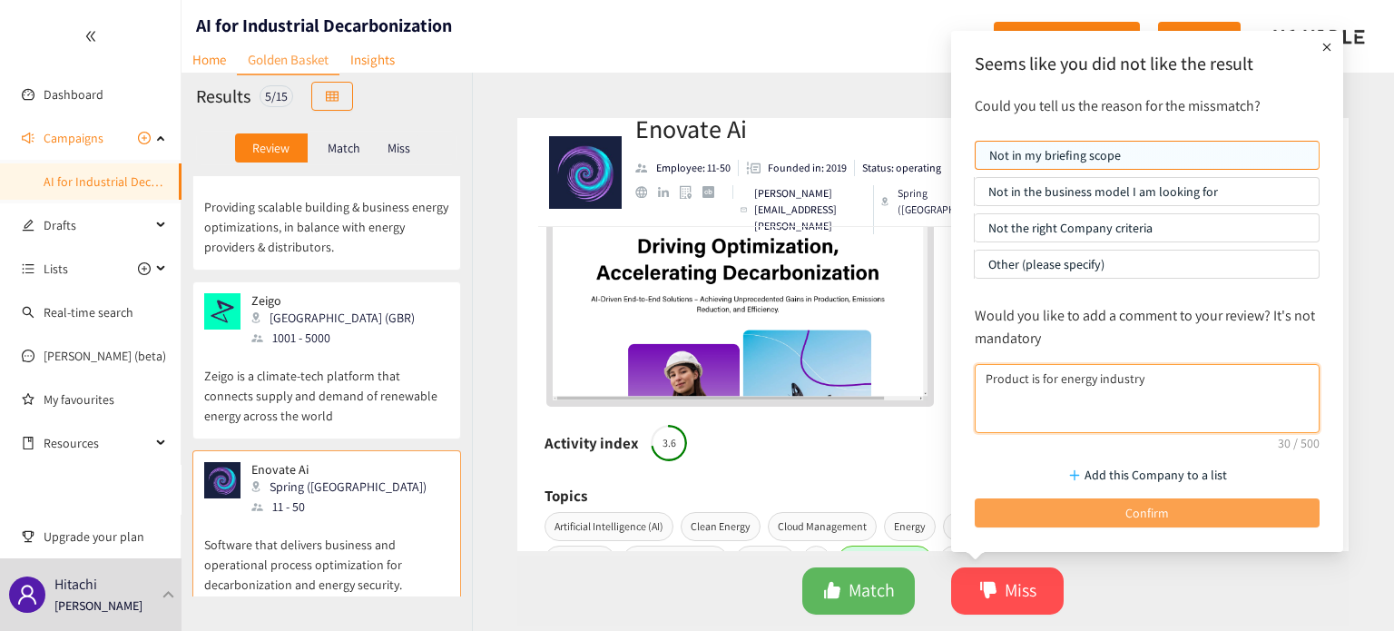
type textarea "Product is for energy industry"
click at [1176, 521] on button "Confirm" at bounding box center [1146, 512] width 345 height 29
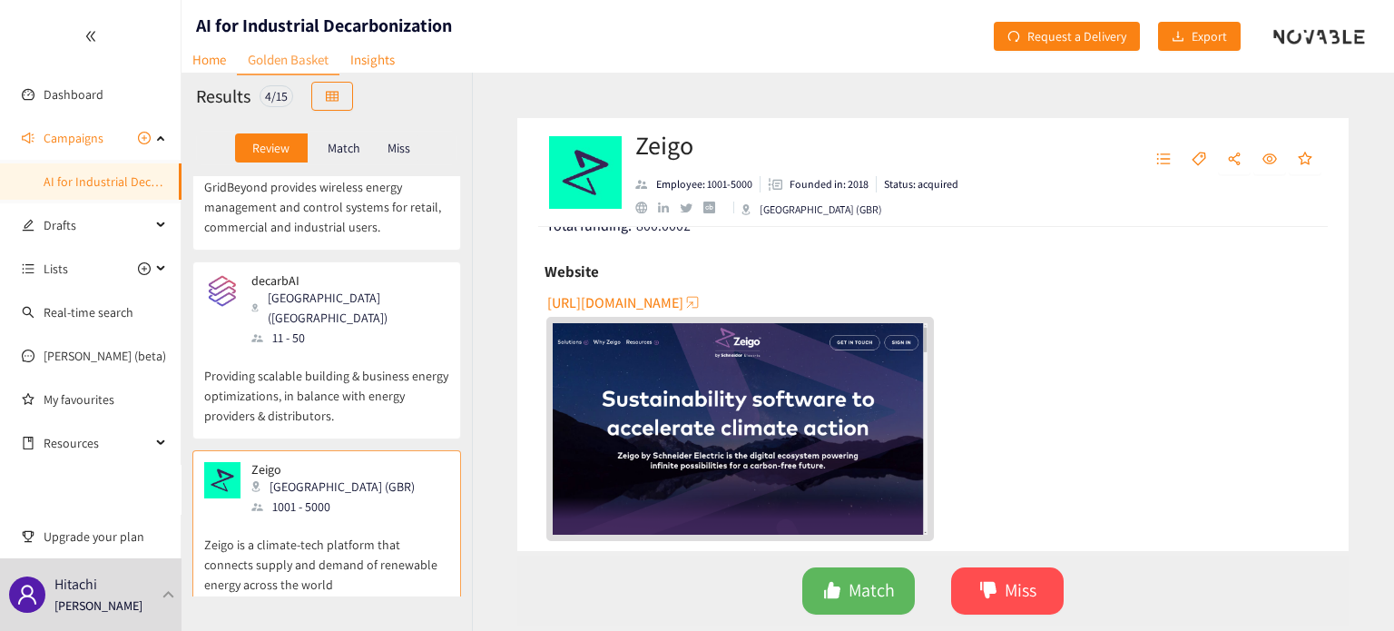
click at [636, 300] on span "[URL][DOMAIN_NAME]" at bounding box center [615, 302] width 136 height 23
click at [357, 402] on p "Providing scalable building & business energy optimizations, in balance with en…" at bounding box center [326, 386] width 245 height 78
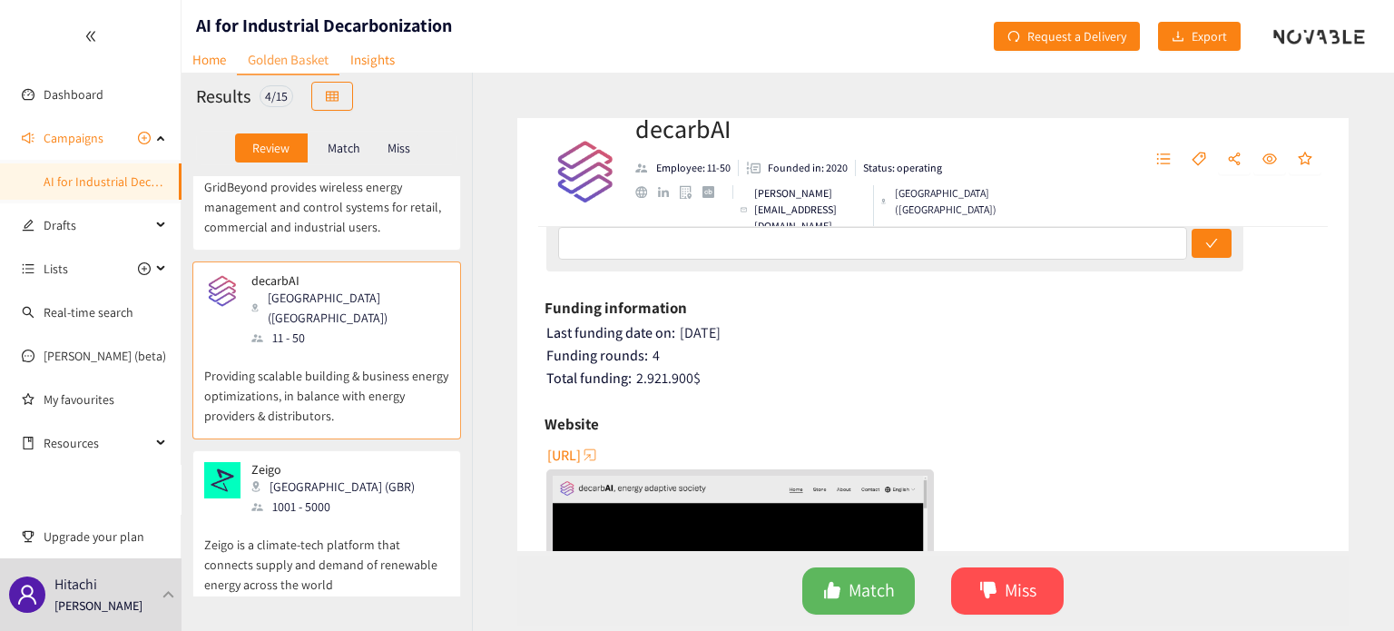
scroll to position [241, 0]
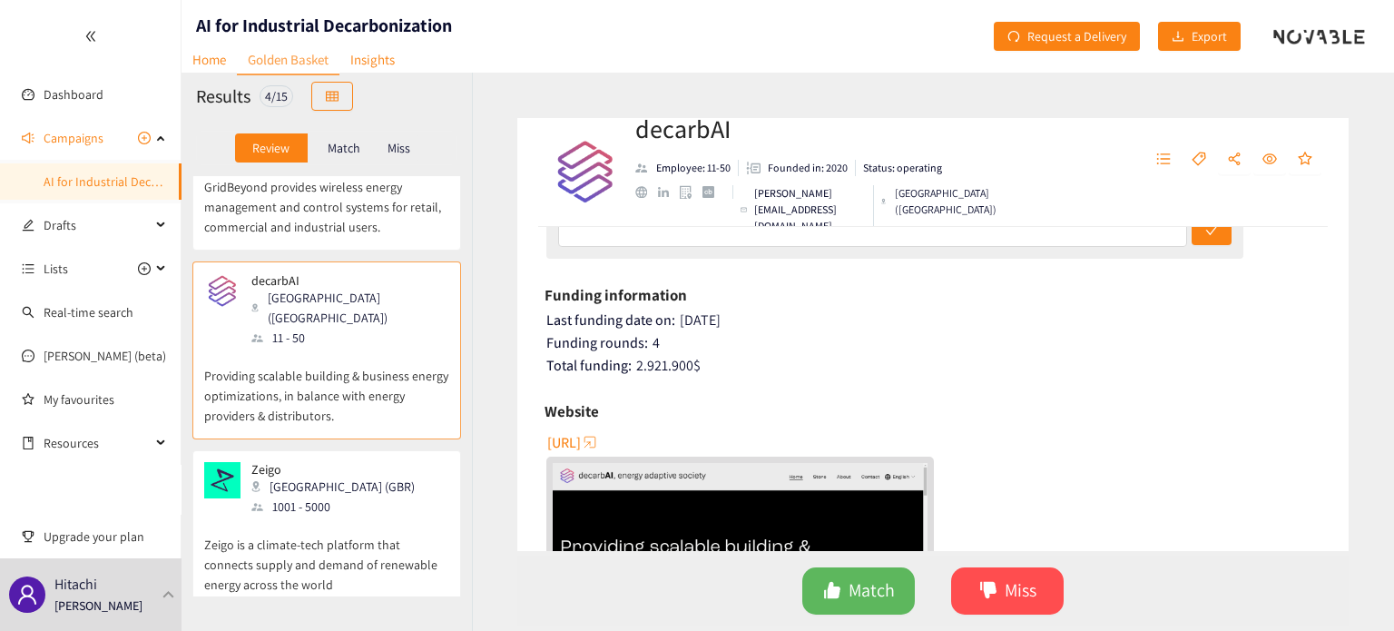
click at [581, 435] on span "[URL]" at bounding box center [564, 442] width 34 height 23
click at [862, 576] on span "Match" at bounding box center [871, 590] width 46 height 28
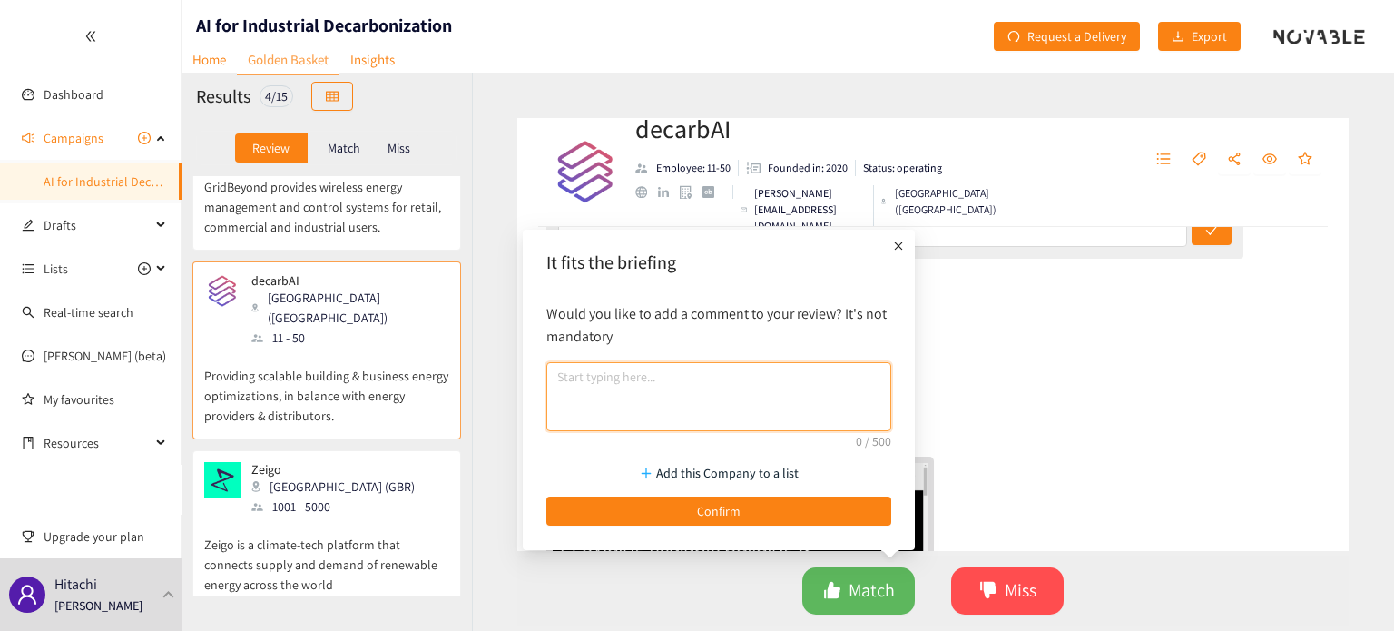
click at [728, 417] on textarea at bounding box center [718, 396] width 345 height 69
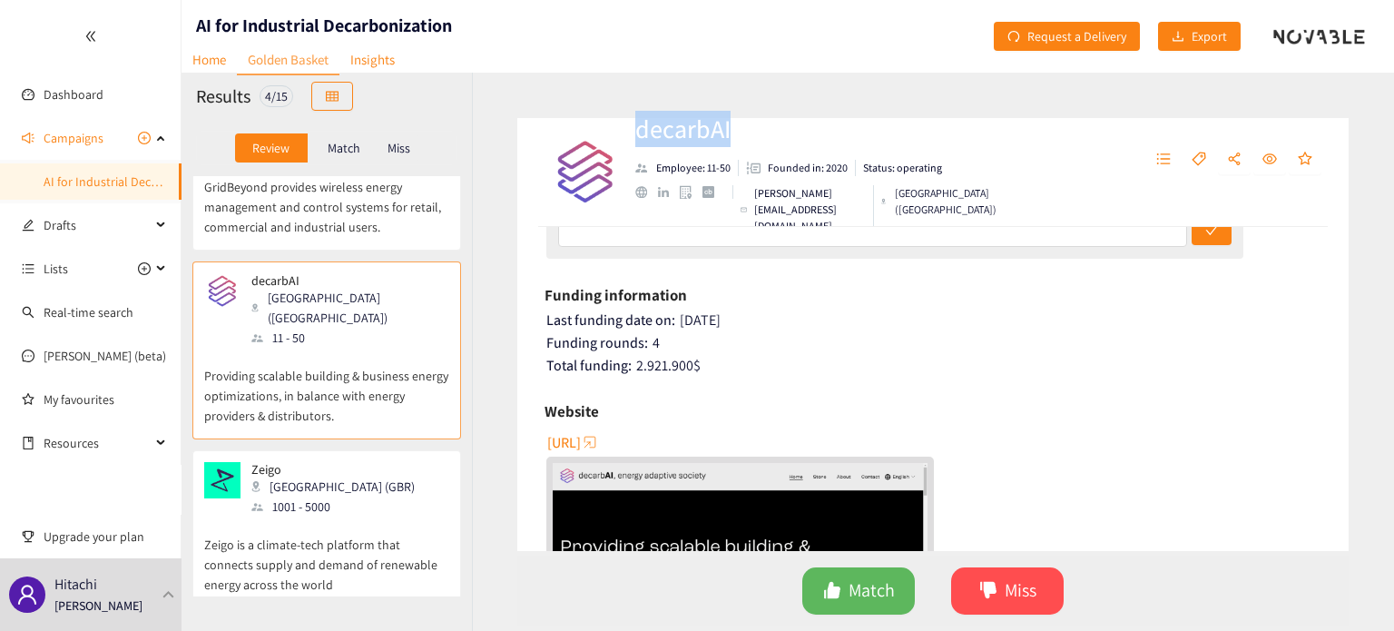
drag, startPoint x: 733, startPoint y: 142, endPoint x: 639, endPoint y: 141, distance: 94.4
click at [639, 141] on h2 "decarbAI" at bounding box center [818, 129] width 366 height 36
copy h2 "decarbAI"
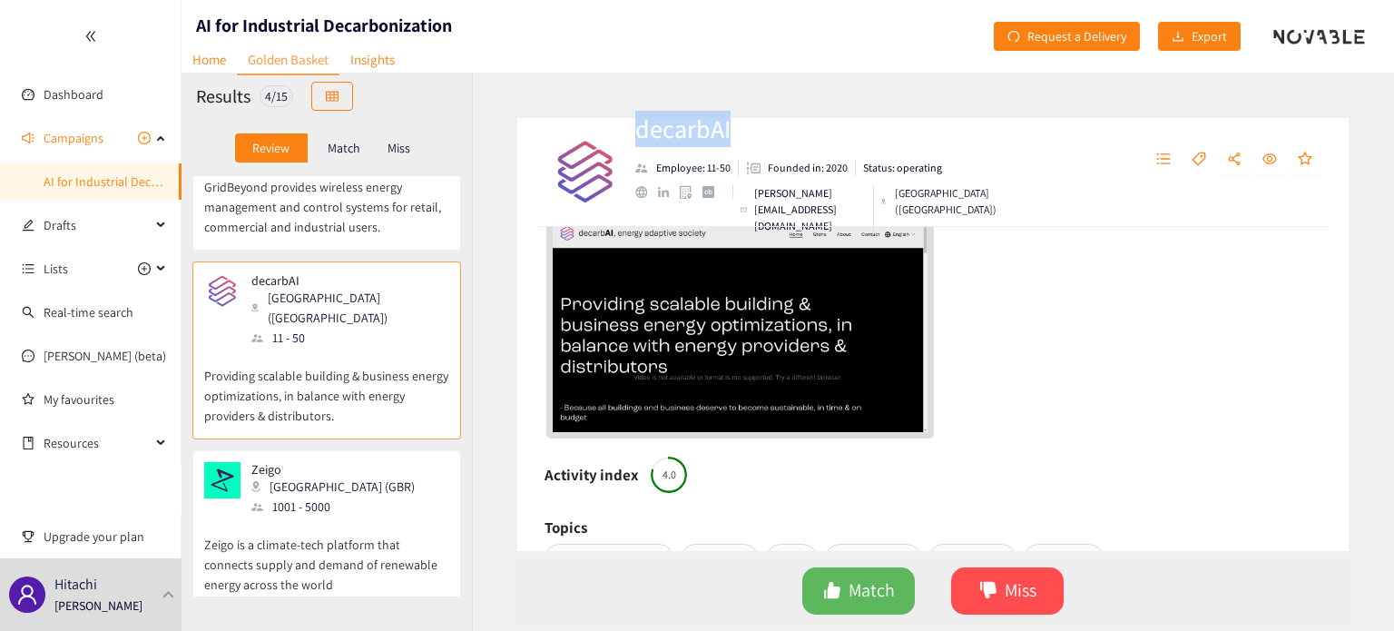
scroll to position [0, 0]
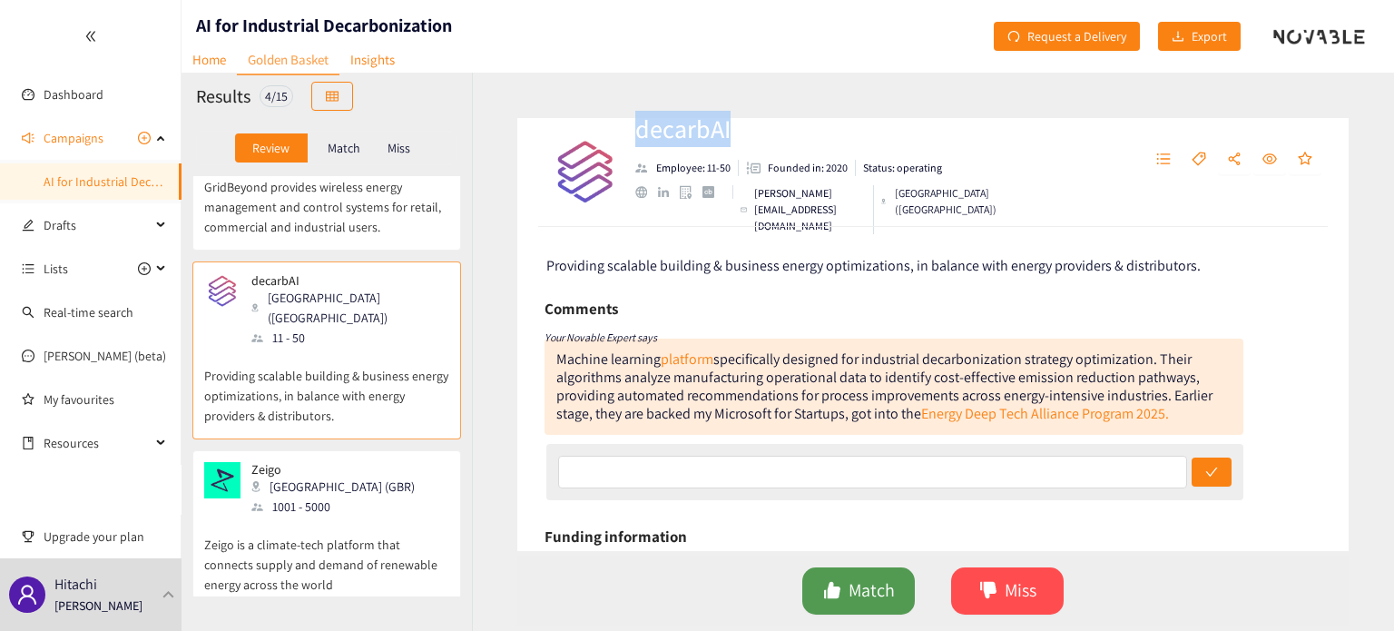
click at [859, 590] on span "Match" at bounding box center [871, 590] width 46 height 28
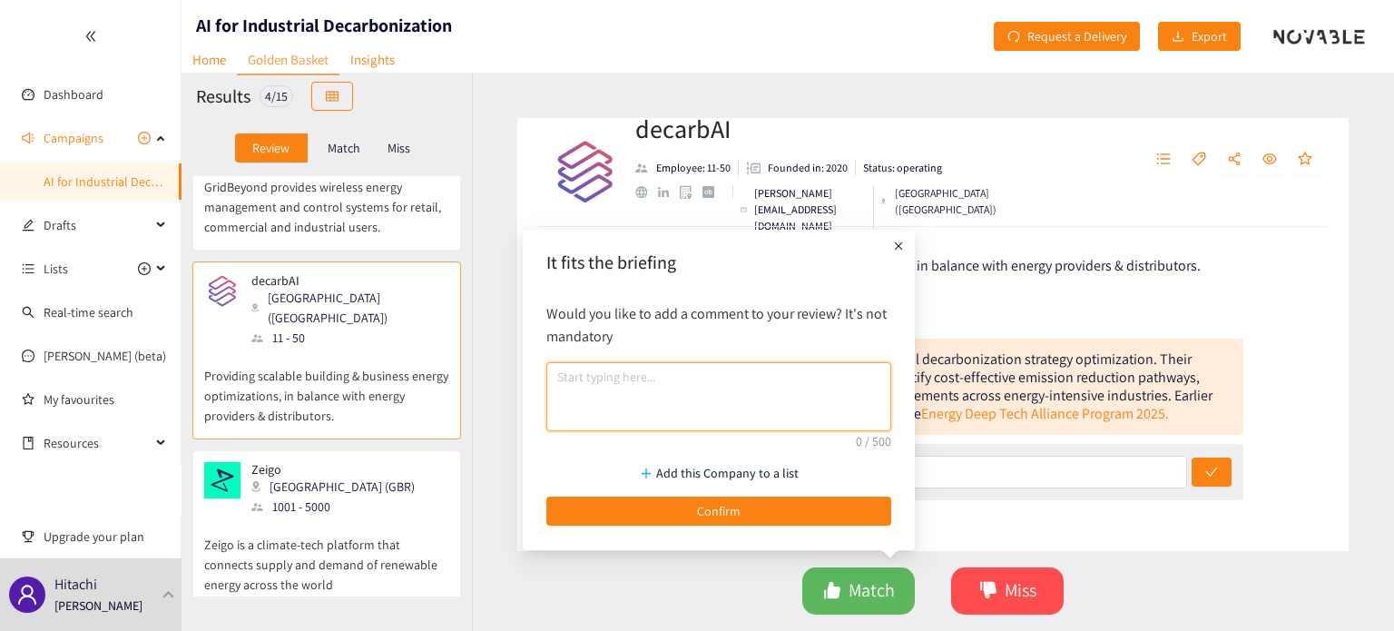
click at [727, 412] on textarea at bounding box center [718, 396] width 345 height 69
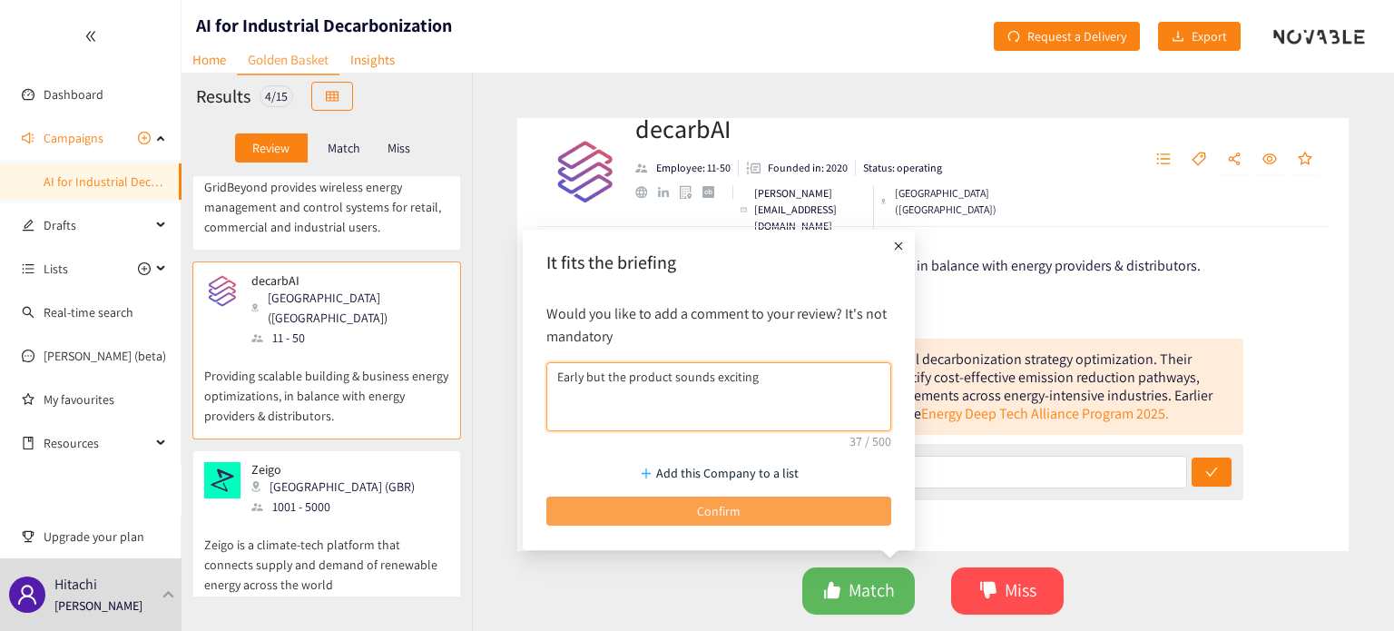
type textarea "Early but the product sounds exciting"
click at [738, 505] on span "Confirm" at bounding box center [719, 511] width 44 height 20
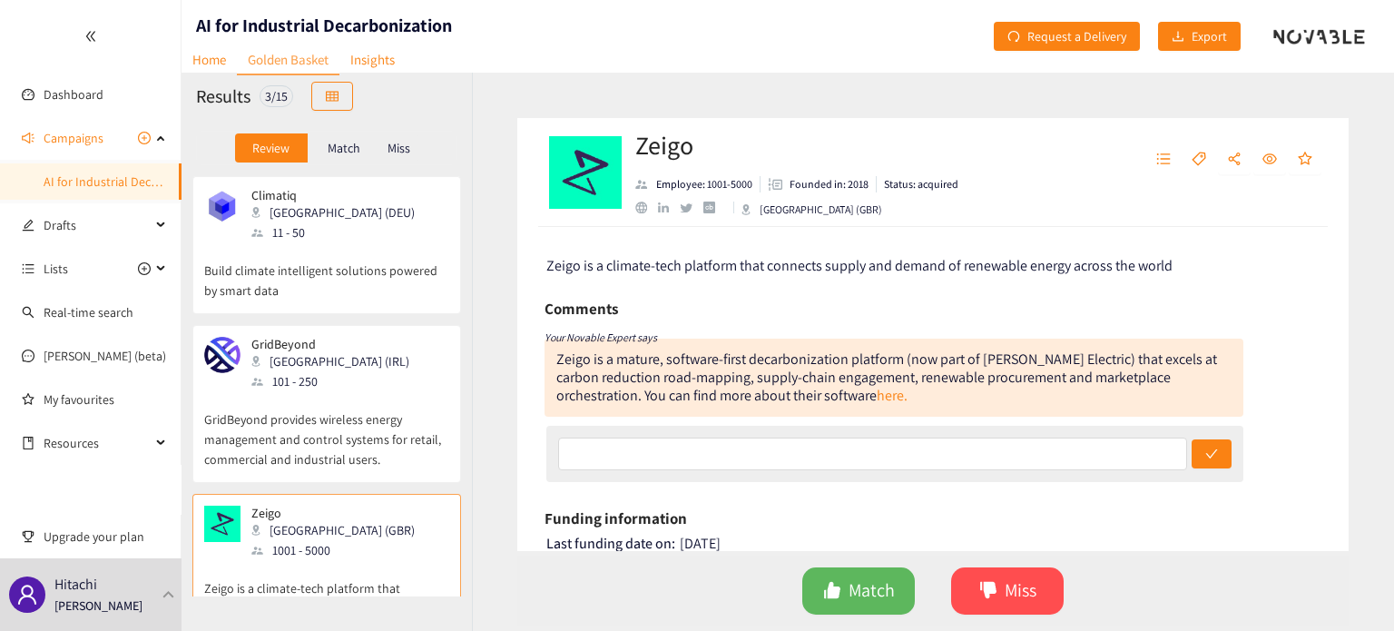
click at [375, 284] on p "Build climate intelligent solutions powered by smart data" at bounding box center [326, 271] width 245 height 58
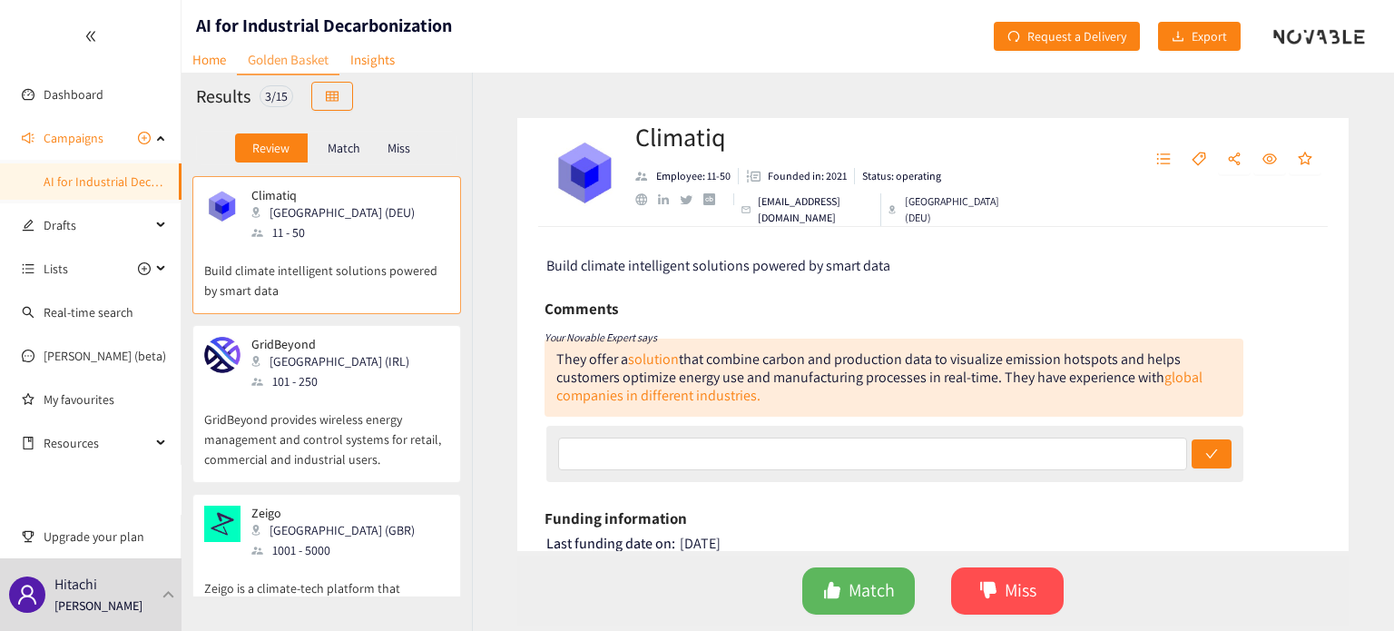
click at [347, 141] on p "Match" at bounding box center [344, 148] width 33 height 15
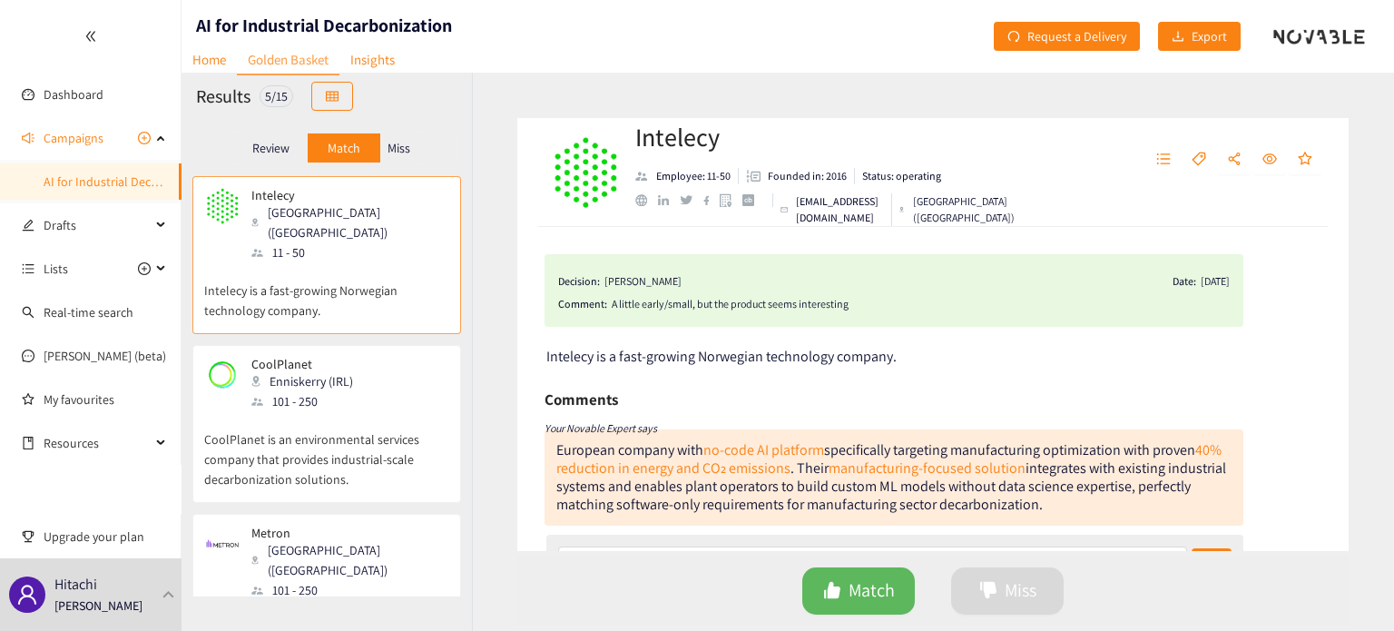
click at [274, 152] on p "Review" at bounding box center [270, 148] width 37 height 15
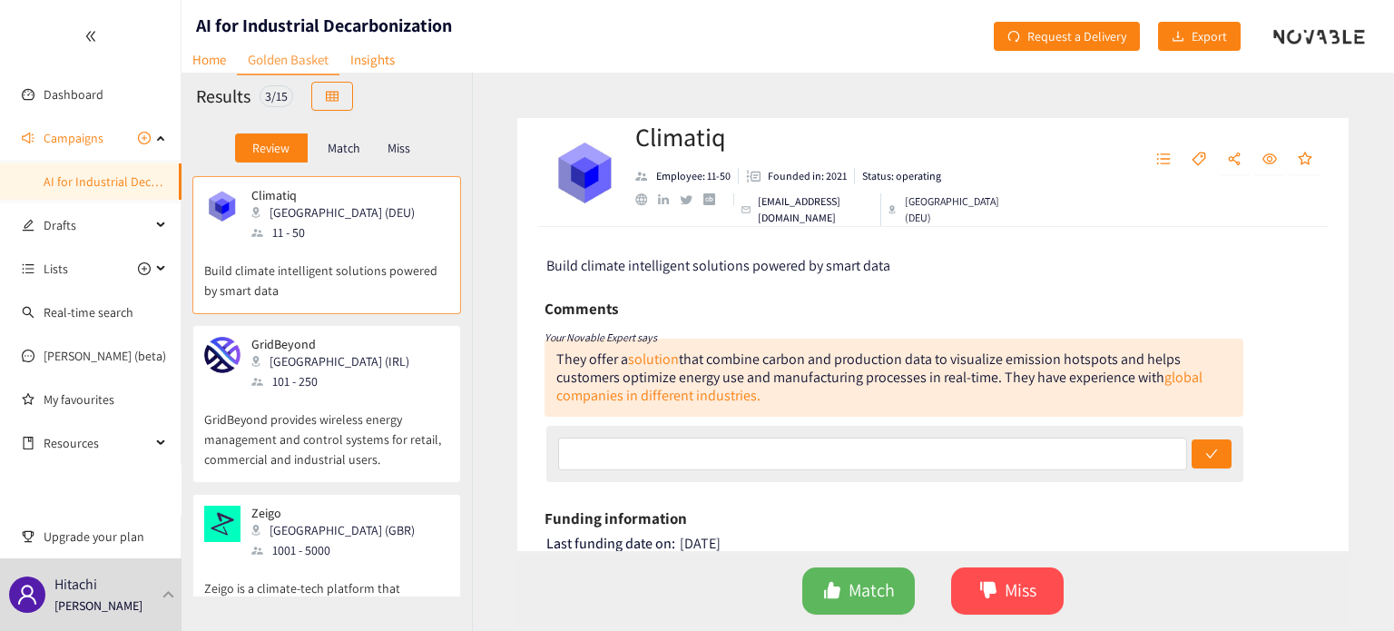
scroll to position [241, 0]
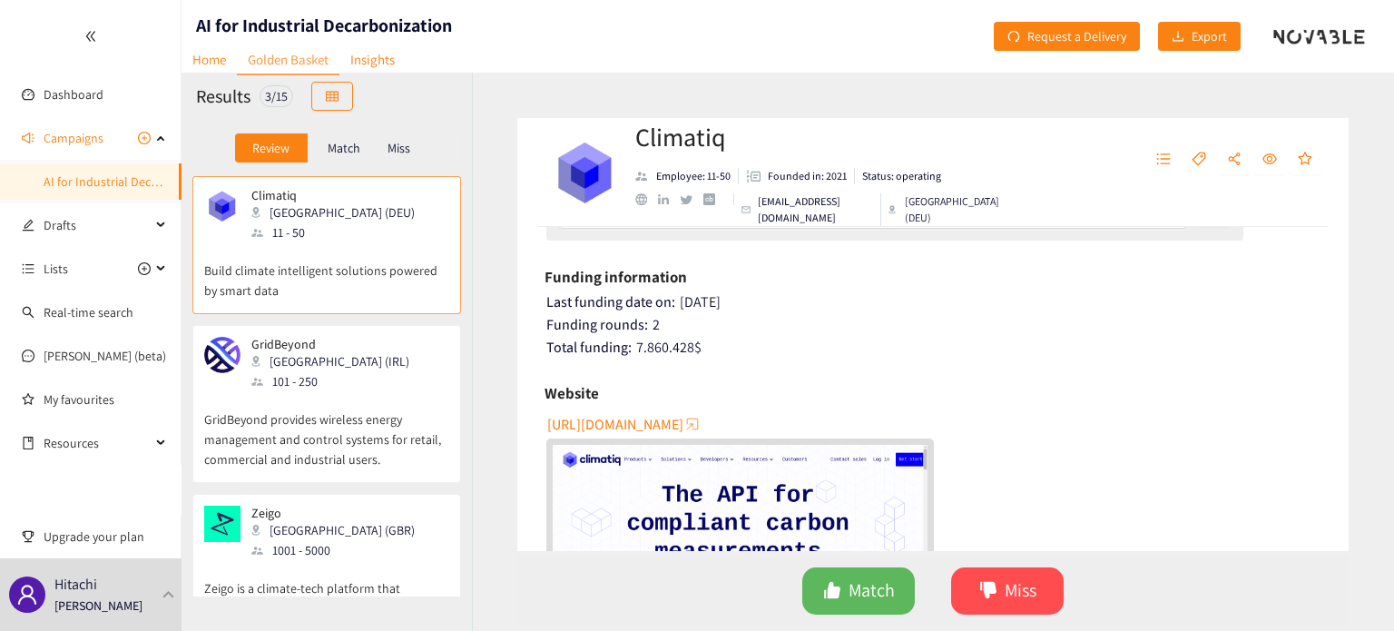
click at [641, 418] on span "[URL][DOMAIN_NAME]" at bounding box center [615, 424] width 136 height 23
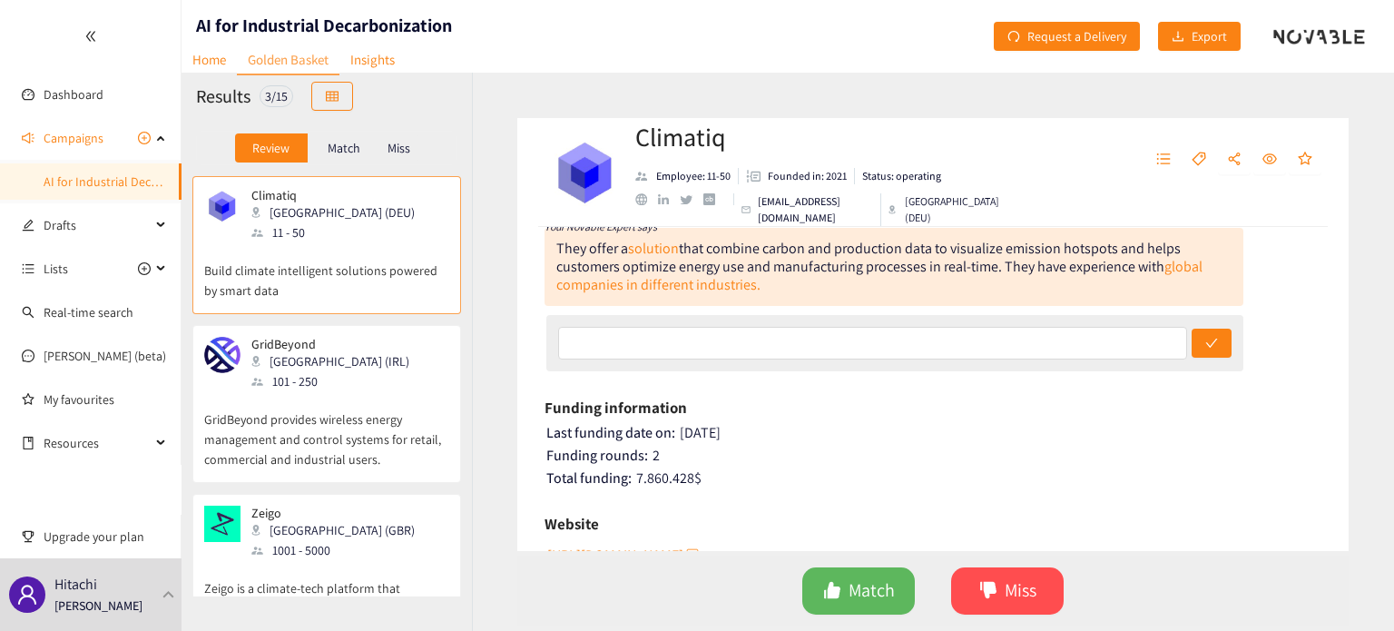
scroll to position [0, 0]
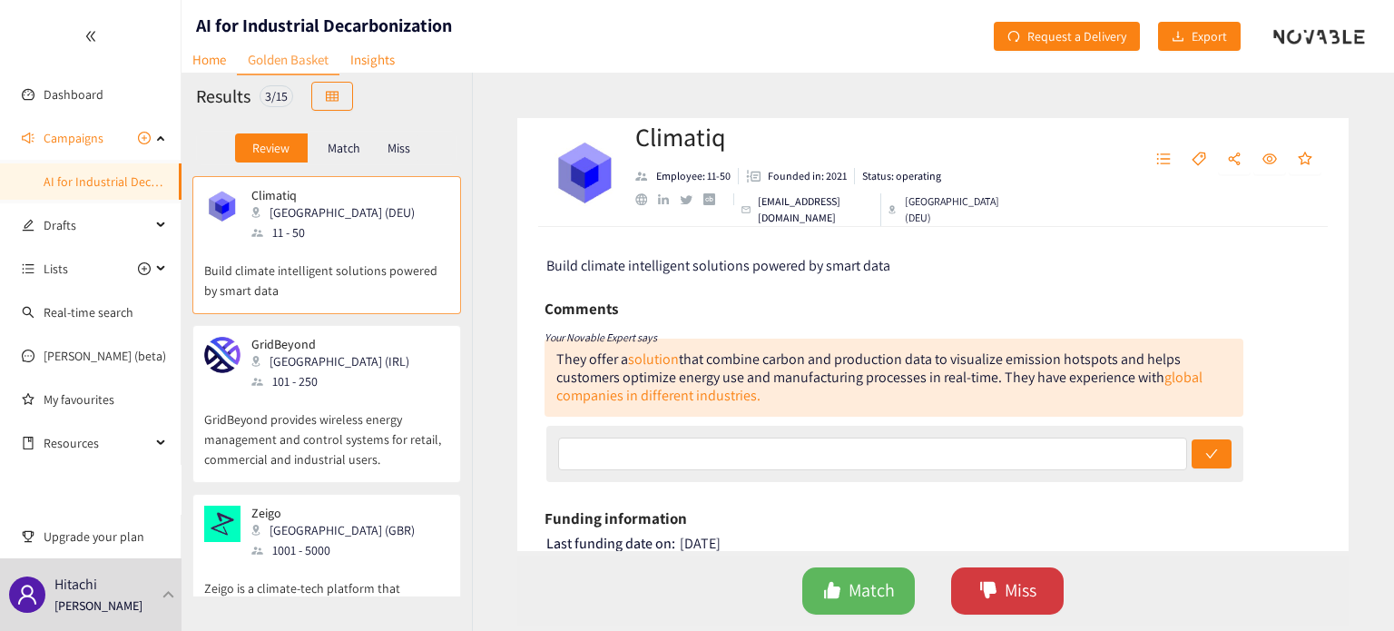
click at [1002, 598] on button "Miss" at bounding box center [1007, 590] width 112 height 47
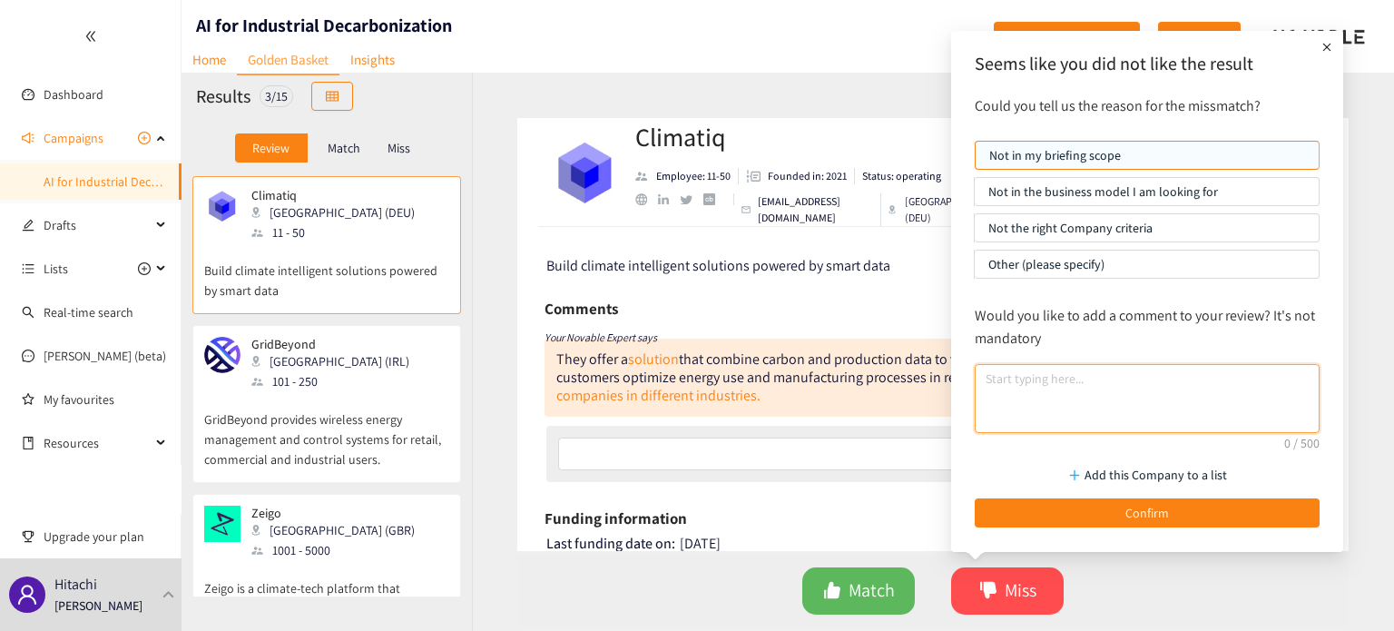
click at [1022, 412] on textarea at bounding box center [1146, 398] width 345 height 69
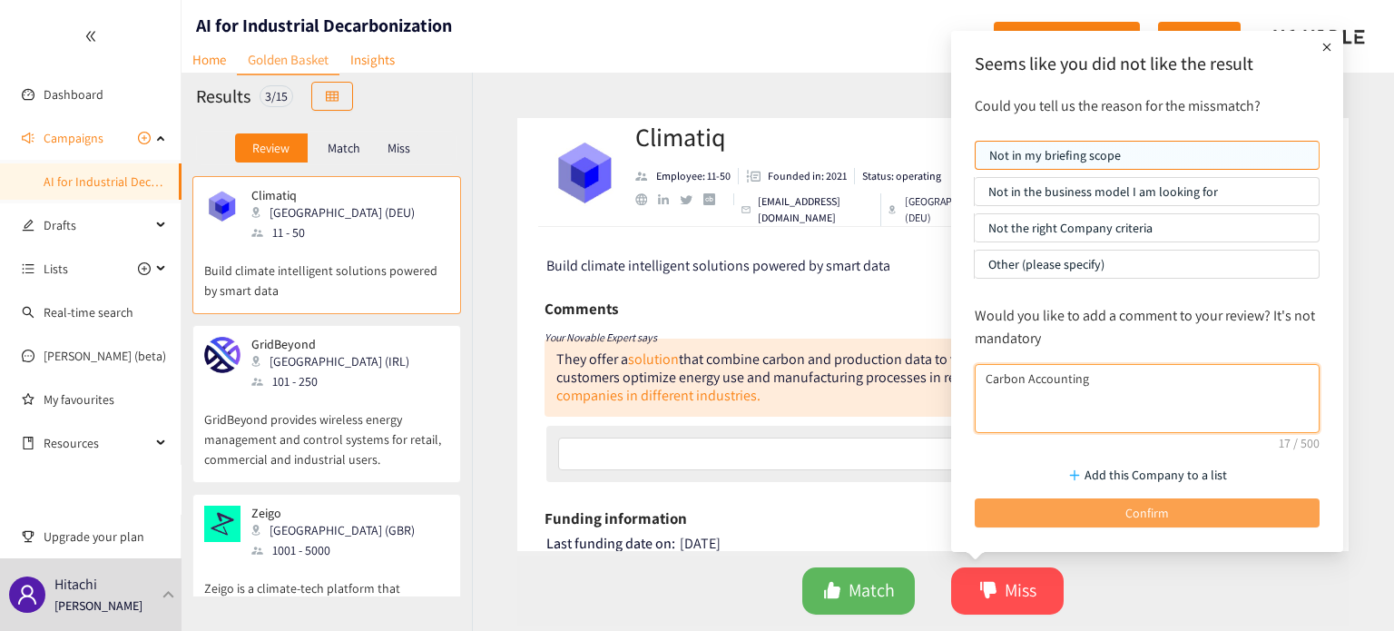
type textarea "Carbon Accounting"
click at [1114, 519] on button "Confirm" at bounding box center [1146, 512] width 345 height 29
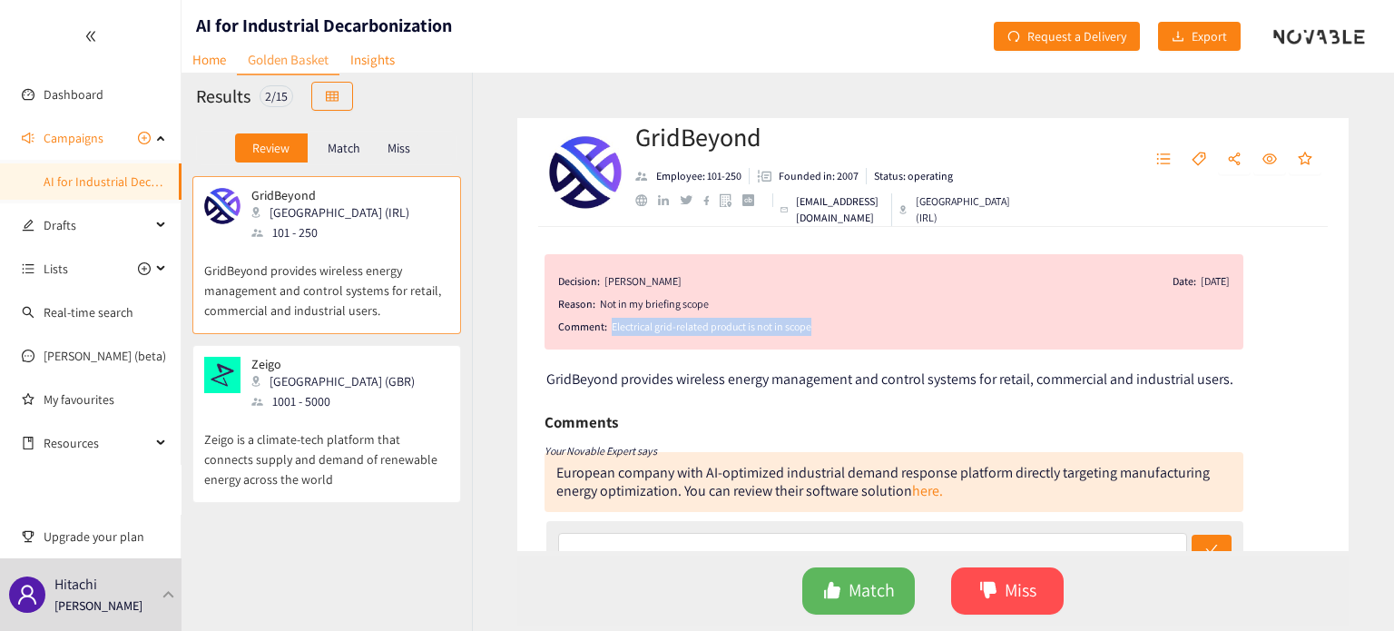
drag, startPoint x: 820, startPoint y: 331, endPoint x: 610, endPoint y: 330, distance: 210.5
click at [611, 330] on div "Electrical grid-related product is not in scope" at bounding box center [920, 327] width 618 height 18
copy div "Electrical grid-related product is not in scope"
click at [979, 592] on icon "dislike" at bounding box center [988, 590] width 18 height 18
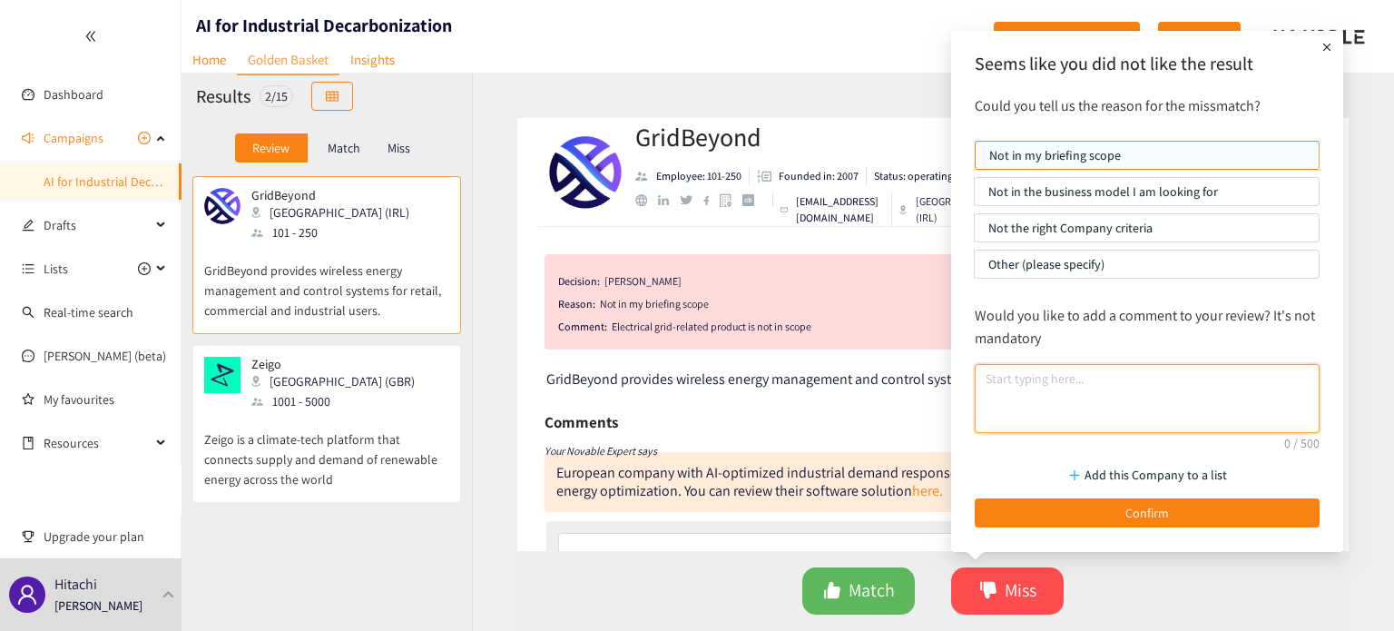
click at [1061, 417] on textarea at bounding box center [1146, 398] width 345 height 69
paste textarea "Electrical grid-related product is not in scope"
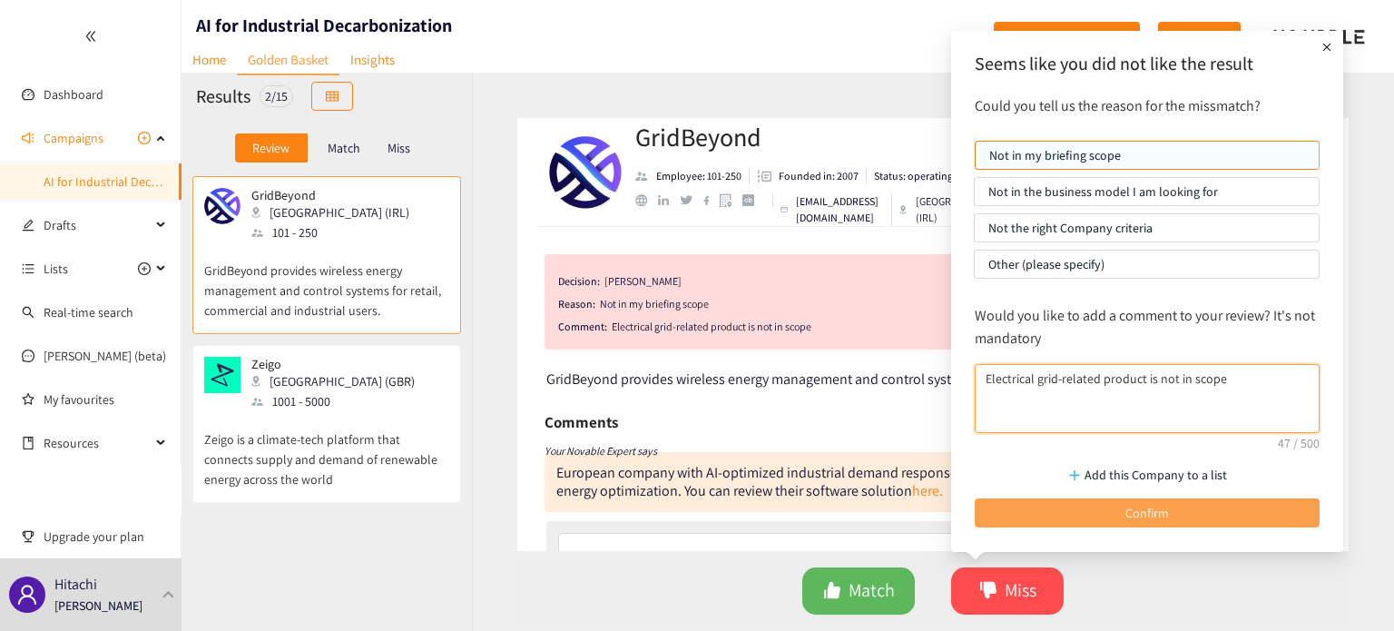
type textarea "Electrical grid-related product is not in scope"
click at [1114, 523] on button "Confirm" at bounding box center [1146, 512] width 345 height 29
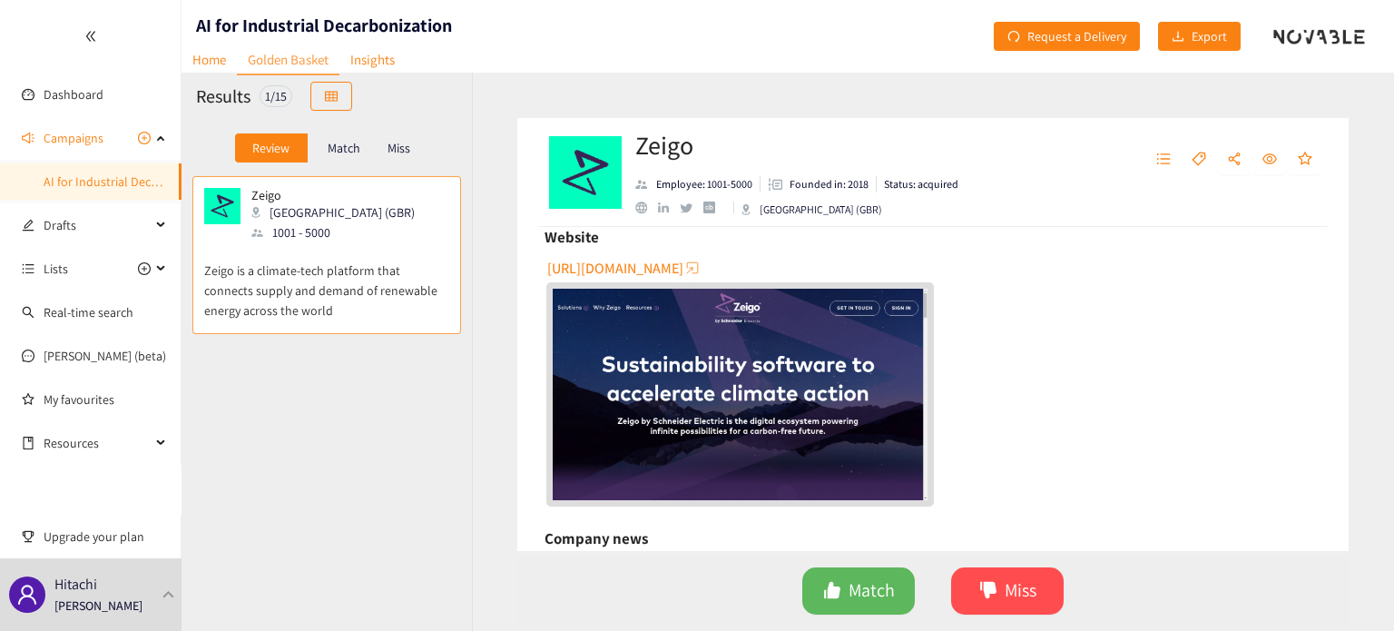
scroll to position [363, 0]
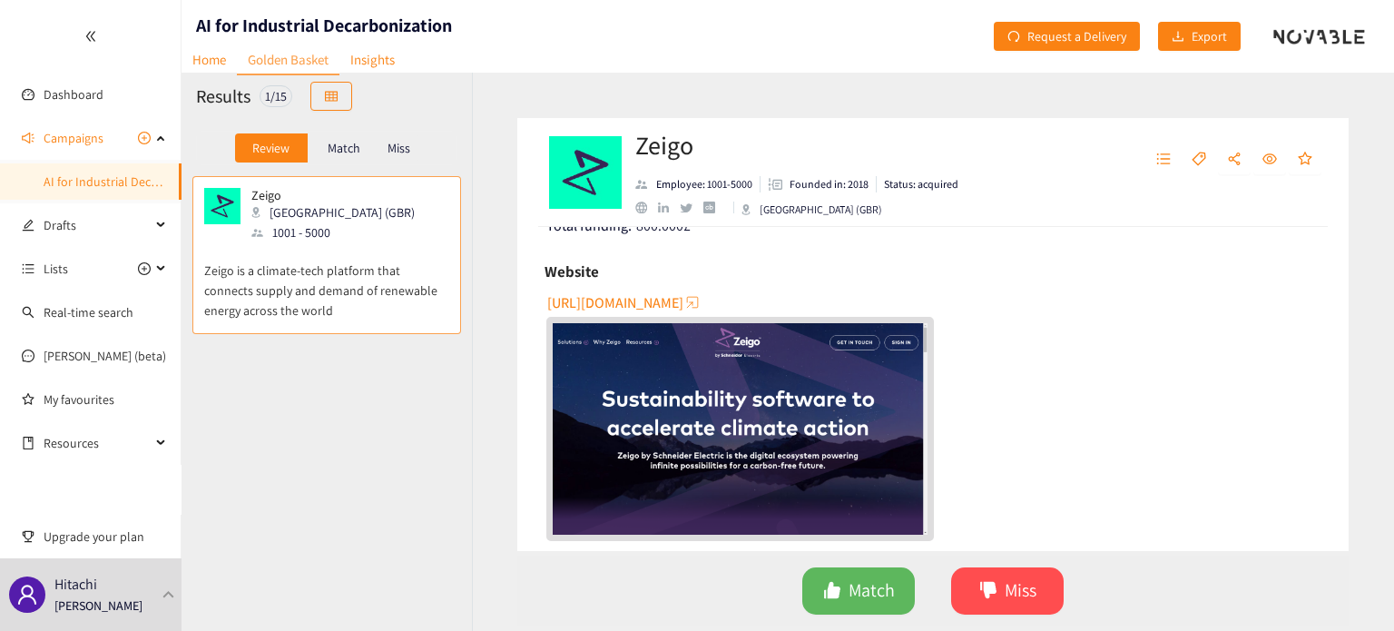
click at [633, 309] on span "[URL][DOMAIN_NAME]" at bounding box center [615, 302] width 136 height 23
click at [1013, 598] on span "Miss" at bounding box center [1020, 590] width 32 height 28
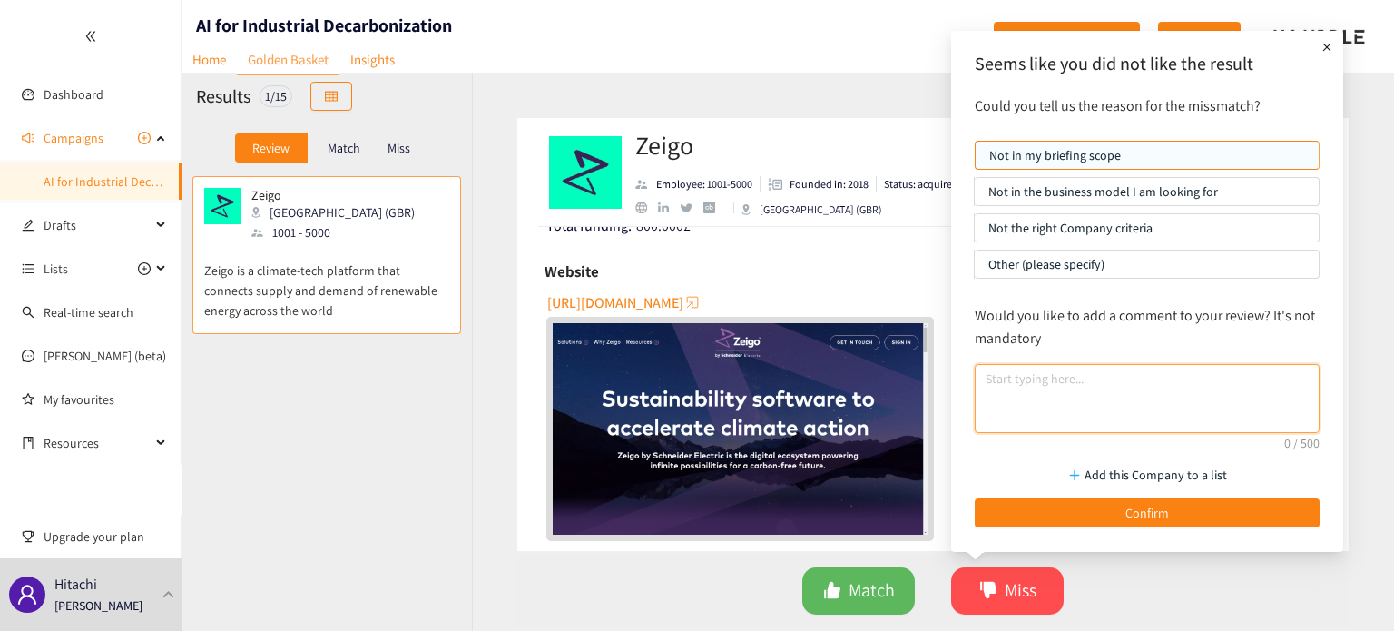
click at [1027, 392] on textarea at bounding box center [1146, 398] width 345 height 69
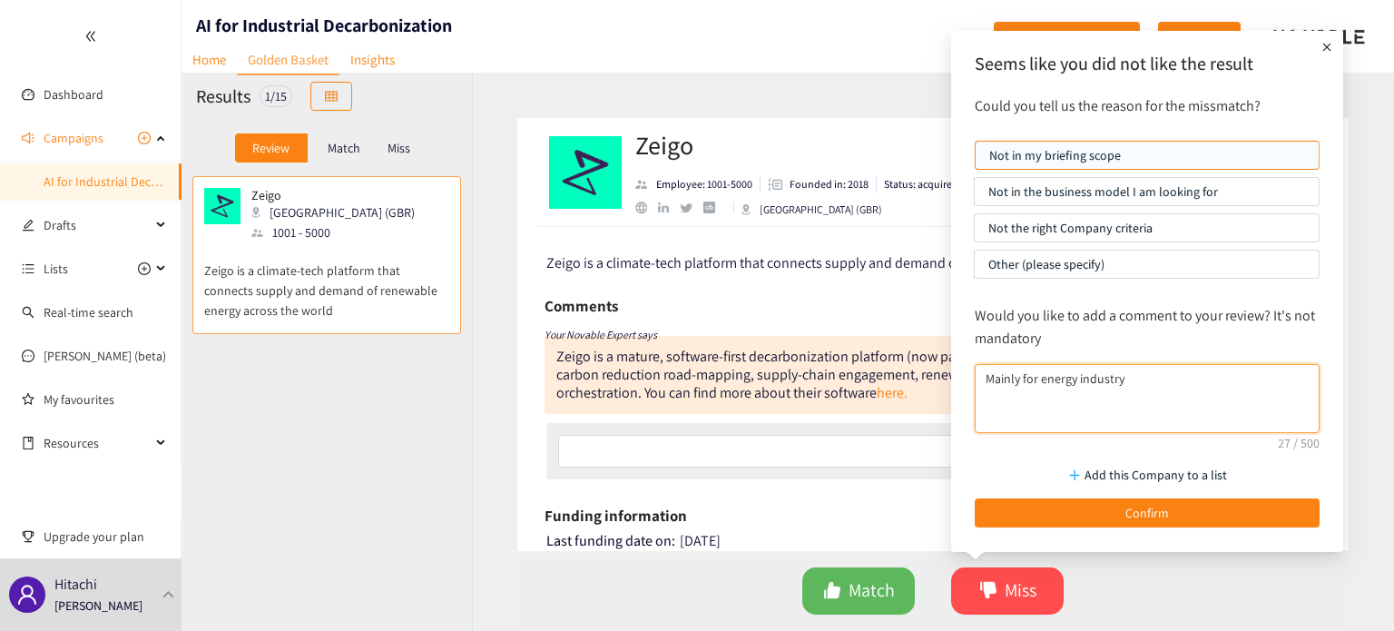
scroll to position [0, 0]
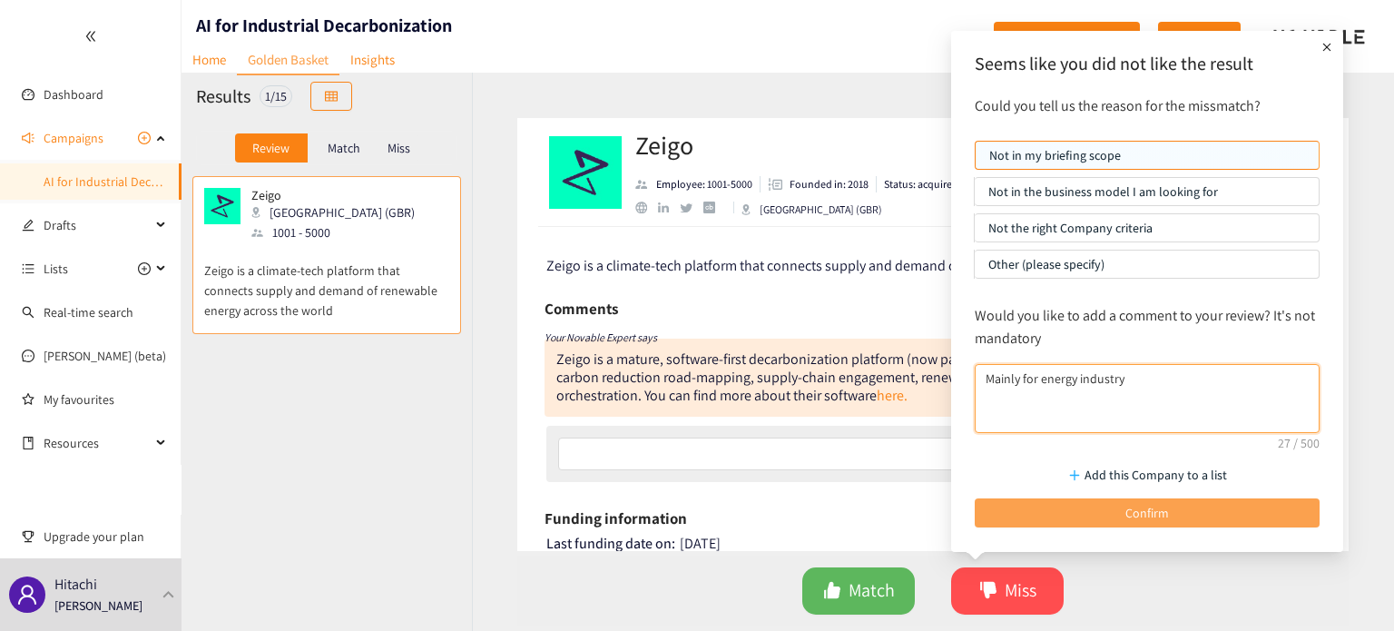
type textarea "Mainly for energy industry"
click at [1108, 507] on button "Confirm" at bounding box center [1146, 512] width 345 height 29
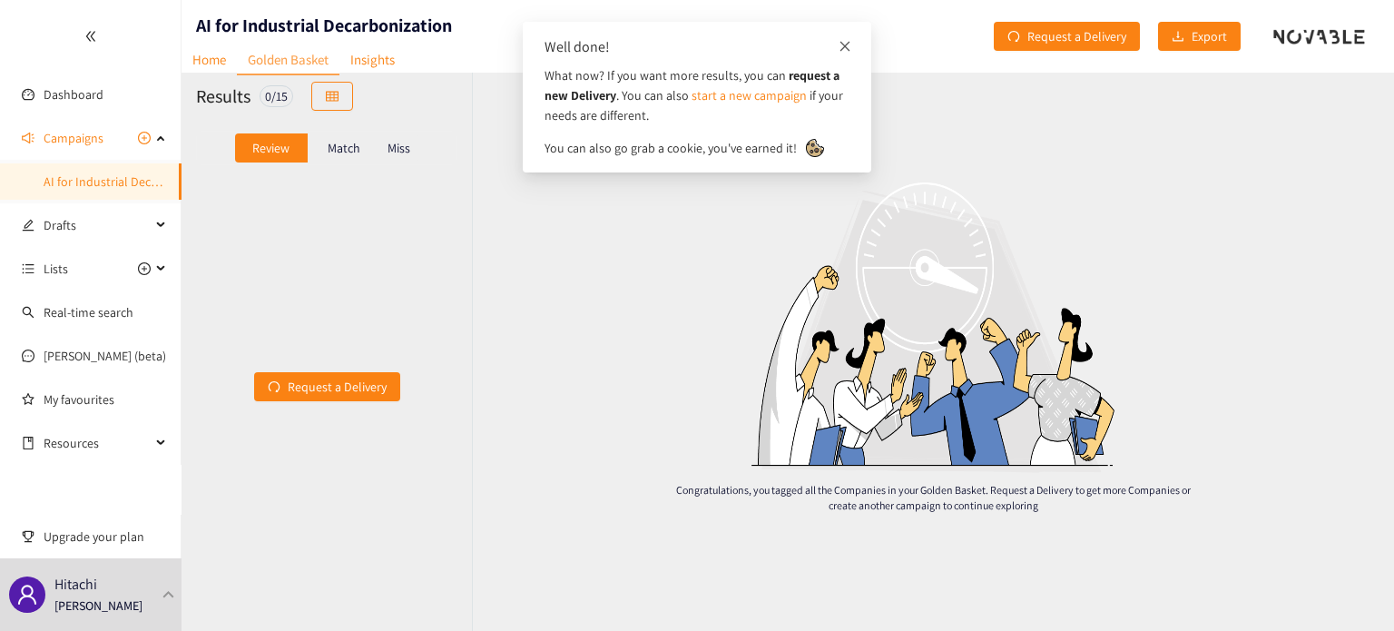
click at [849, 38] on span at bounding box center [844, 46] width 13 height 16
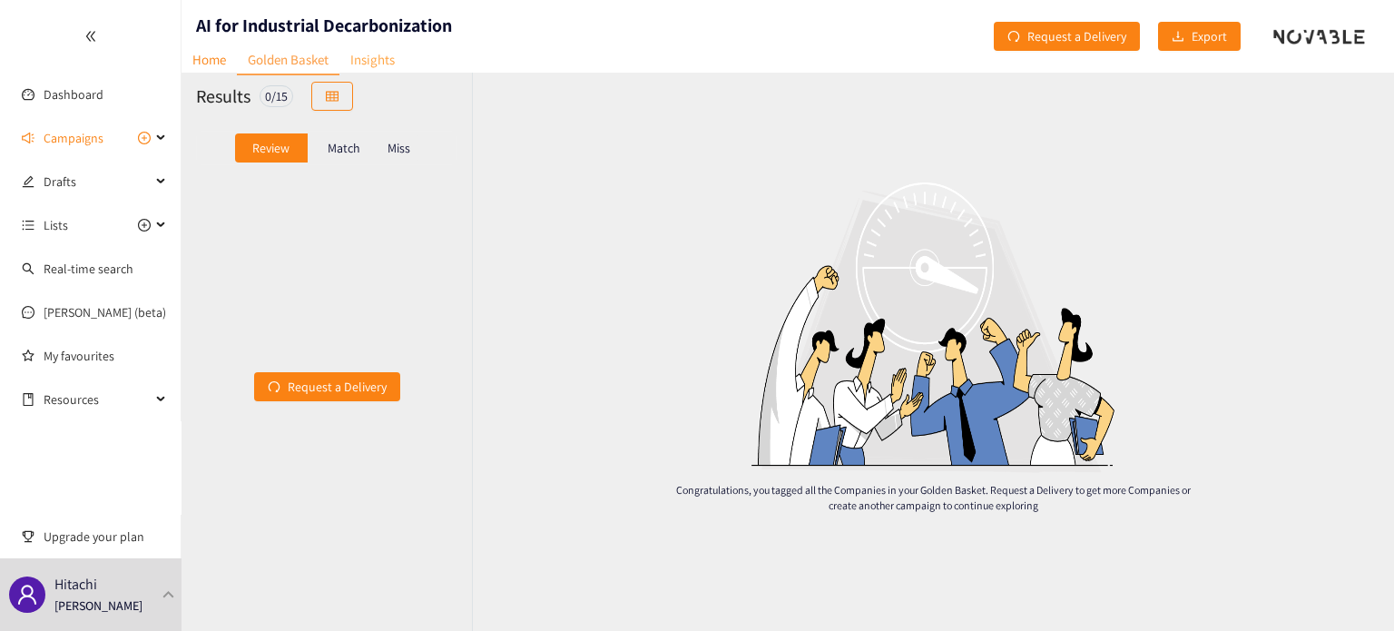
click at [367, 64] on link "Insights" at bounding box center [372, 59] width 66 height 28
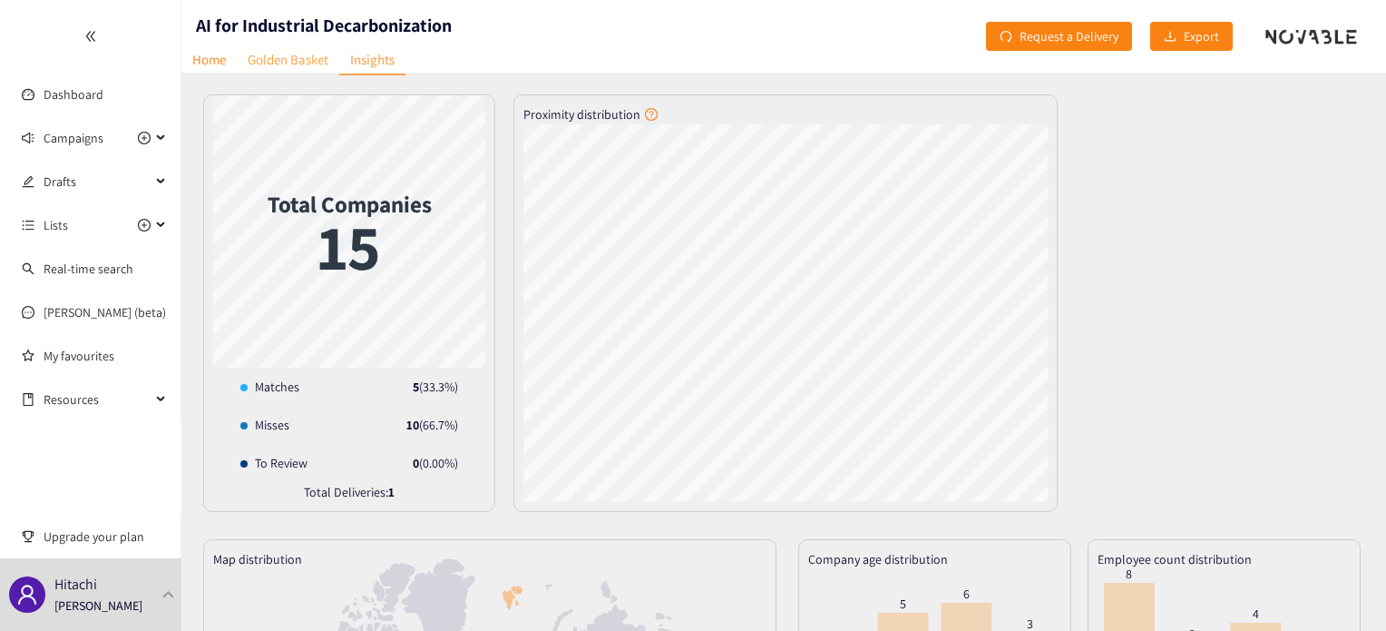
click at [307, 63] on link "Golden Basket" at bounding box center [288, 59] width 103 height 28
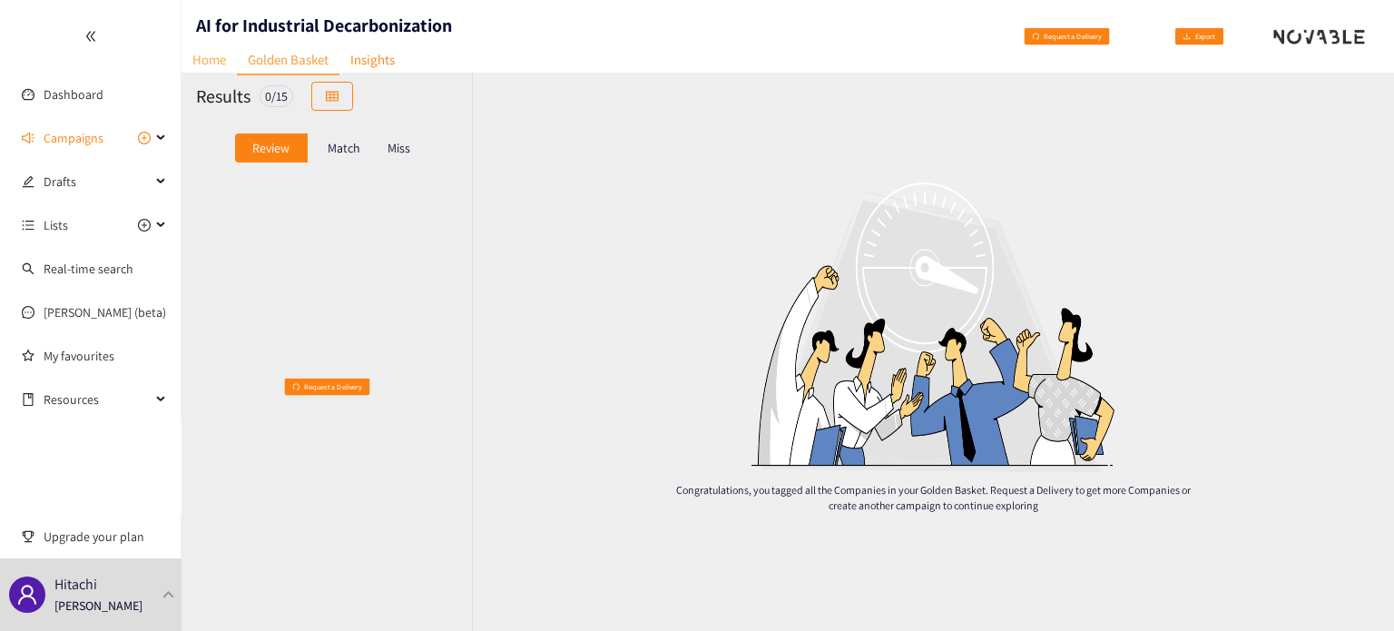
click at [219, 59] on link "Home" at bounding box center [208, 59] width 55 height 28
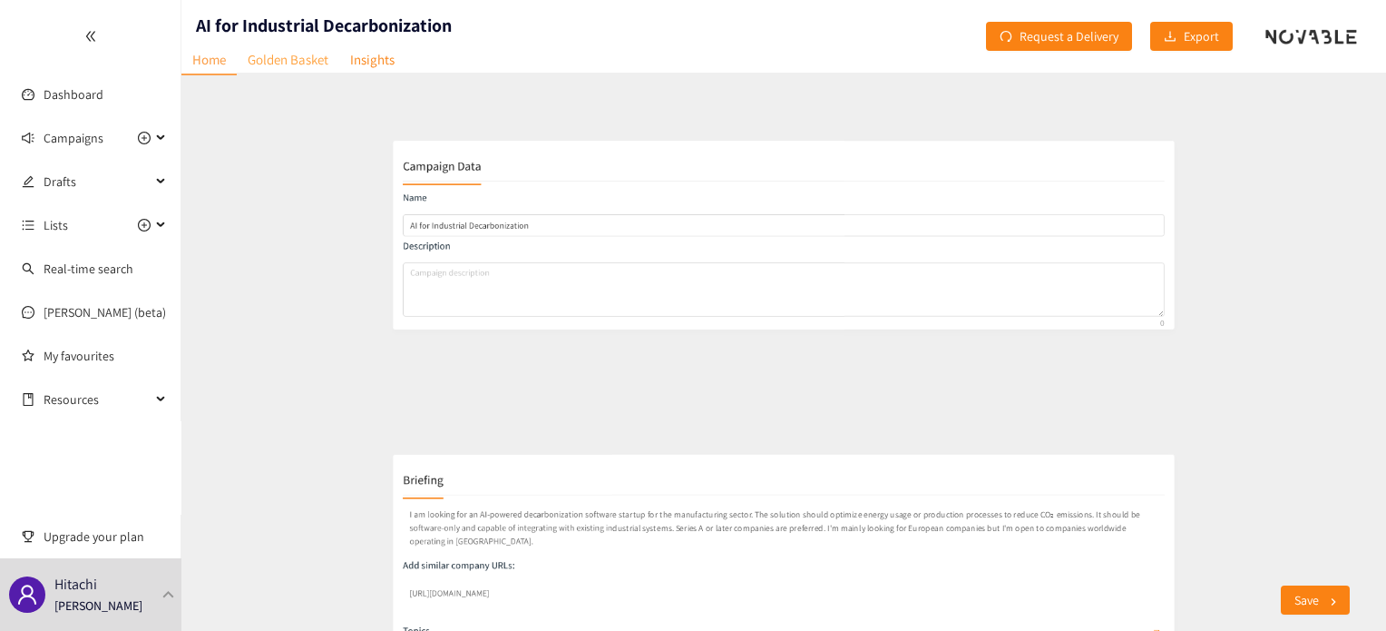
click at [291, 59] on link "Golden Basket" at bounding box center [288, 59] width 103 height 28
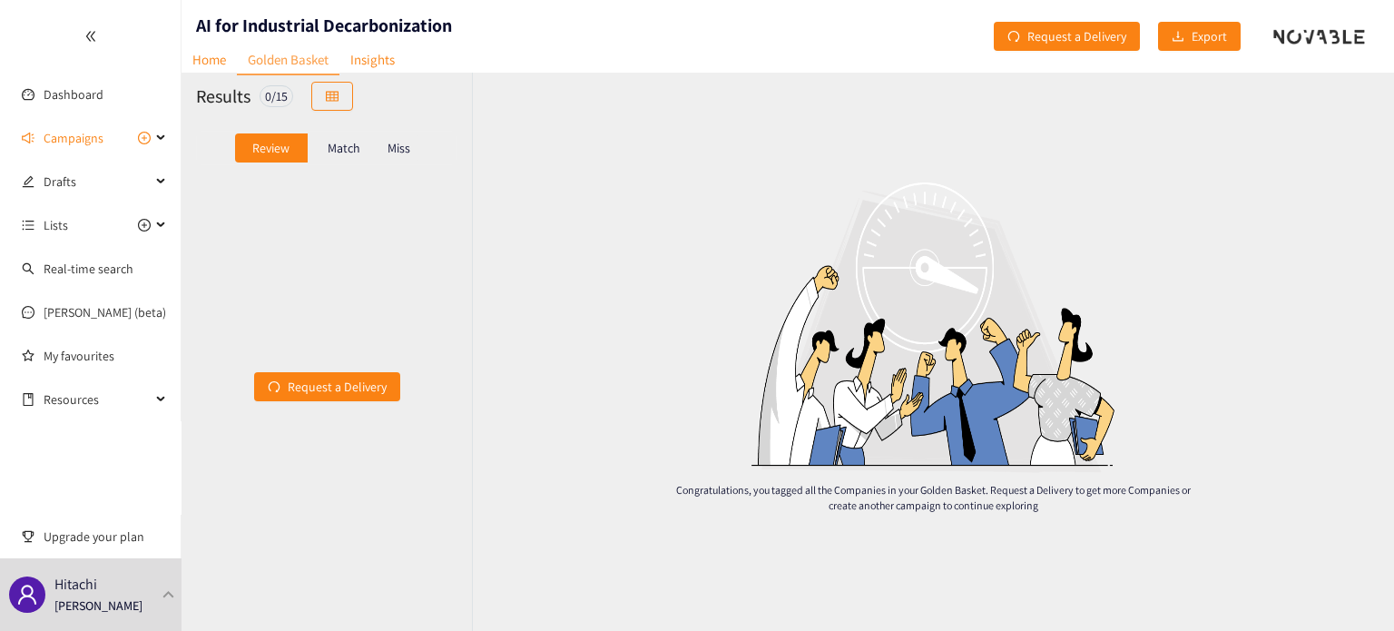
click at [352, 160] on div "Match" at bounding box center [344, 147] width 73 height 29
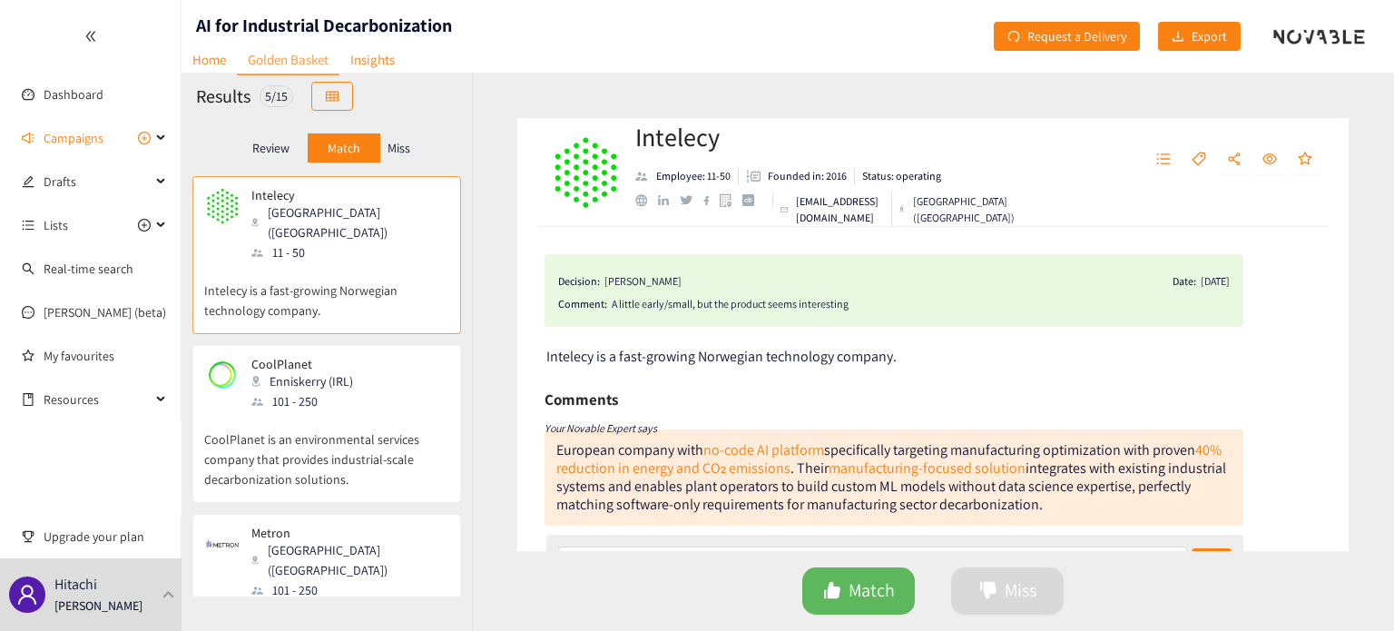
click at [396, 151] on p "Miss" at bounding box center [398, 148] width 23 height 15
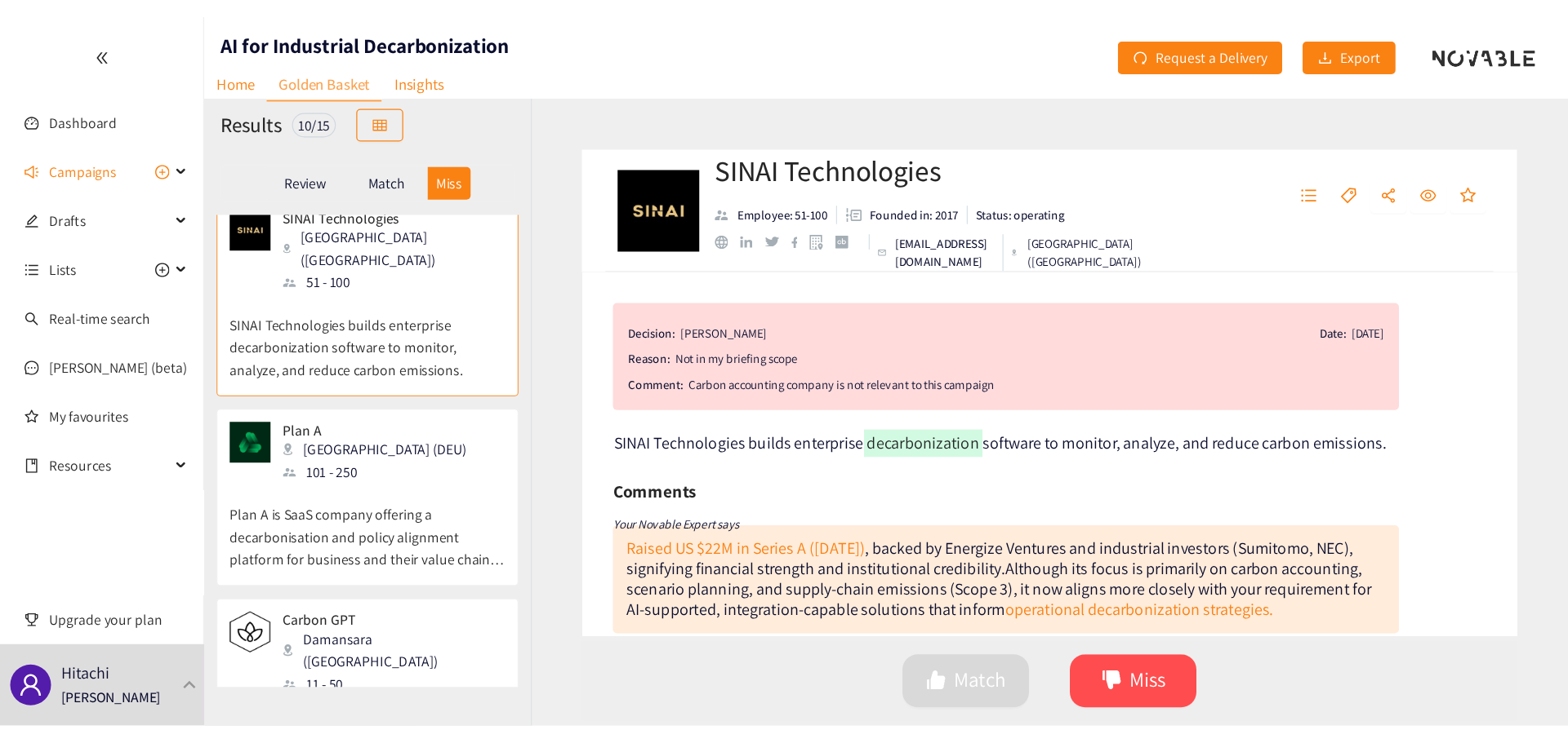
scroll to position [13, 0]
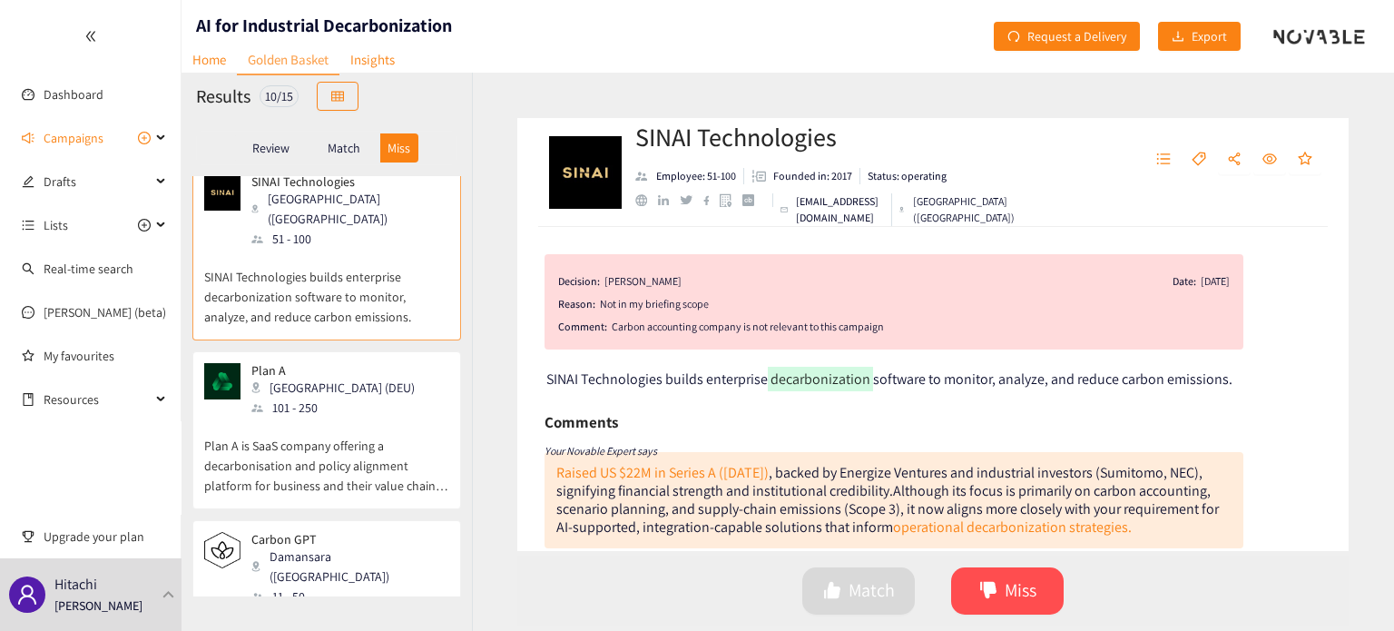
click at [340, 151] on p "Match" at bounding box center [344, 148] width 33 height 15
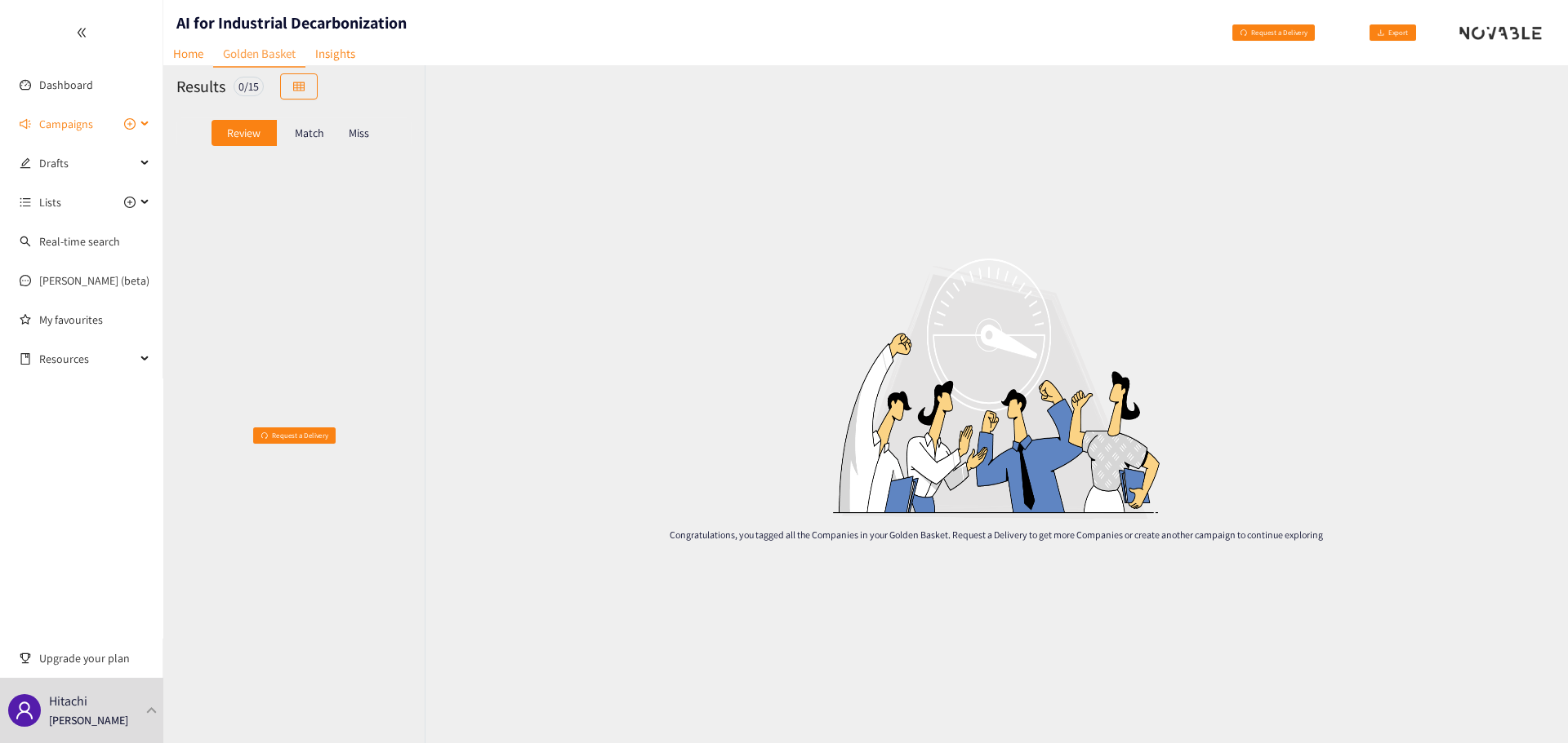
click at [93, 122] on span "Campaigns" at bounding box center [87, 124] width 96 height 32
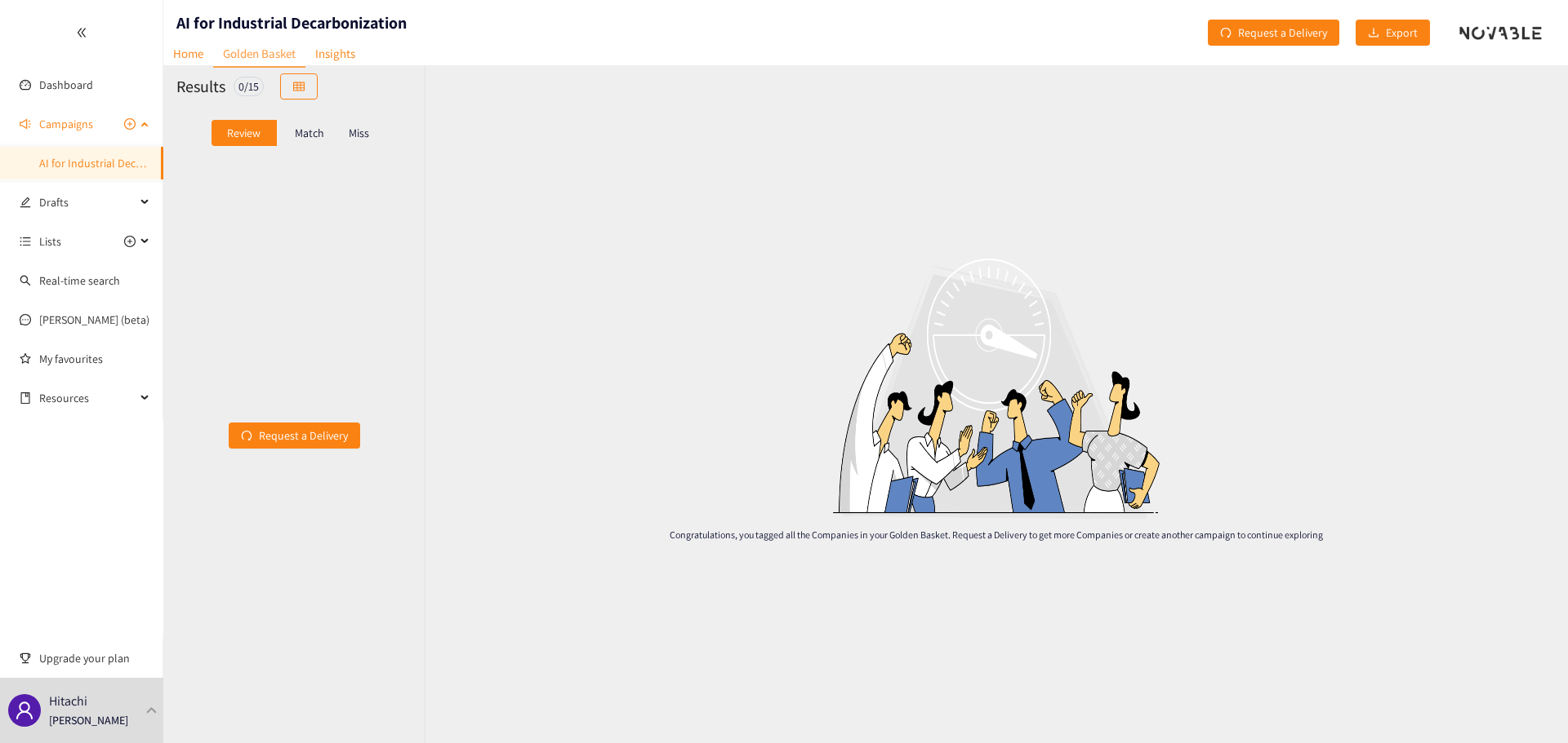
click at [88, 156] on link "AI for Industrial Decarbonization" at bounding box center [119, 163] width 158 height 14
click at [311, 129] on p "Match" at bounding box center [310, 133] width 30 height 13
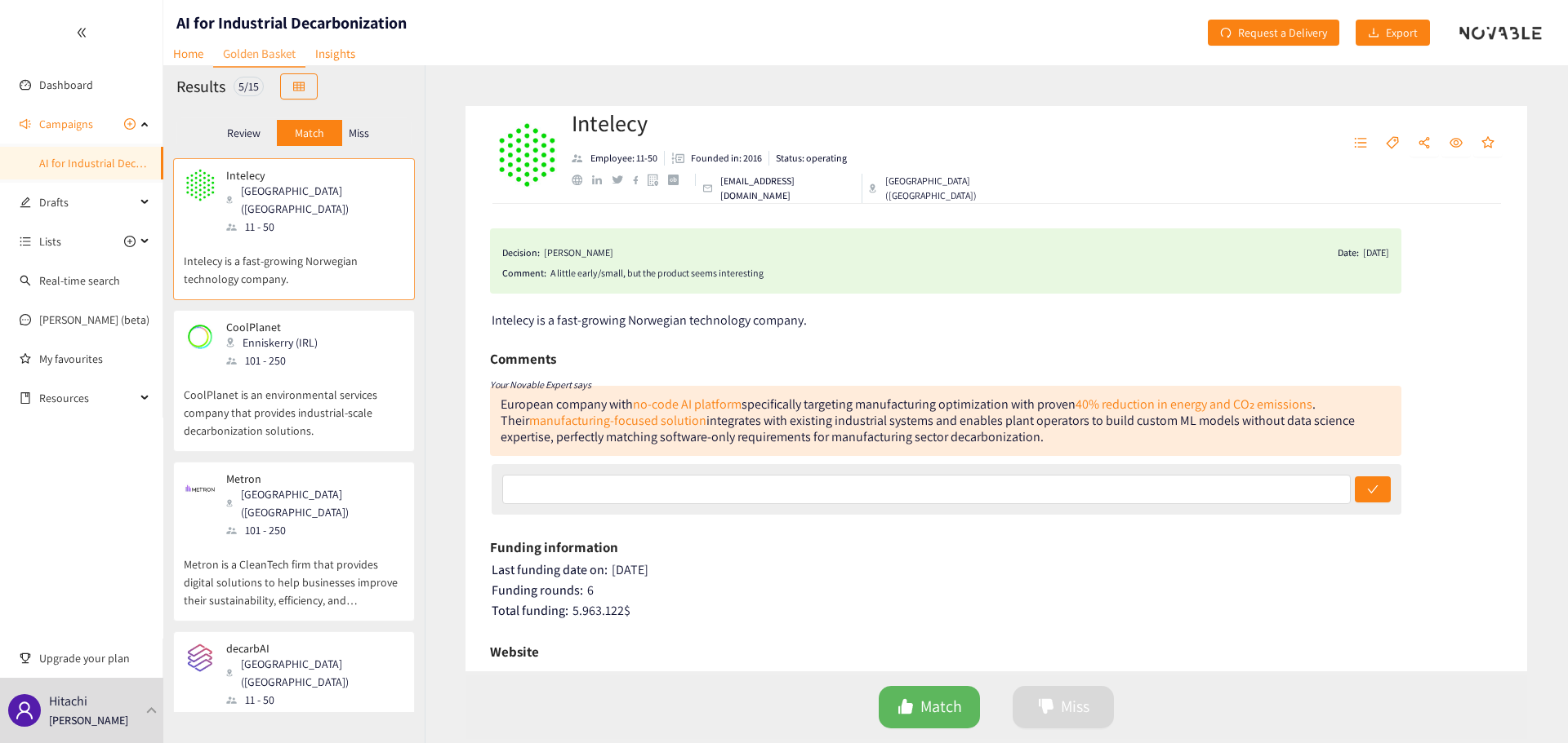
click at [230, 137] on p "Review" at bounding box center [243, 133] width 33 height 13
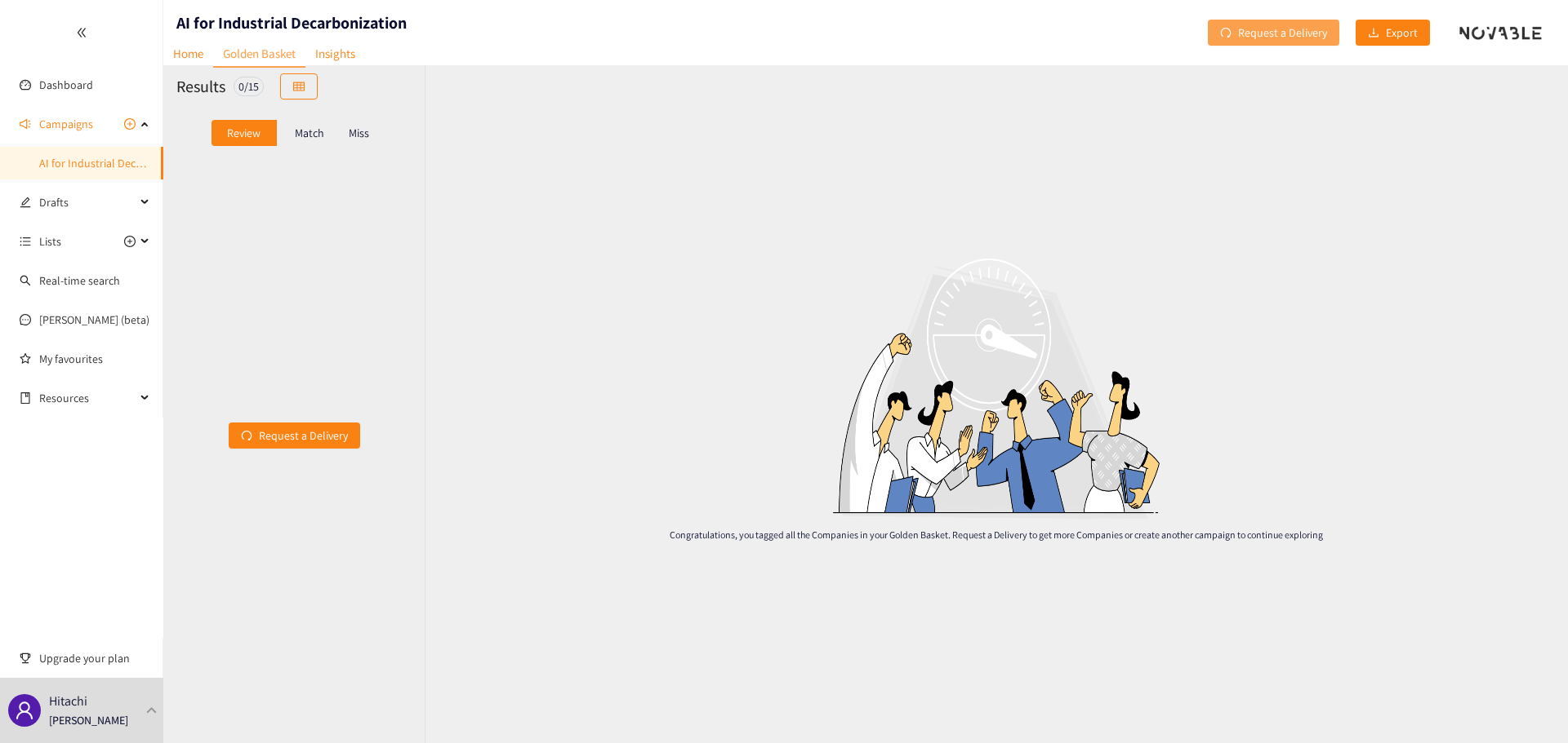
click at [1247, 30] on span "Request a Delivery" at bounding box center [1282, 32] width 89 height 18
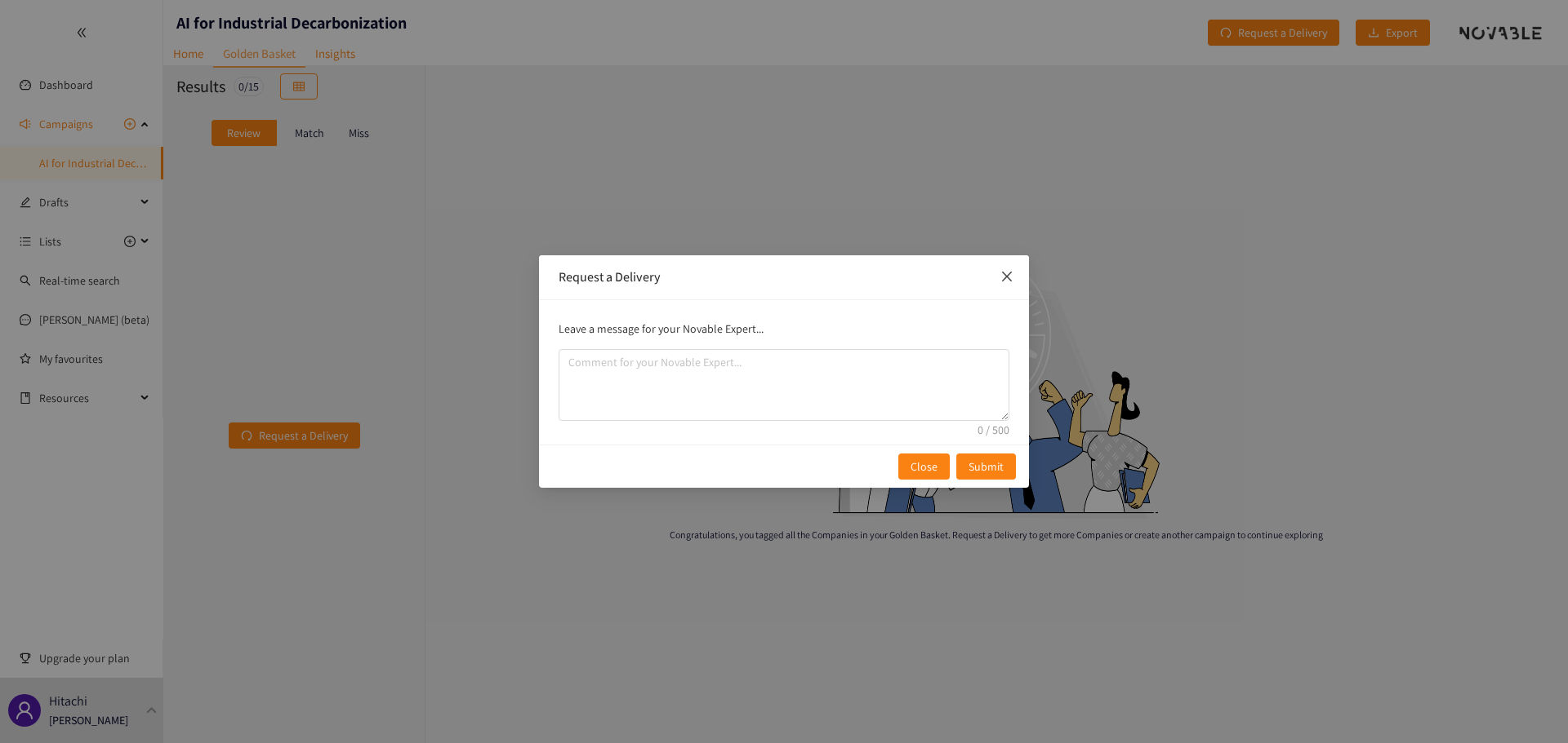
click at [1006, 281] on icon "close" at bounding box center [1006, 276] width 14 height 13
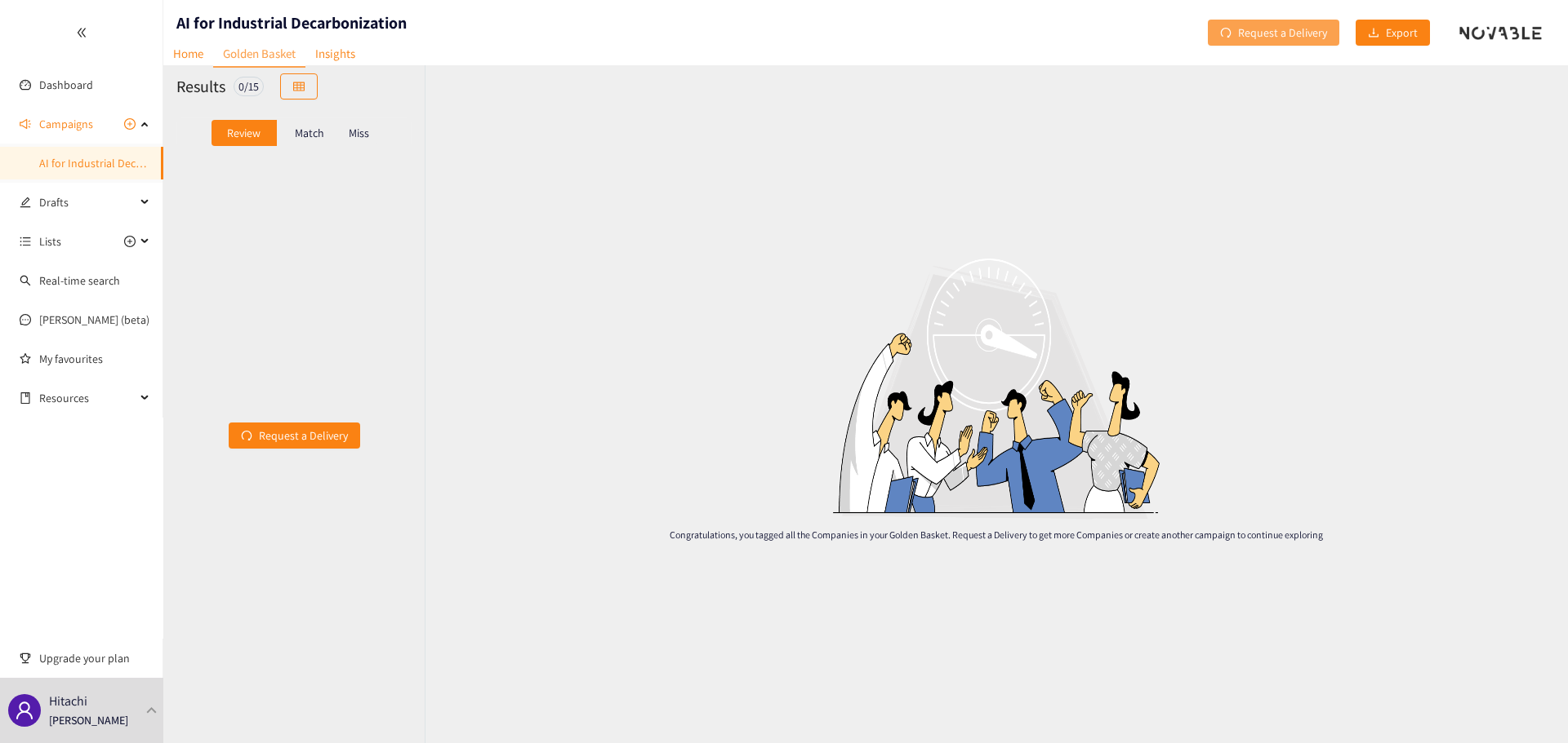
click at [1247, 35] on span "Request a Delivery" at bounding box center [1282, 32] width 89 height 18
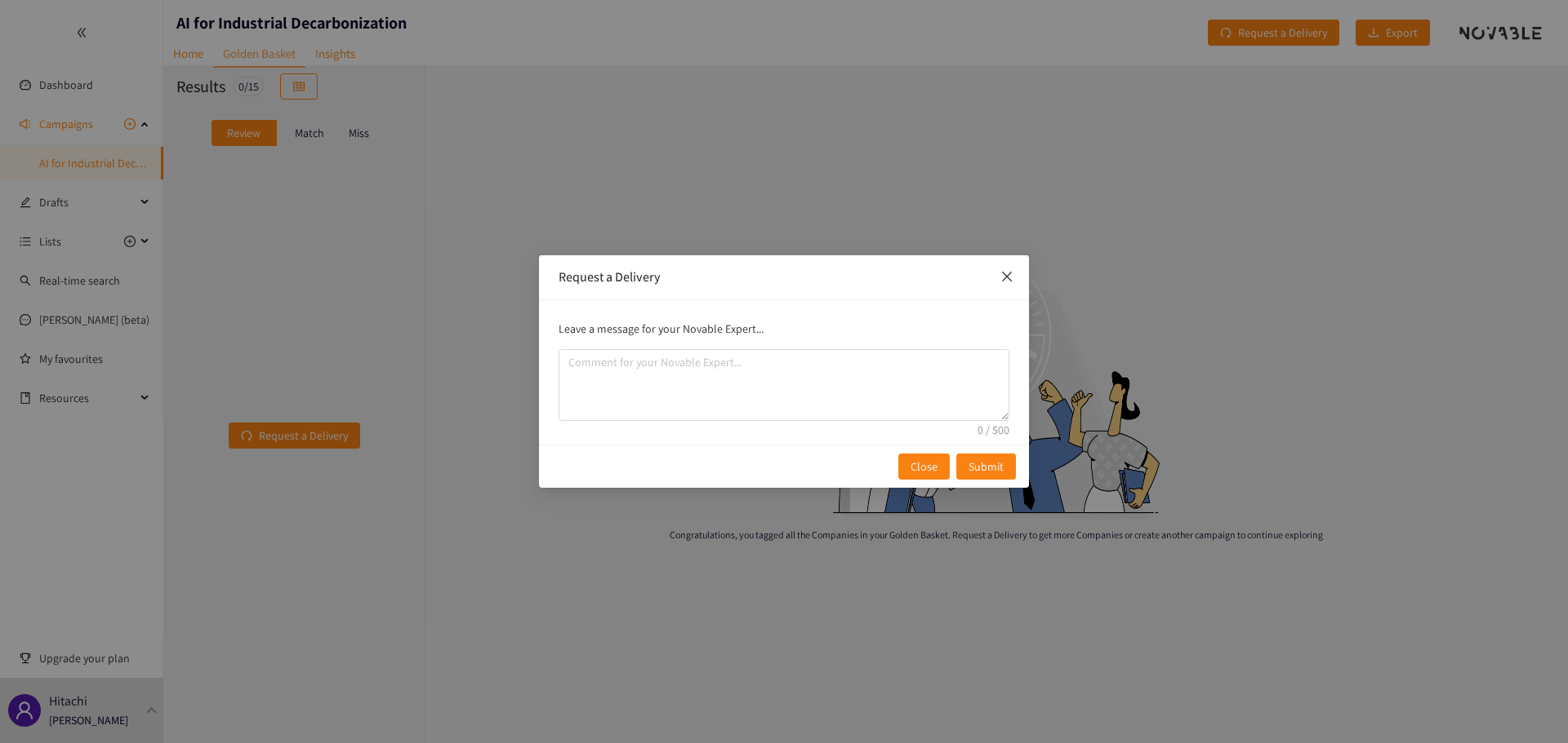
click at [997, 277] on span "Close" at bounding box center [1006, 277] width 44 height 44
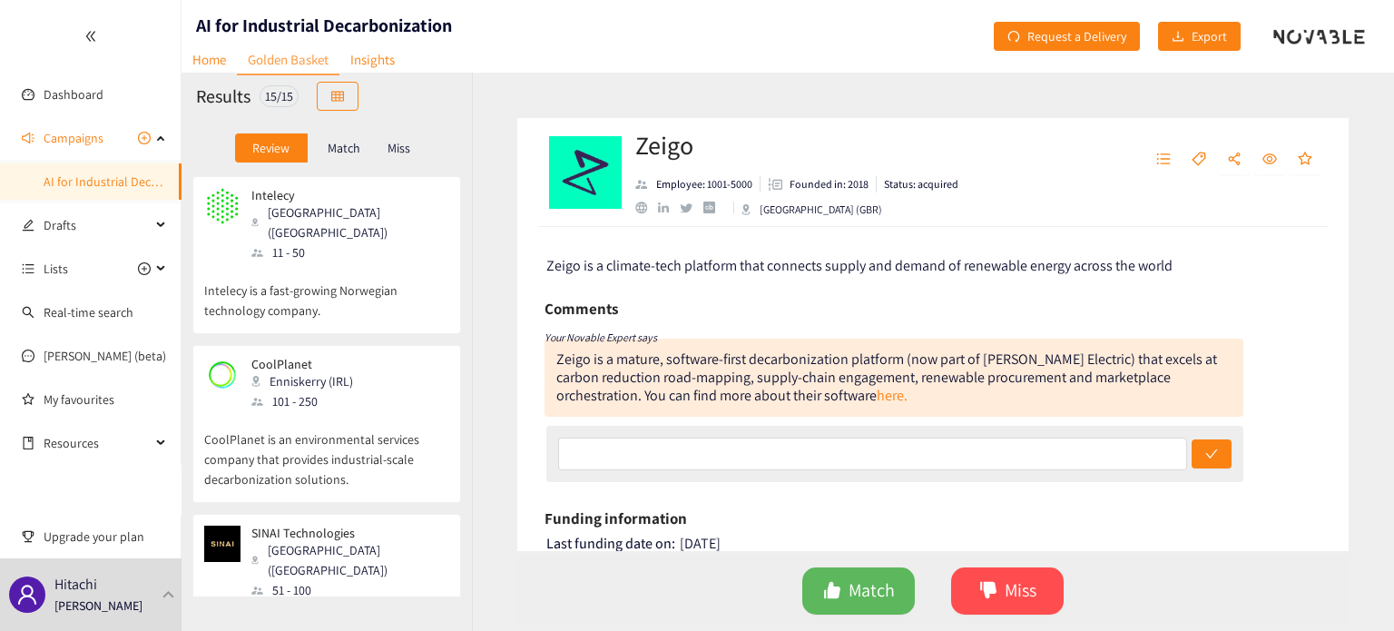
click at [350, 154] on p "Match" at bounding box center [344, 148] width 33 height 15
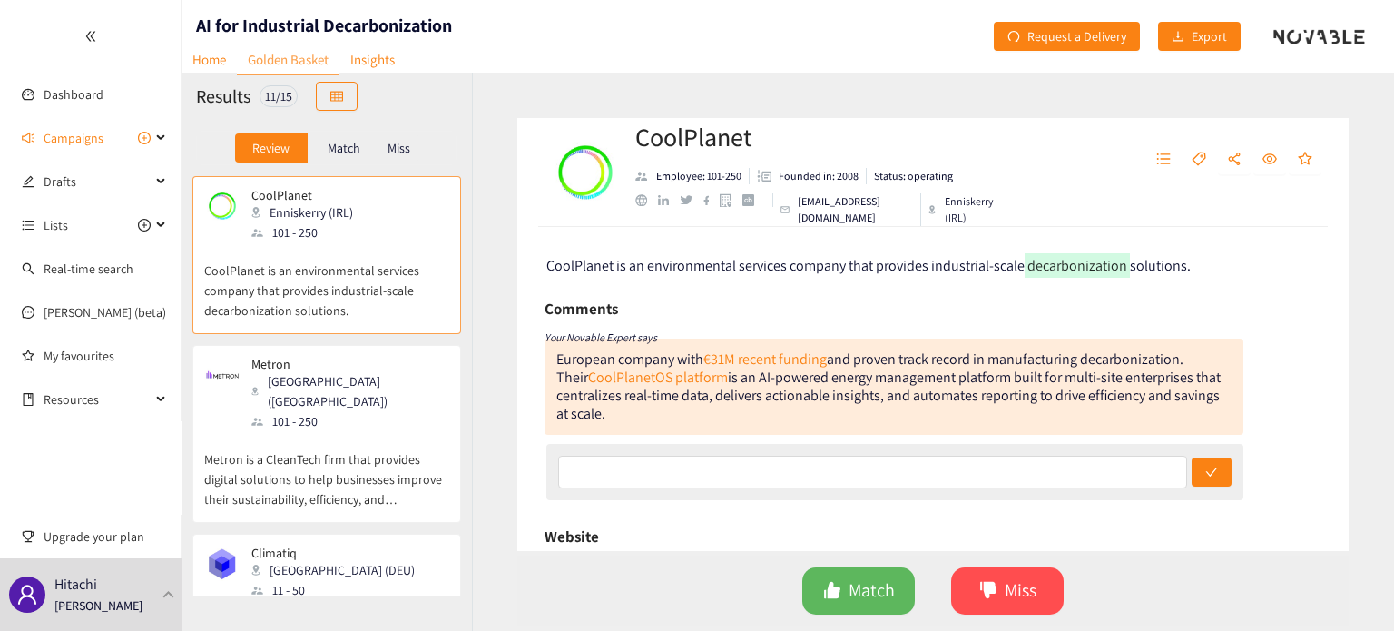
click at [327, 166] on div "Review Match Miss" at bounding box center [326, 148] width 290 height 56
click at [337, 152] on p "Match" at bounding box center [344, 148] width 33 height 15
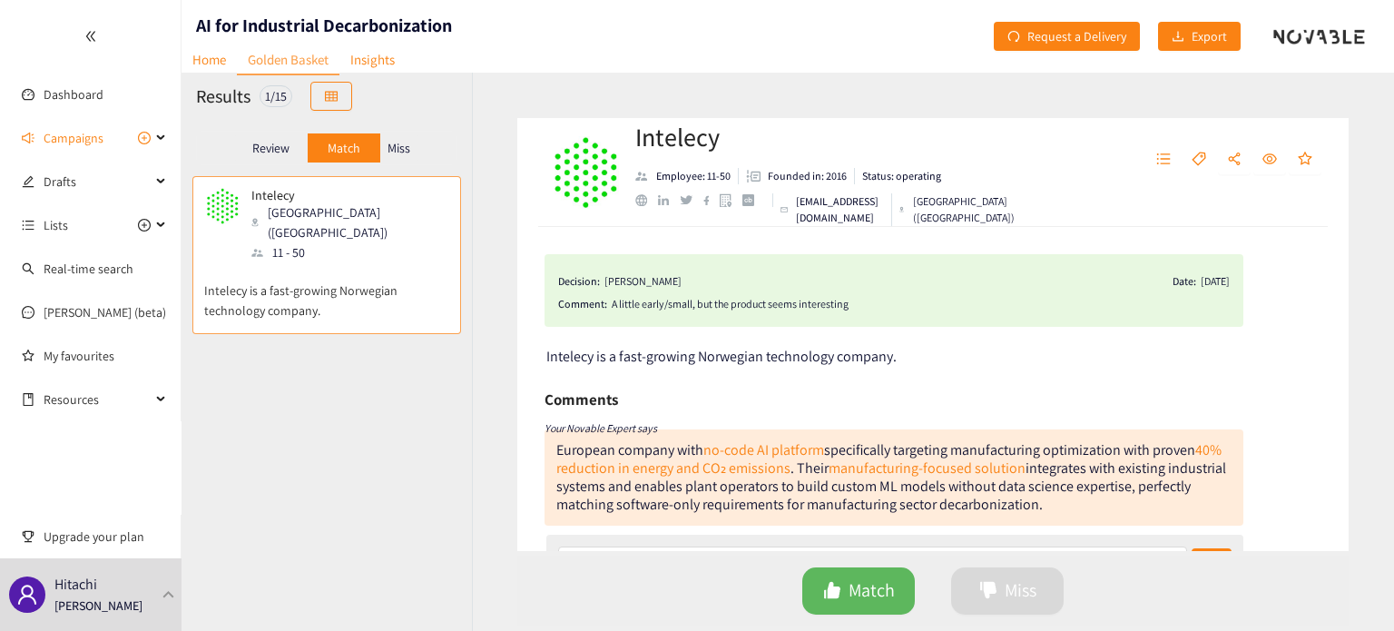
click at [286, 147] on p "Review" at bounding box center [270, 148] width 37 height 15
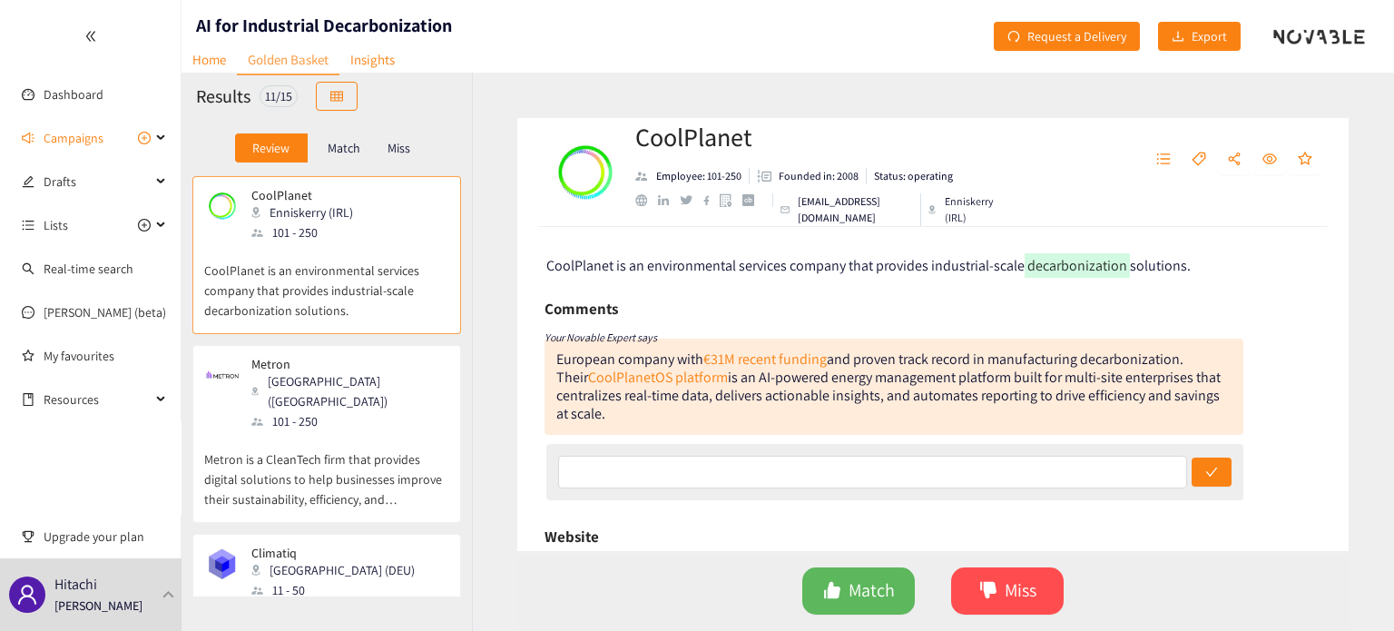
click at [396, 399] on div "Metron Paris ([GEOGRAPHIC_DATA]) 101 - 250" at bounding box center [326, 394] width 245 height 74
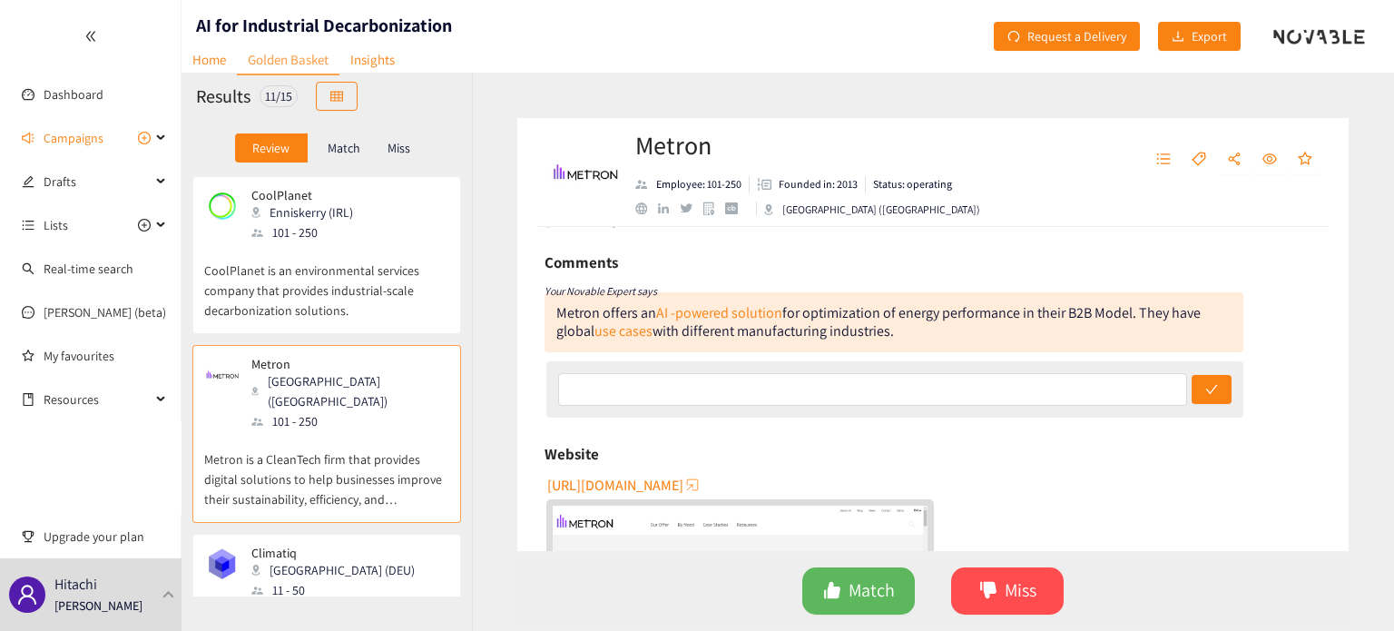
scroll to position [121, 0]
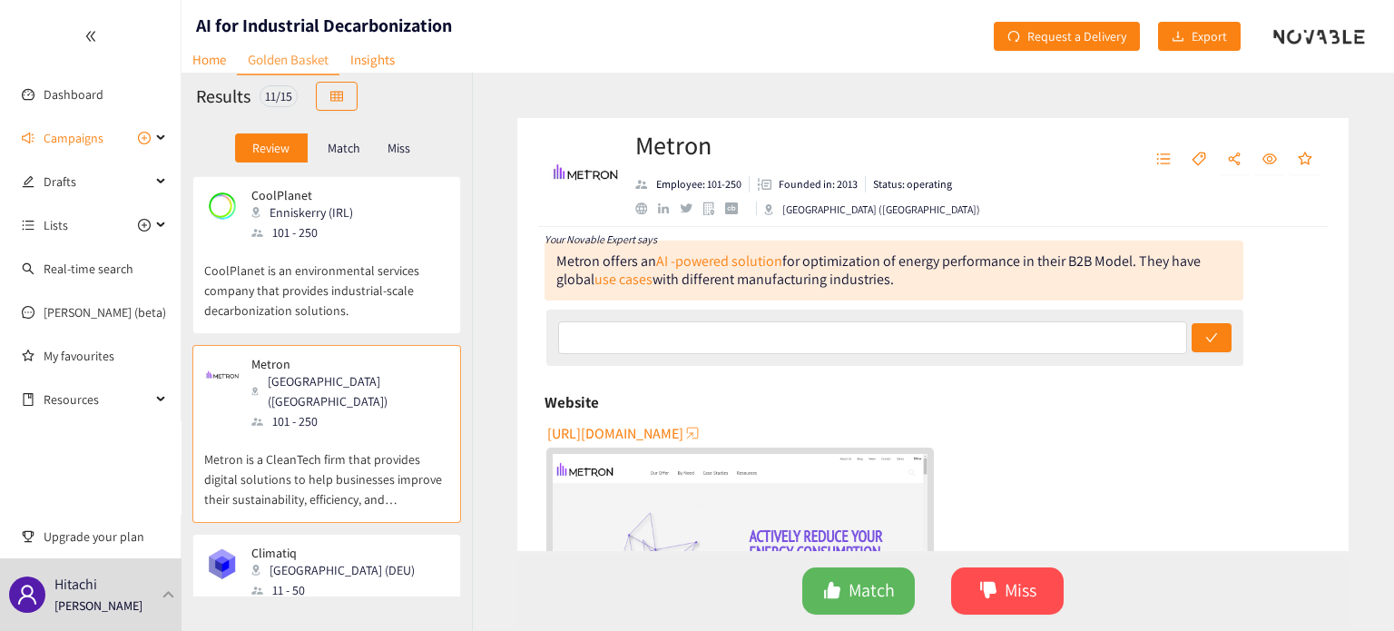
click at [645, 435] on span "[URL][DOMAIN_NAME]" at bounding box center [615, 433] width 136 height 23
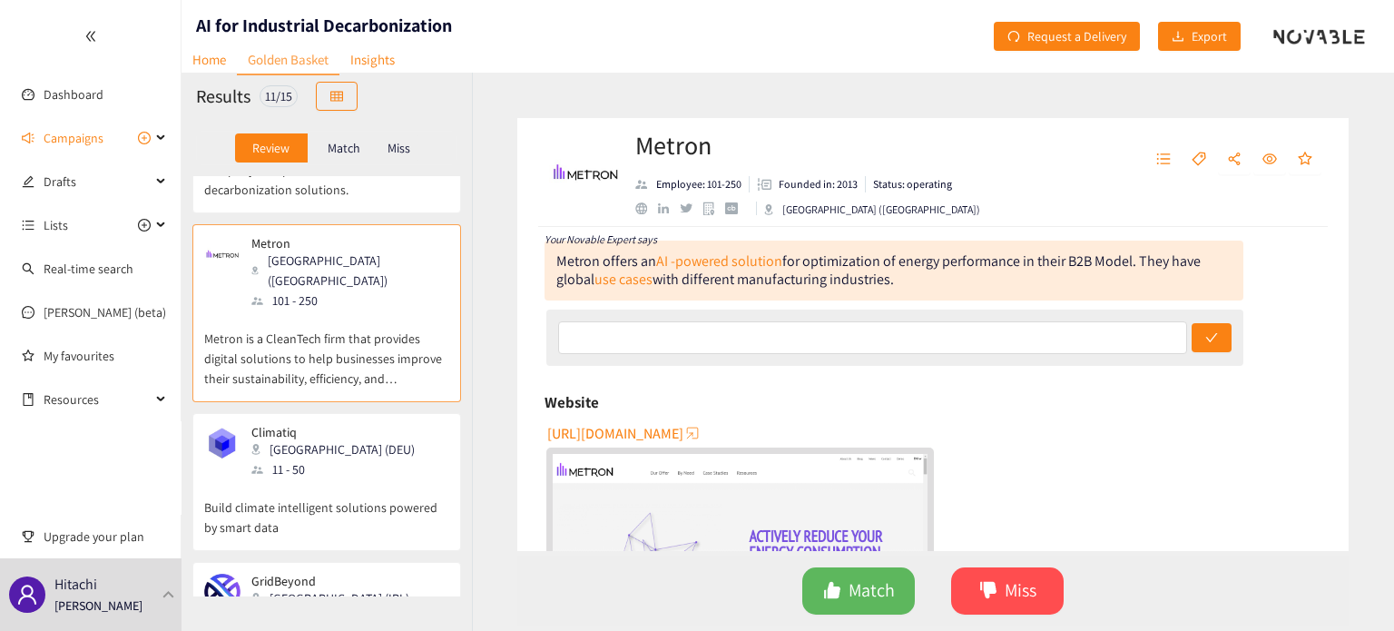
scroll to position [241, 0]
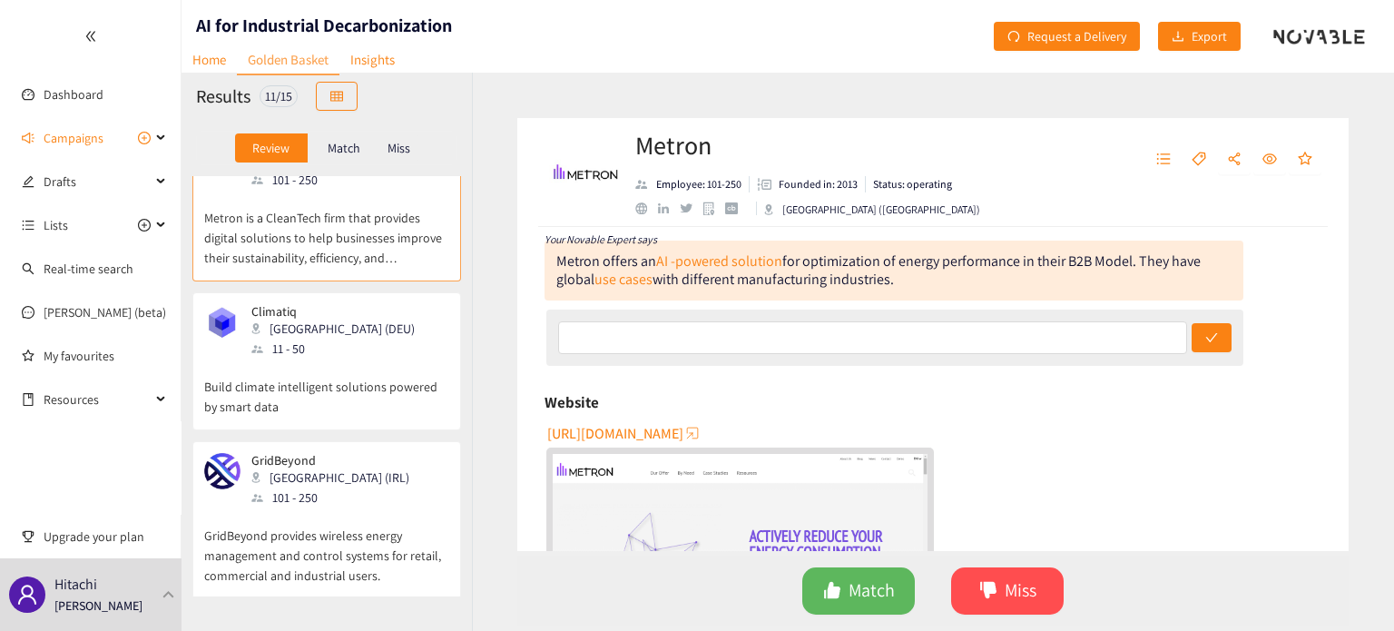
click at [331, 484] on div "GridBeyond Dublin (IRL) 101 - 250" at bounding box center [326, 480] width 245 height 54
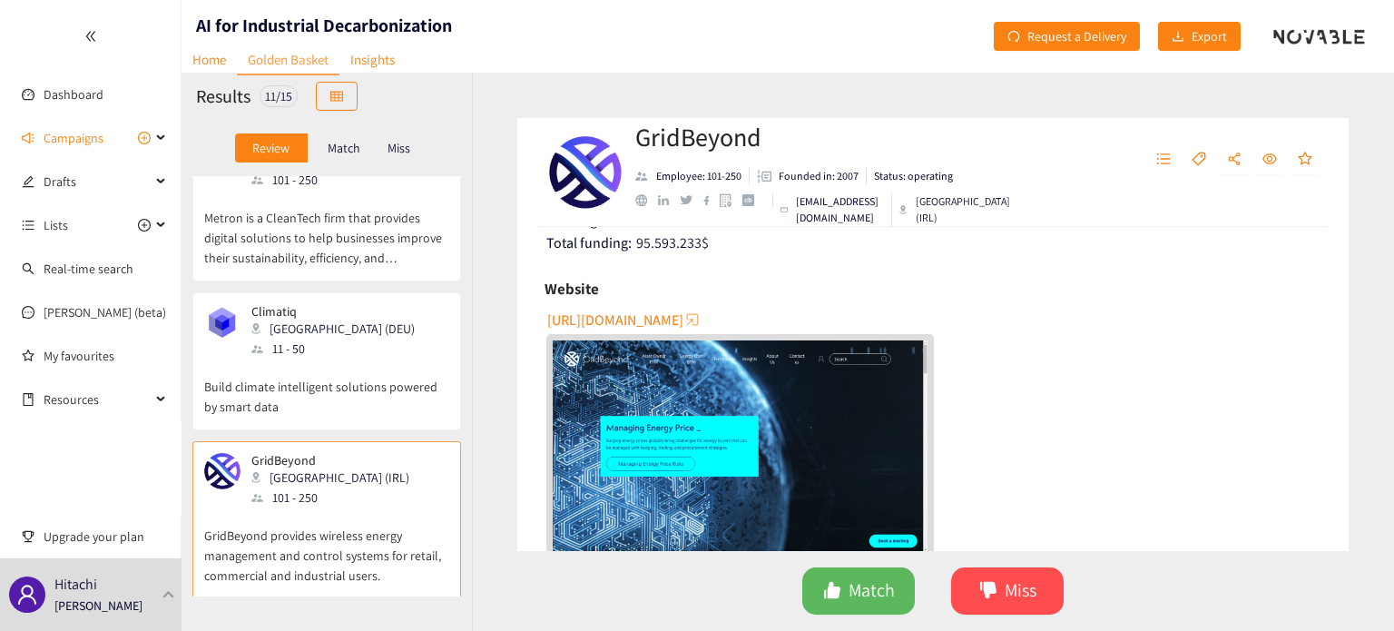
scroll to position [363, 0]
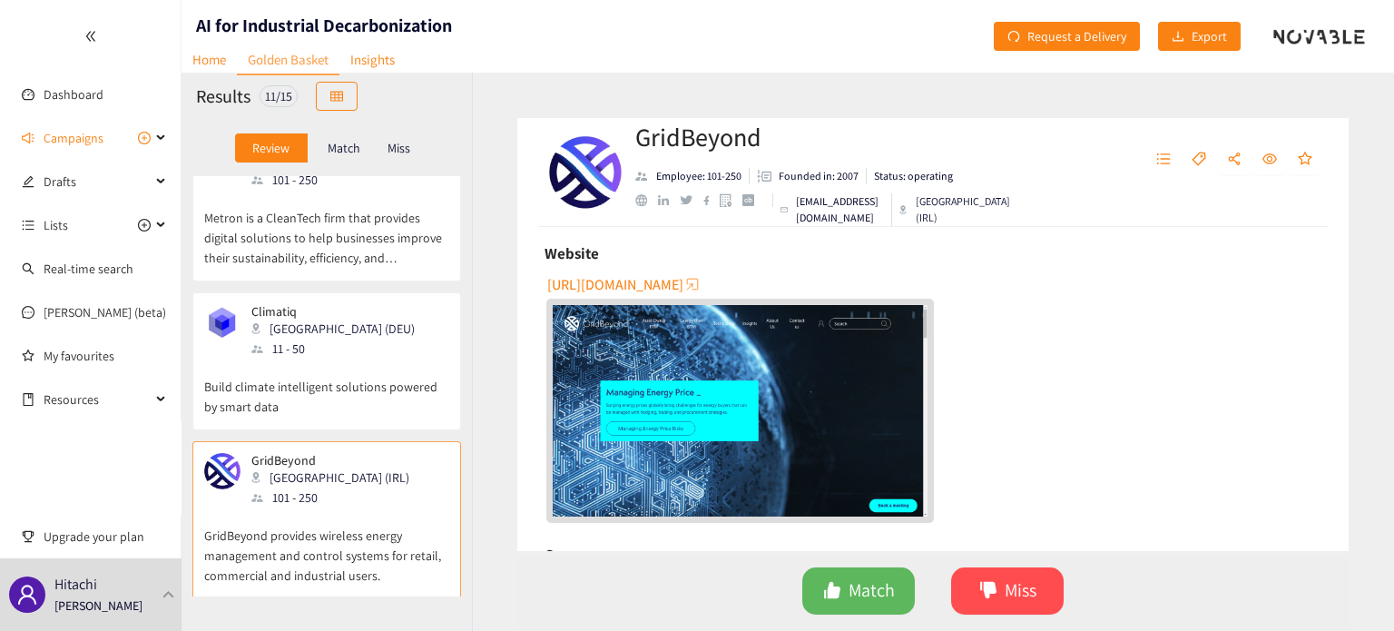
click at [617, 282] on span "[URL][DOMAIN_NAME]" at bounding box center [615, 284] width 136 height 23
click at [1039, 287] on div "[URL][DOMAIN_NAME]" at bounding box center [934, 395] width 776 height 252
click at [1040, 588] on button "Miss" at bounding box center [1007, 590] width 112 height 47
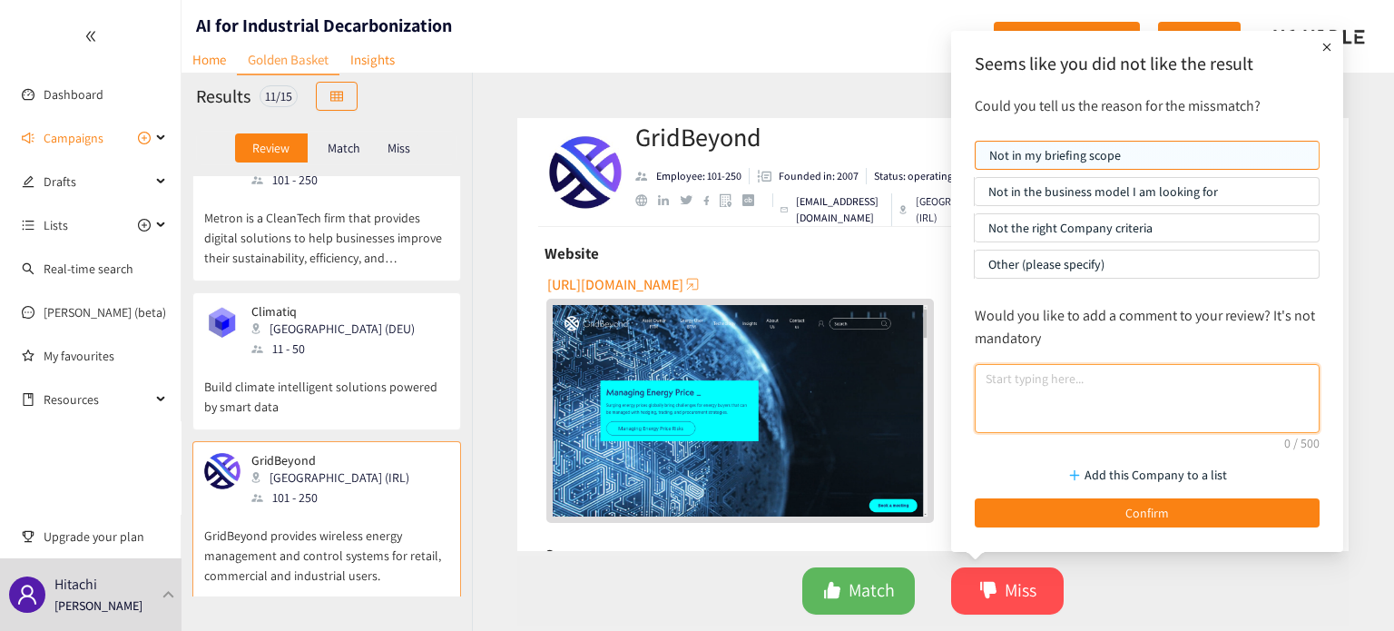
click at [1066, 398] on textarea at bounding box center [1146, 398] width 345 height 69
paste textarea "Electrical grid"
type textarea "Electrical grid-related product is not in scope"
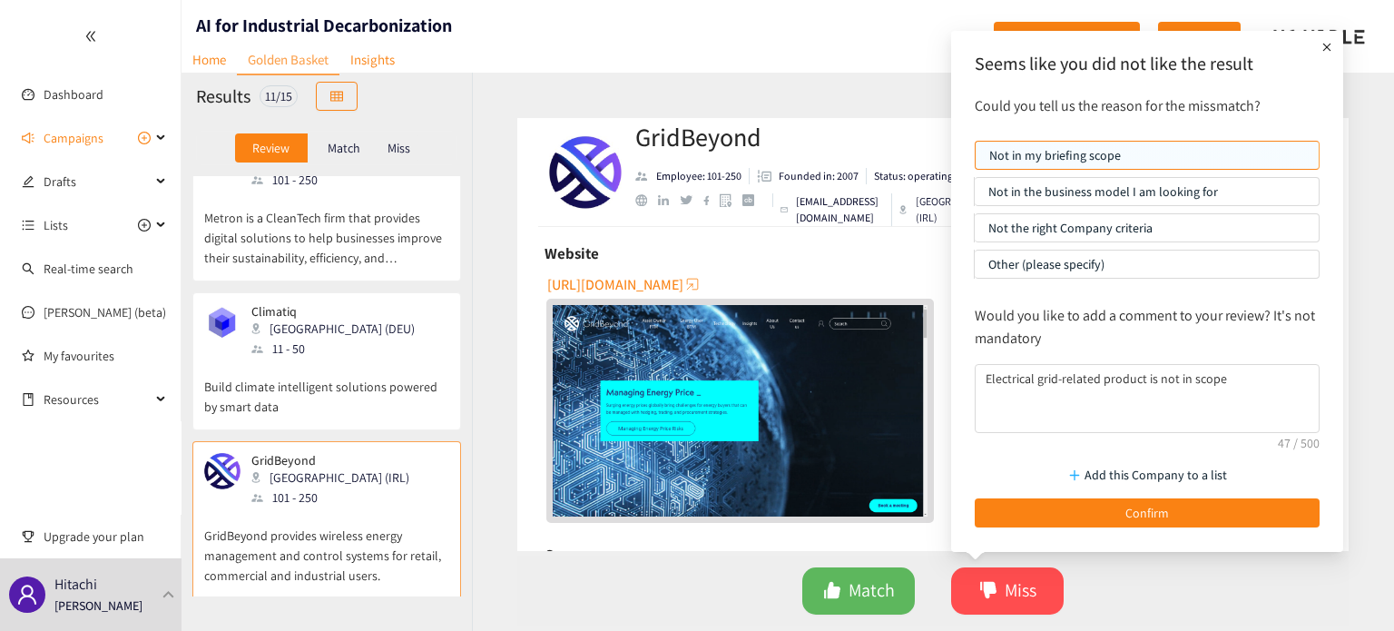
click at [1166, 191] on p "Not in the business model I am looking for" at bounding box center [1146, 191] width 317 height 27
click at [974, 196] on input "Not in the business model I am looking for" at bounding box center [974, 196] width 0 height 0
click at [1168, 167] on p "Not in my briefing scope" at bounding box center [1147, 155] width 316 height 27
click at [975, 160] on input "Not in my briefing scope" at bounding box center [975, 160] width 0 height 0
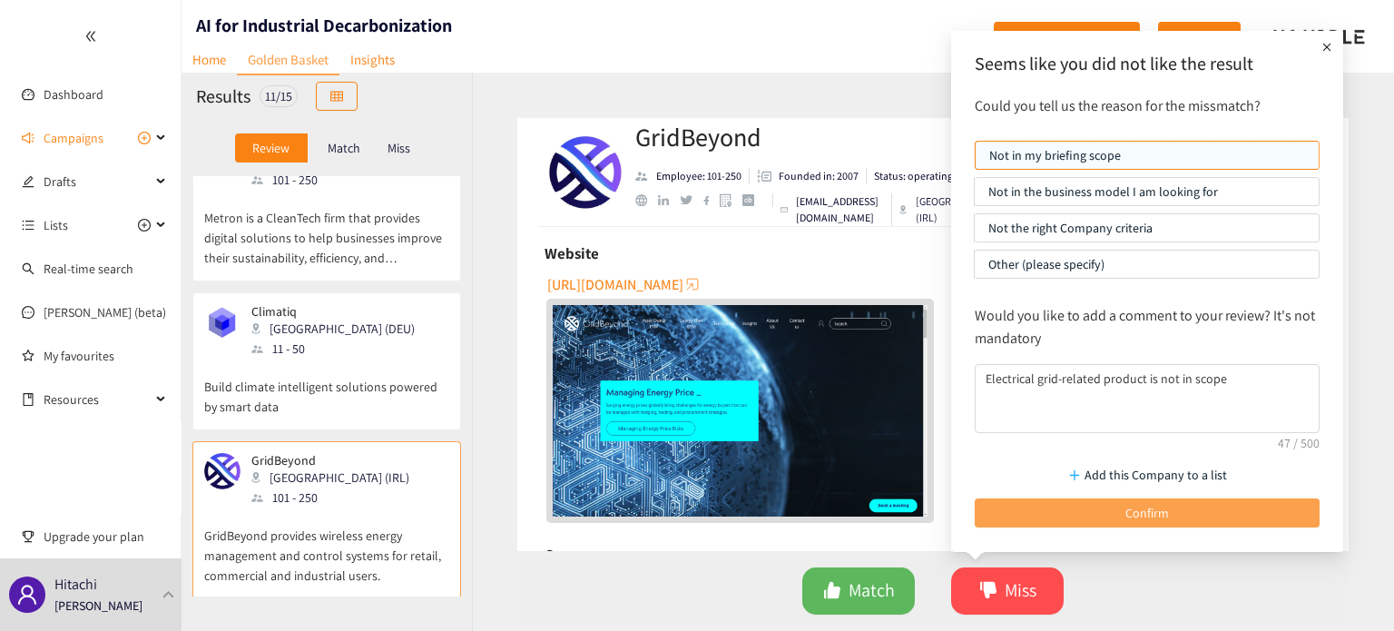
click at [1183, 513] on button "Confirm" at bounding box center [1146, 512] width 345 height 29
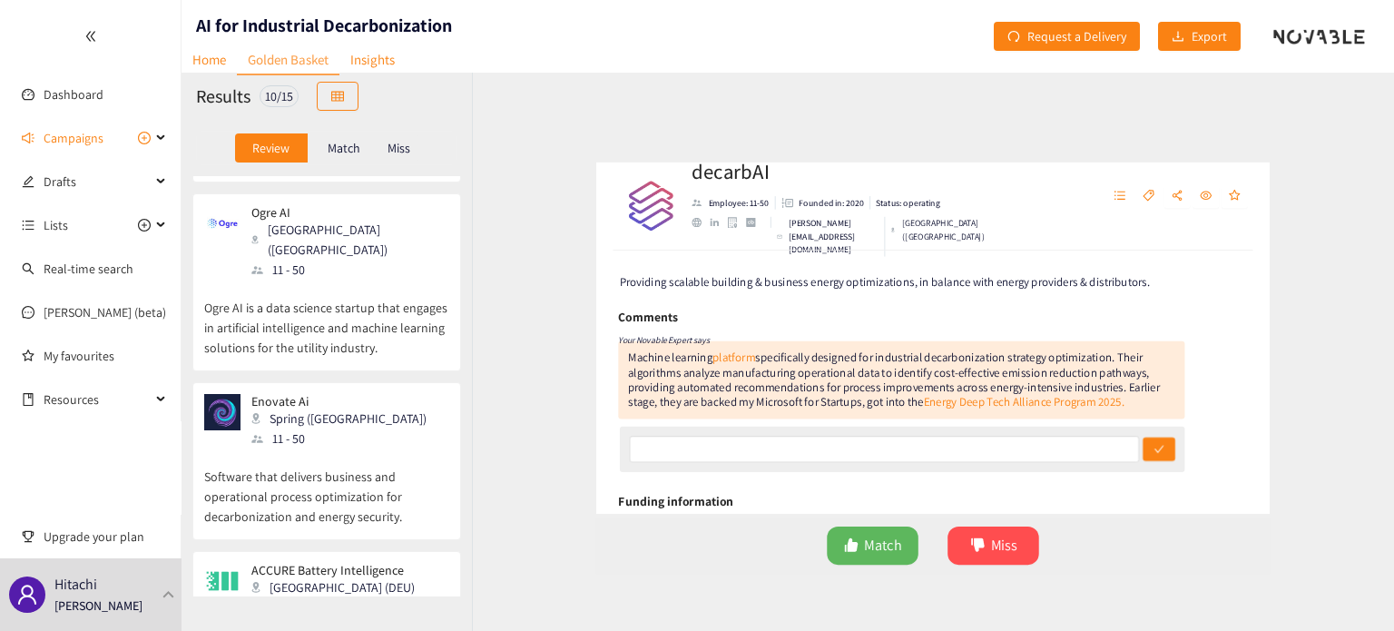
scroll to position [726, 0]
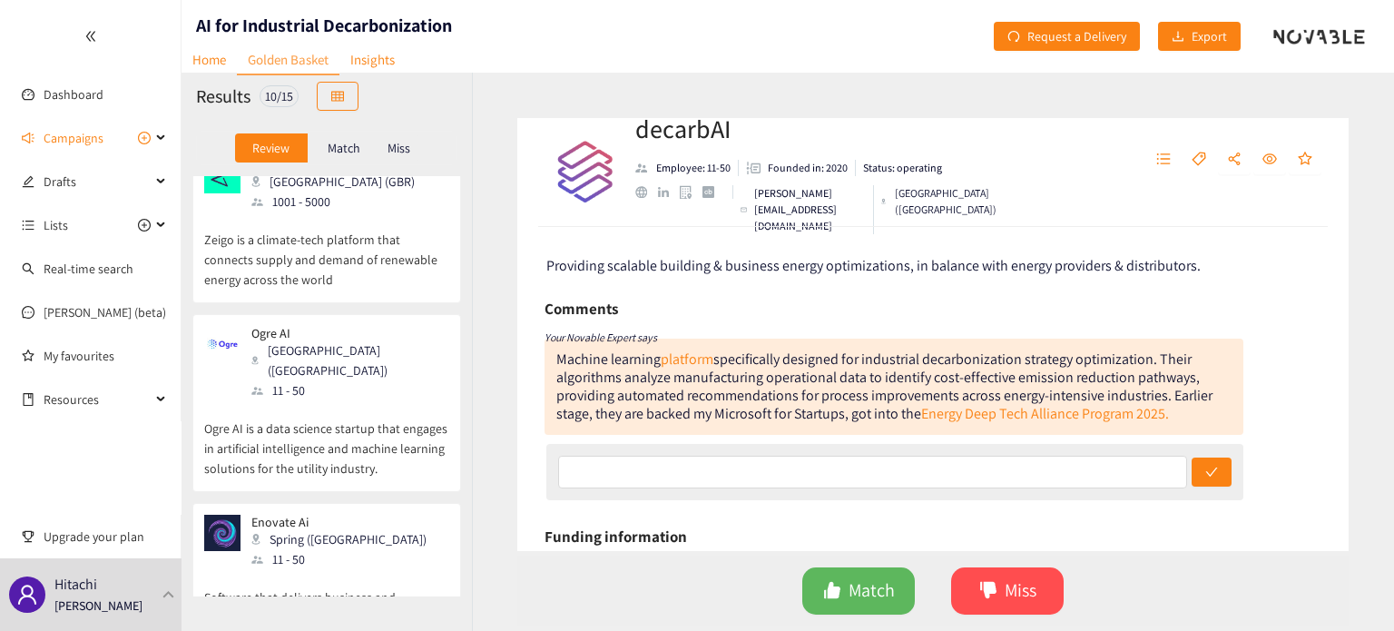
click at [335, 400] on p "Ogre AI is a data science startup that engages in artificial intelligence and m…" at bounding box center [326, 439] width 245 height 78
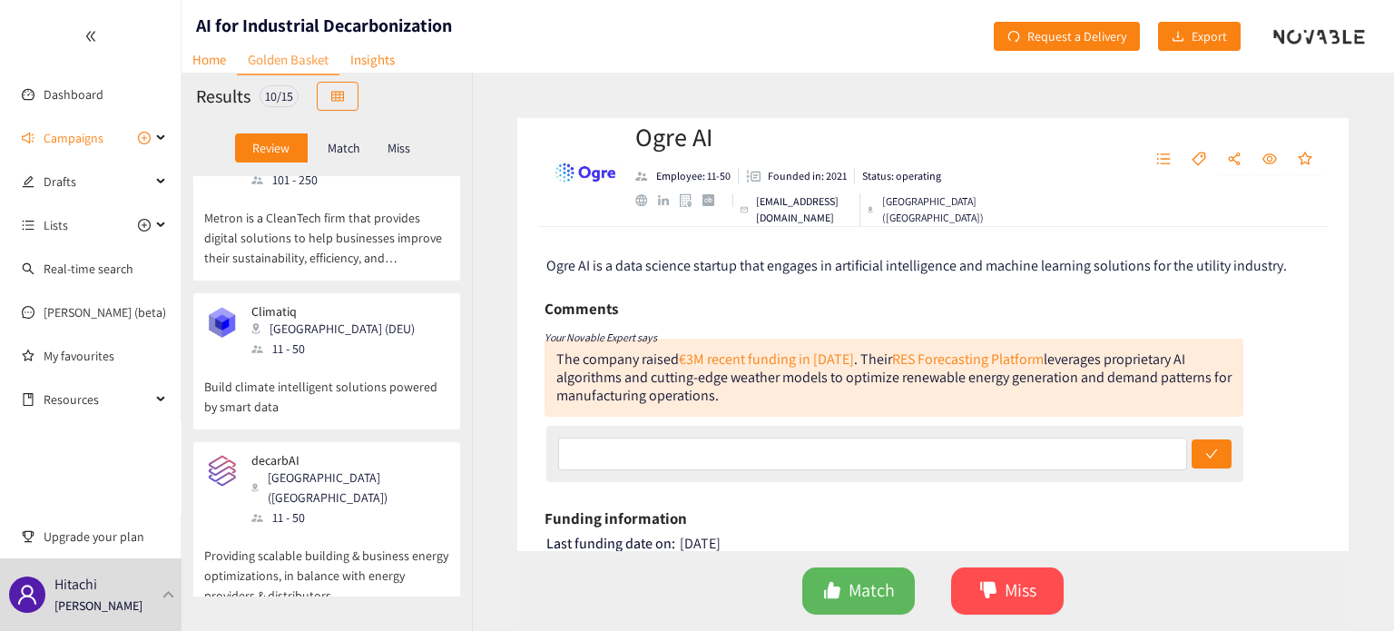
scroll to position [0, 0]
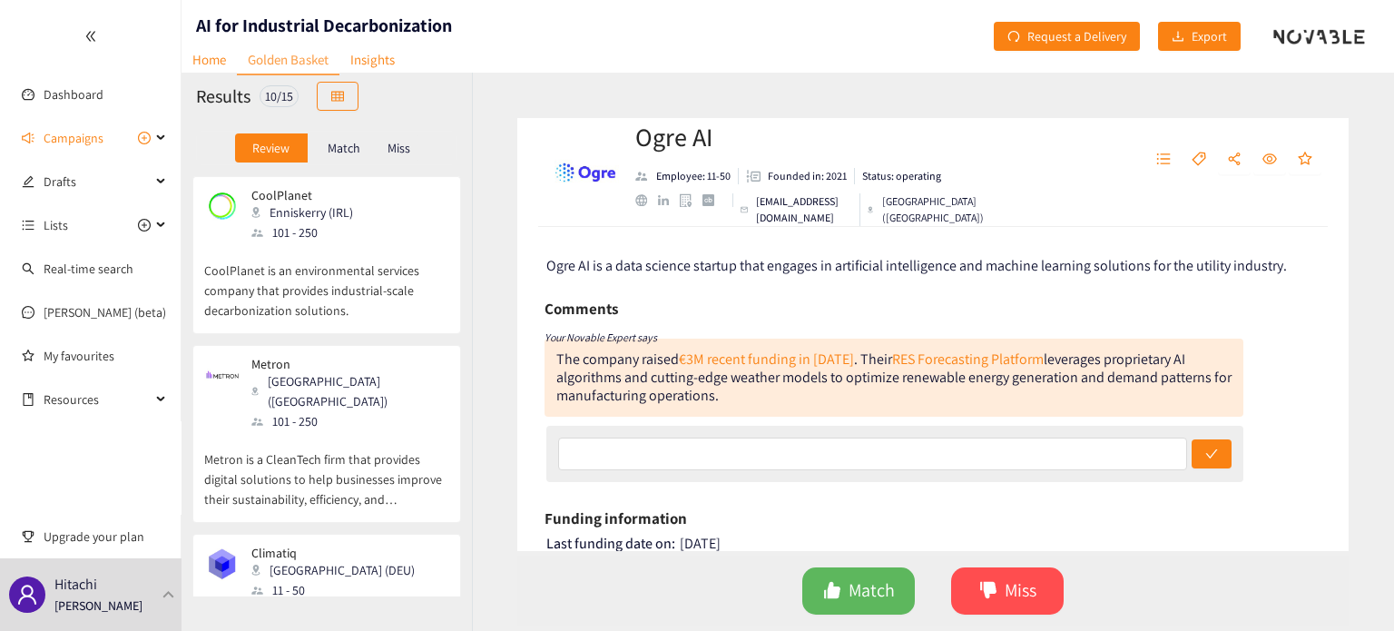
click at [355, 299] on p "CoolPlanet is an environmental services company that provides industrial-scale …" at bounding box center [326, 281] width 245 height 78
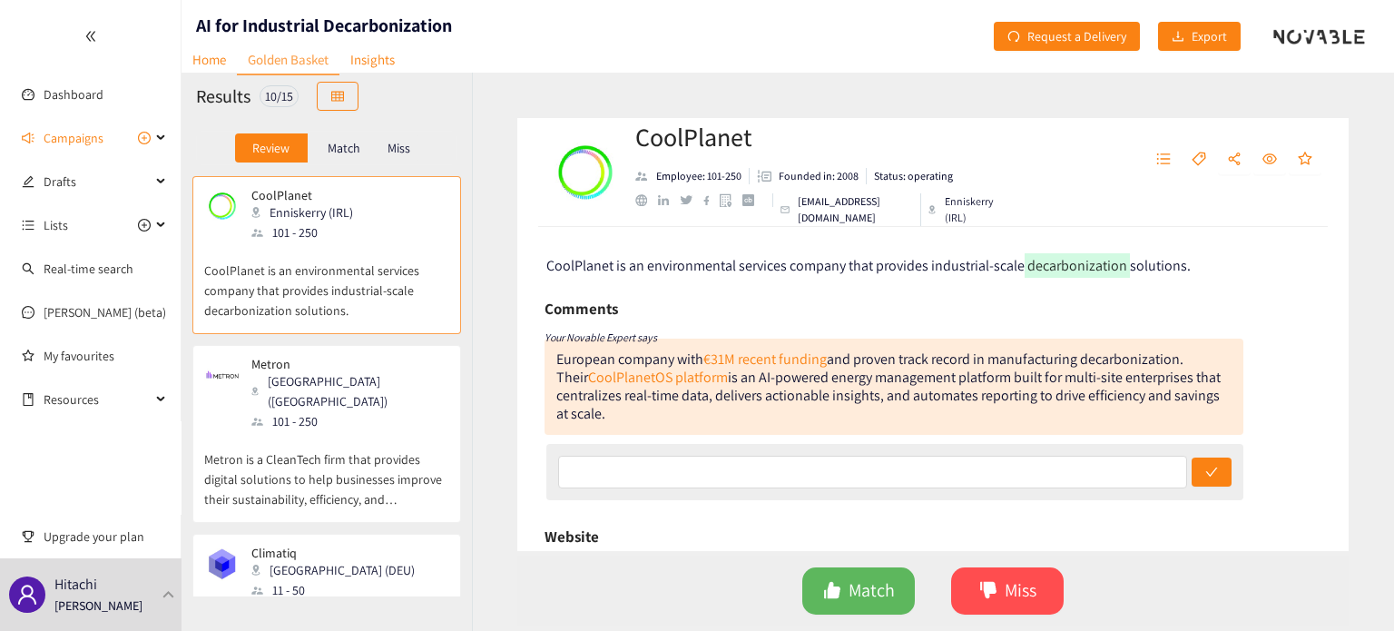
drag, startPoint x: 355, startPoint y: 364, endPoint x: 355, endPoint y: 337, distance: 26.3
click at [355, 362] on div "Metron Paris ([GEOGRAPHIC_DATA]) 101 - 250" at bounding box center [326, 394] width 245 height 74
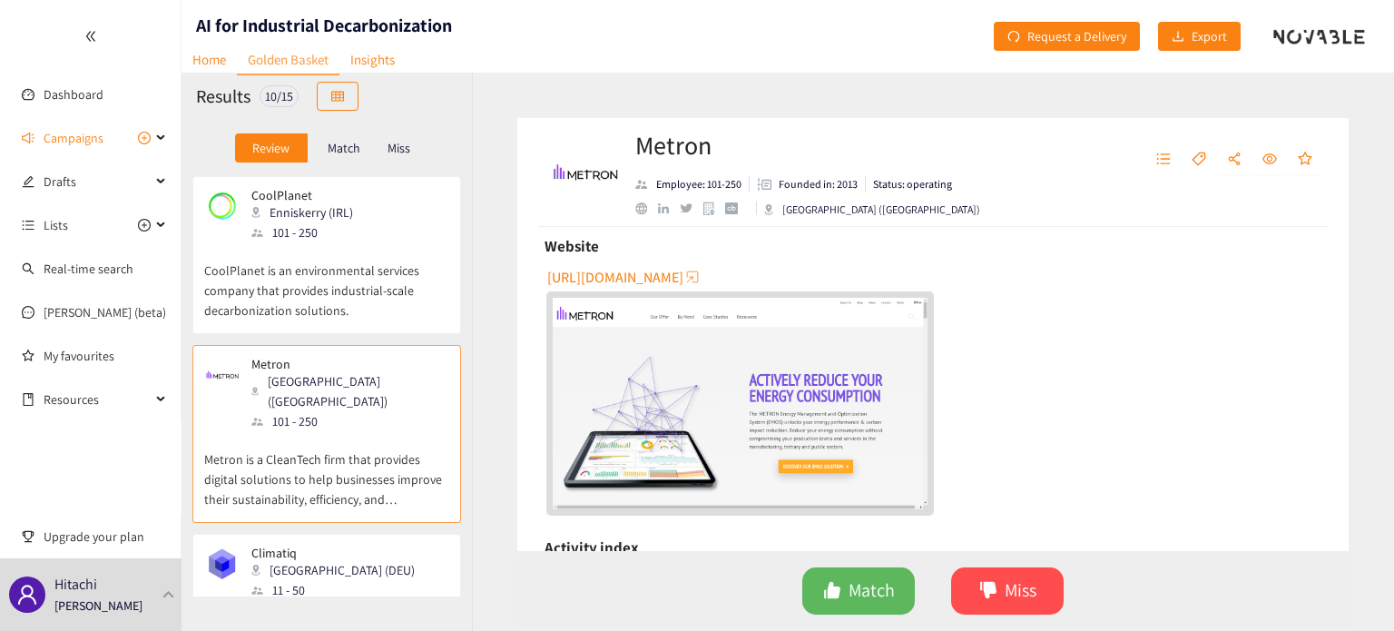
scroll to position [241, 0]
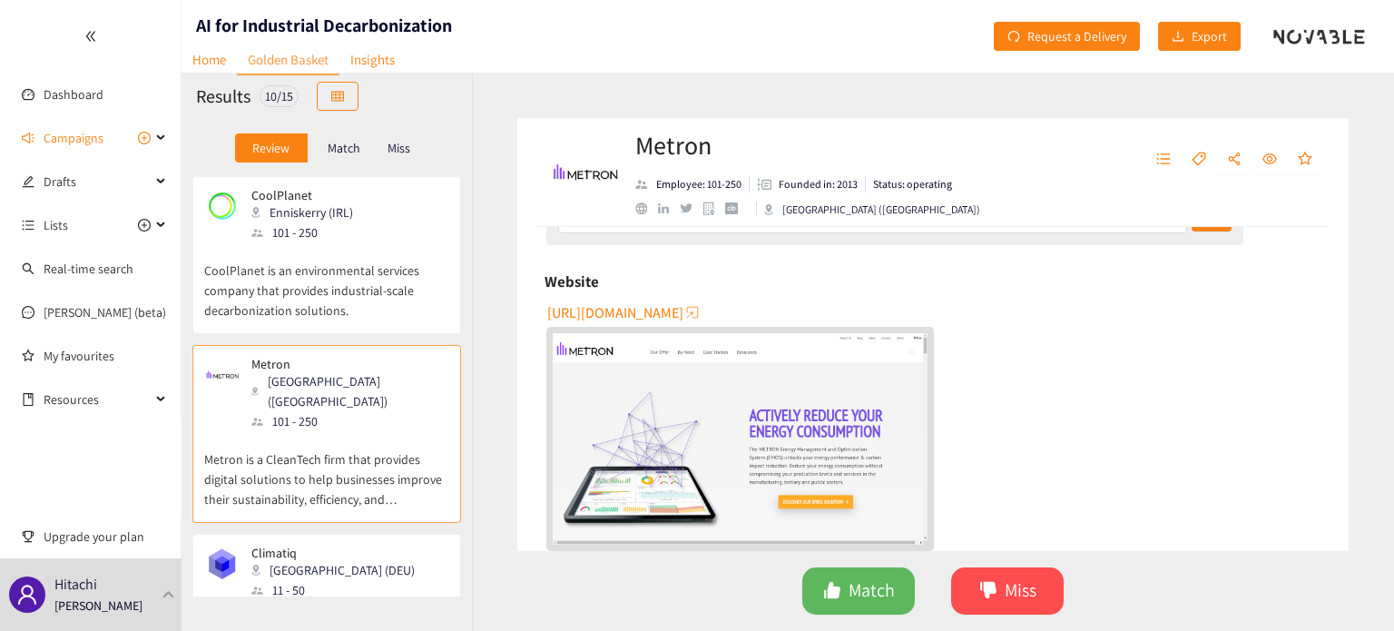
click at [639, 319] on span "[URL][DOMAIN_NAME]" at bounding box center [615, 312] width 136 height 23
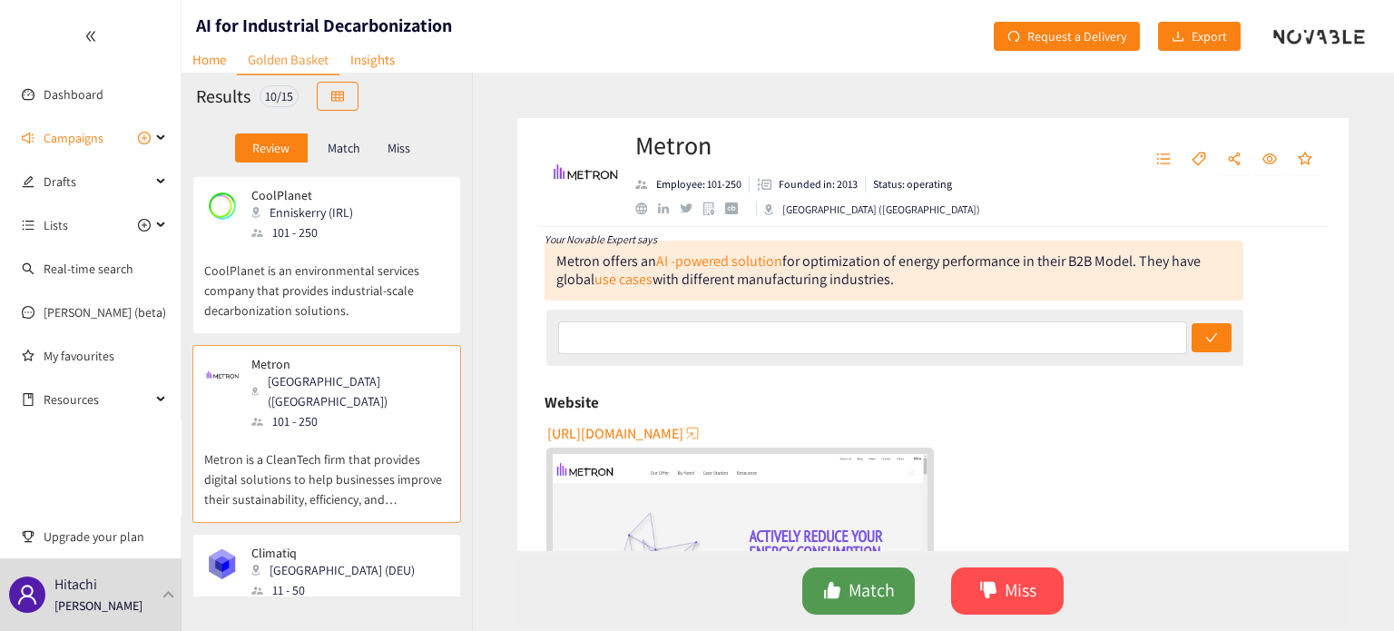
click at [856, 580] on span "Match" at bounding box center [871, 590] width 46 height 28
